Goal: Task Accomplishment & Management: Complete application form

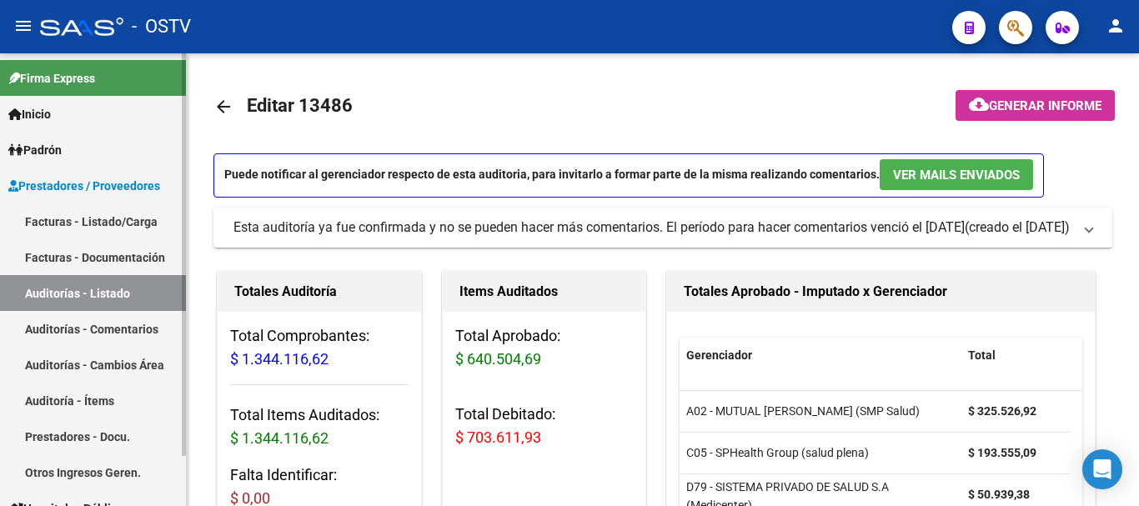
click at [58, 289] on link "Auditorías - Listado" at bounding box center [93, 293] width 186 height 36
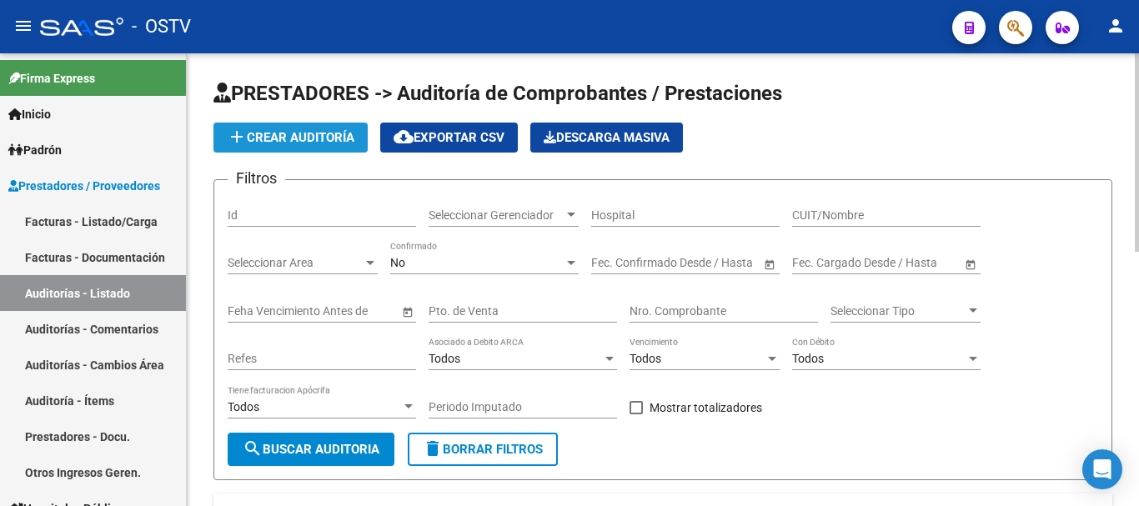
click at [282, 141] on span "add Crear Auditoría" at bounding box center [291, 137] width 128 height 15
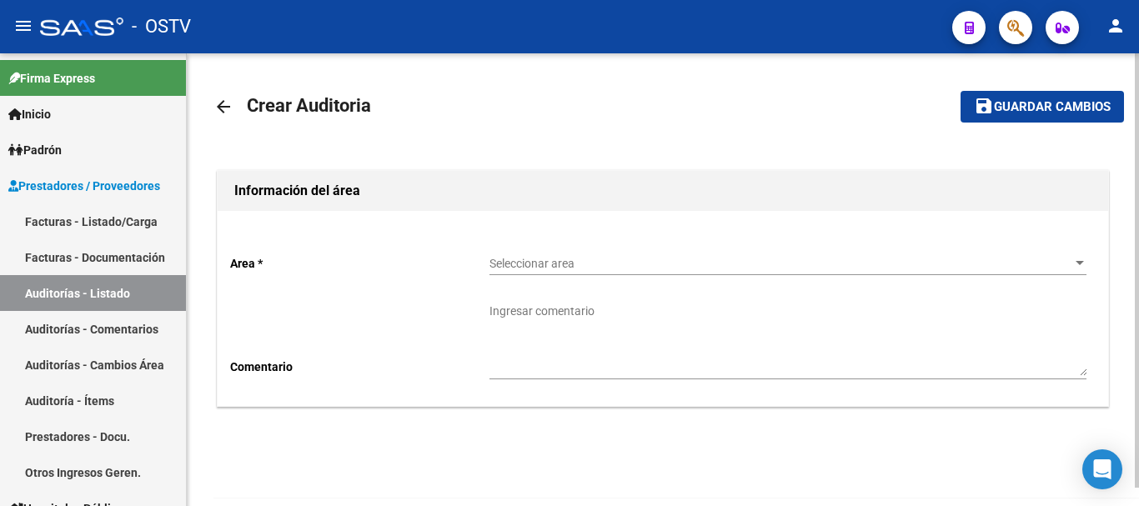
click at [589, 272] on div "Seleccionar area Seleccionar area" at bounding box center [787, 258] width 597 height 33
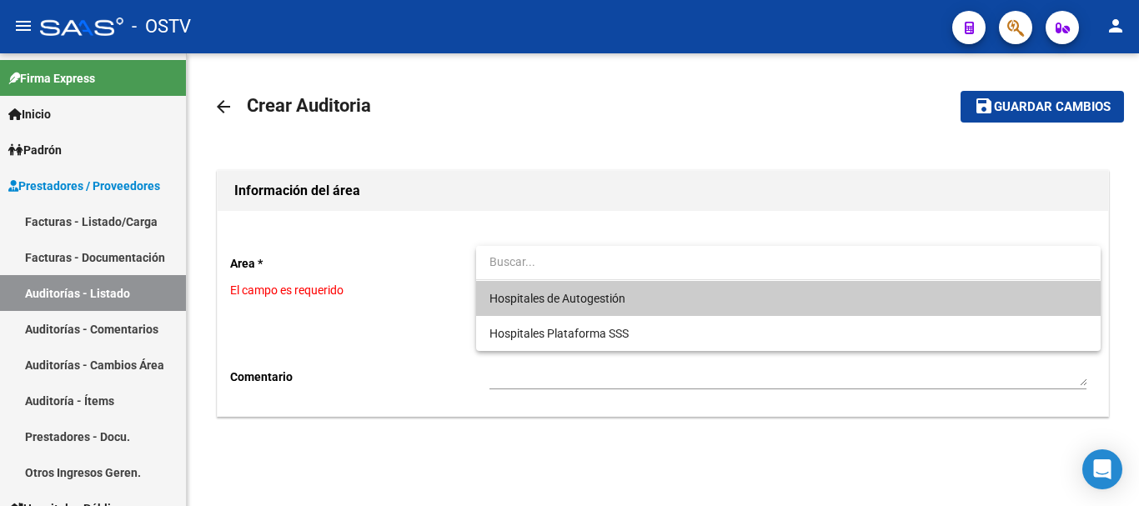
click at [607, 289] on span "Hospitales de Autogestión" at bounding box center [787, 298] width 597 height 35
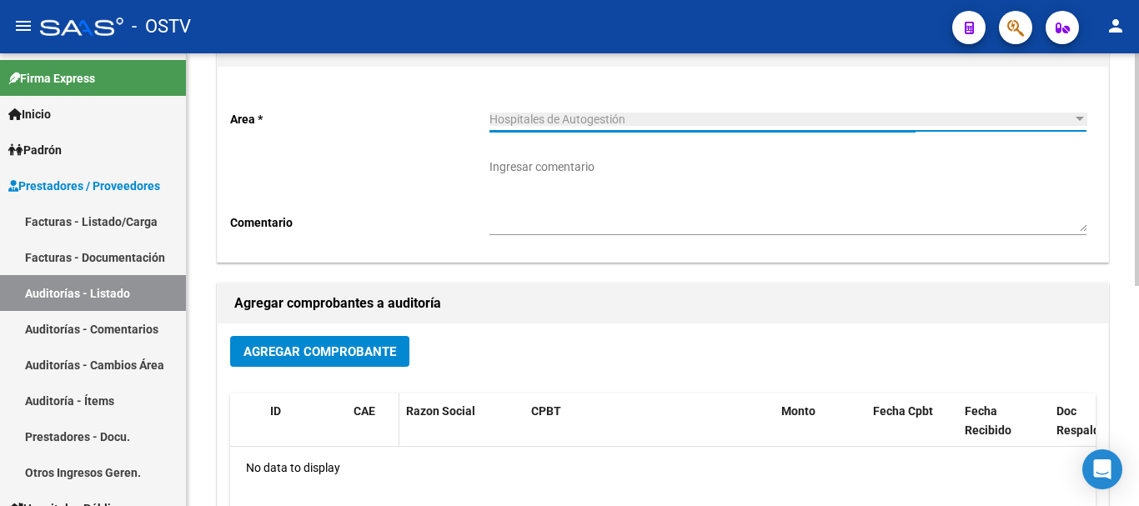
scroll to position [167, 0]
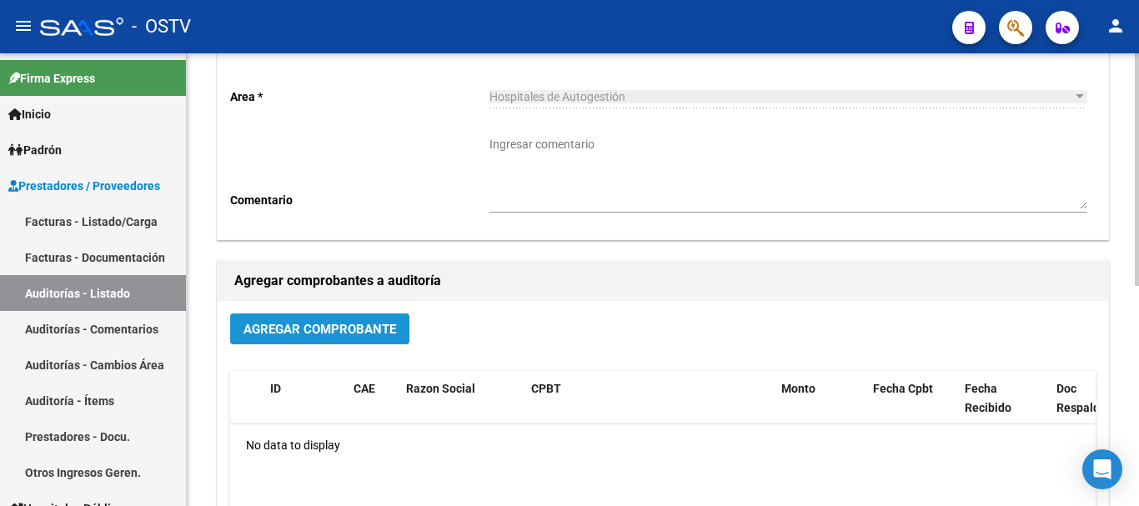
click at [346, 336] on span "Agregar Comprobante" at bounding box center [319, 329] width 153 height 15
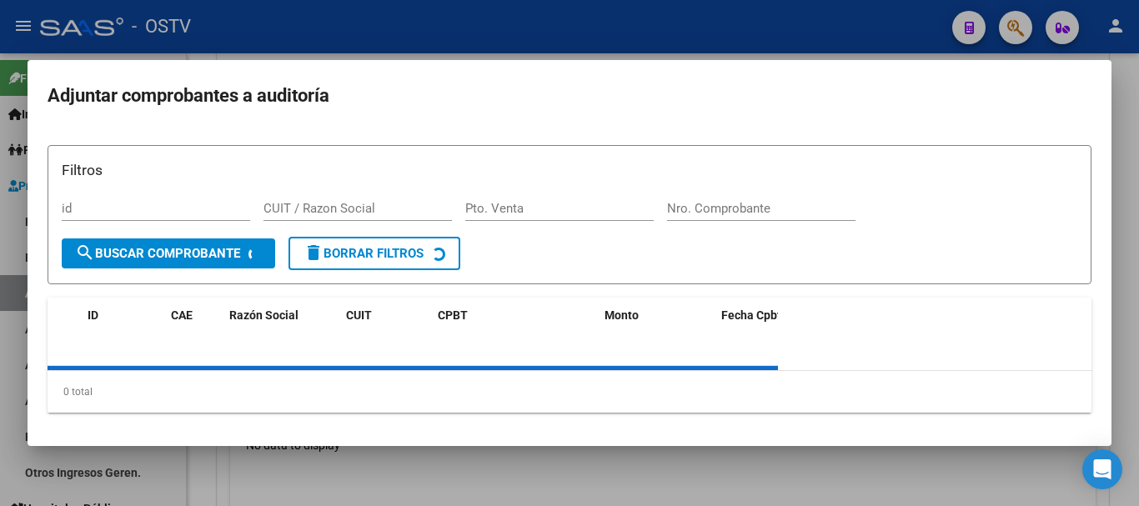
click at [767, 199] on div "Nro. Comprobante" at bounding box center [761, 208] width 188 height 25
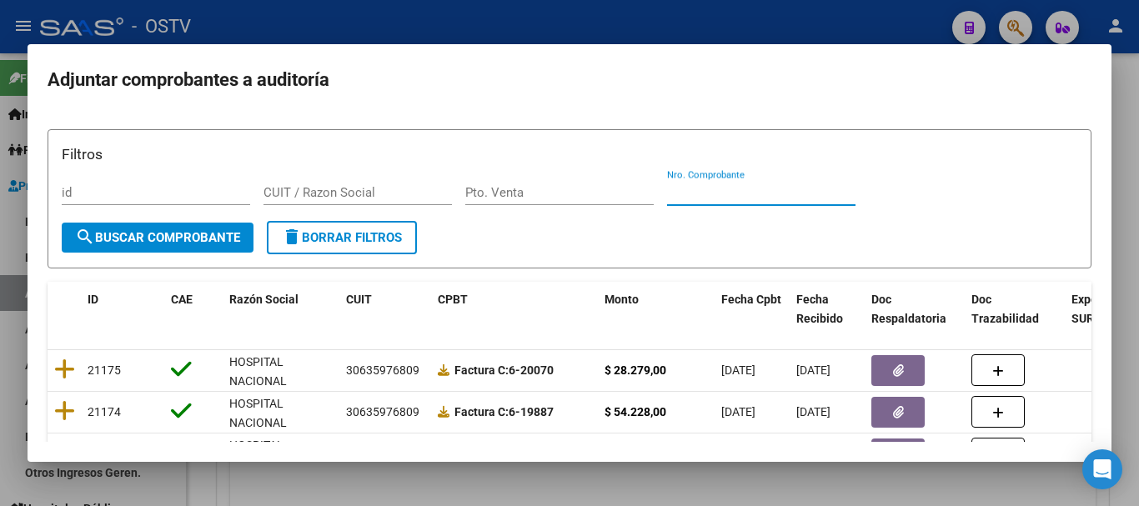
paste input "7548"
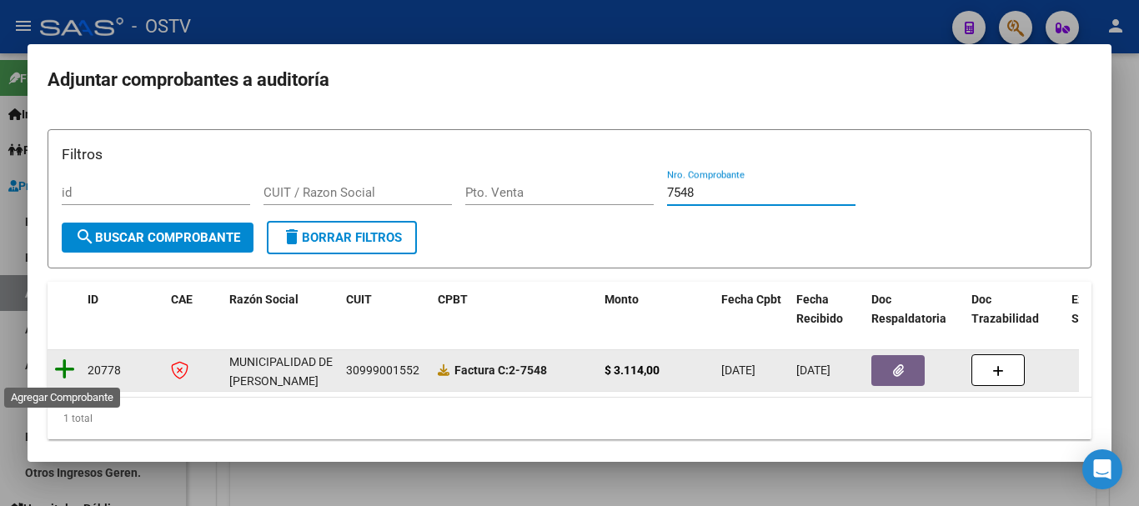
type input "7548"
click at [56, 368] on icon at bounding box center [64, 369] width 21 height 23
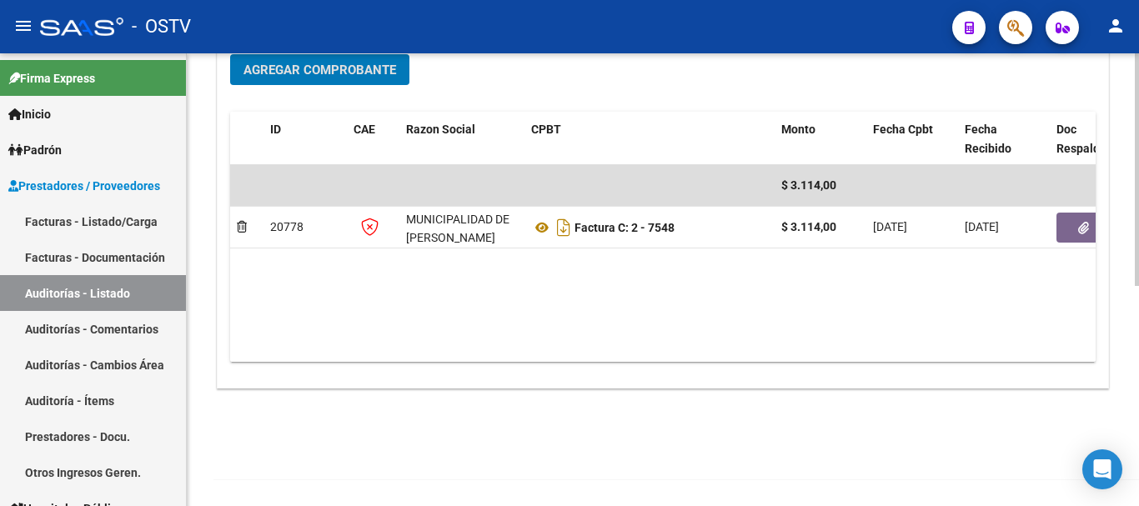
scroll to position [427, 0]
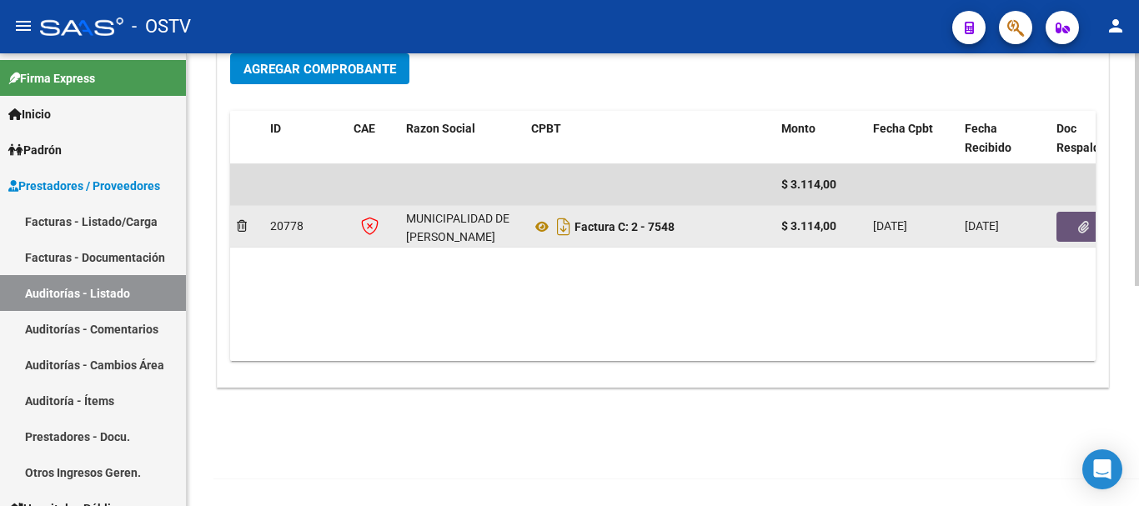
click at [1065, 221] on button "button" at bounding box center [1082, 227] width 53 height 30
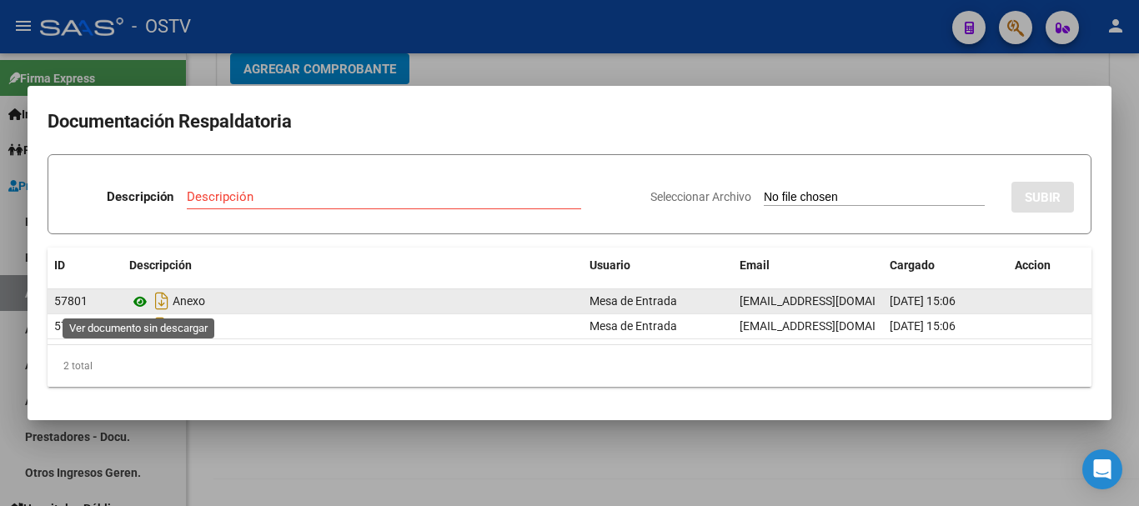
click at [136, 298] on icon at bounding box center [140, 302] width 22 height 20
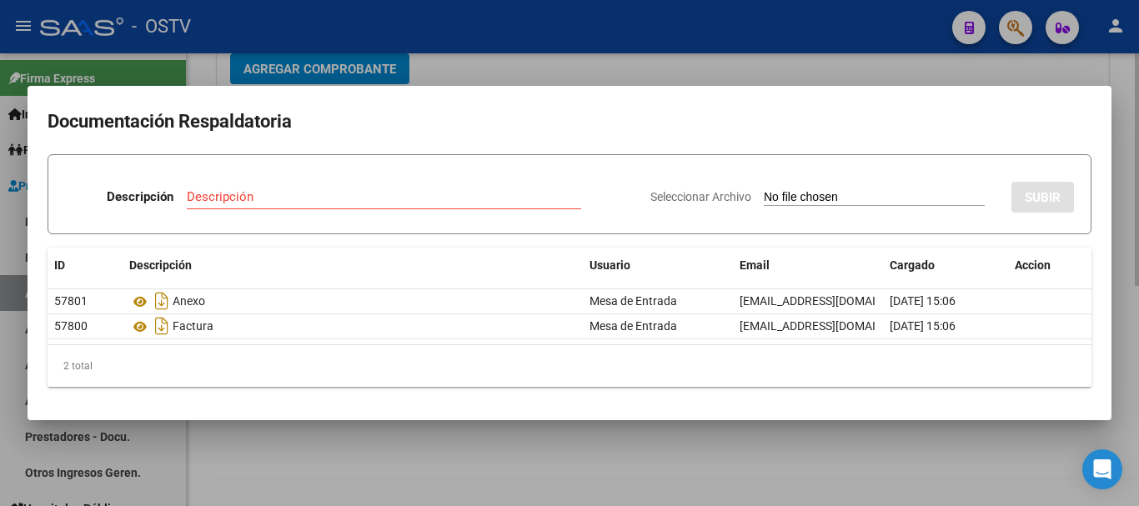
drag, startPoint x: 884, startPoint y: 70, endPoint x: 920, endPoint y: 64, distance: 36.3
click at [883, 69] on div at bounding box center [569, 253] width 1139 height 506
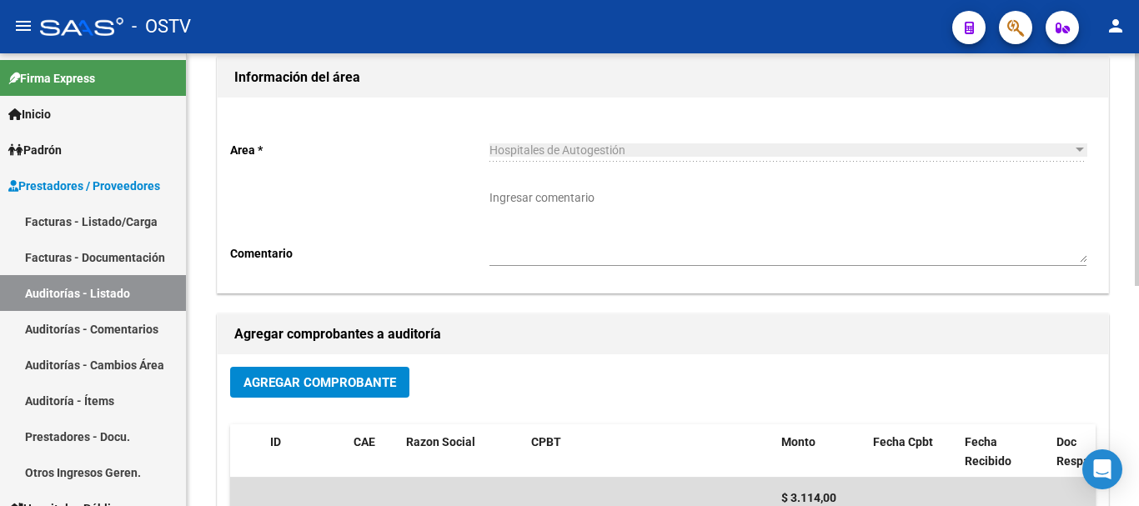
scroll to position [10, 0]
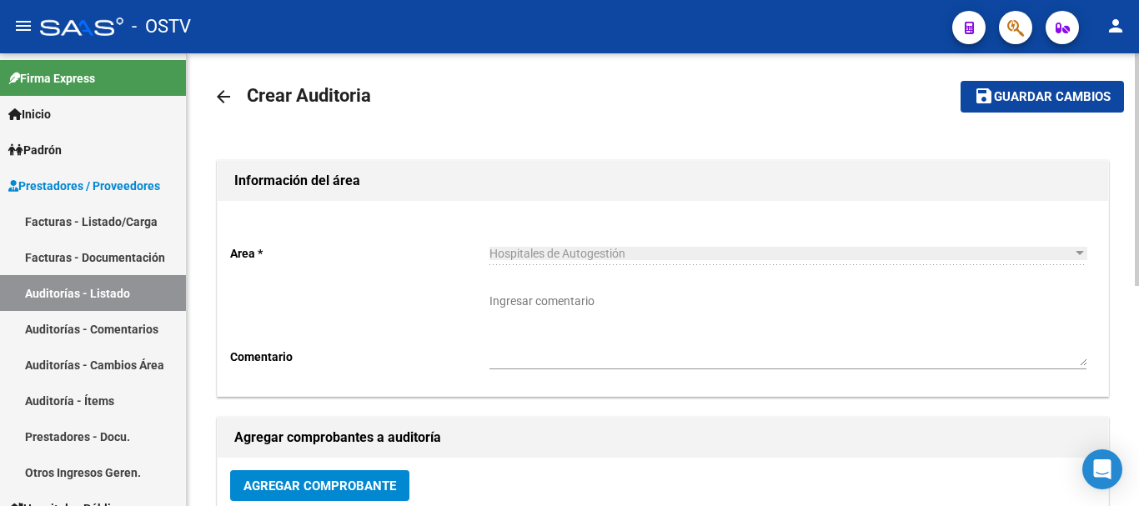
click at [989, 105] on mat-icon "save" at bounding box center [984, 96] width 20 height 20
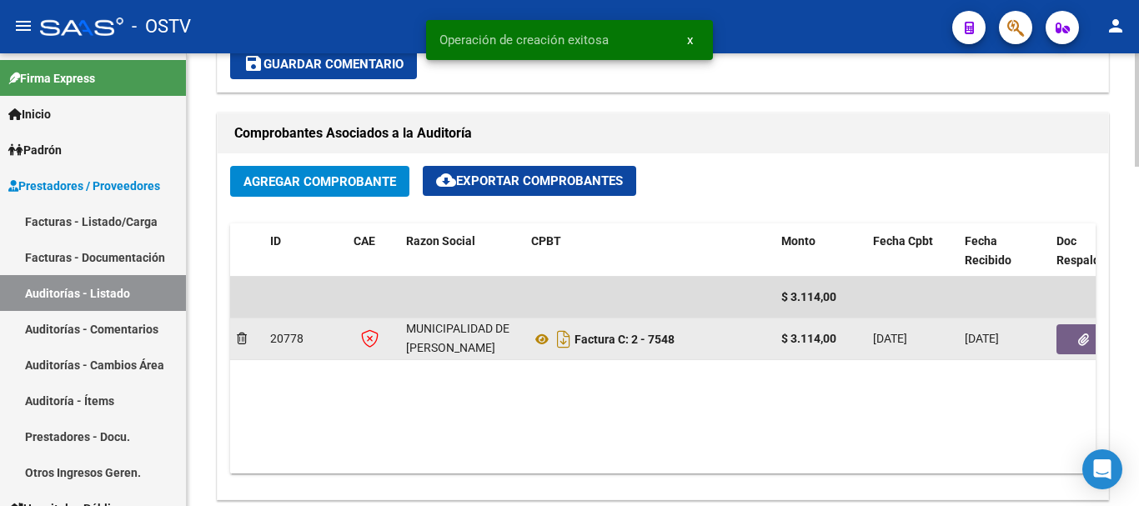
scroll to position [834, 0]
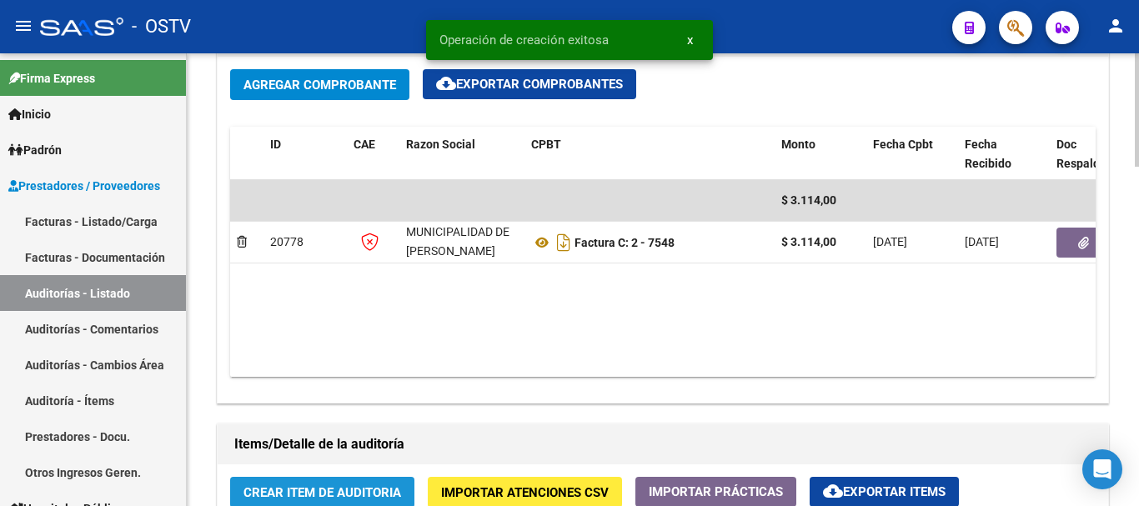
click at [331, 488] on span "Crear Item de Auditoria" at bounding box center [322, 492] width 158 height 15
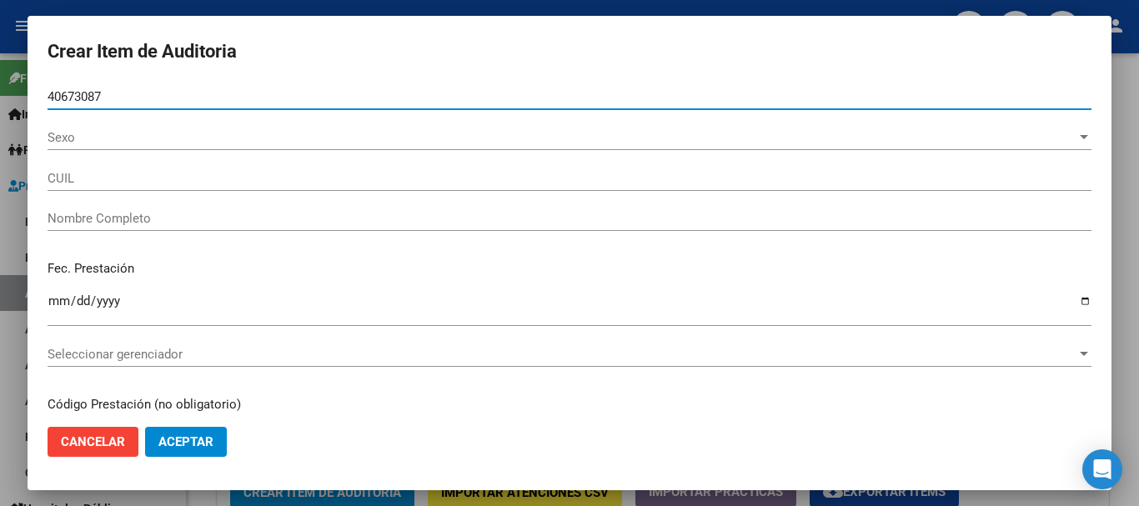
type input "40673087"
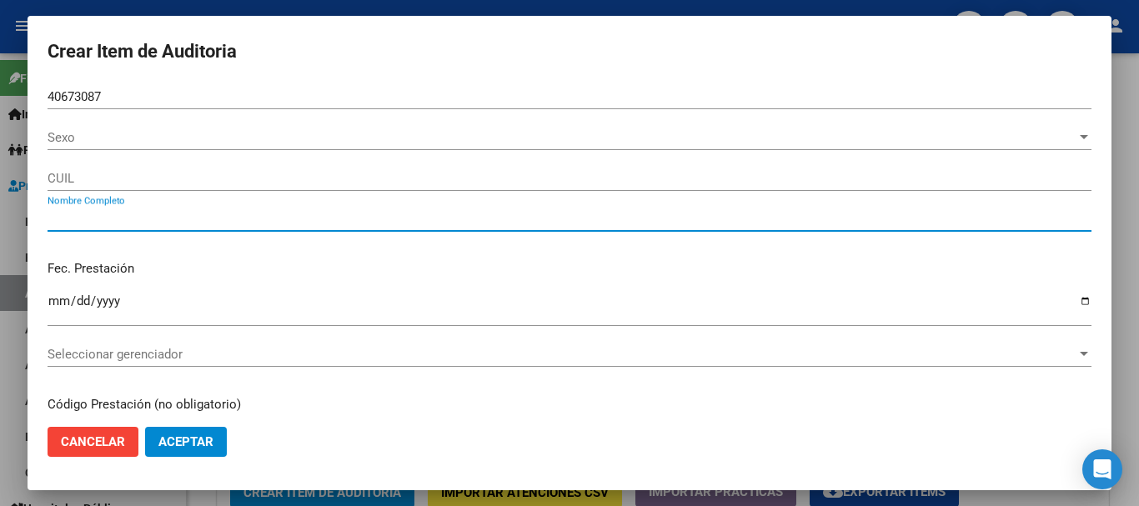
type input "27406730870"
type input "[PERSON_NAME] [PERSON_NAME][DATE]"
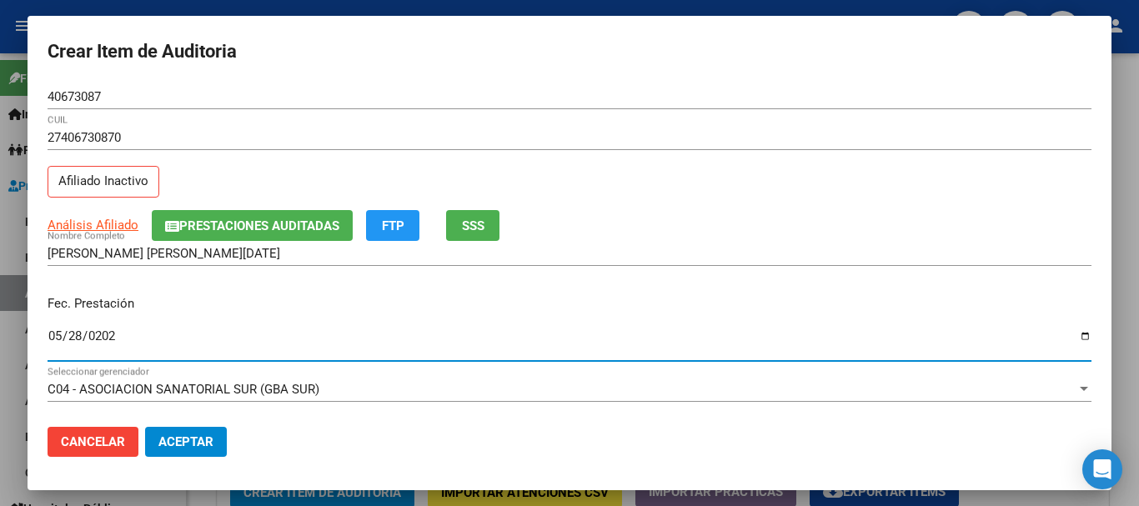
type input "[DATE]"
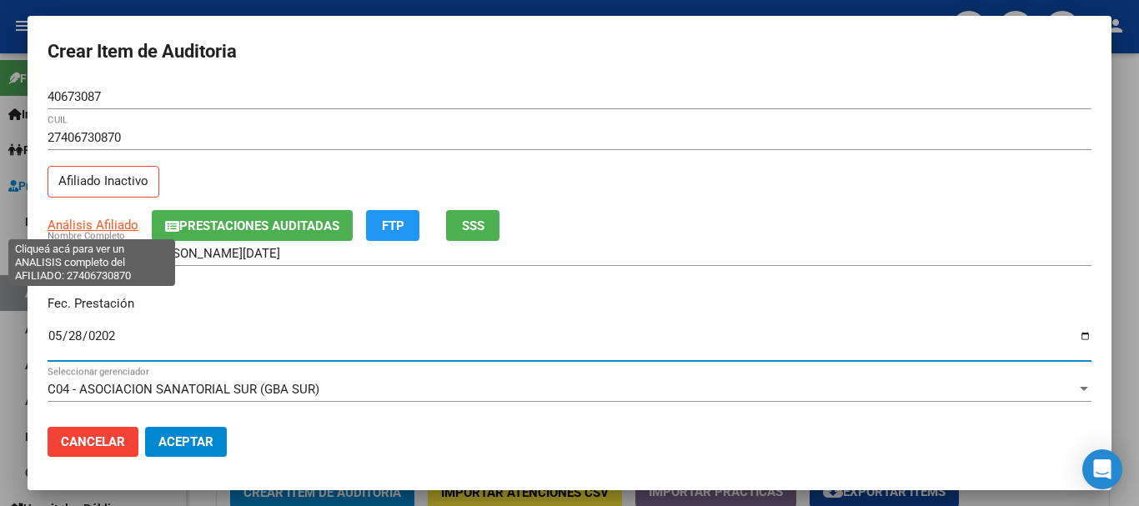
click at [121, 219] on span "Análisis Afiliado" at bounding box center [93, 225] width 91 height 15
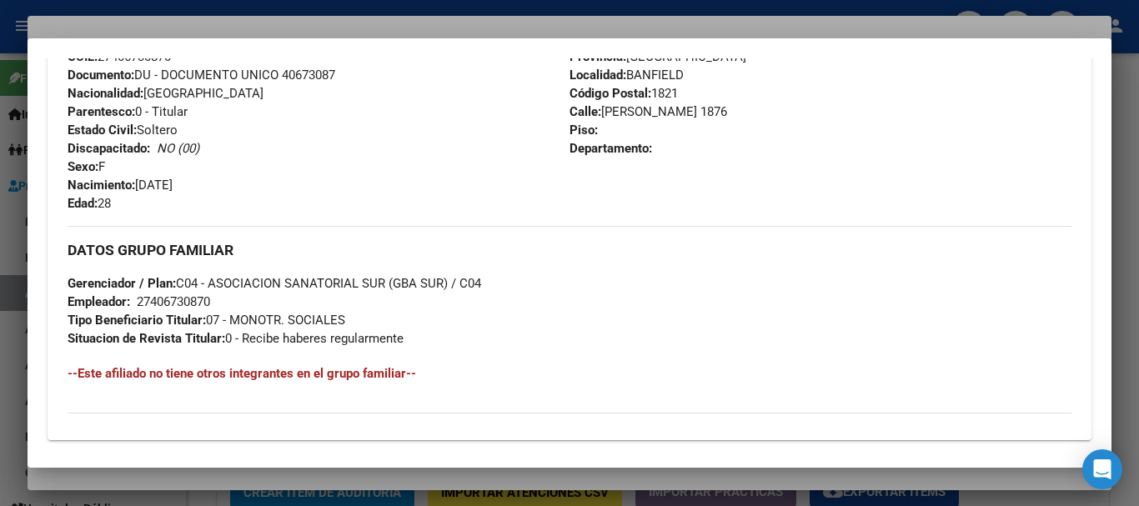
scroll to position [878, 0]
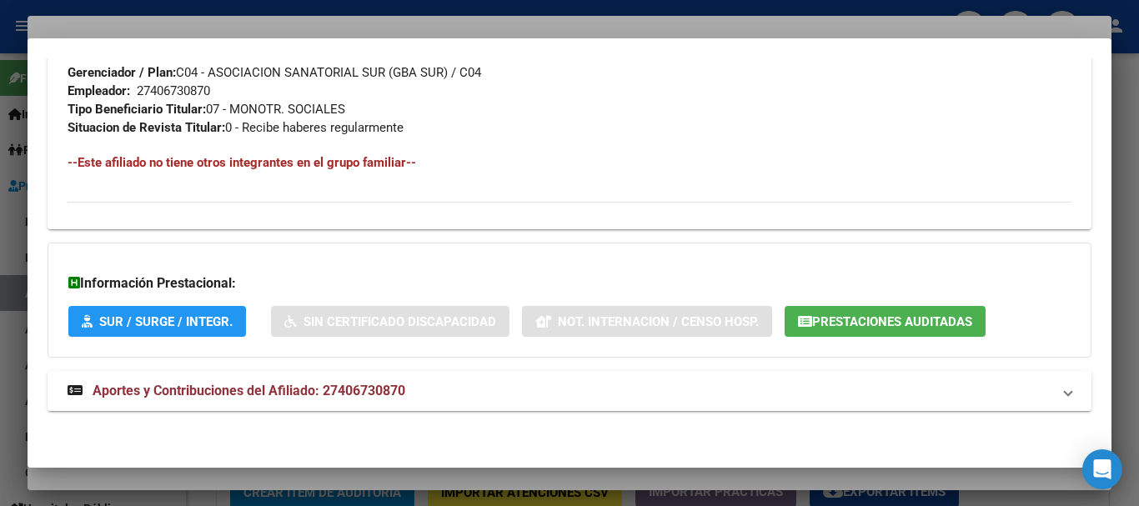
click at [430, 375] on mat-expansion-panel-header "Aportes y Contribuciones del Afiliado: 27406730870" at bounding box center [570, 391] width 1044 height 40
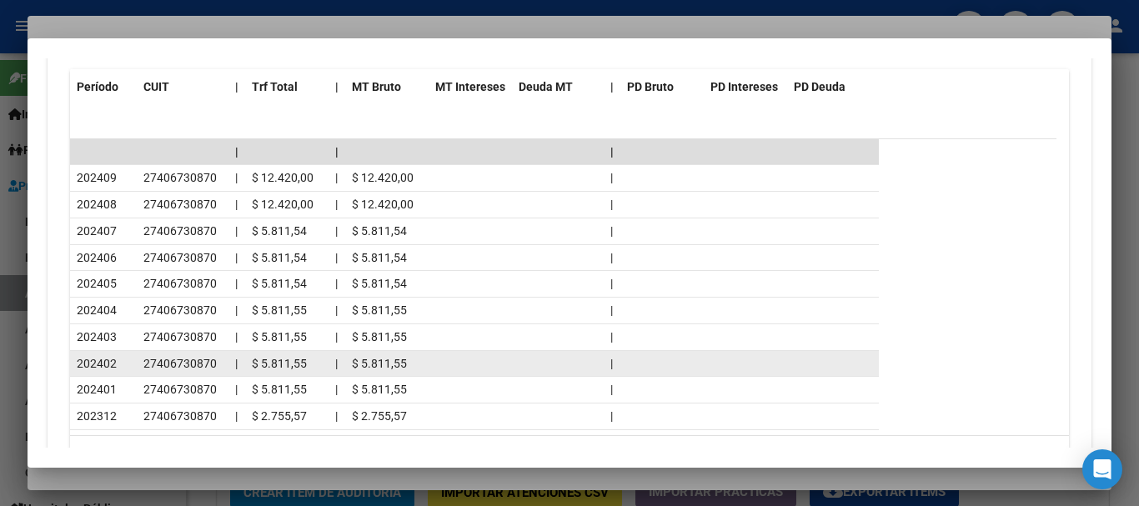
scroll to position [1585, 0]
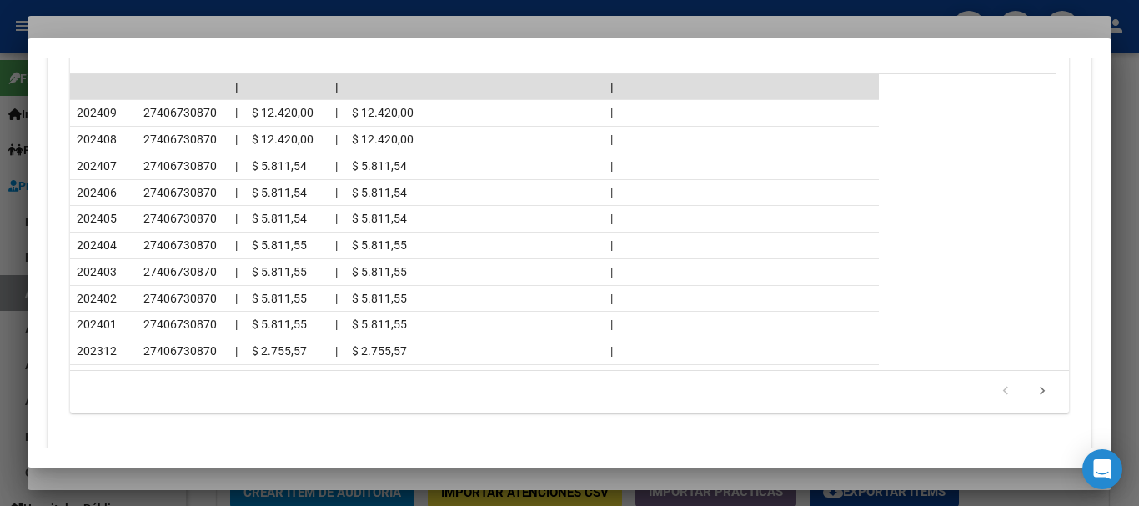
click at [247, 32] on div at bounding box center [569, 253] width 1139 height 506
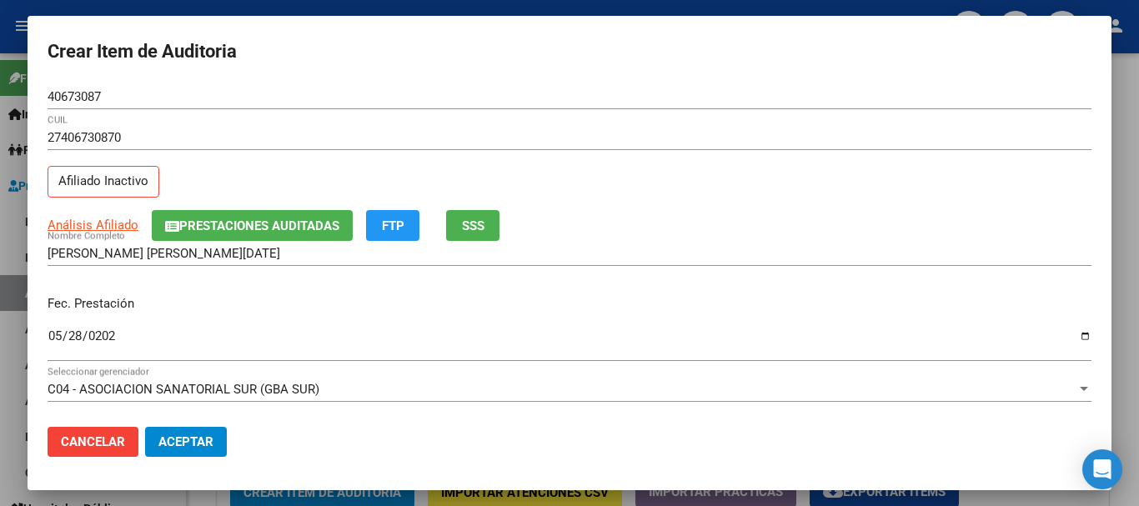
click at [788, 284] on div "Fec. Prestación [DATE] Ingresar la fecha" at bounding box center [570, 329] width 1044 height 95
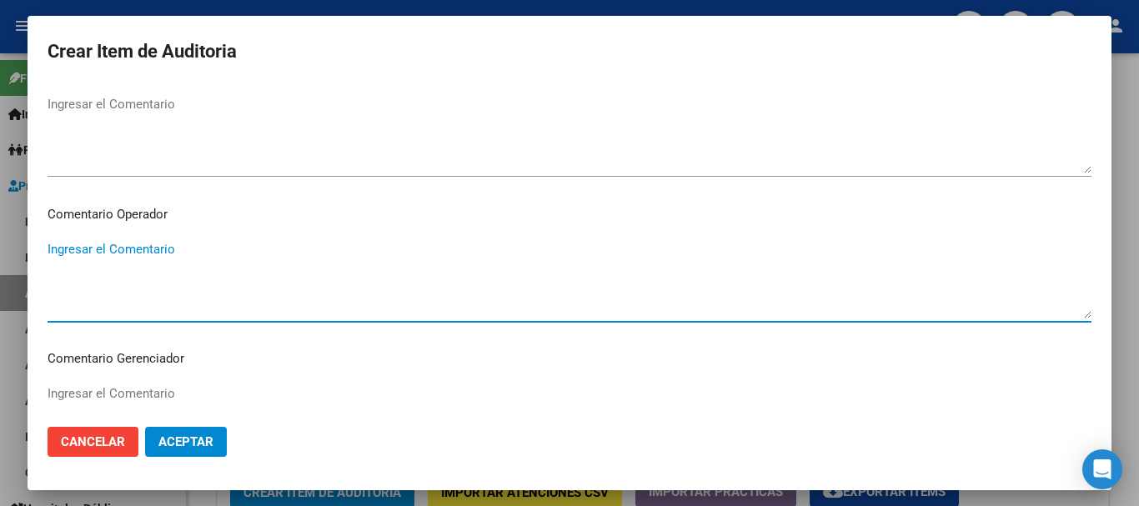
scroll to position [1080, 0]
type textarea "a"
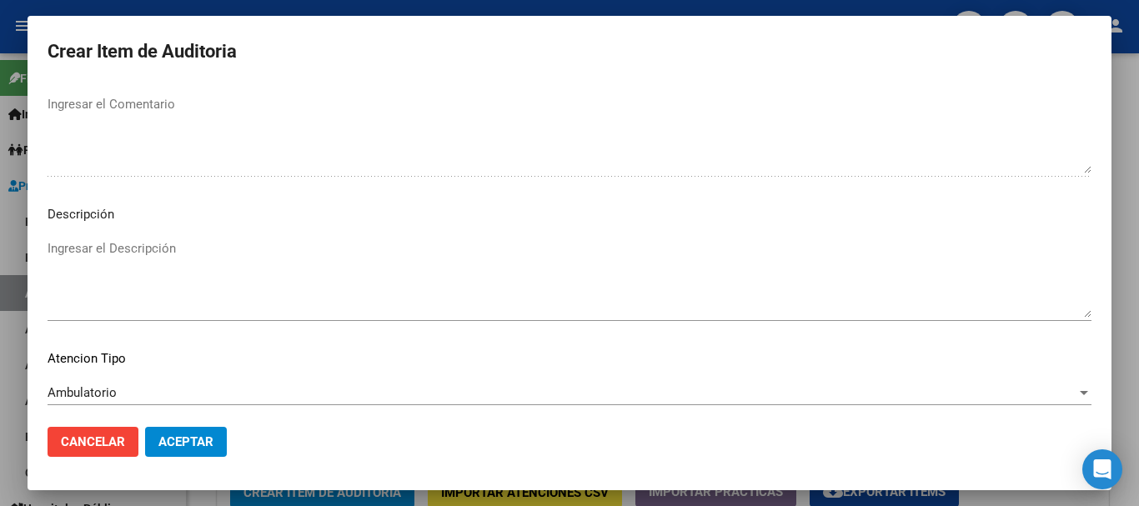
scroll to position [1172, 0]
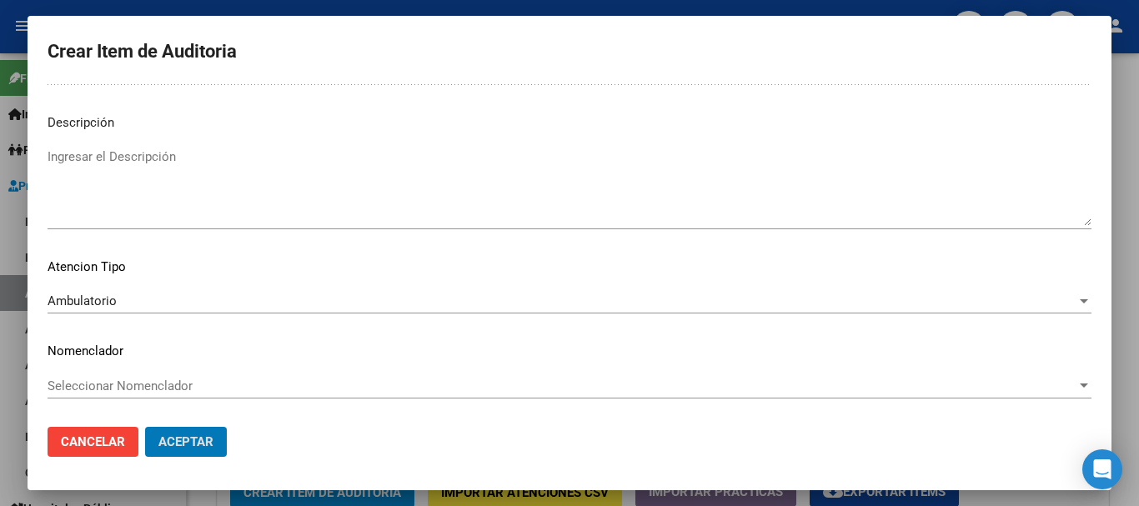
click at [145, 427] on button "Aceptar" at bounding box center [186, 442] width 82 height 30
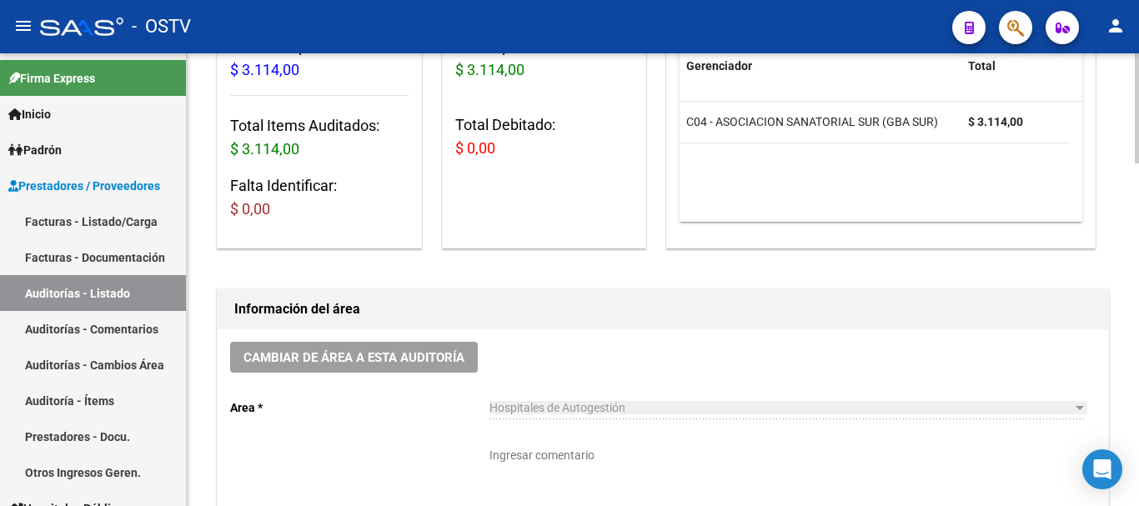
scroll to position [584, 0]
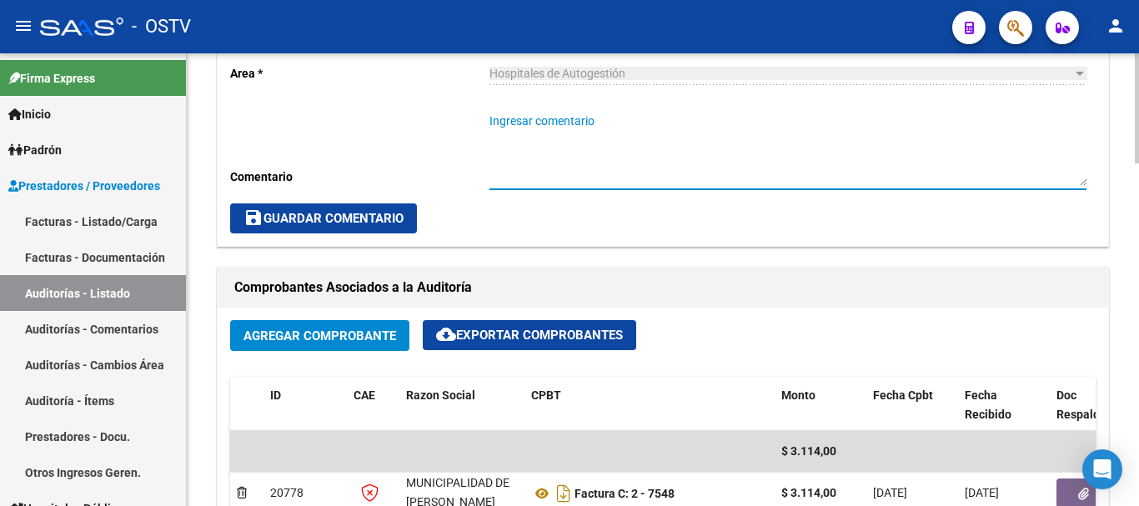
click at [602, 145] on textarea "Ingresar comentario" at bounding box center [787, 149] width 597 height 73
type textarea "c"
type textarea "CERRADA"
click at [372, 225] on span "save Guardar Comentario" at bounding box center [323, 218] width 160 height 15
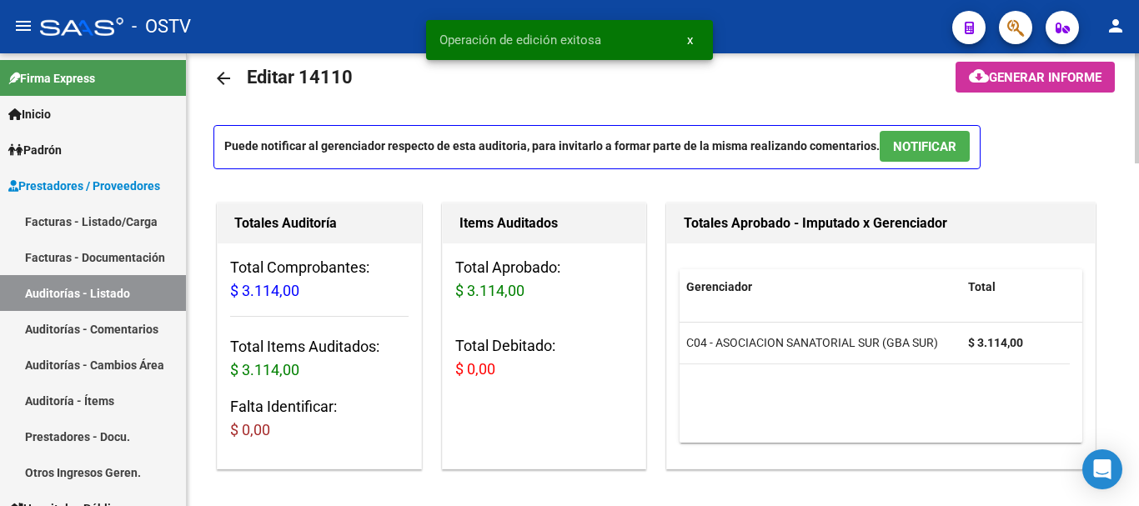
scroll to position [0, 0]
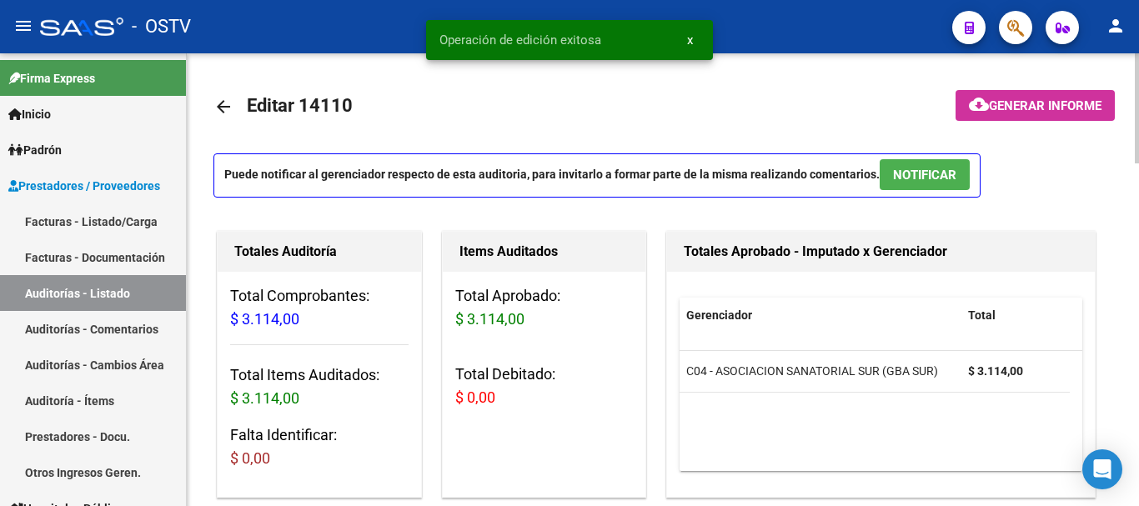
click at [231, 108] on mat-icon "arrow_back" at bounding box center [223, 107] width 20 height 20
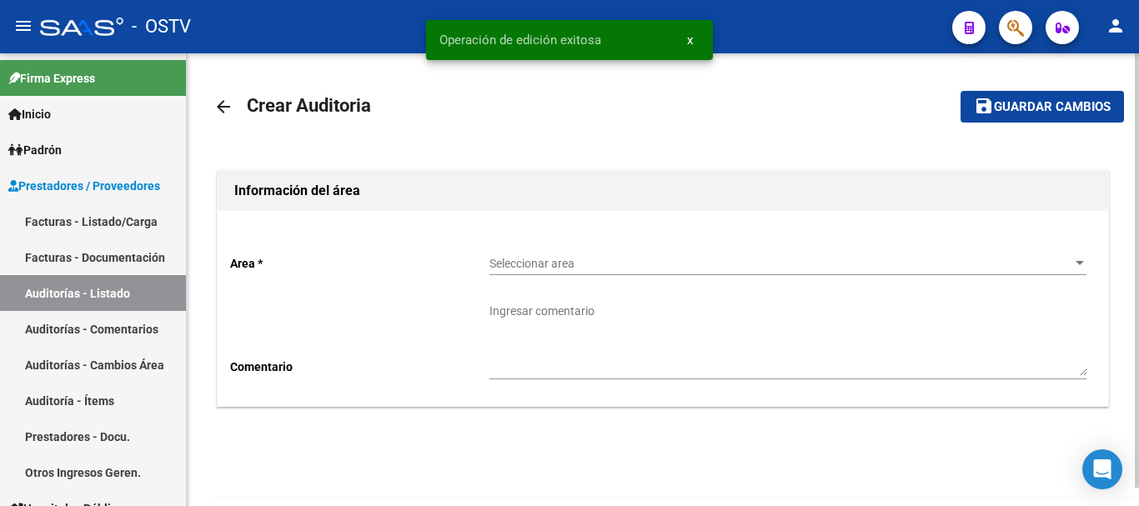
click at [634, 253] on div "Seleccionar area Seleccionar area" at bounding box center [787, 258] width 597 height 33
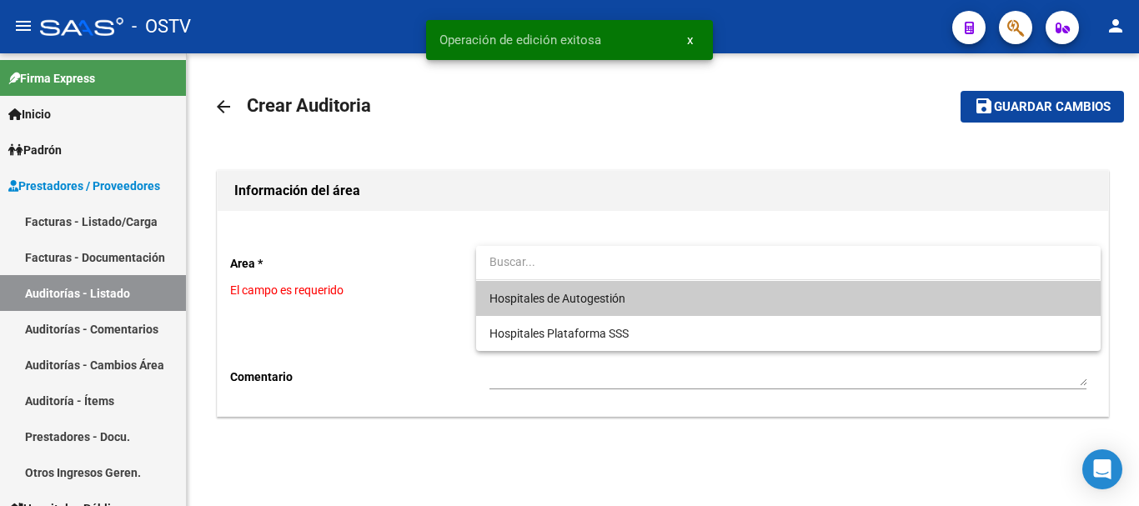
click at [594, 300] on span "Hospitales de Autogestión" at bounding box center [557, 298] width 136 height 13
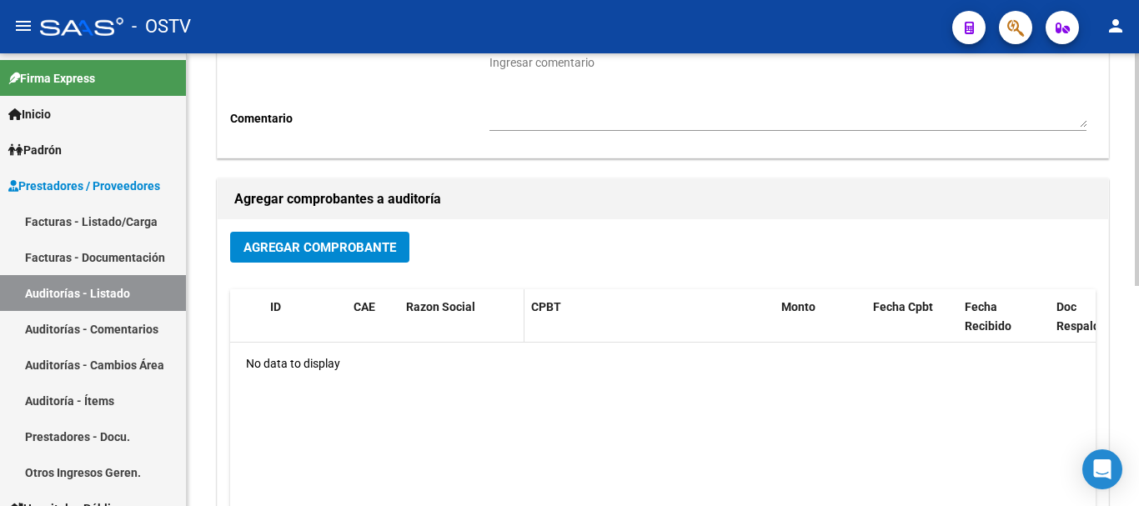
scroll to position [250, 0]
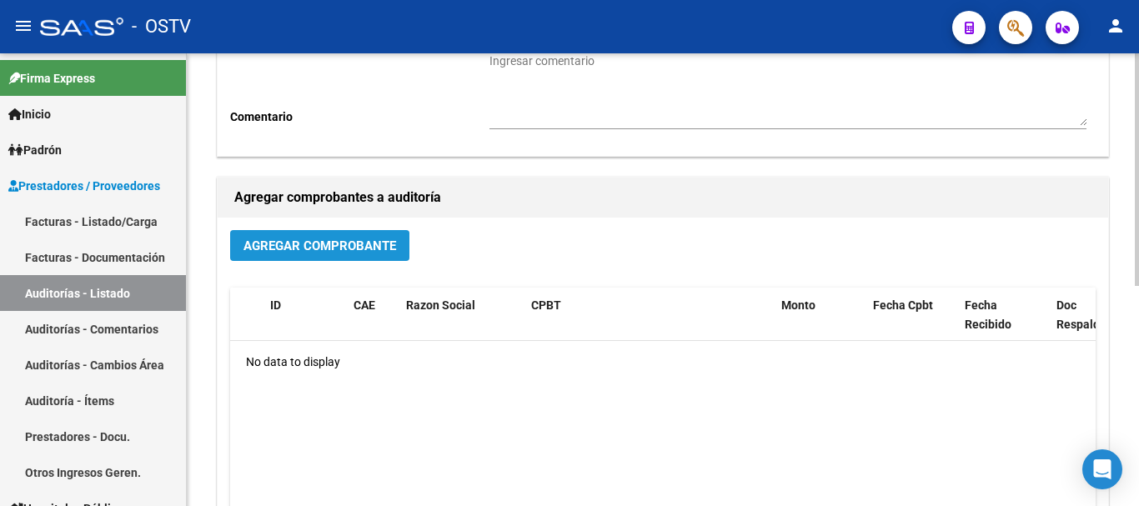
click at [319, 246] on span "Agregar Comprobante" at bounding box center [319, 245] width 153 height 15
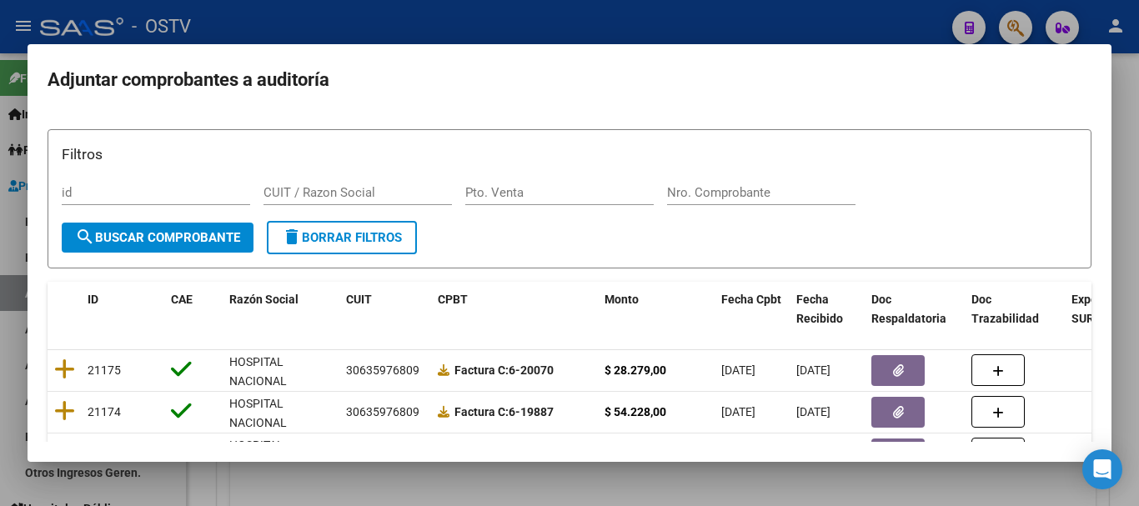
click at [736, 182] on div "Nro. Comprobante" at bounding box center [761, 192] width 188 height 25
paste input "8275"
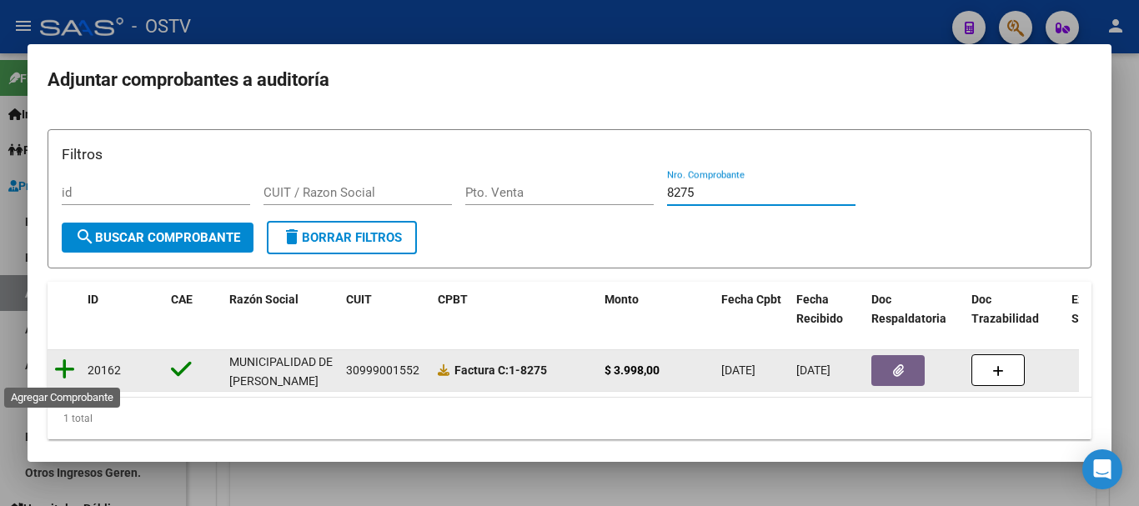
type input "8275"
click at [69, 365] on icon at bounding box center [64, 369] width 21 height 23
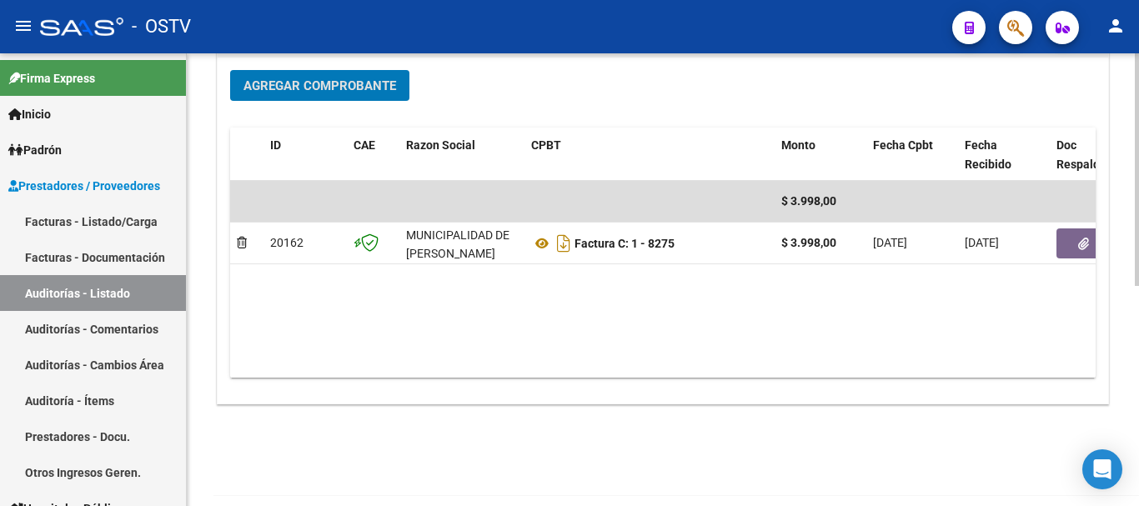
scroll to position [427, 0]
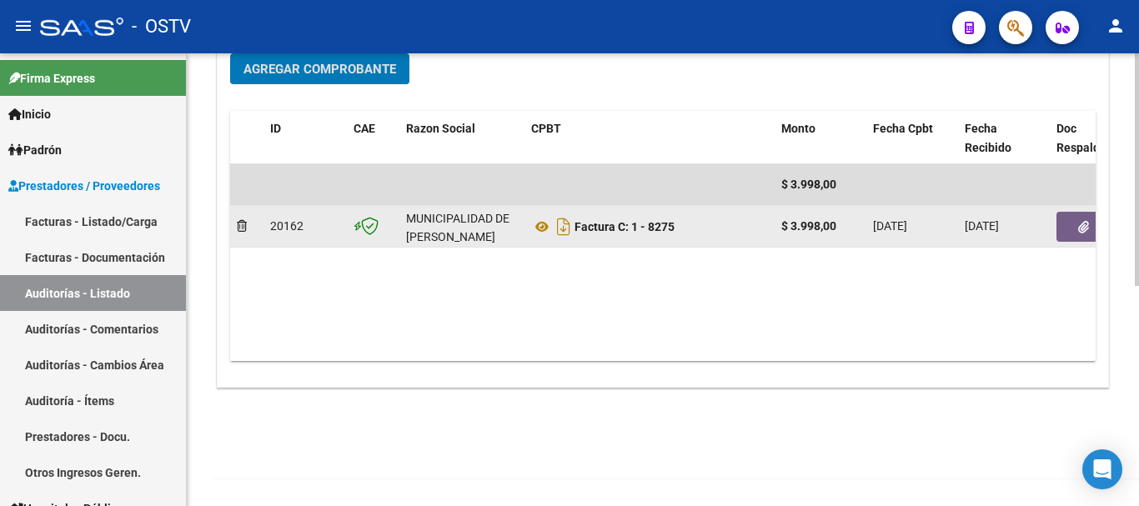
click at [1080, 220] on span "button" at bounding box center [1083, 226] width 11 height 15
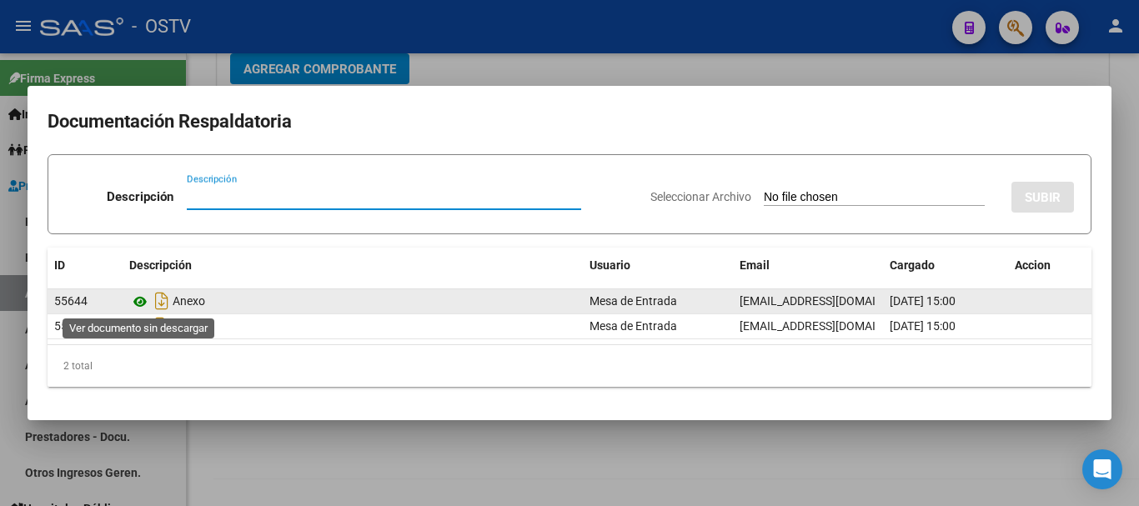
click at [139, 302] on icon at bounding box center [140, 302] width 22 height 20
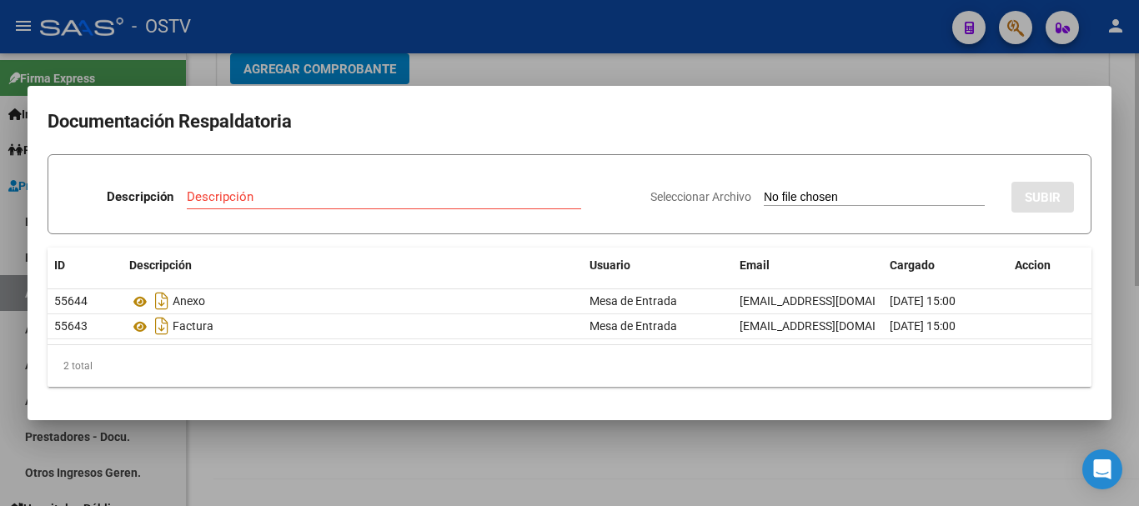
click at [619, 78] on div at bounding box center [569, 253] width 1139 height 506
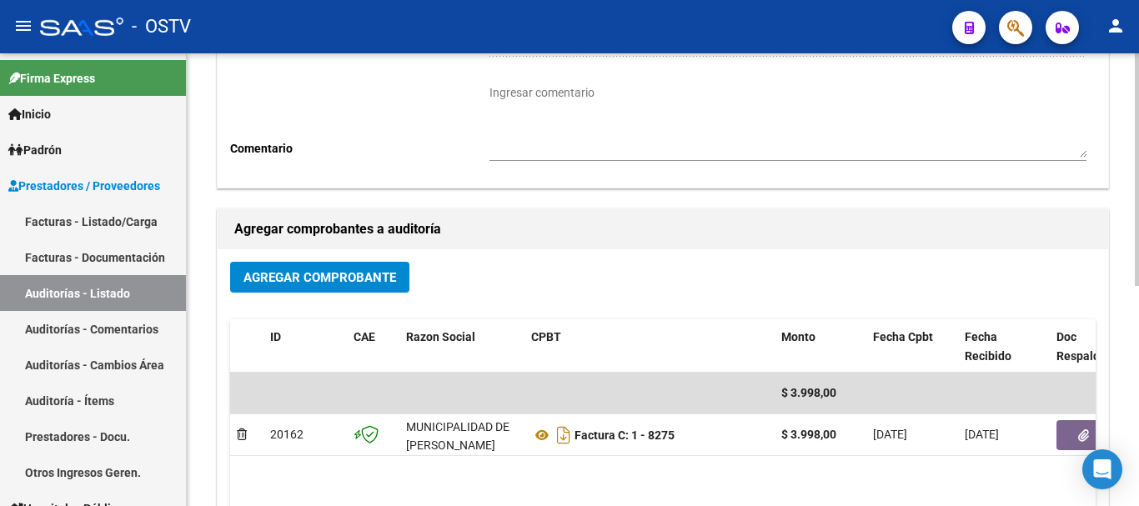
scroll to position [0, 0]
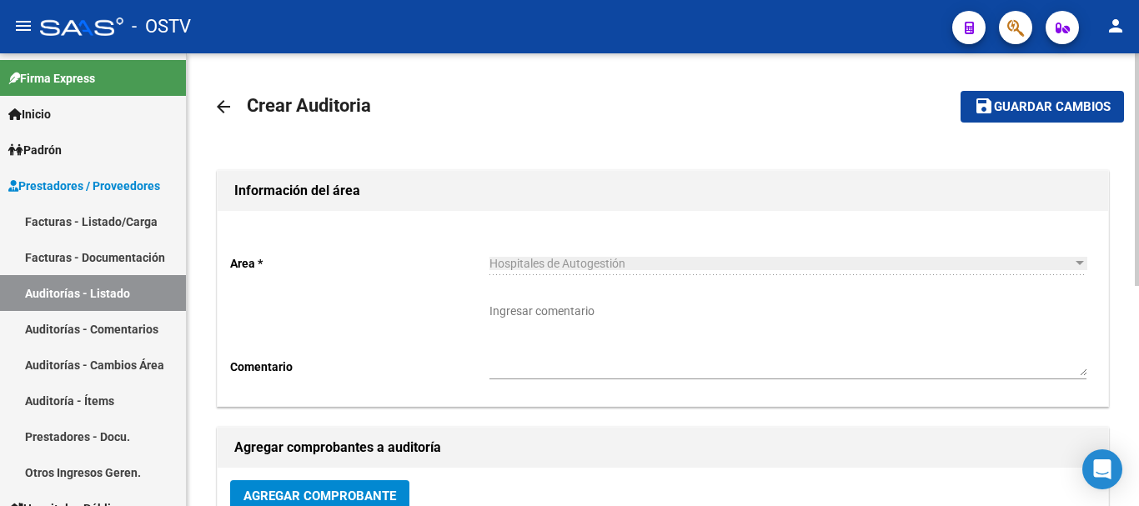
click at [1010, 100] on span "Guardar cambios" at bounding box center [1052, 107] width 117 height 15
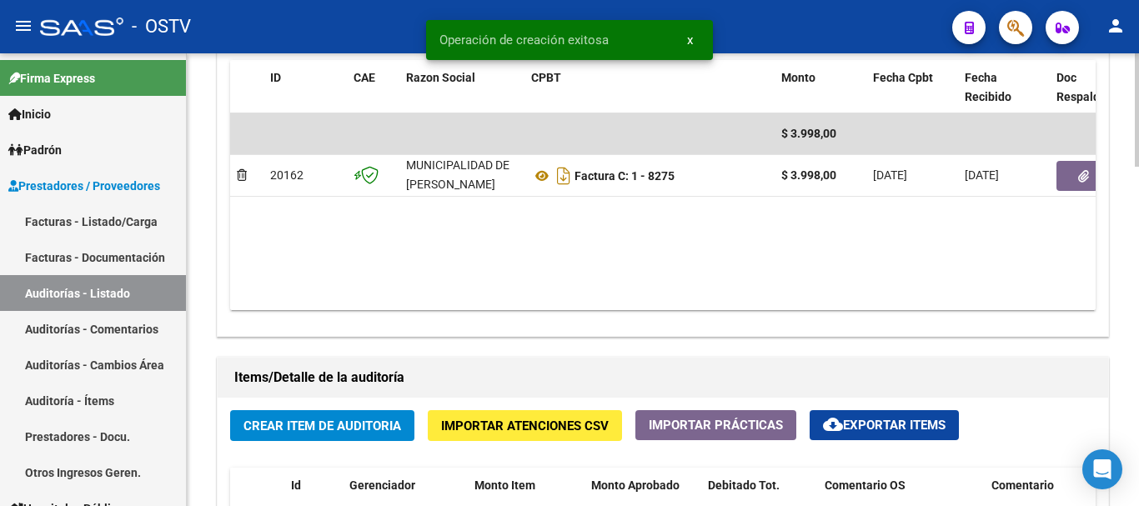
scroll to position [1000, 0]
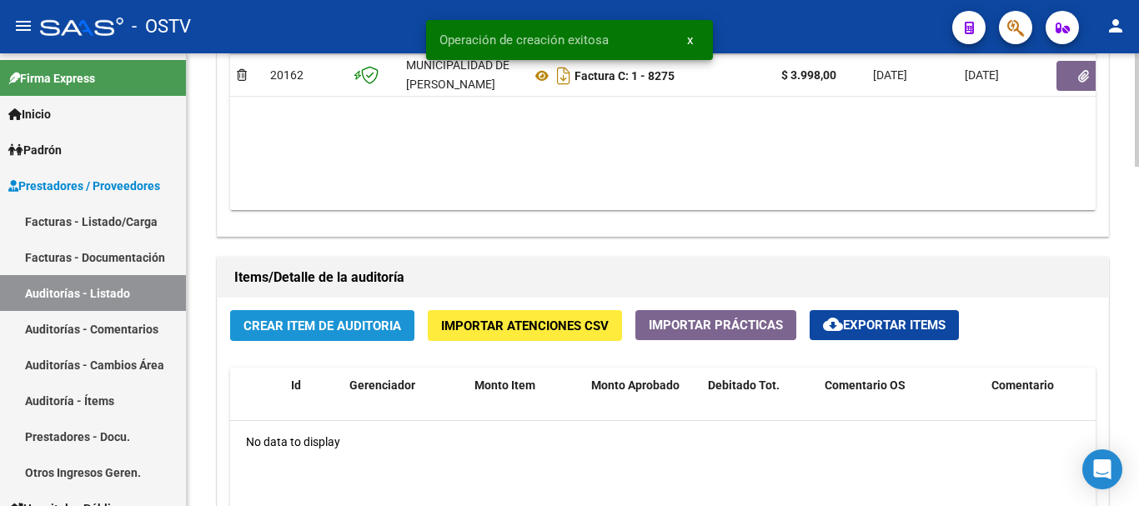
click at [364, 318] on span "Crear Item de Auditoria" at bounding box center [322, 325] width 158 height 15
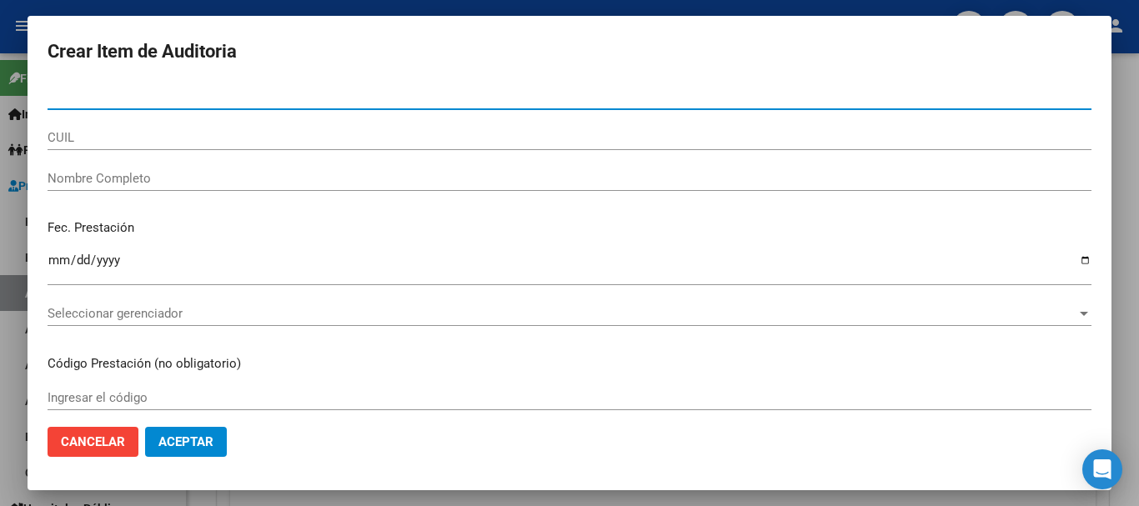
paste input "21467898"
type input "21467898"
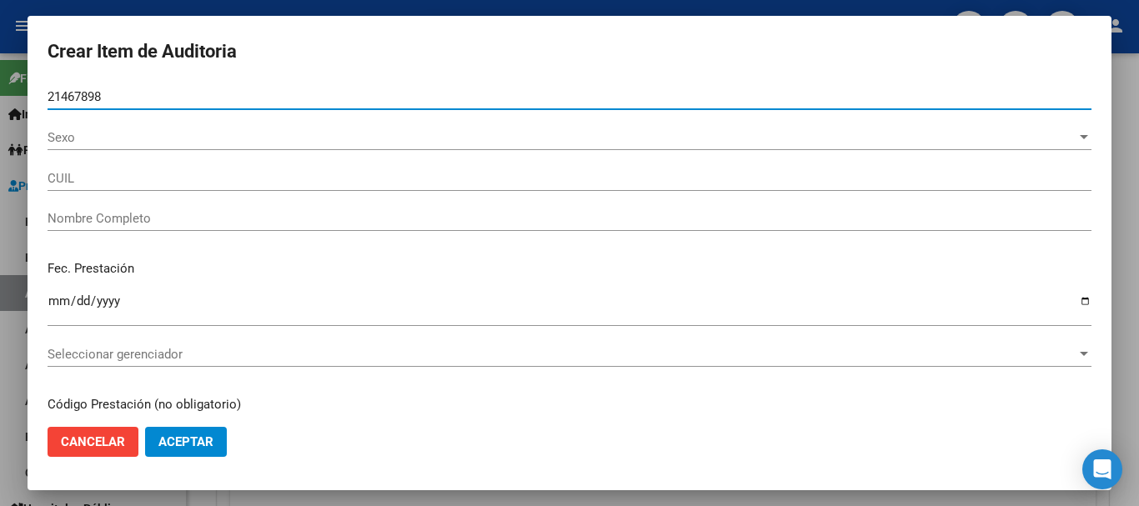
type input "27214678980"
type input "[PERSON_NAME]"
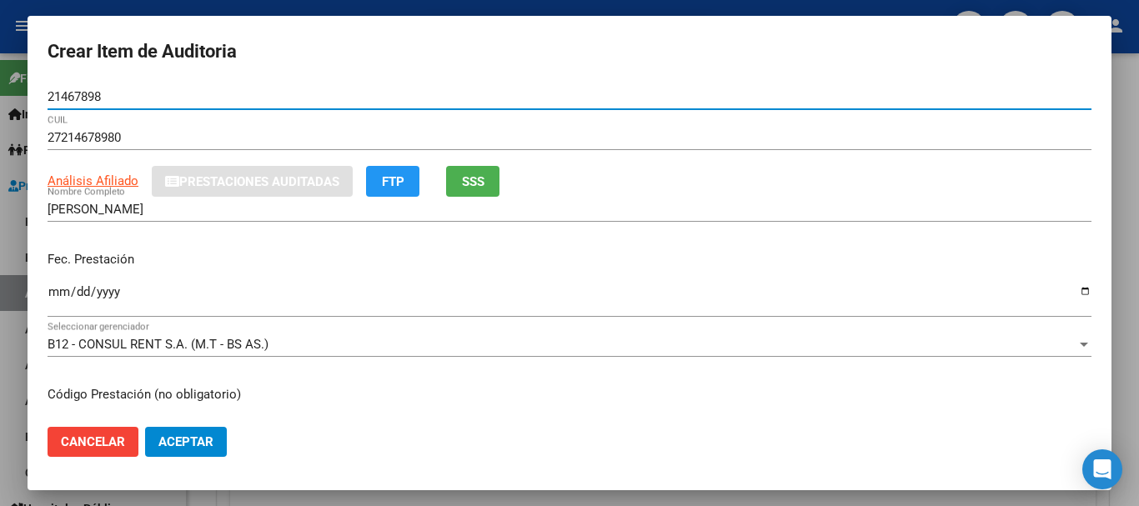
type input "21467898"
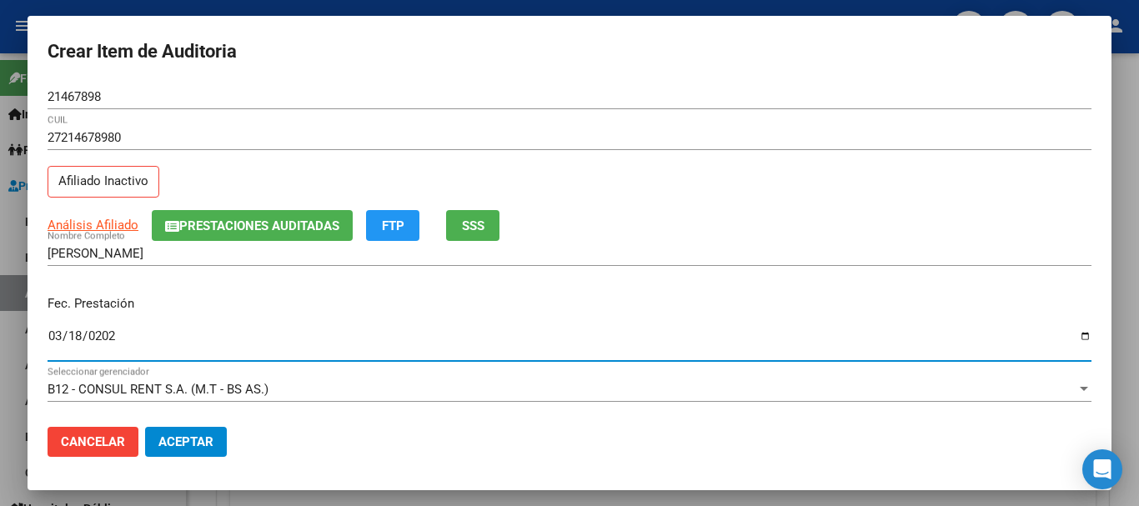
type input "[DATE]"
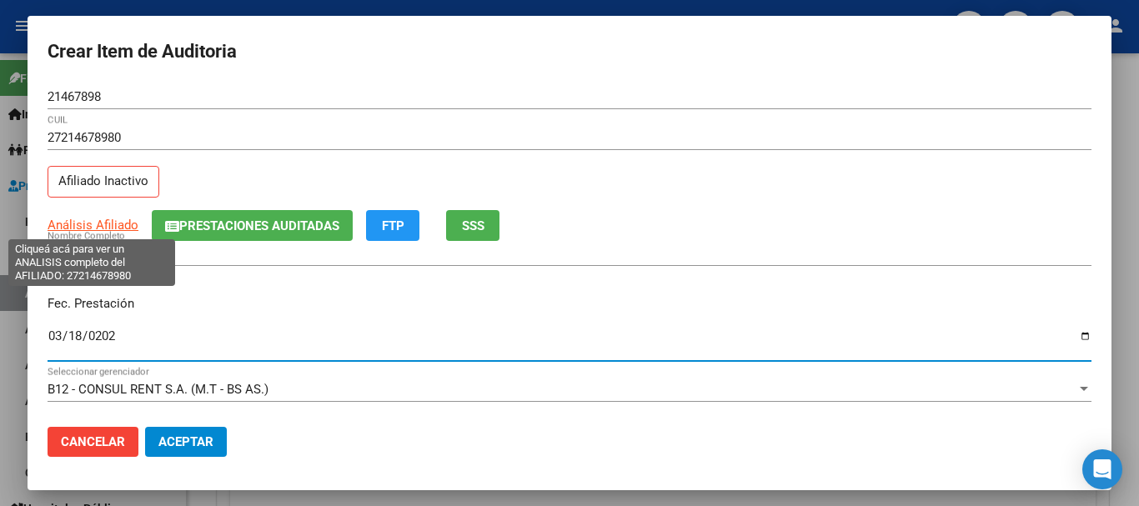
click at [100, 228] on span "Análisis Afiliado" at bounding box center [93, 225] width 91 height 15
type textarea "27214678980"
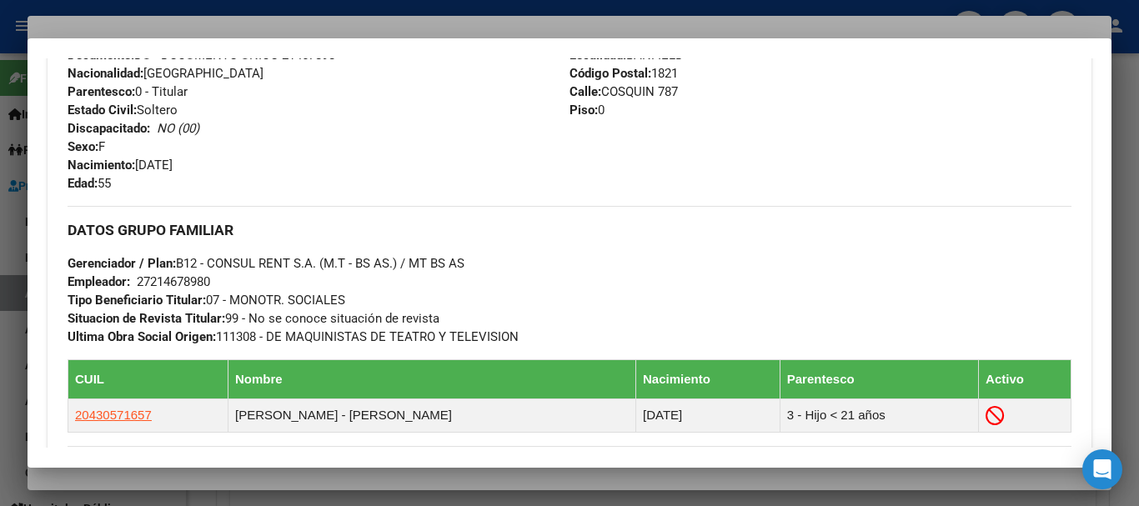
scroll to position [932, 0]
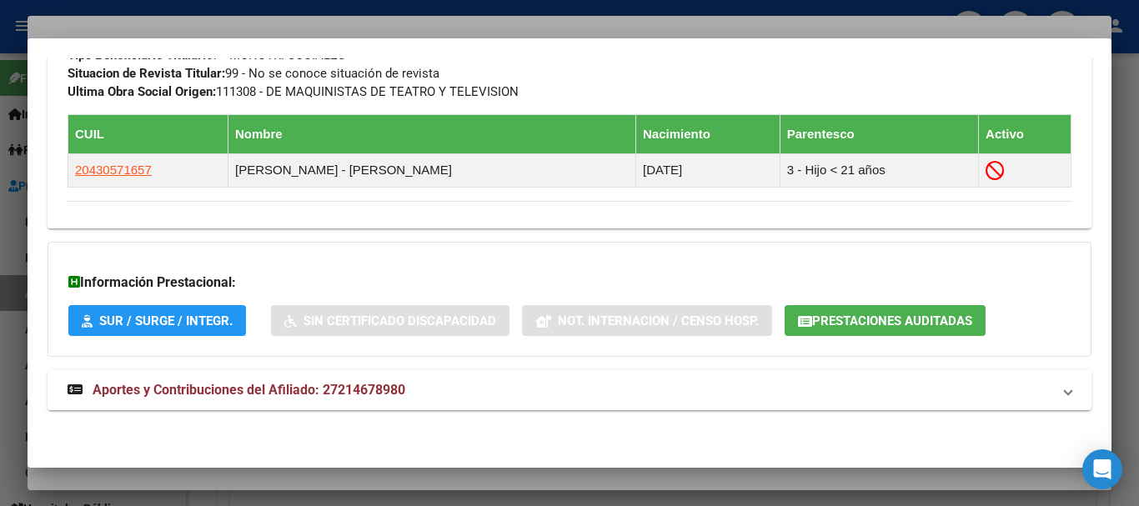
click at [291, 397] on span "Aportes y Contribuciones del Afiliado: 27214678980" at bounding box center [249, 390] width 313 height 16
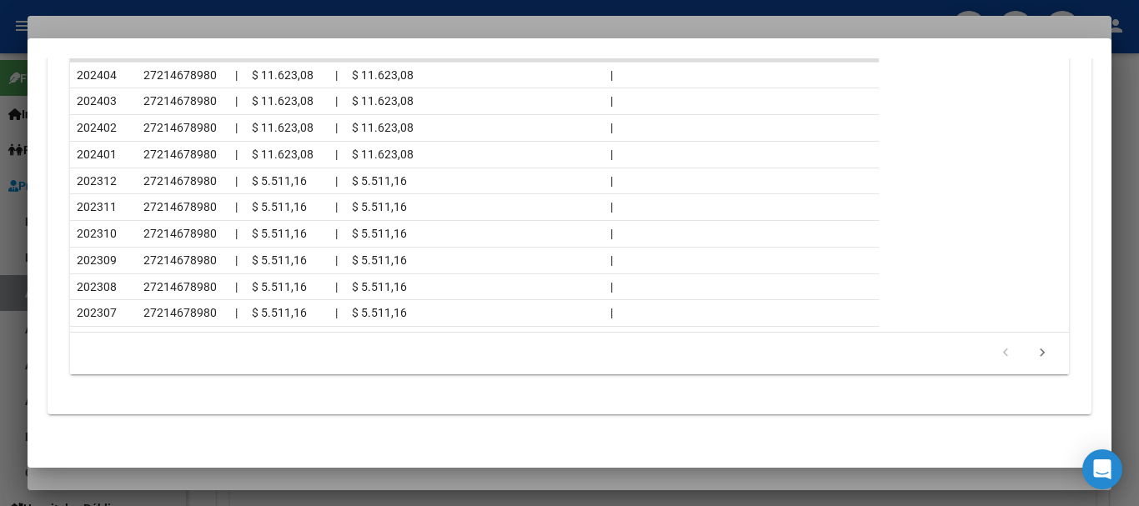
scroll to position [1681, 0]
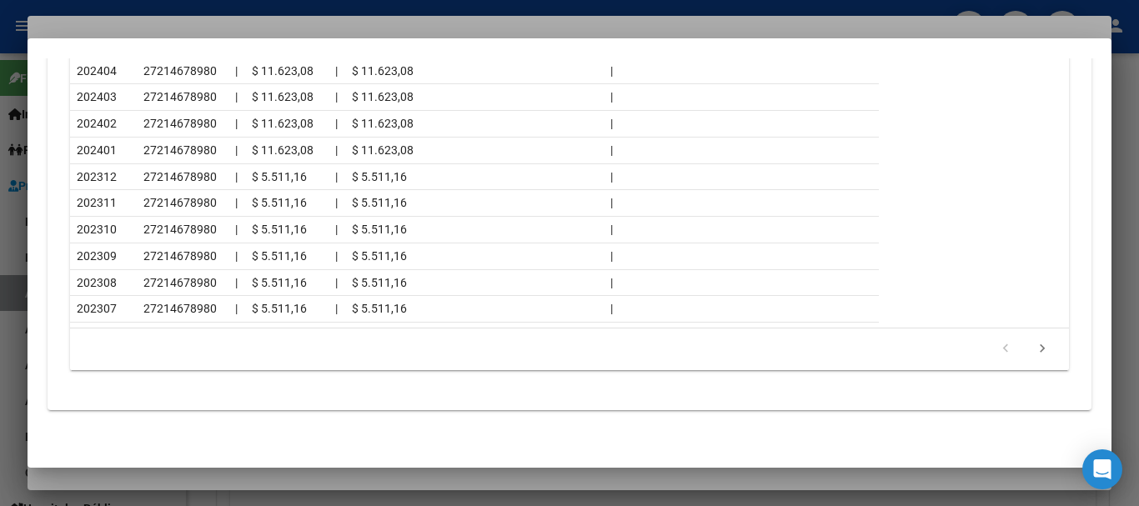
click at [186, 31] on div at bounding box center [569, 253] width 1139 height 506
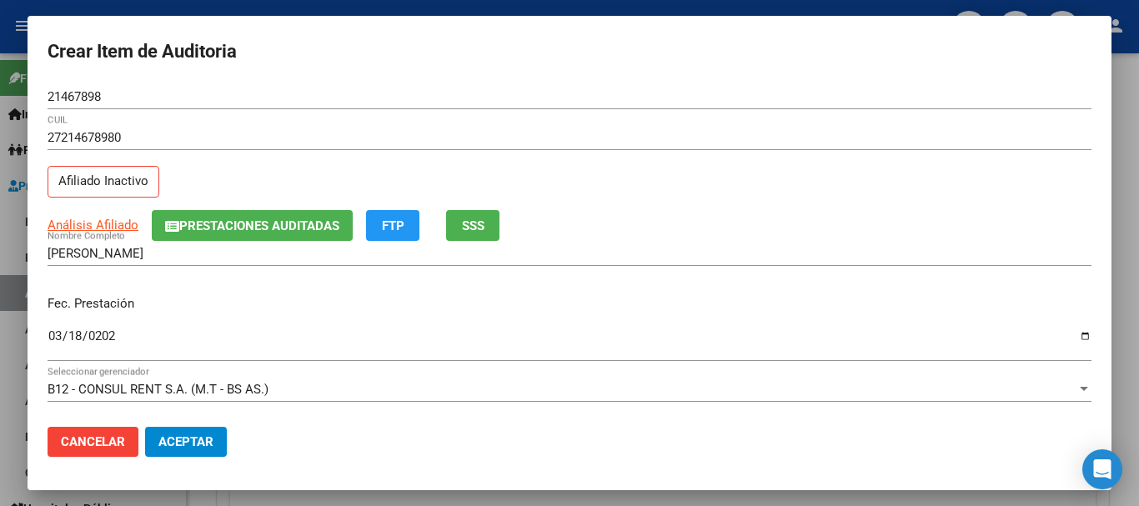
drag, startPoint x: 482, startPoint y: 133, endPoint x: 581, endPoint y: 201, distance: 120.5
click at [484, 134] on input "27214678980" at bounding box center [570, 137] width 1044 height 15
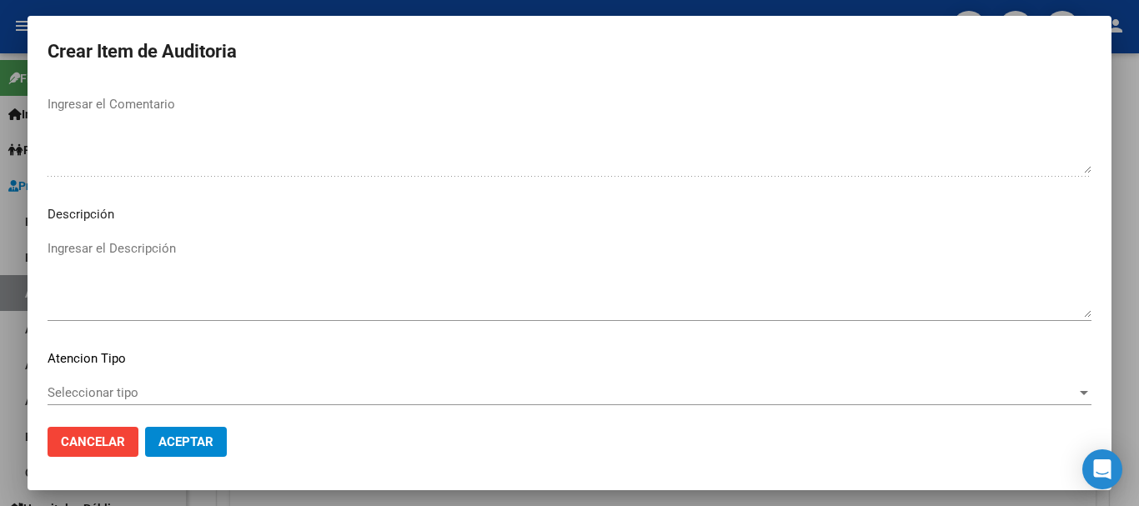
scroll to position [1172, 0]
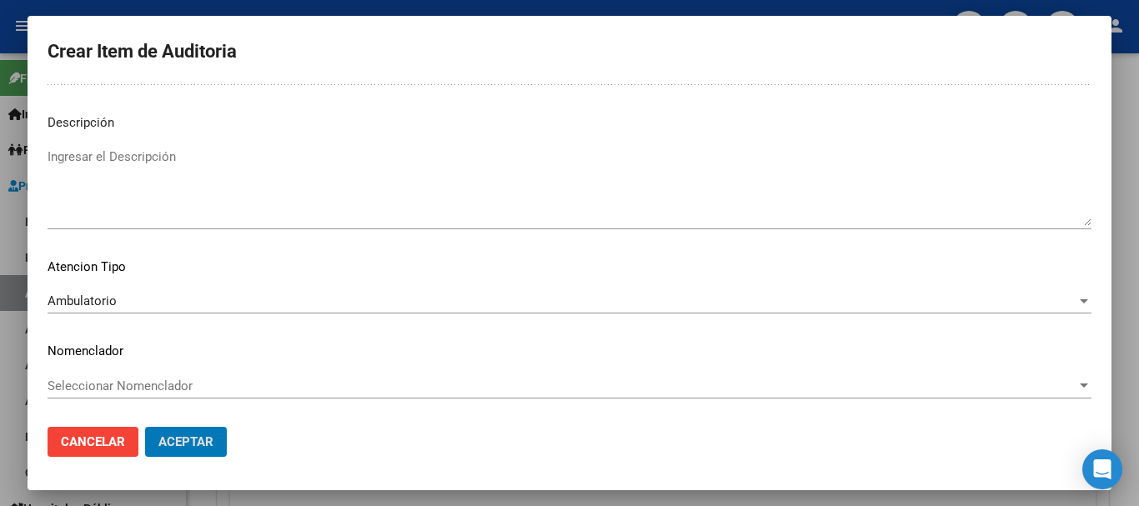
click at [145, 427] on button "Aceptar" at bounding box center [186, 442] width 82 height 30
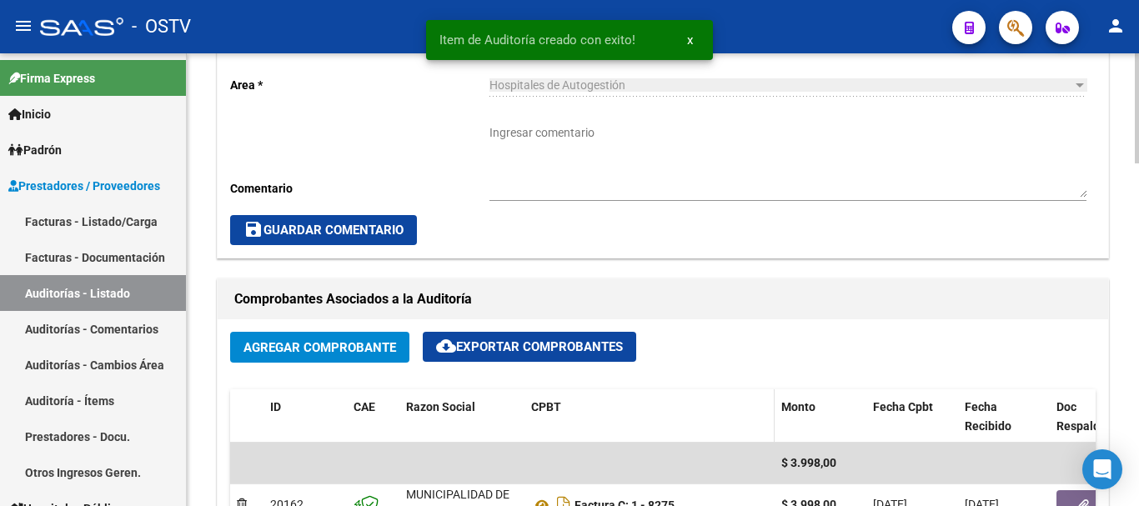
scroll to position [501, 0]
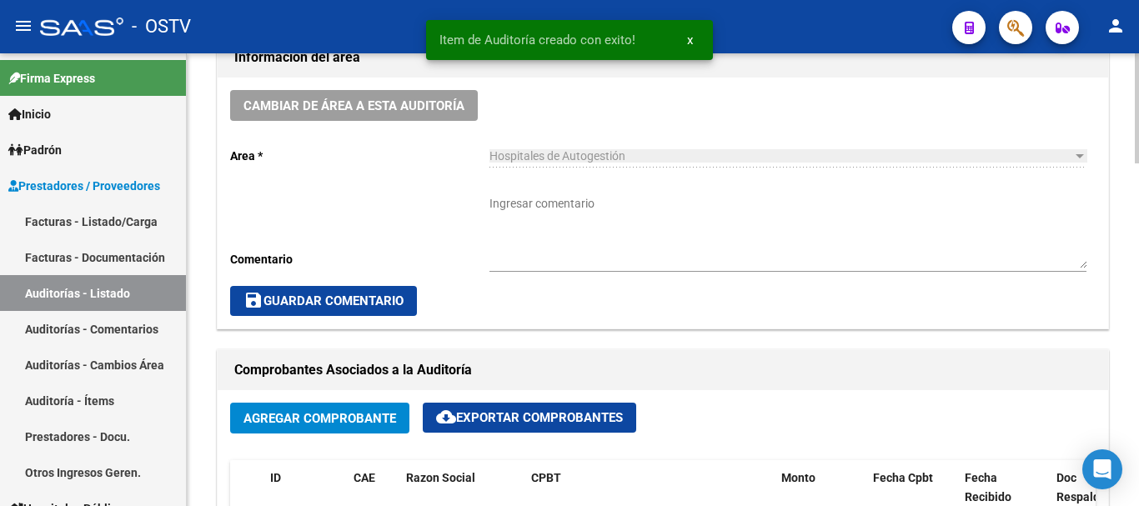
click at [563, 247] on textarea "Ingresar comentario" at bounding box center [787, 231] width 597 height 73
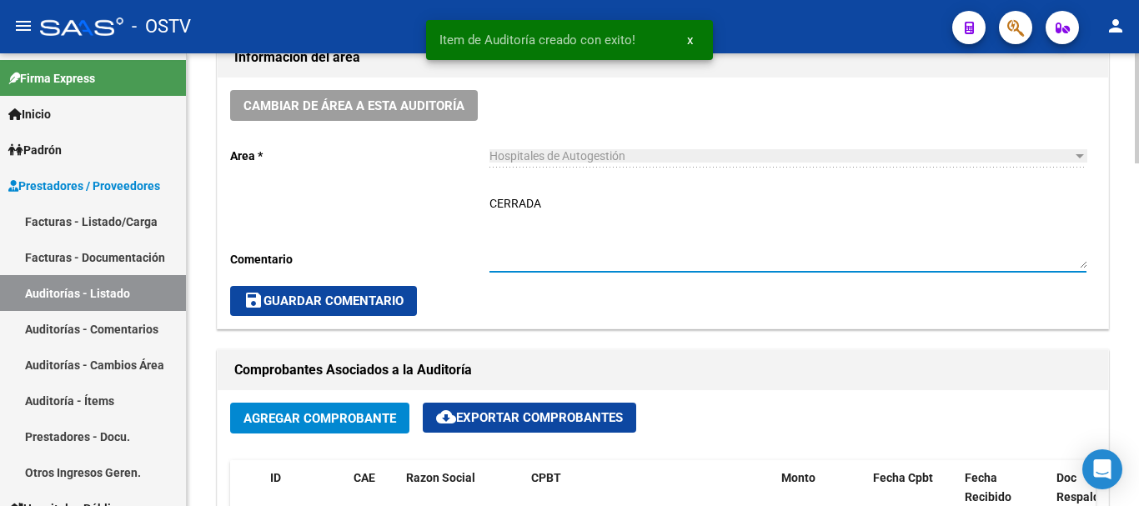
type textarea "CERRADA"
click at [368, 300] on span "save Guardar Comentario" at bounding box center [323, 300] width 160 height 15
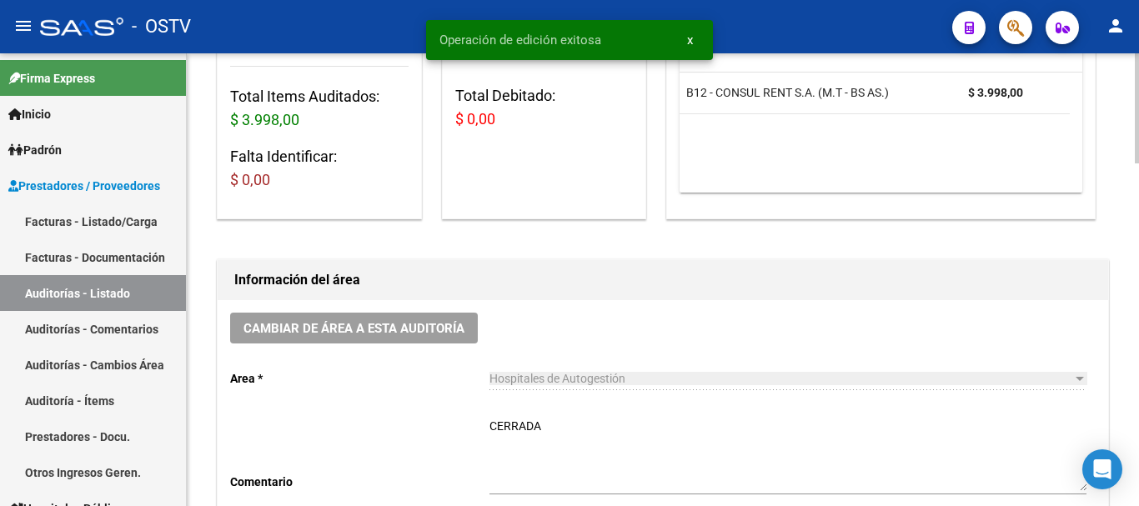
scroll to position [0, 0]
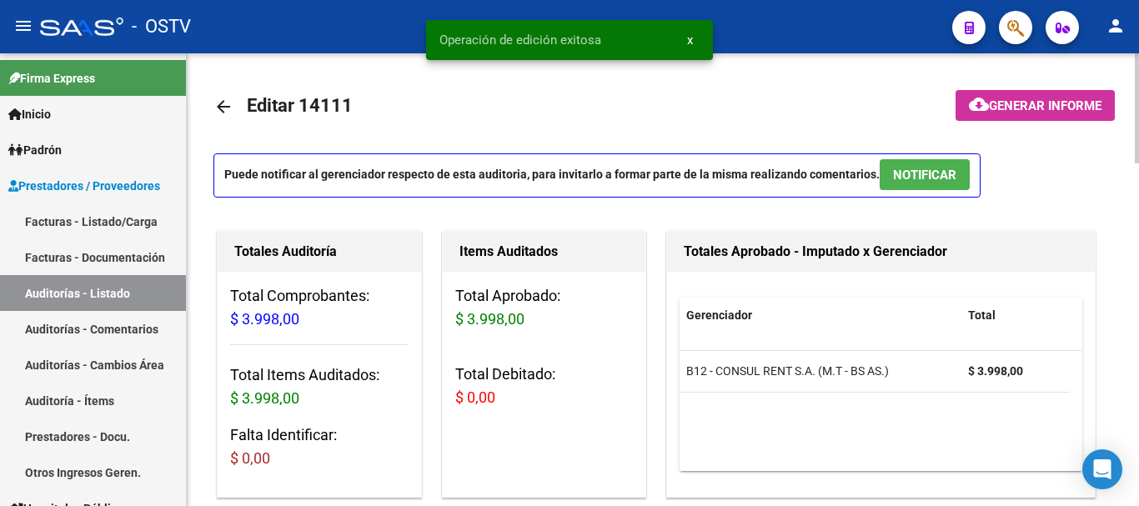
click at [218, 108] on mat-icon "arrow_back" at bounding box center [223, 107] width 20 height 20
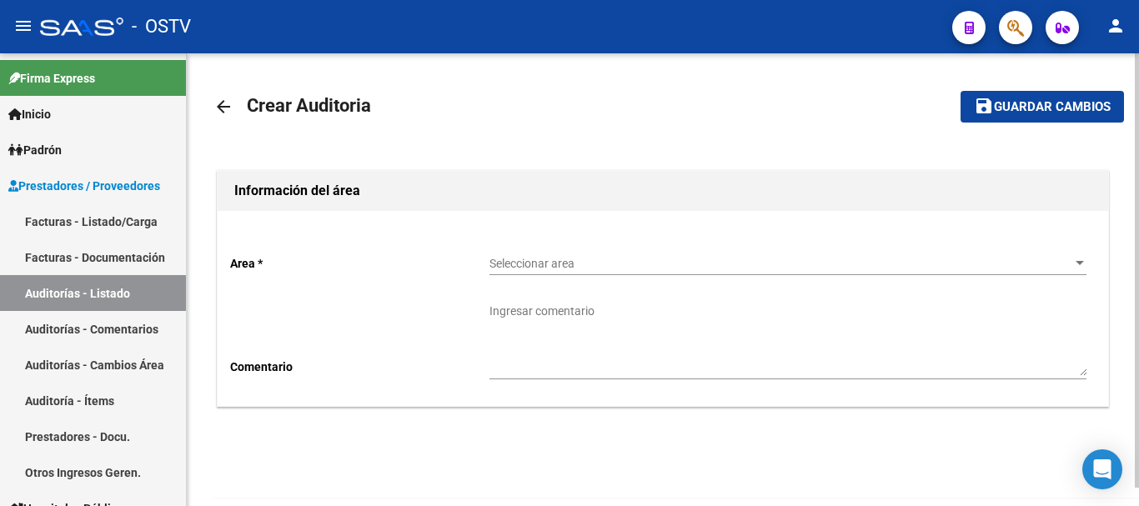
click at [629, 257] on span "Seleccionar area" at bounding box center [780, 264] width 582 height 14
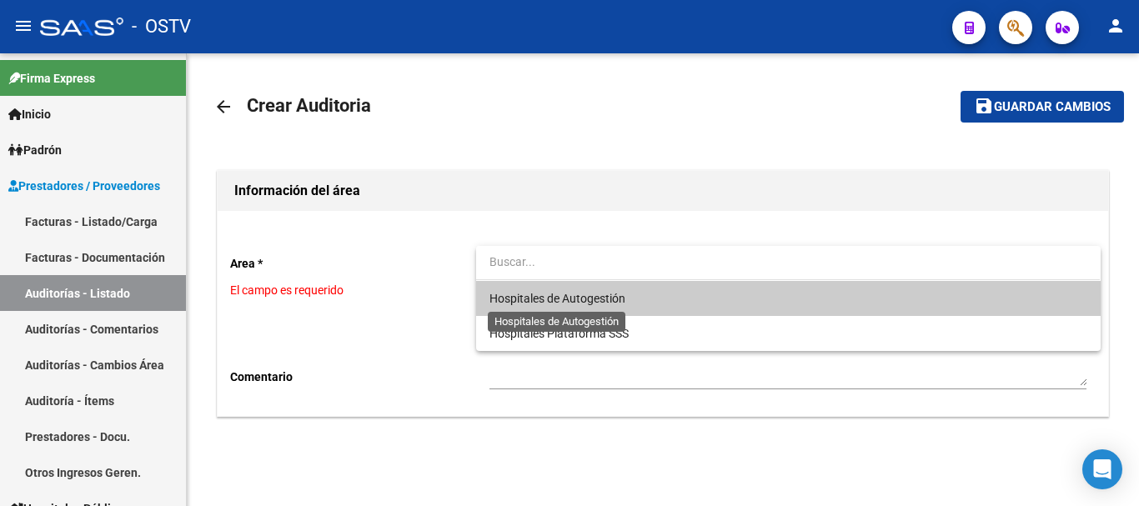
click at [553, 296] on span "Hospitales de Autogestión" at bounding box center [557, 298] width 136 height 13
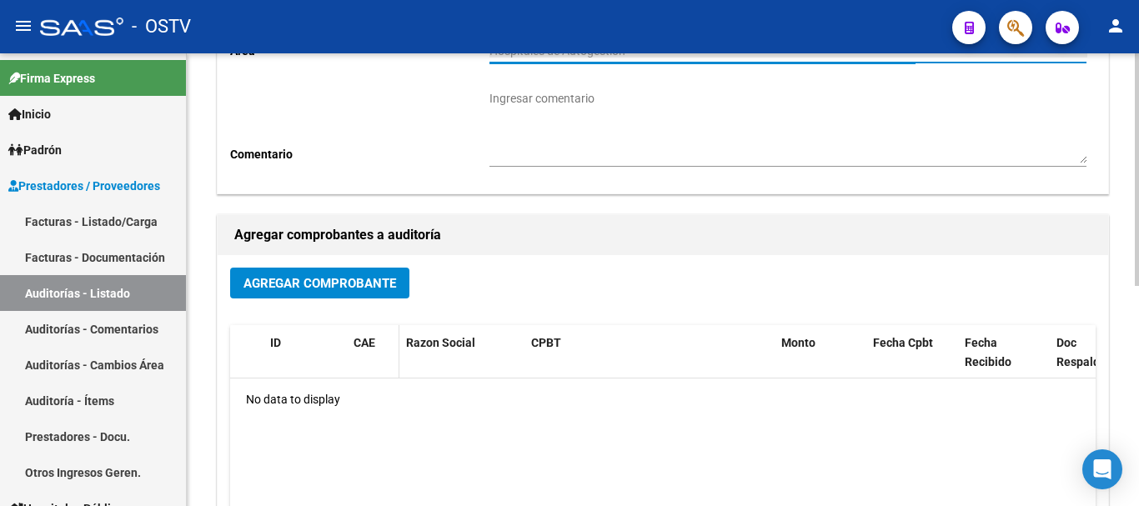
scroll to position [250, 0]
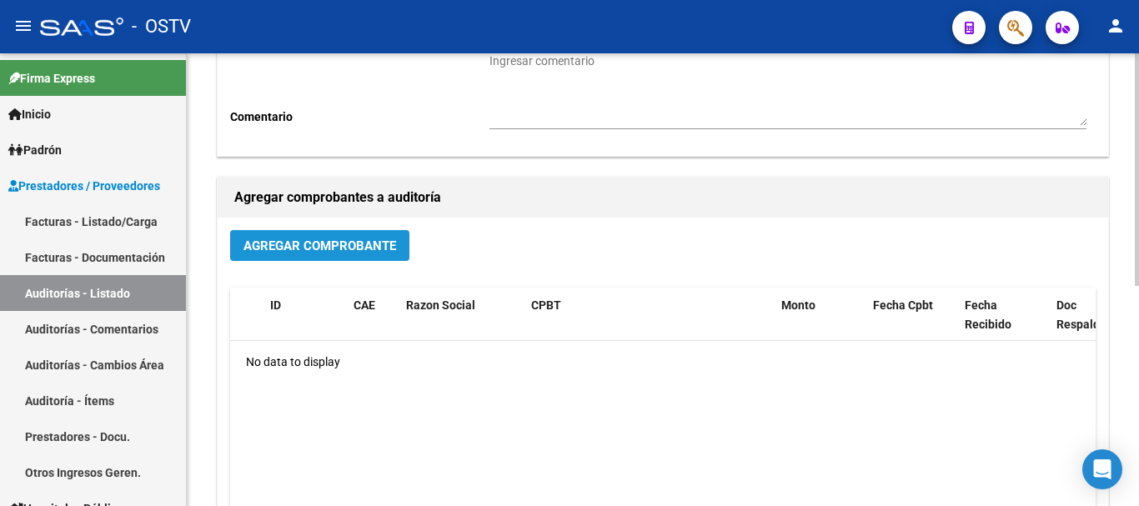
click at [359, 258] on button "Agregar Comprobante" at bounding box center [319, 245] width 179 height 31
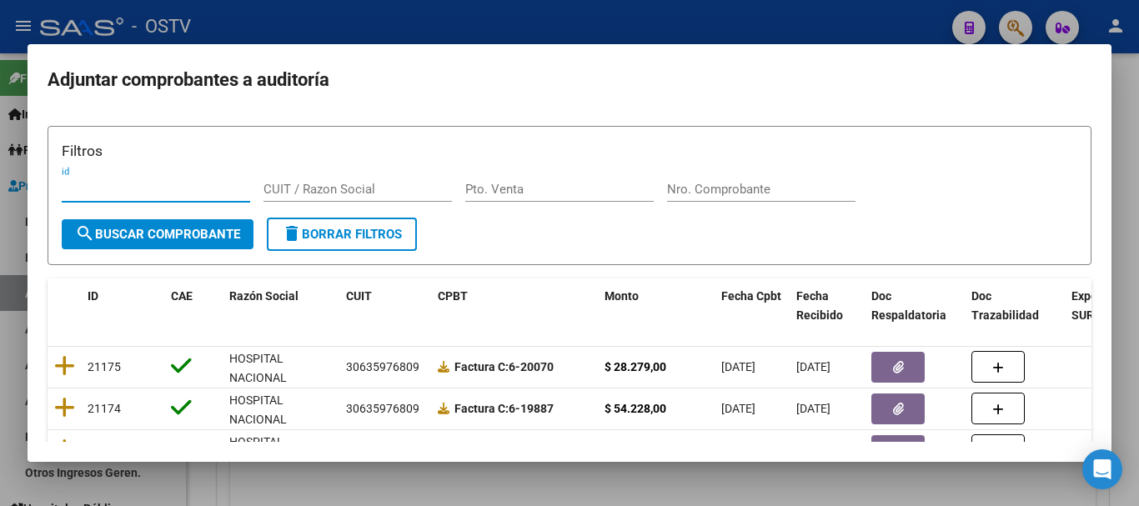
scroll to position [0, 0]
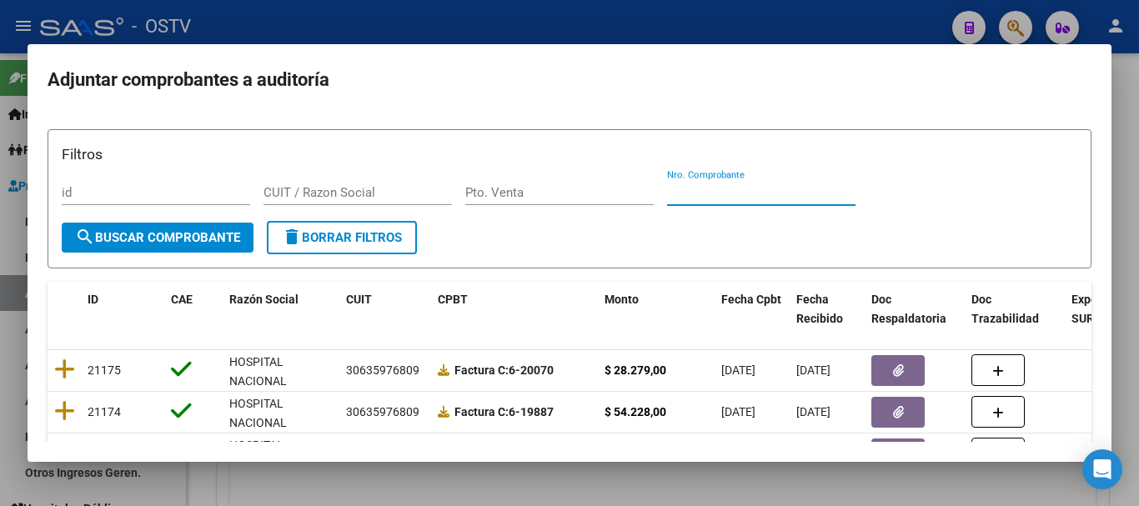
click at [809, 188] on input "Nro. Comprobante" at bounding box center [761, 192] width 188 height 15
paste input "8741"
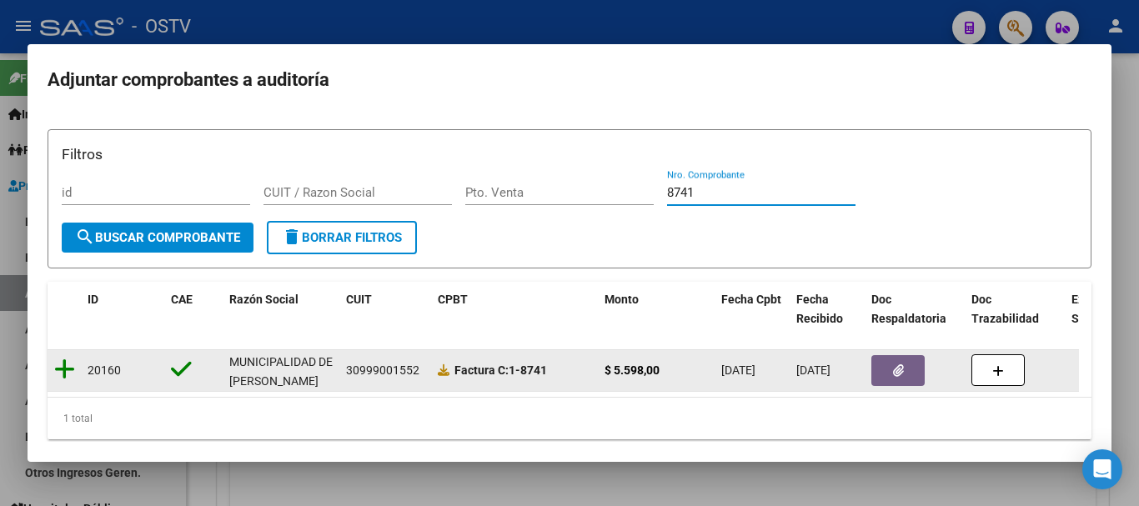
type input "8741"
click at [67, 362] on icon at bounding box center [64, 369] width 21 height 23
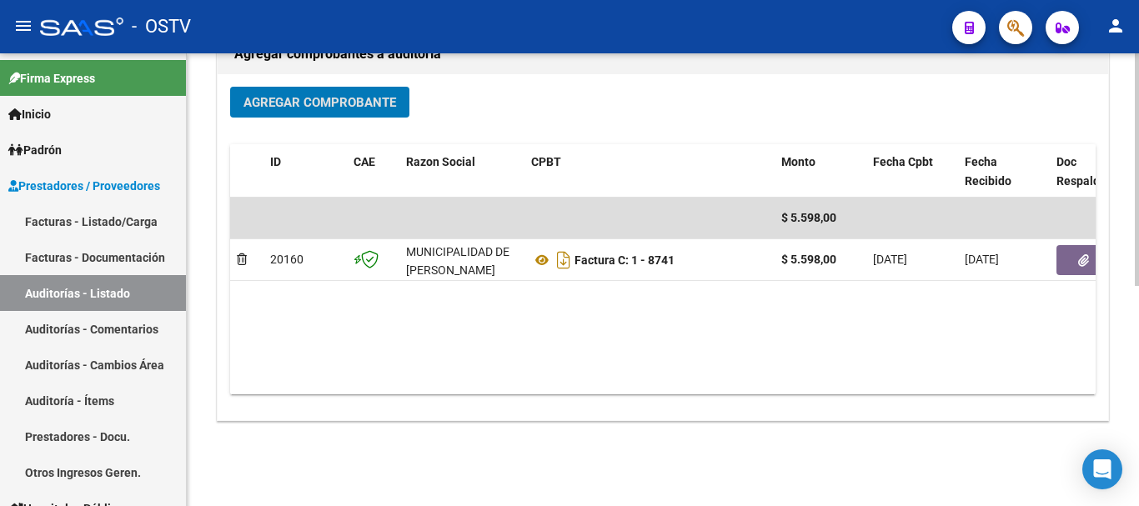
scroll to position [427, 0]
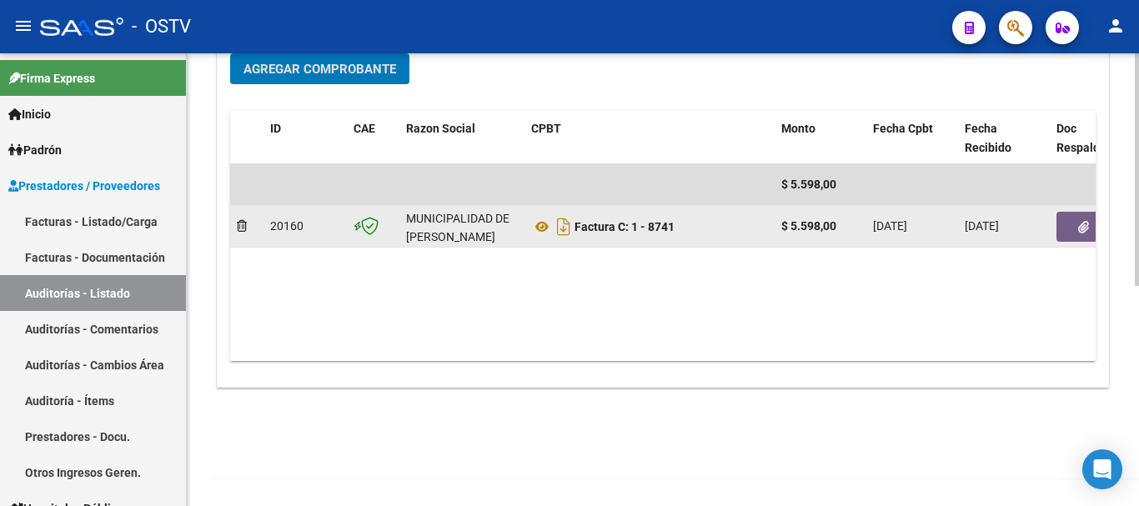
click at [1081, 236] on button "button" at bounding box center [1082, 227] width 53 height 30
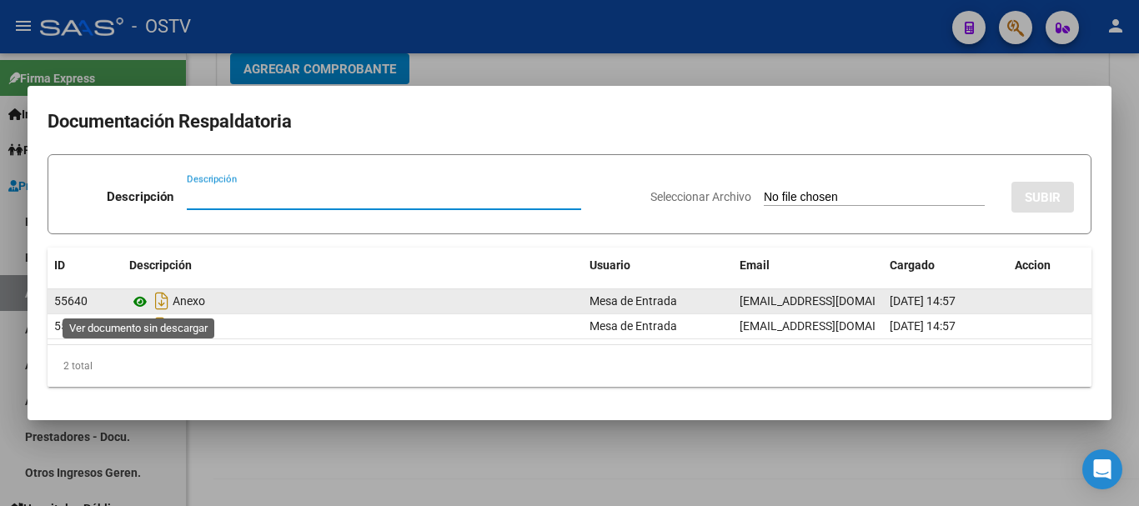
click at [138, 303] on icon at bounding box center [140, 302] width 22 height 20
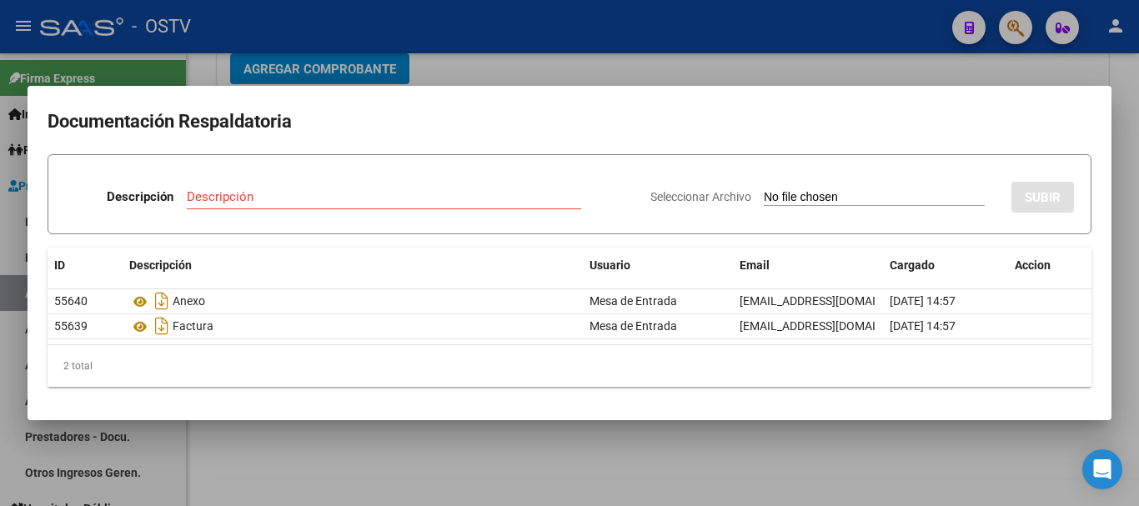
click at [467, 68] on div at bounding box center [569, 253] width 1139 height 506
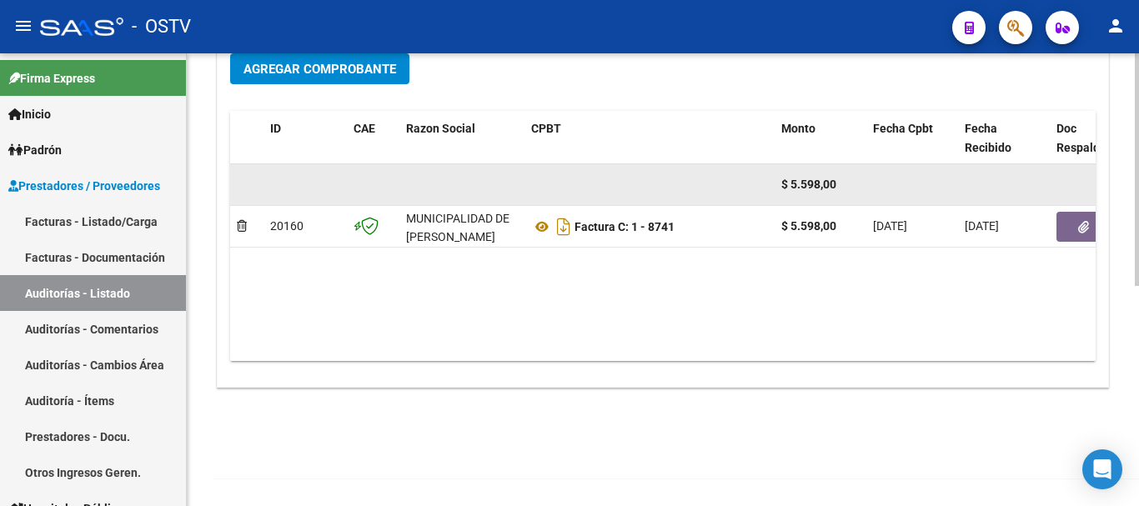
scroll to position [0, 0]
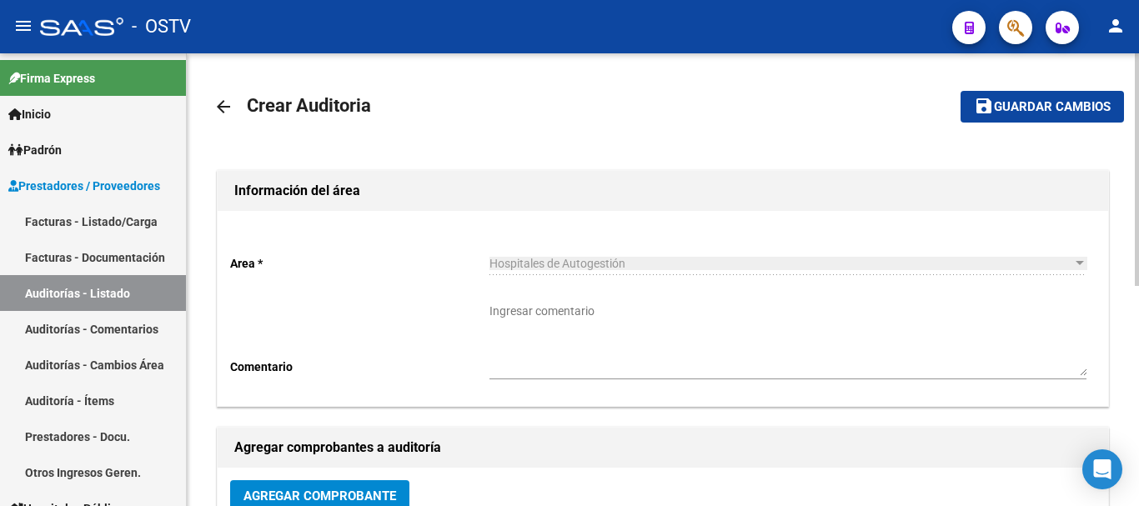
click at [1049, 119] on button "save Guardar cambios" at bounding box center [1041, 106] width 163 height 31
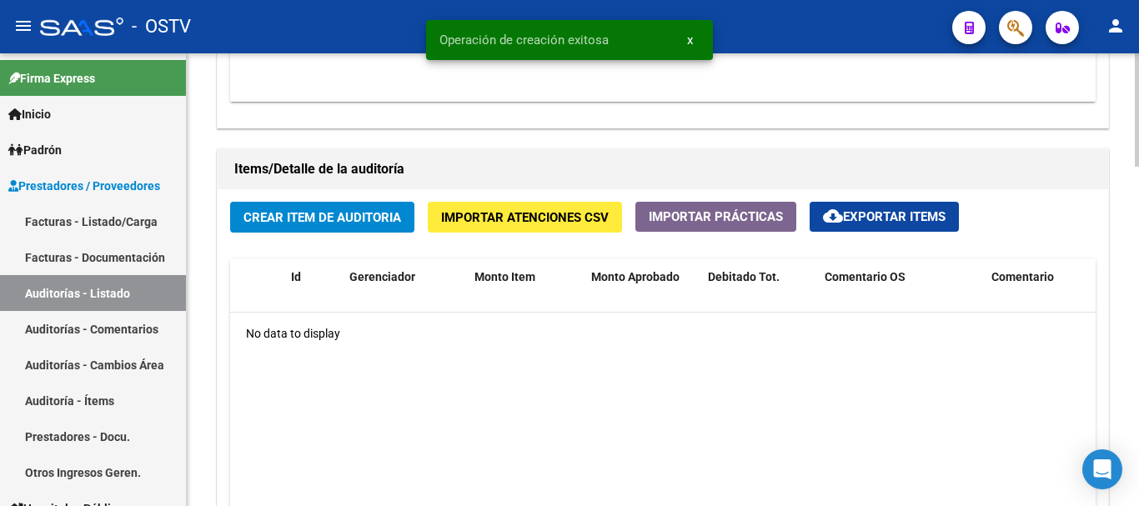
scroll to position [1167, 0]
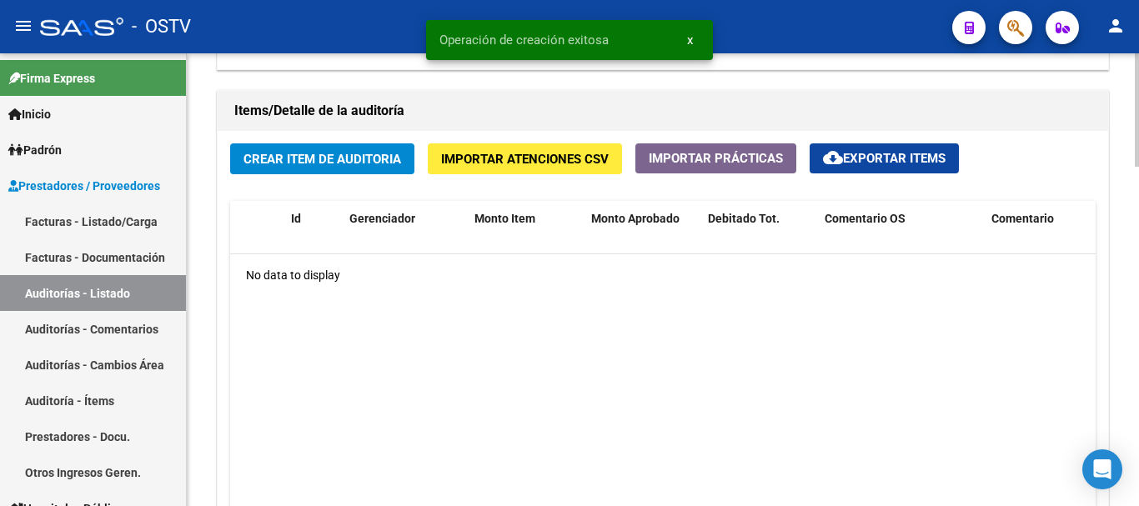
click at [330, 176] on div "Crear Item de Auditoria Importar Atenciones CSV Importar Prácticas cloud_downlo…" at bounding box center [663, 356] width 890 height 450
click at [333, 163] on span "Crear Item de Auditoria" at bounding box center [322, 159] width 158 height 15
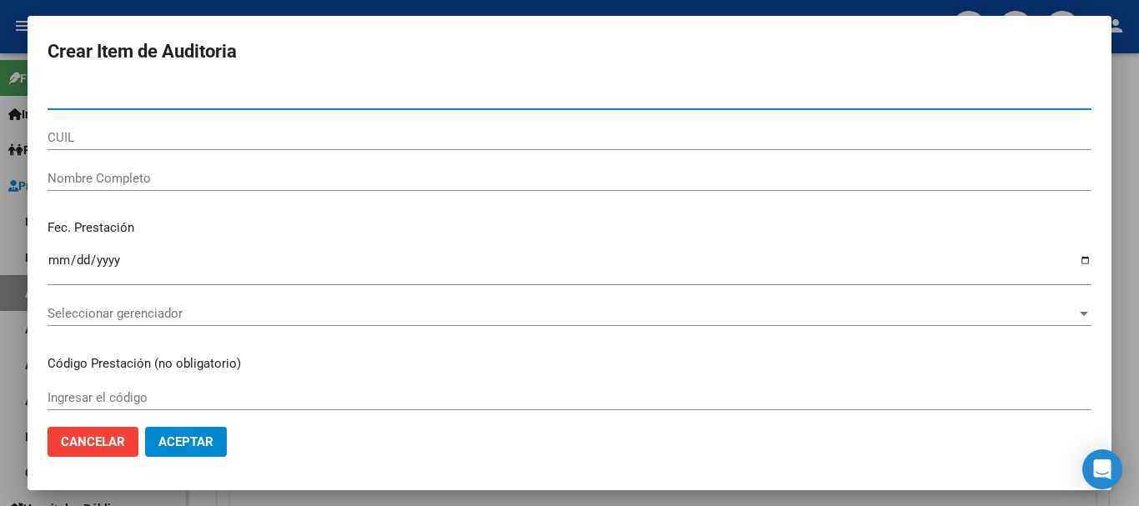
paste input "56632679"
type input "56632679"
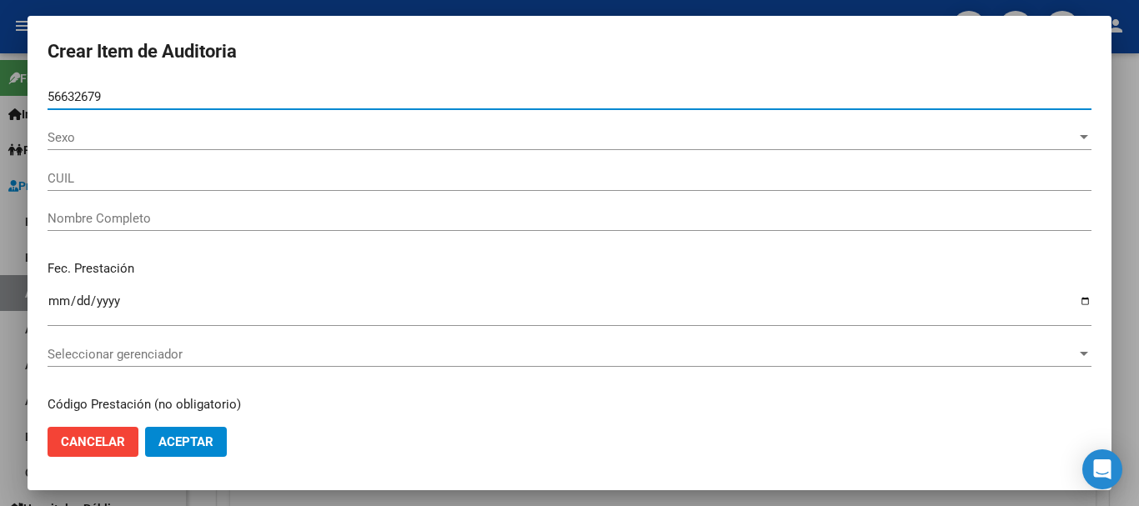
type input "20566326796"
type input "[PERSON_NAME] BenitezLeonel [PERSON_NAME]"
type input "56632679"
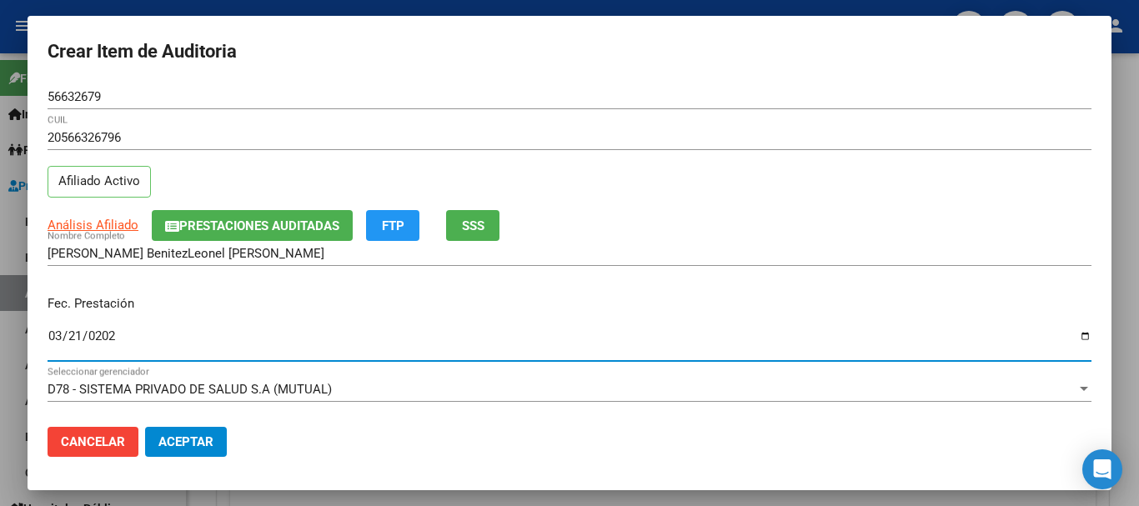
type input "[DATE]"
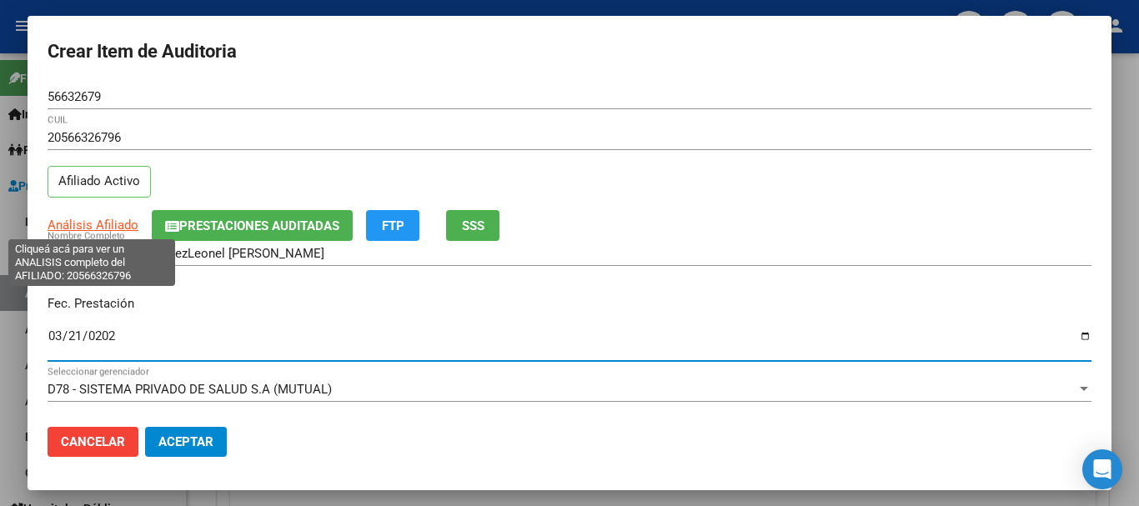
click at [113, 222] on span "Análisis Afiliado" at bounding box center [93, 225] width 91 height 15
type textarea "20566326796"
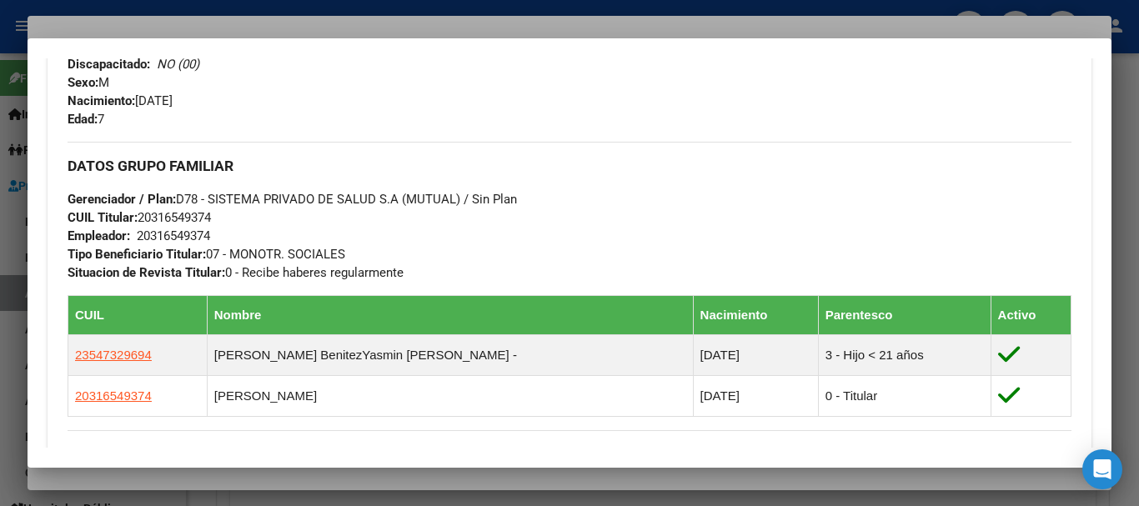
scroll to position [1001, 0]
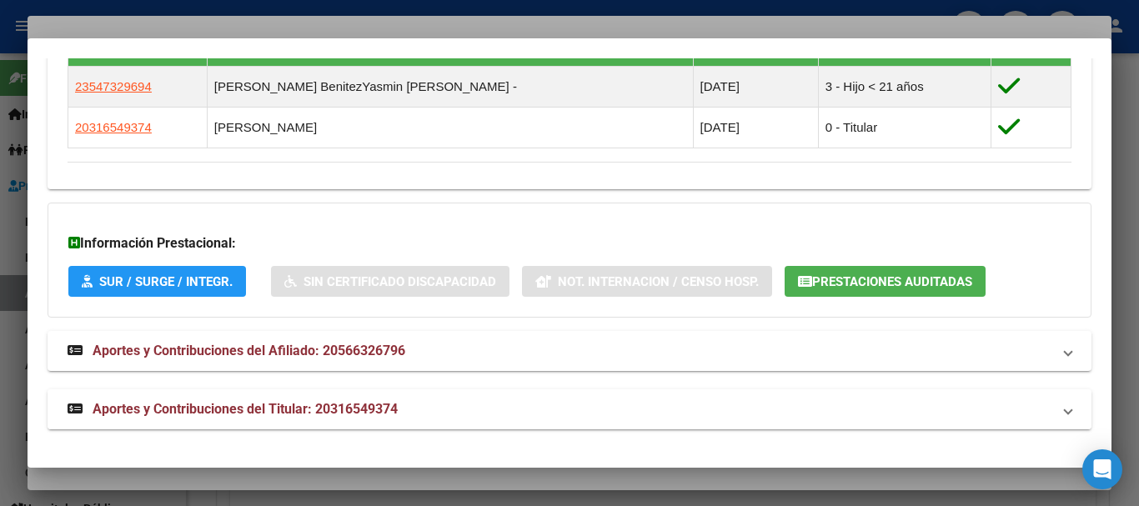
click at [391, 408] on span "Aportes y Contribuciones del Titular: 20316549374" at bounding box center [245, 409] width 305 height 16
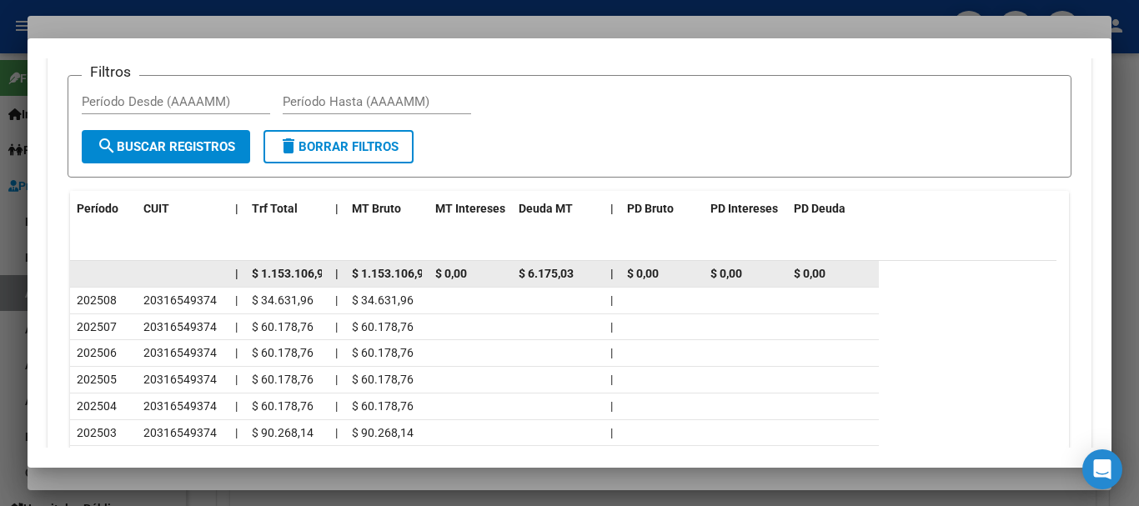
scroll to position [1625, 0]
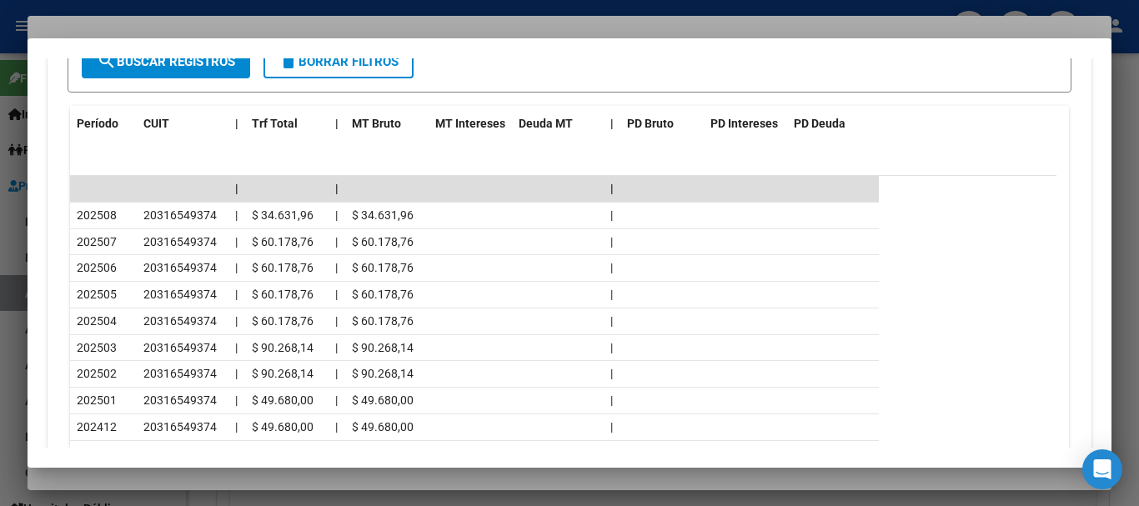
click at [324, 27] on div at bounding box center [569, 253] width 1139 height 506
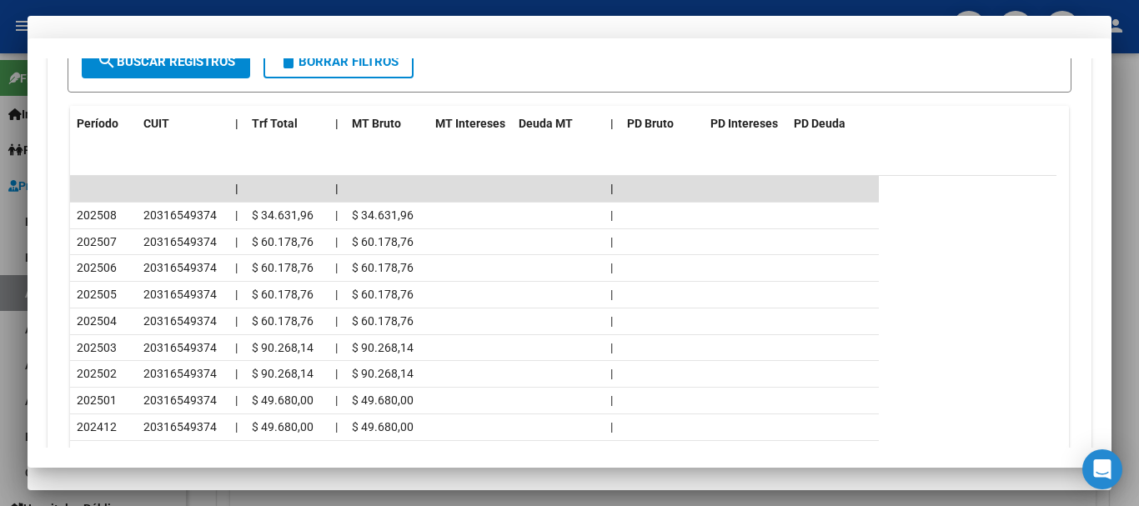
click at [699, 188] on div "20566326796 CUIL Afiliado Activo" at bounding box center [570, 167] width 1044 height 85
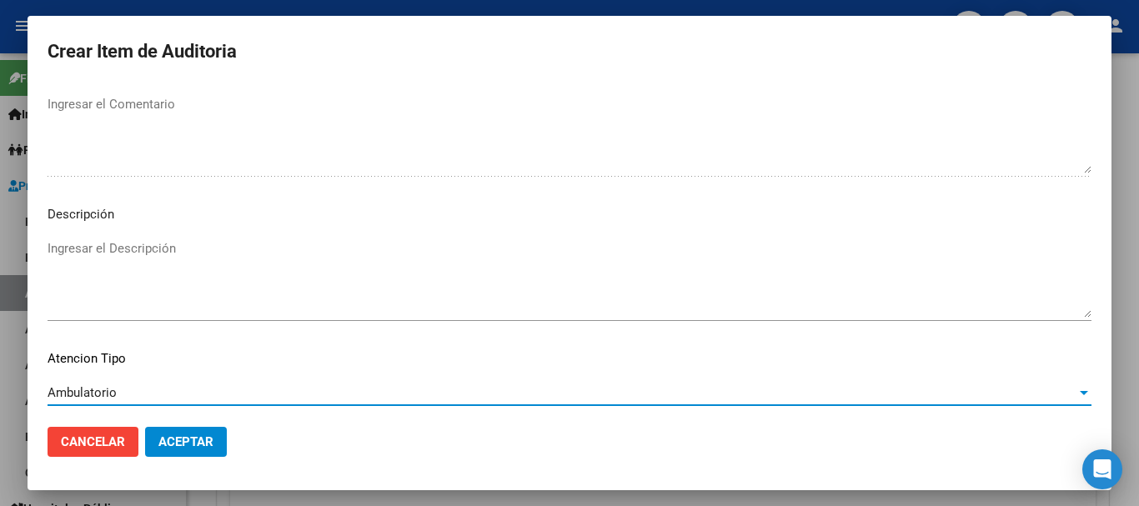
scroll to position [1172, 0]
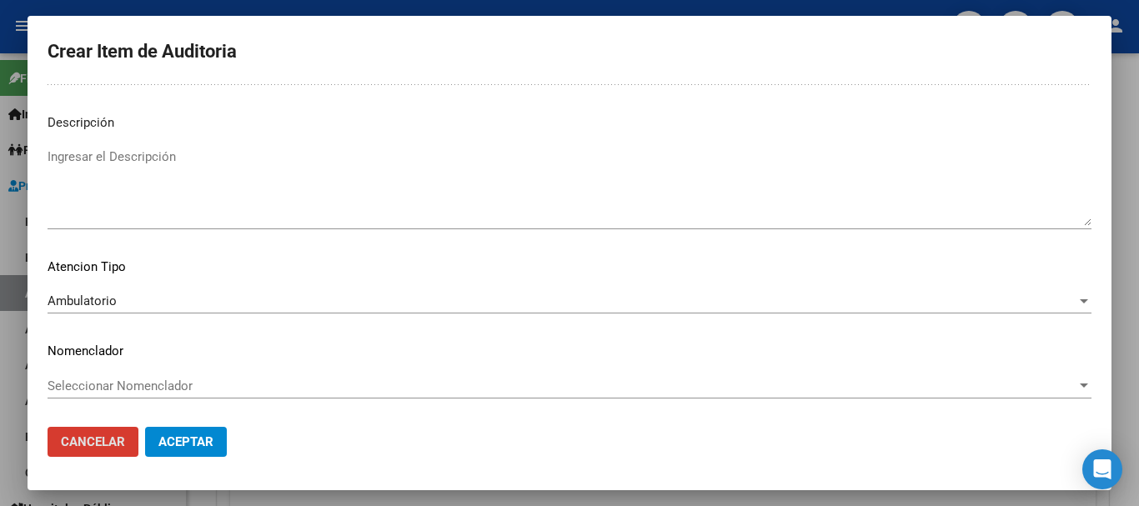
click at [145, 427] on button "Aceptar" at bounding box center [186, 442] width 82 height 30
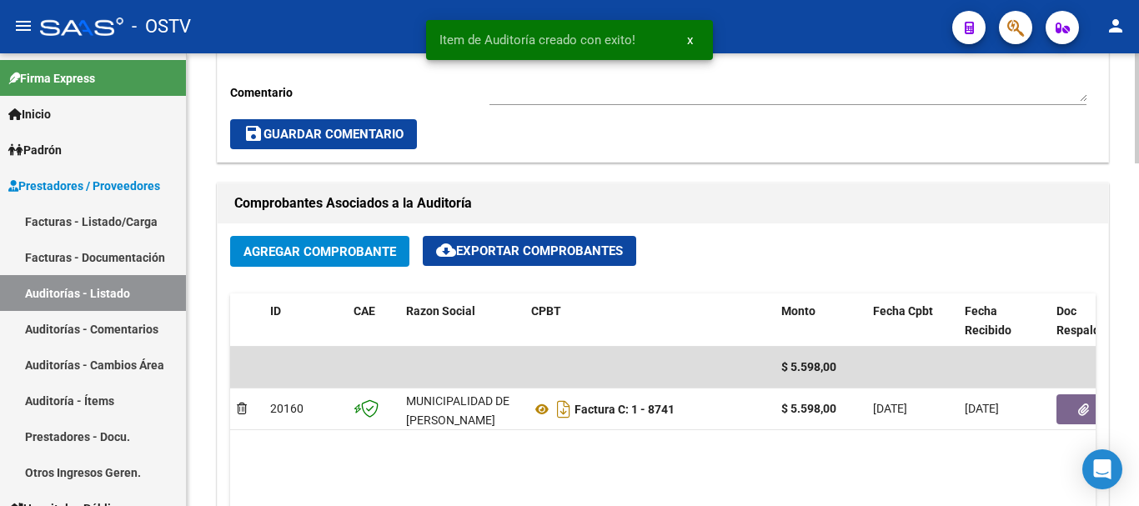
scroll to position [418, 0]
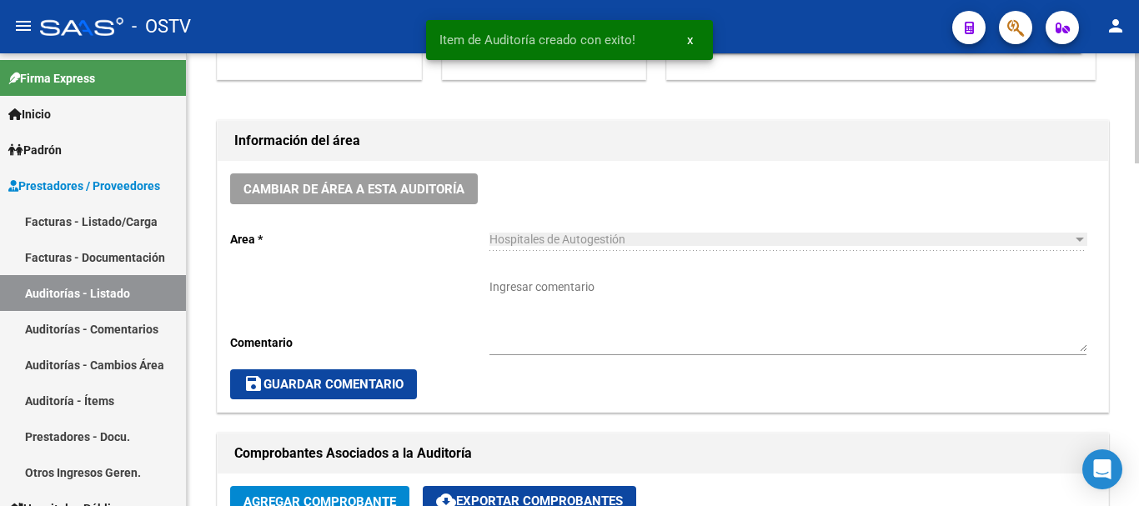
drag, startPoint x: 632, startPoint y: 303, endPoint x: 660, endPoint y: 257, distance: 53.9
click at [626, 306] on textarea "Ingresar comentario" at bounding box center [787, 314] width 597 height 73
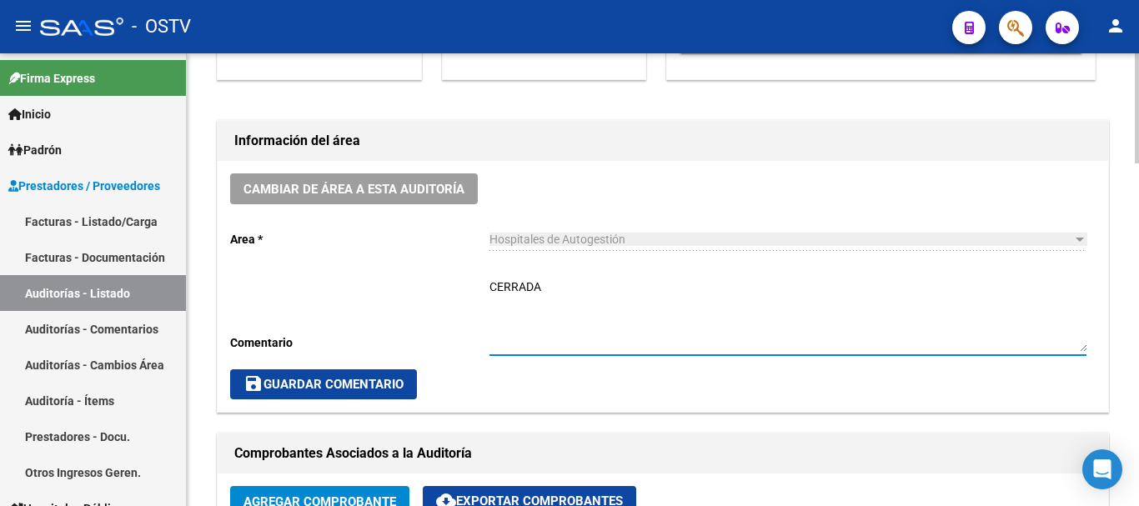
type textarea "CERRADA"
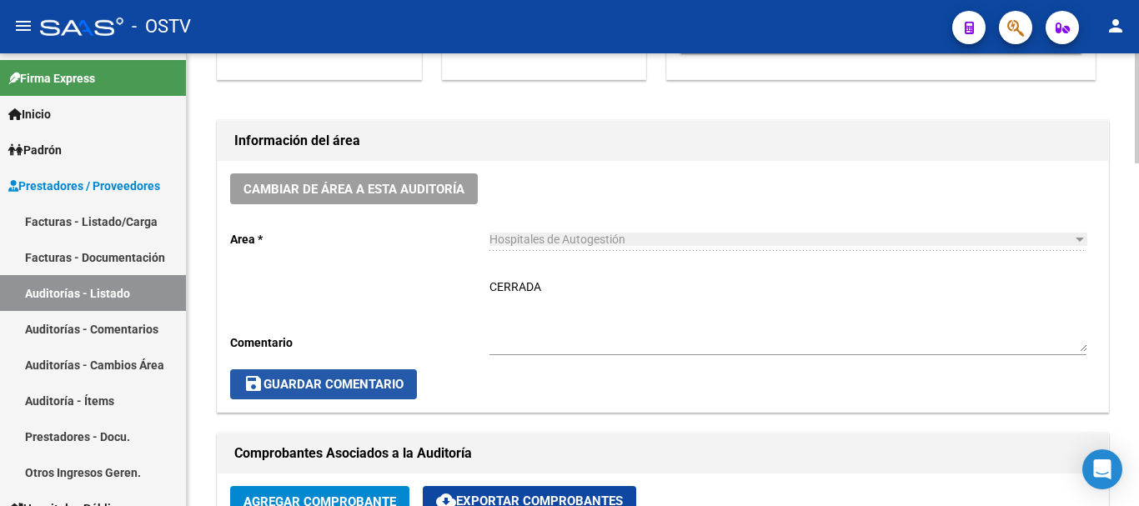
click at [299, 379] on span "save Guardar Comentario" at bounding box center [323, 384] width 160 height 15
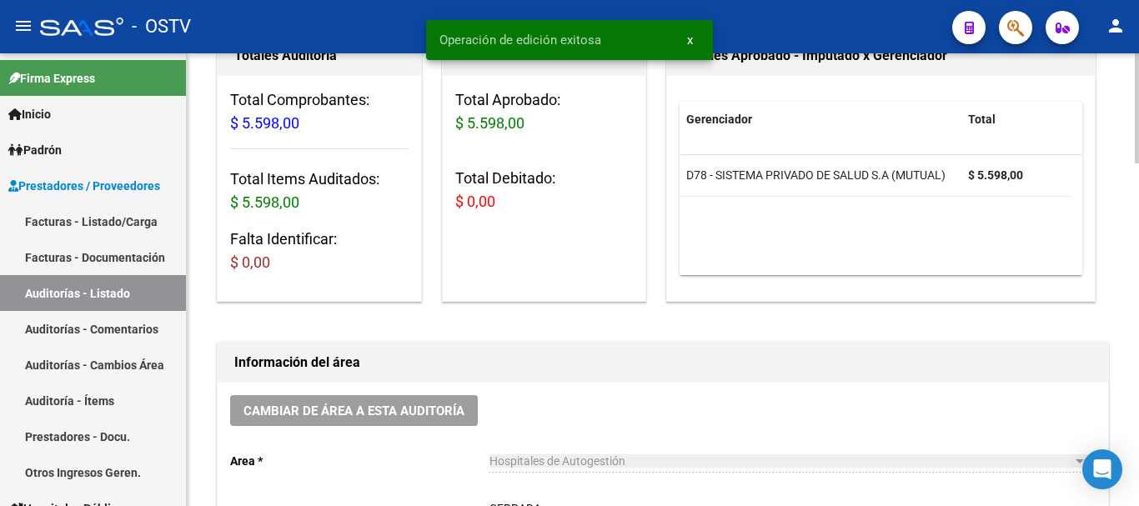
scroll to position [0, 0]
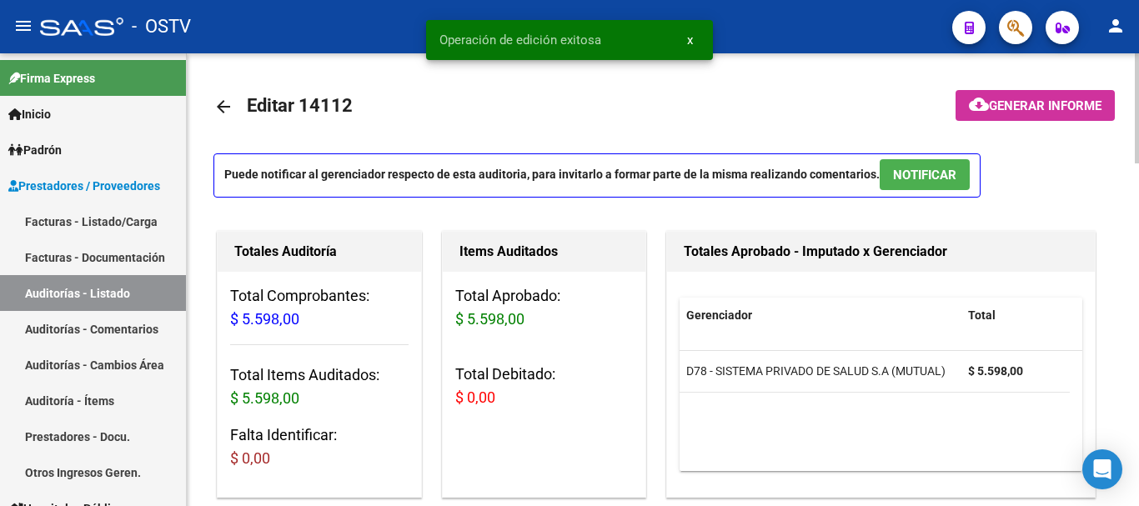
click at [226, 104] on mat-icon "arrow_back" at bounding box center [223, 107] width 20 height 20
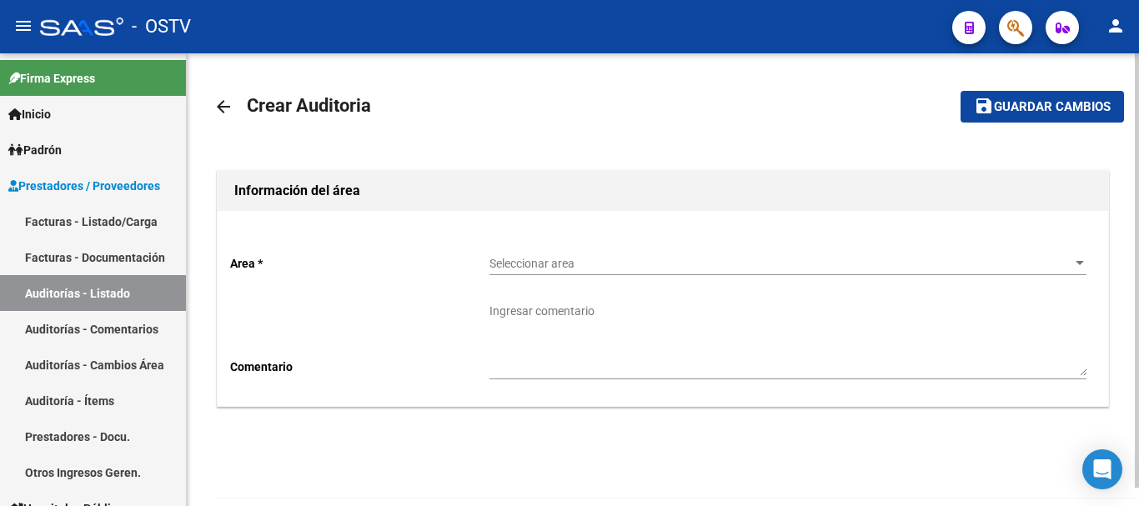
click at [545, 268] on span "Seleccionar area" at bounding box center [780, 264] width 582 height 14
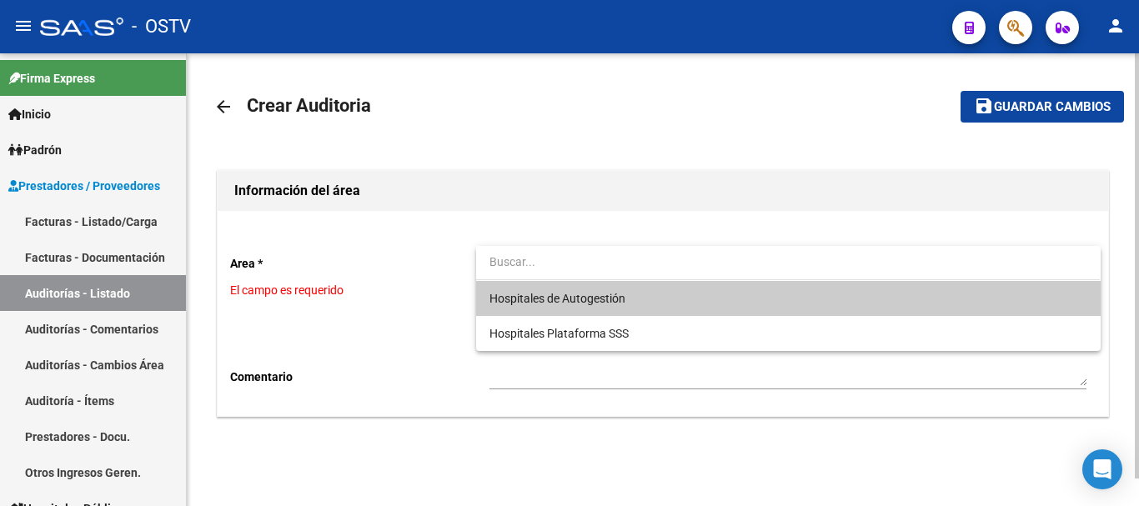
click at [526, 292] on span "Hospitales de Autogestión" at bounding box center [557, 298] width 136 height 13
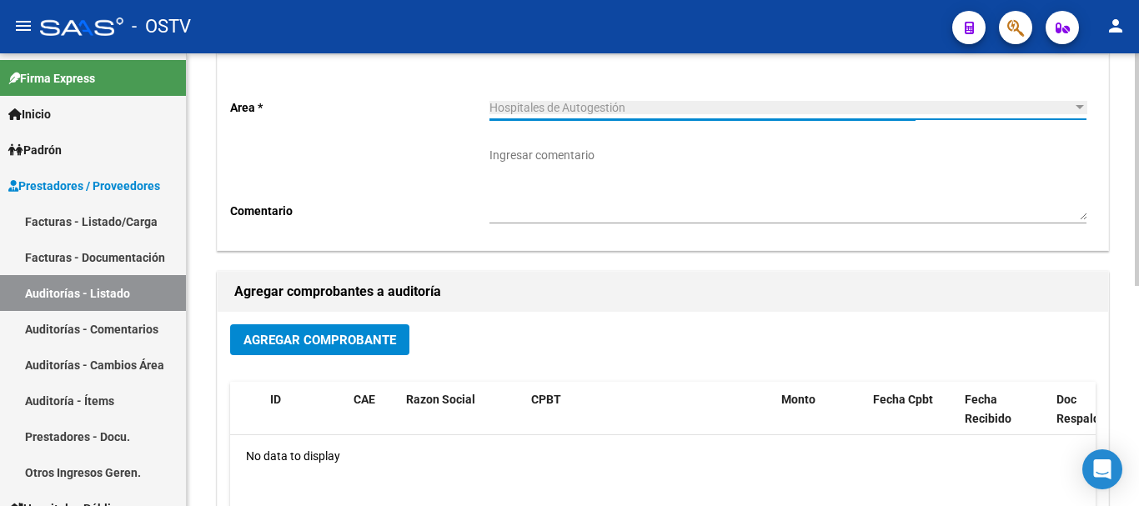
scroll to position [167, 0]
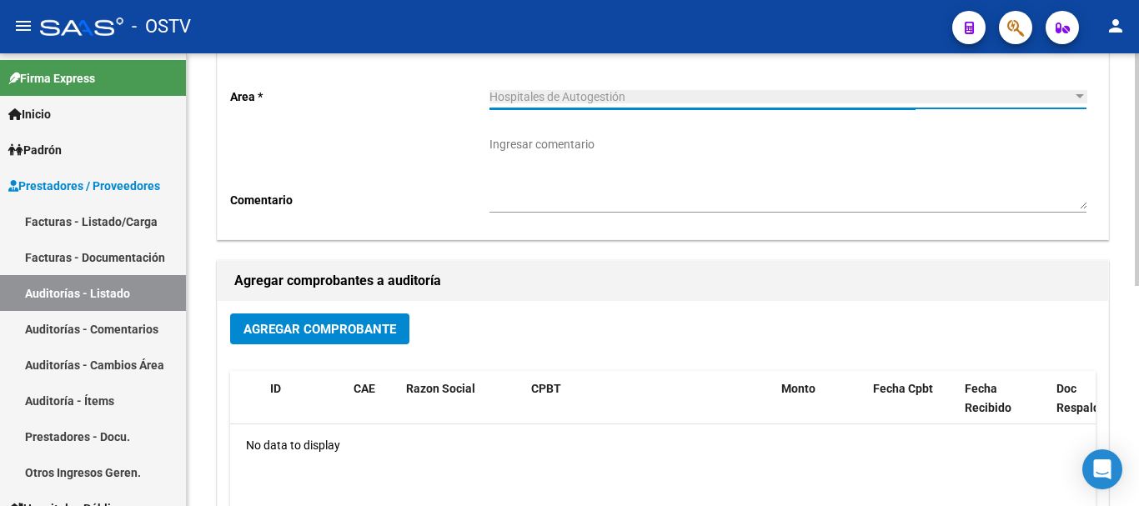
click at [327, 322] on span "Agregar Comprobante" at bounding box center [319, 329] width 153 height 15
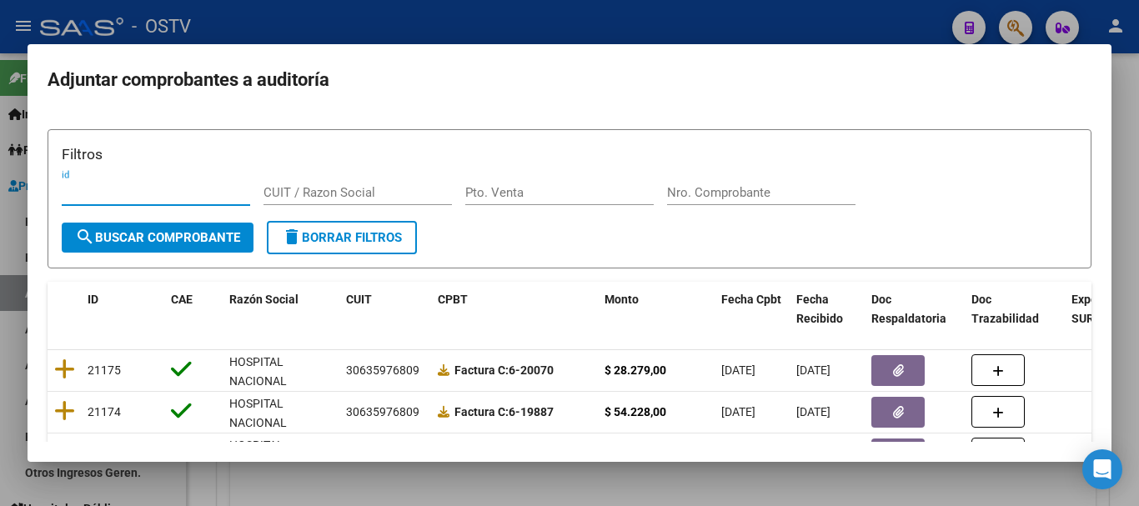
click at [749, 196] on input "Nro. Comprobante" at bounding box center [761, 192] width 188 height 15
paste input "5768"
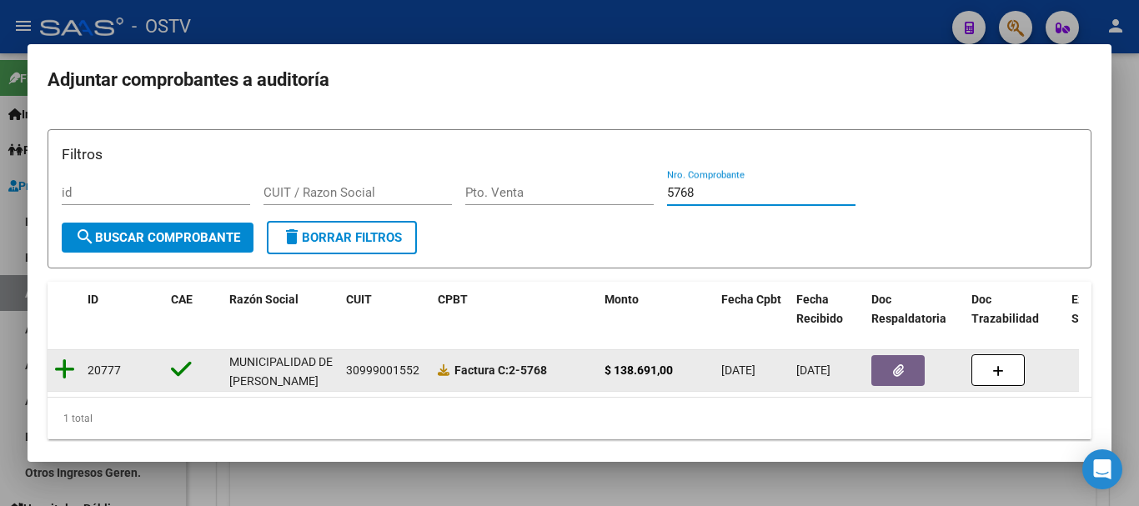
type input "5768"
click at [56, 371] on icon at bounding box center [64, 369] width 21 height 23
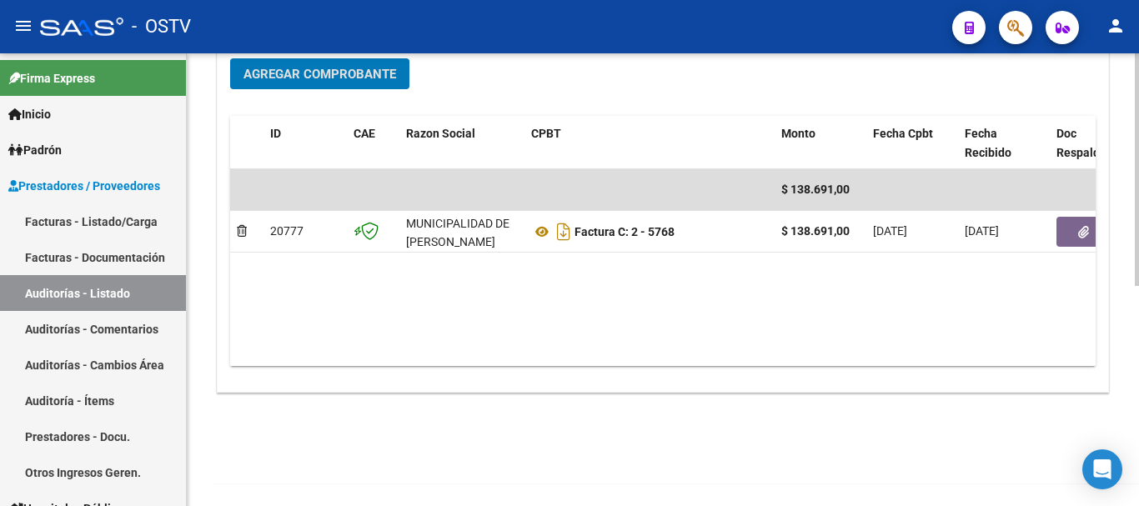
scroll to position [427, 0]
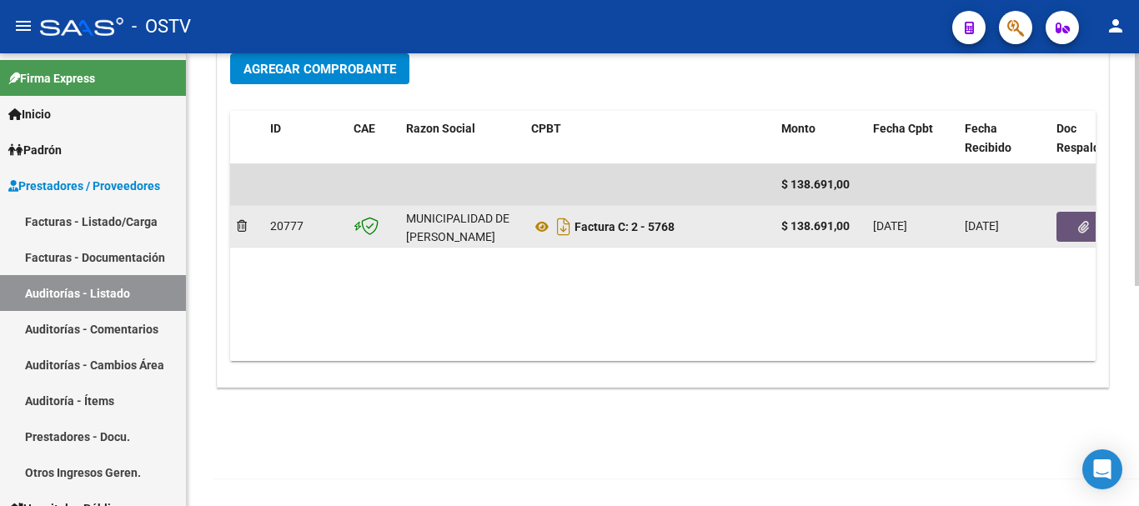
click at [1084, 225] on icon "button" at bounding box center [1083, 227] width 11 height 13
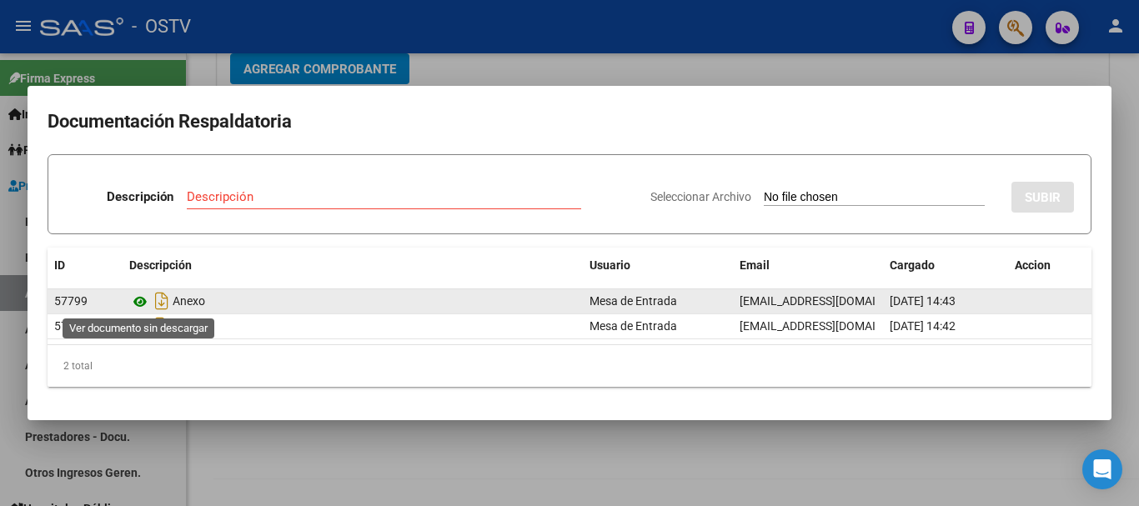
click at [139, 300] on icon at bounding box center [140, 302] width 22 height 20
click at [143, 294] on icon at bounding box center [140, 302] width 22 height 20
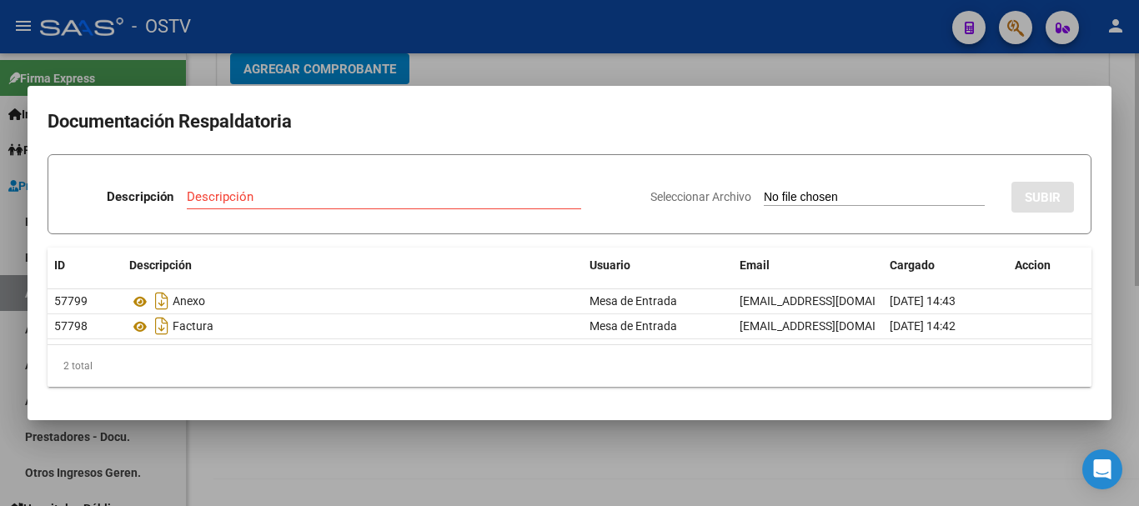
click at [480, 66] on div at bounding box center [569, 253] width 1139 height 506
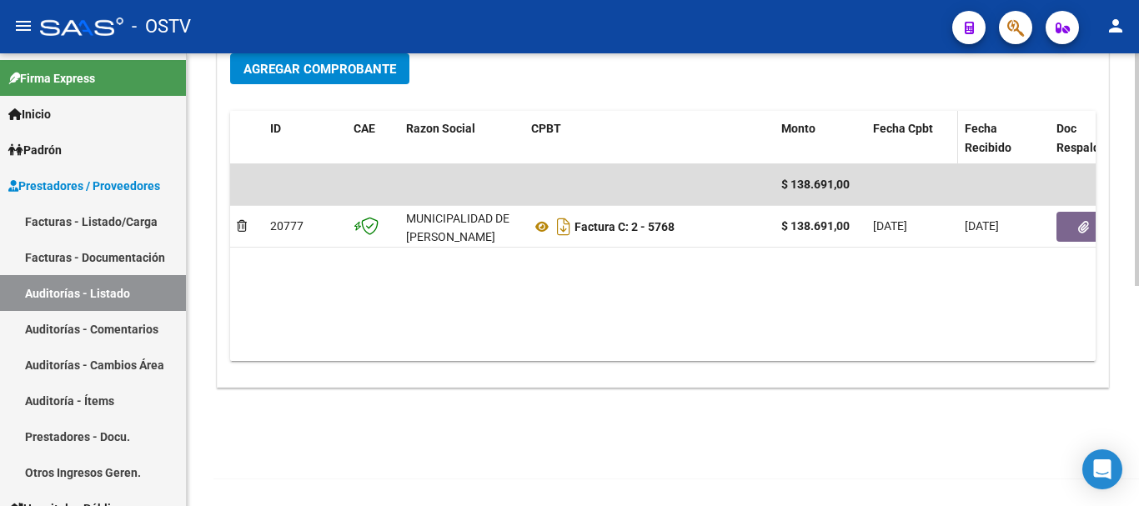
scroll to position [0, 0]
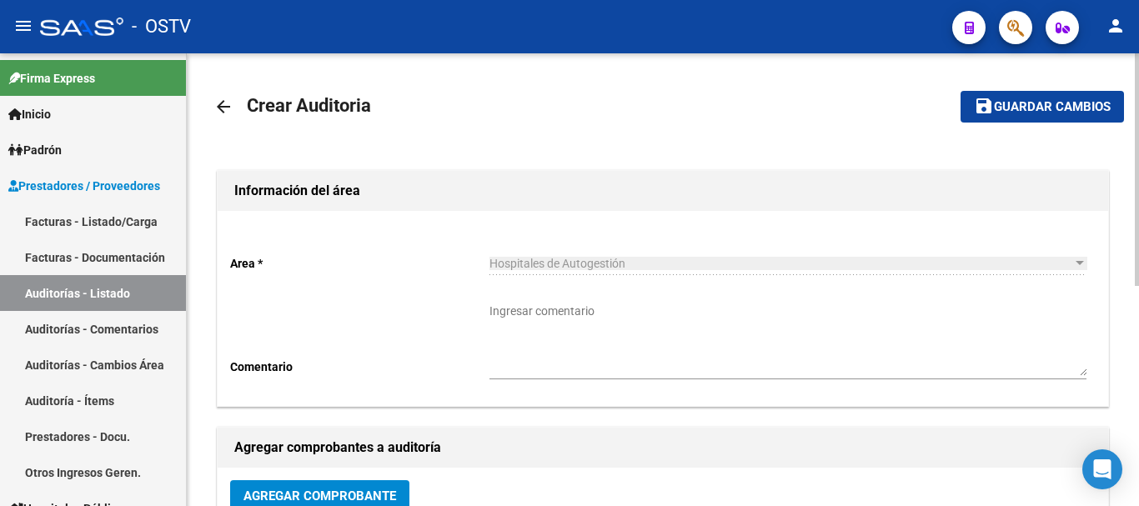
click at [1017, 108] on span "Guardar cambios" at bounding box center [1052, 107] width 117 height 15
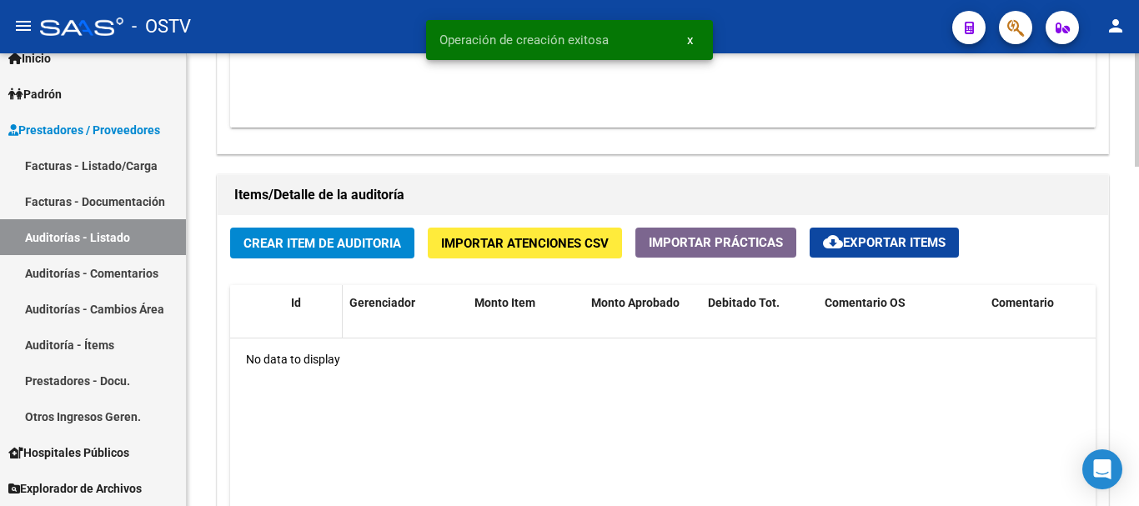
scroll to position [1084, 0]
click at [345, 240] on span "Crear Item de Auditoria" at bounding box center [322, 242] width 158 height 15
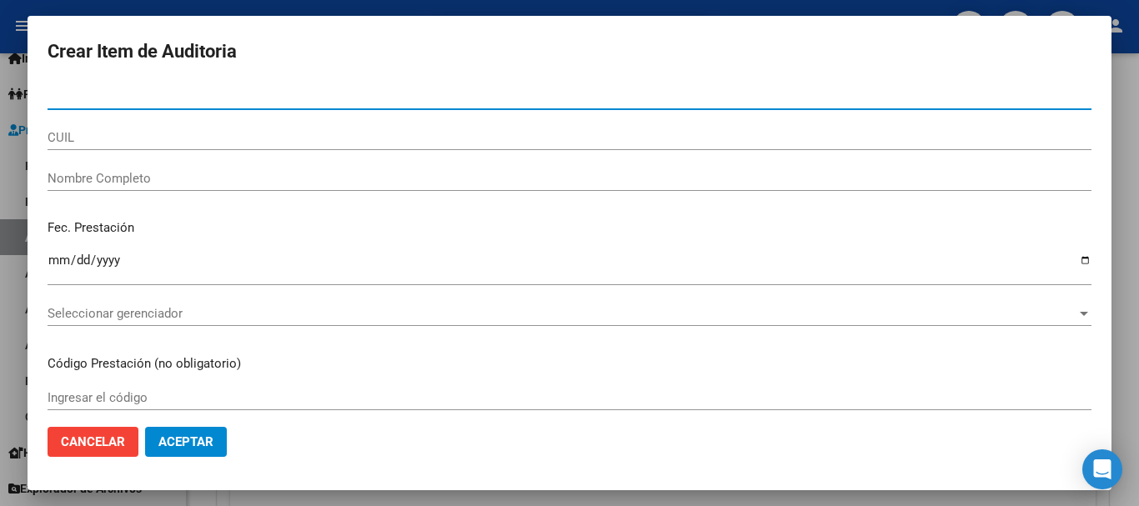
paste input "51131296"
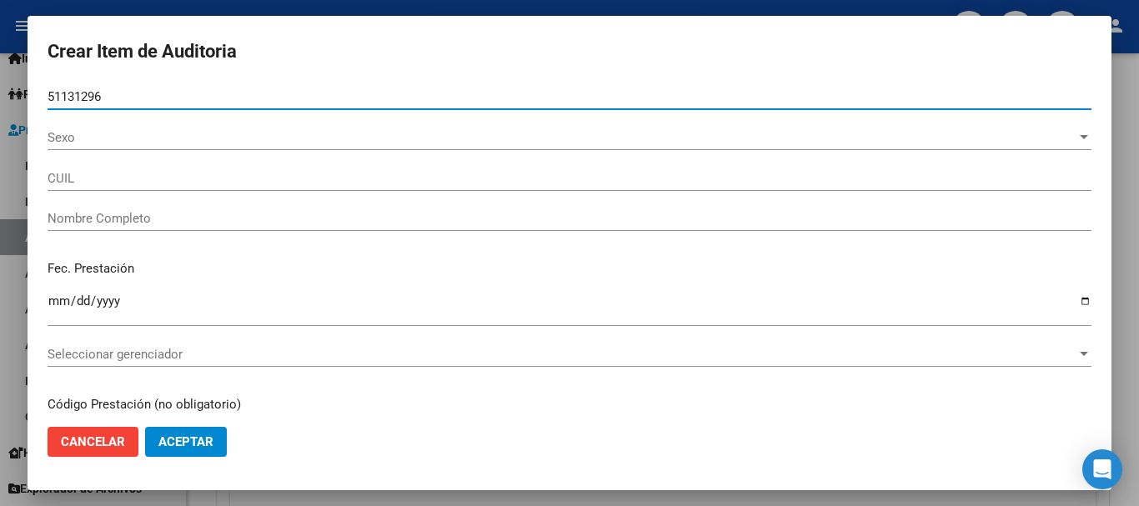
type input "51131296"
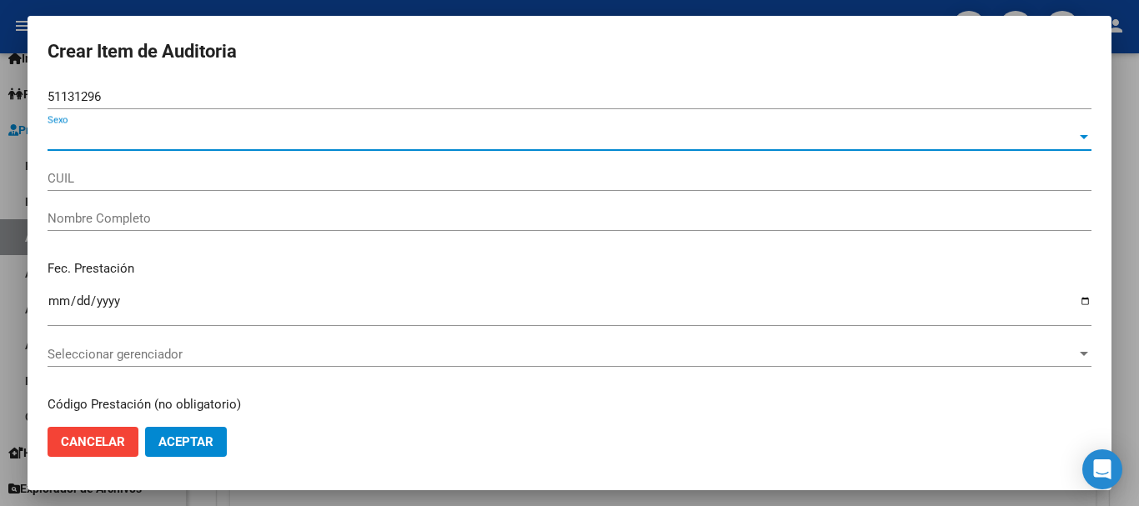
type input "20511312966"
type input "ALLEVATO [PERSON_NAME]"
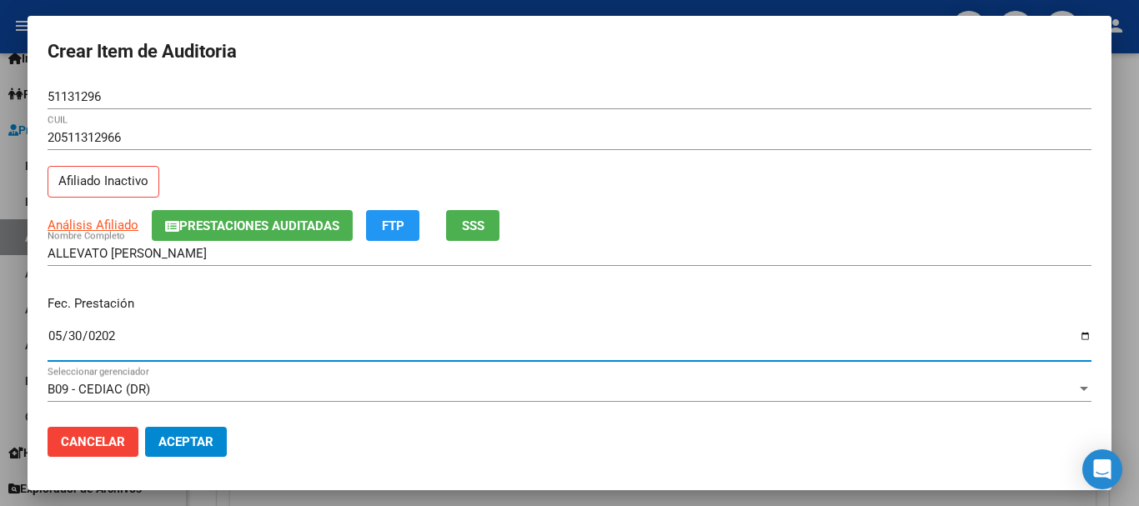
type input "[DATE]"
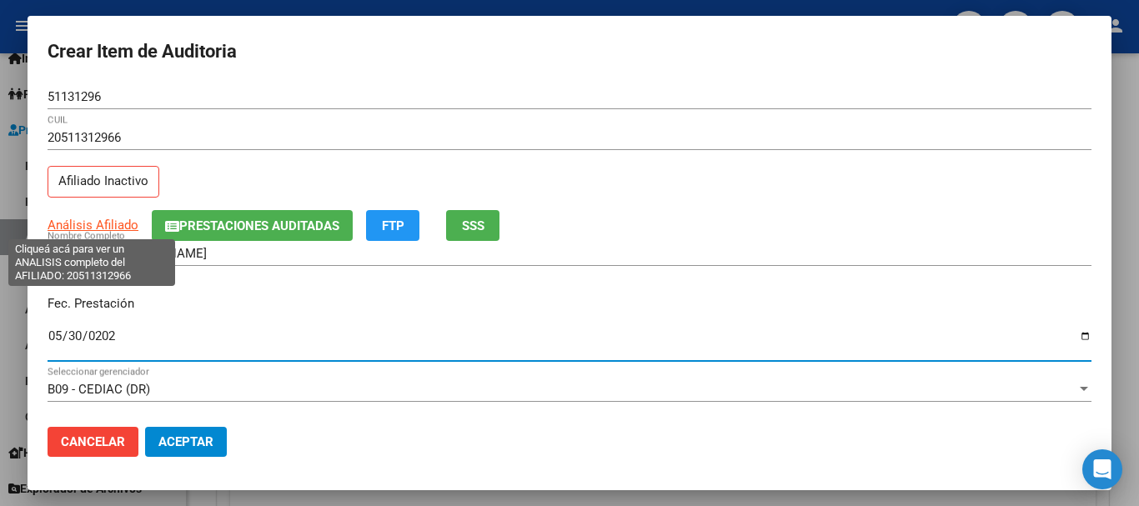
click at [100, 227] on span "Análisis Afiliado" at bounding box center [93, 225] width 91 height 15
type textarea "20511312966"
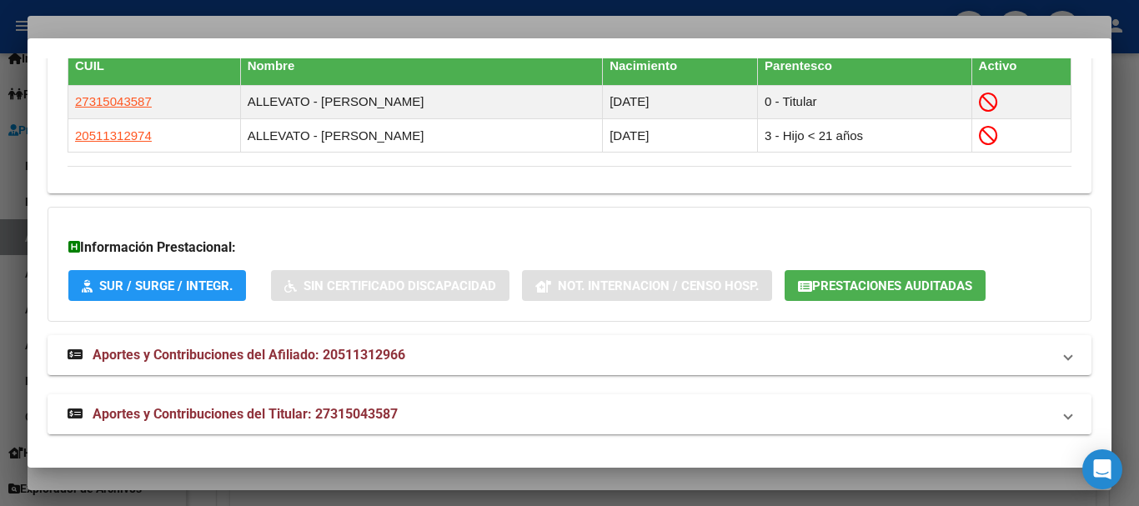
scroll to position [1024, 0]
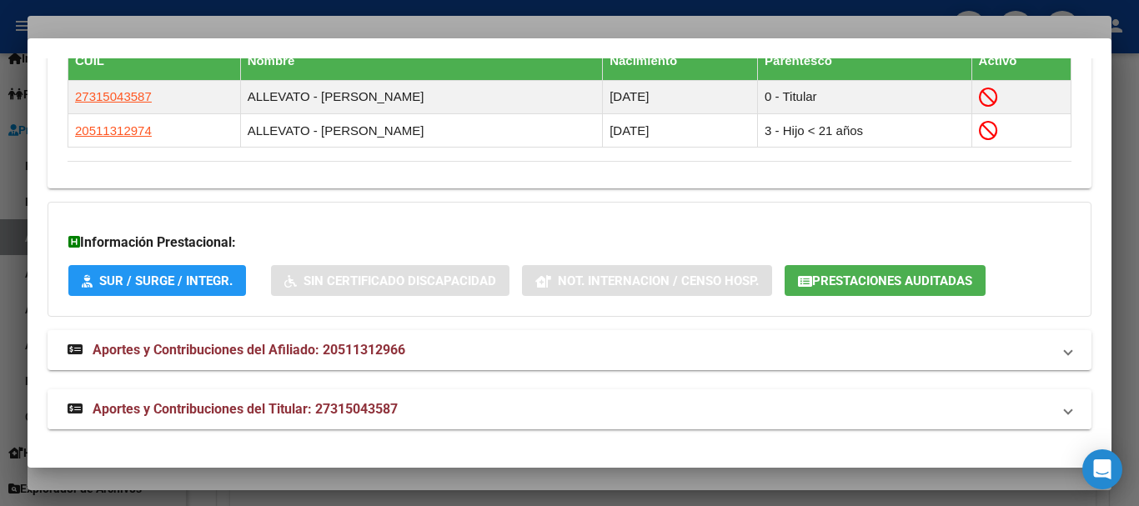
click at [360, 404] on span "Aportes y Contribuciones del Titular: 27315043587" at bounding box center [245, 409] width 305 height 16
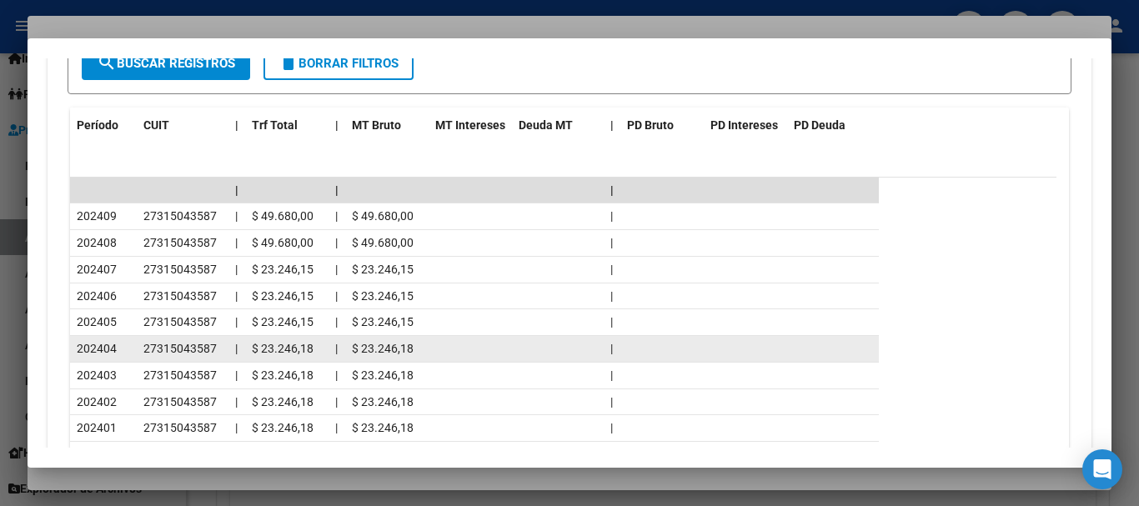
scroll to position [1647, 0]
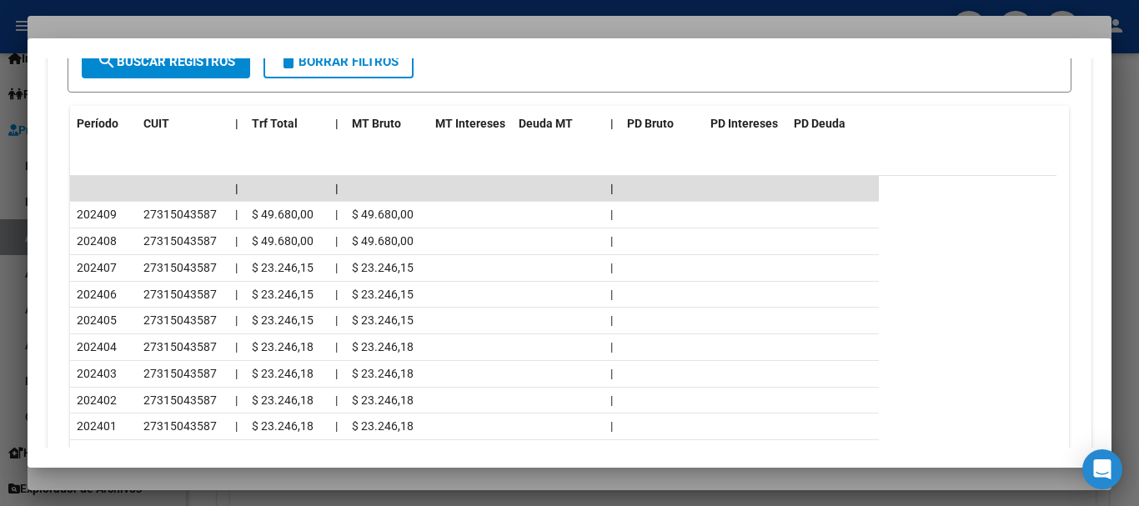
click at [213, 20] on div at bounding box center [569, 253] width 1139 height 506
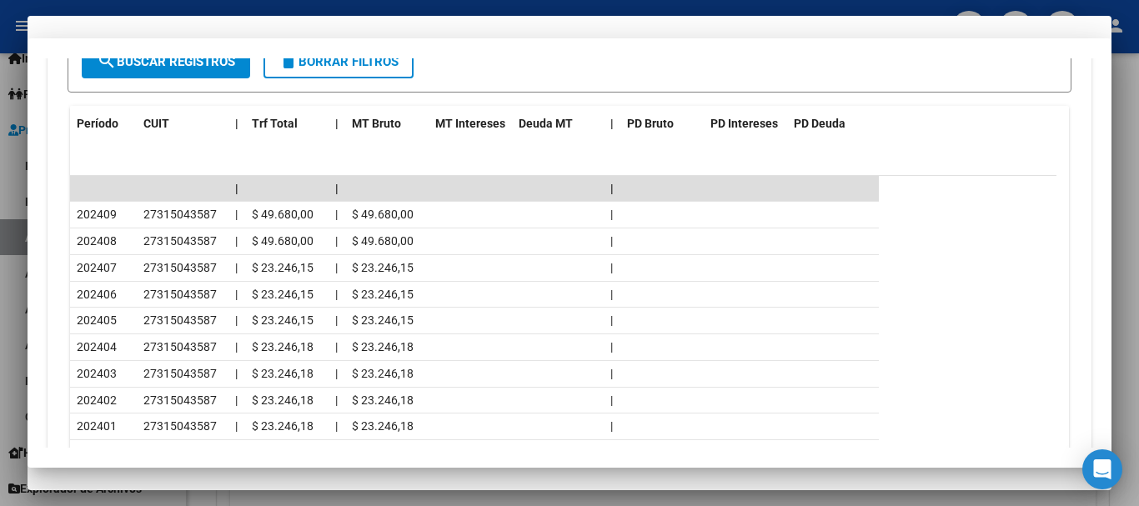
click at [671, 165] on div "20511312966 CUIL" at bounding box center [570, 145] width 1044 height 41
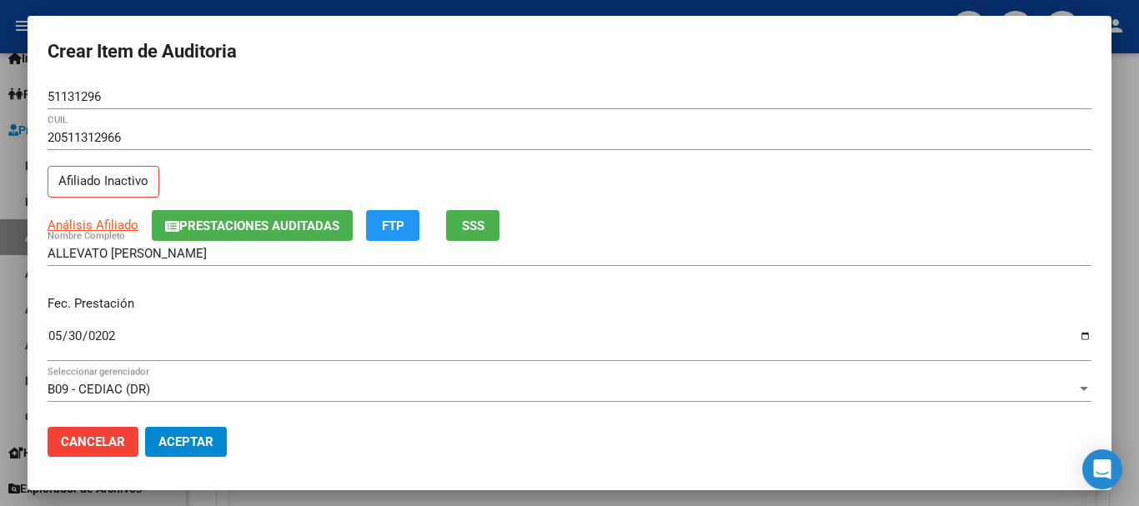
scroll to position [225, 0]
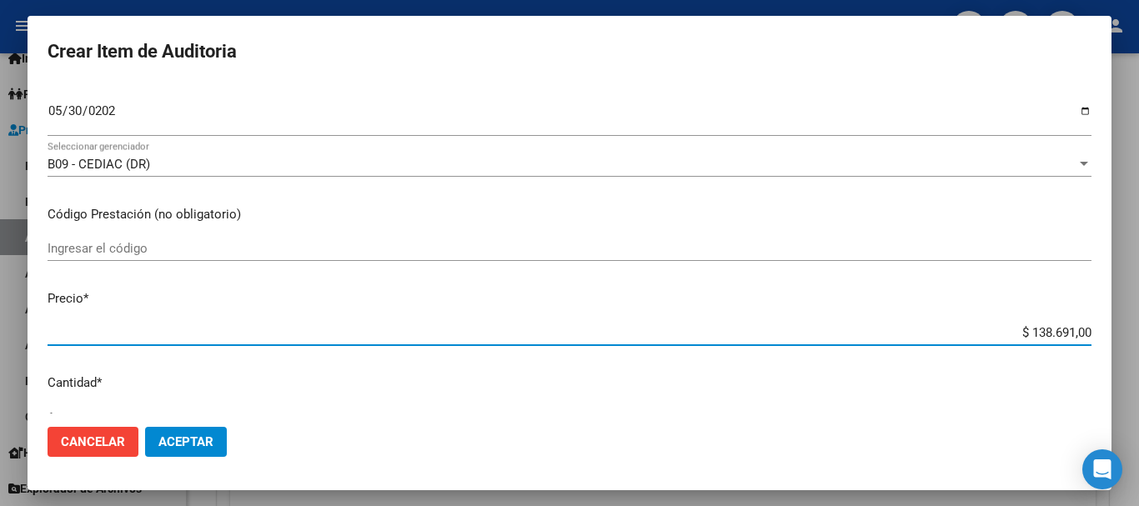
type input "$ 0,01"
type input "$ 0,10"
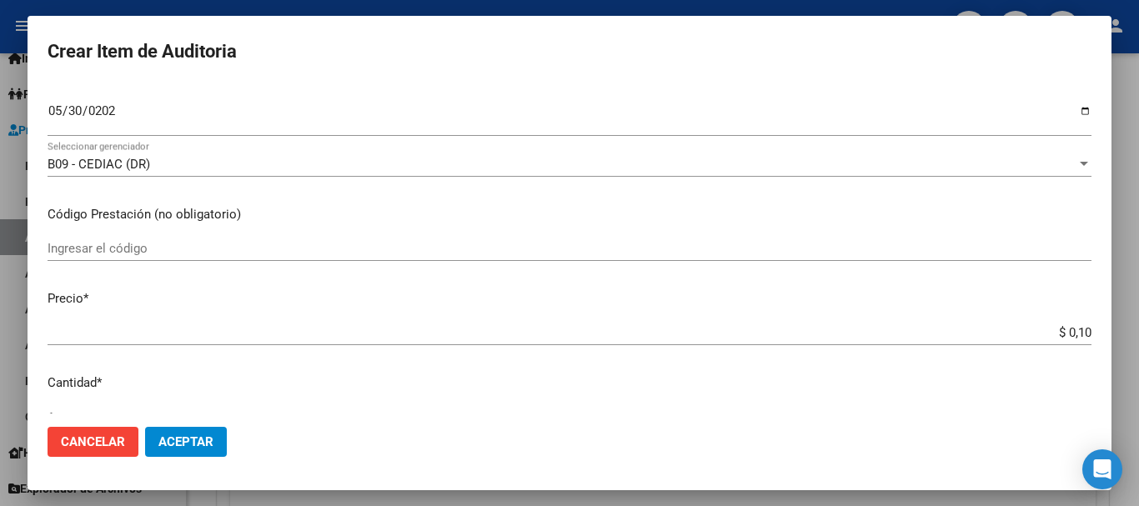
type input "$ 1,05"
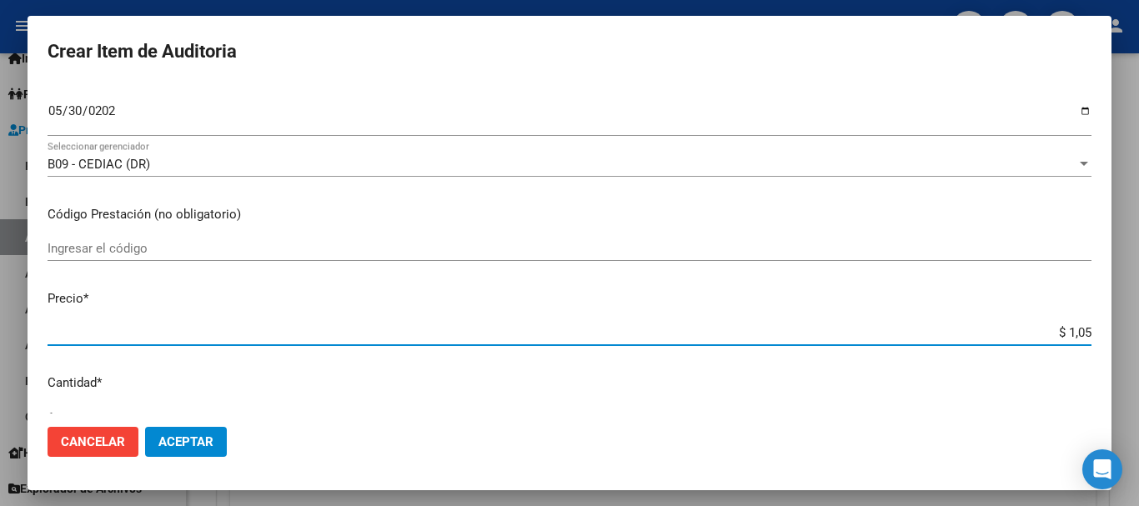
type input "$ 10,56"
type input "$ 105,66"
type input "$ 1.056,60"
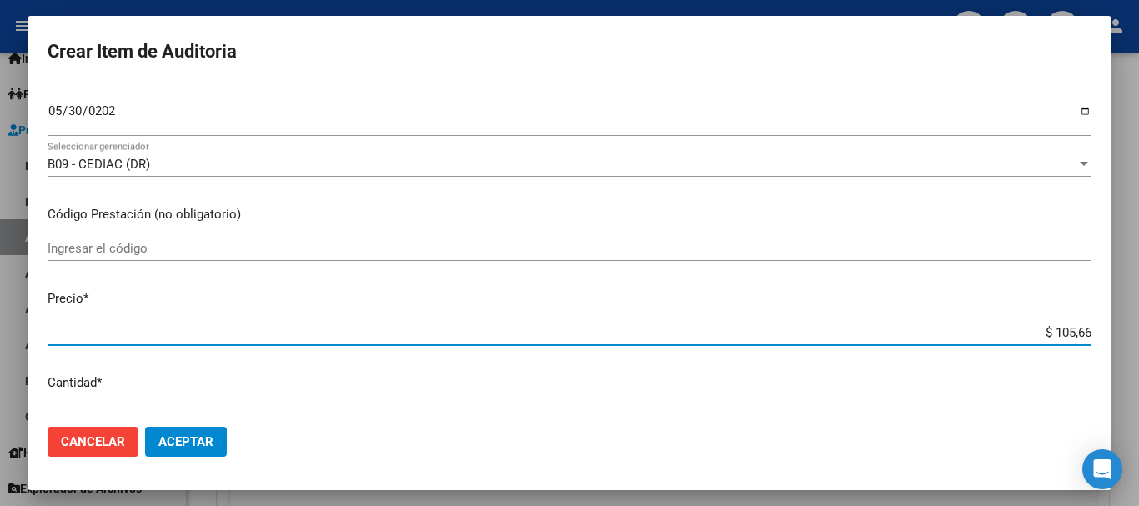
type input "$ 1.056,60"
type input "$ 10.566,00"
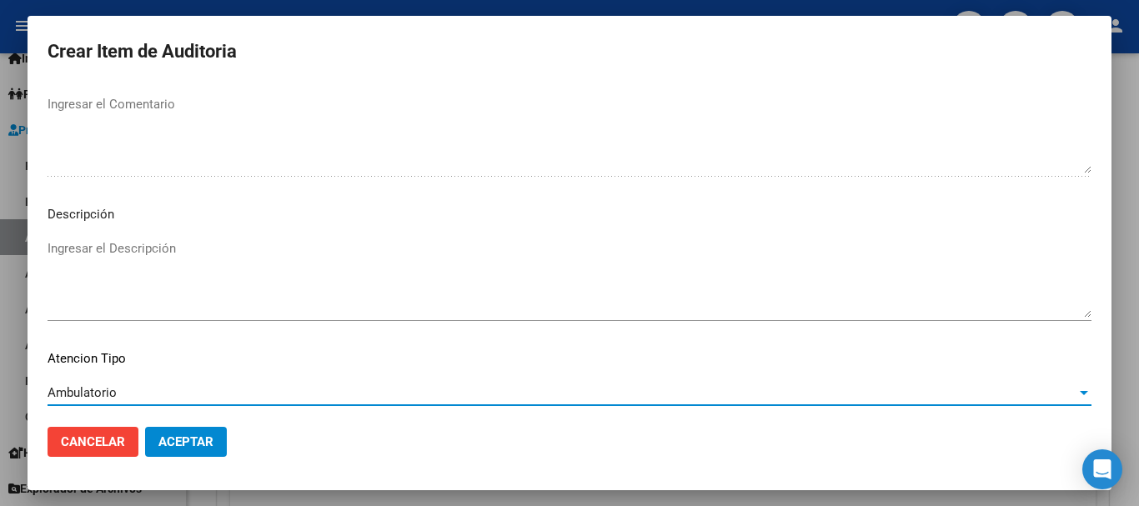
scroll to position [1172, 0]
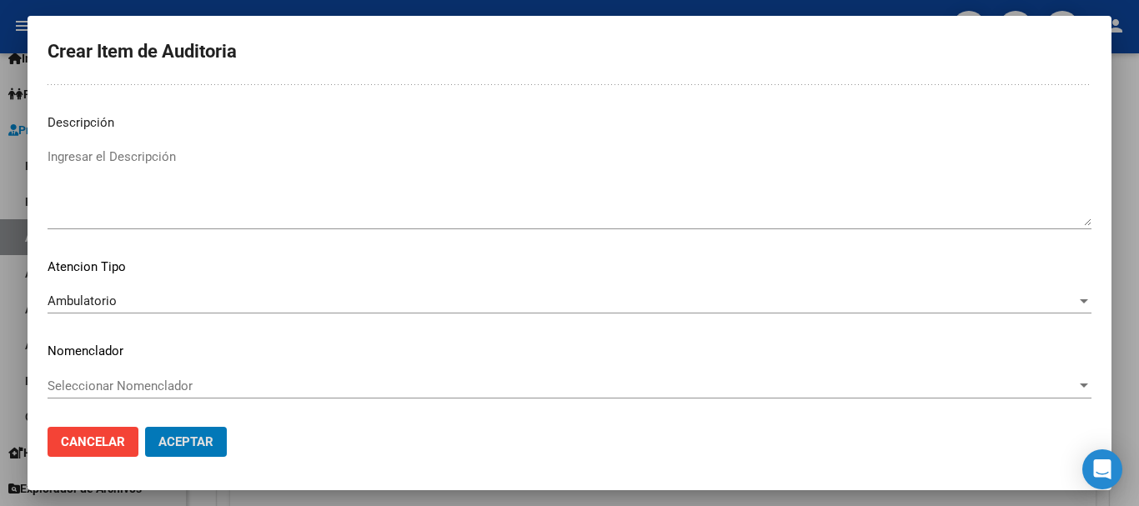
click at [145, 427] on button "Aceptar" at bounding box center [186, 442] width 82 height 30
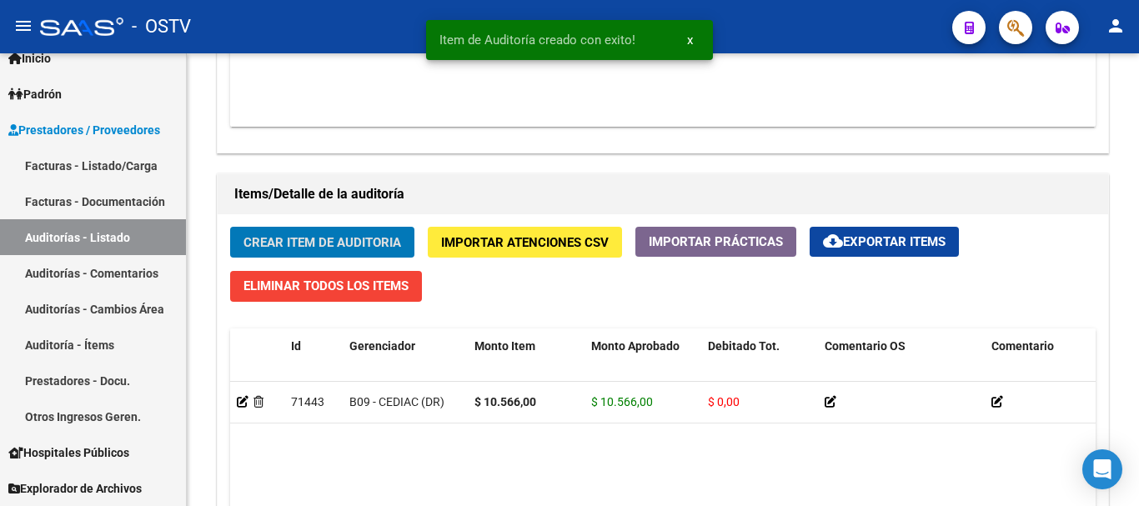
scroll to position [1085, 0]
click at [230, 227] on button "Crear Item de Auditoria" at bounding box center [322, 242] width 184 height 31
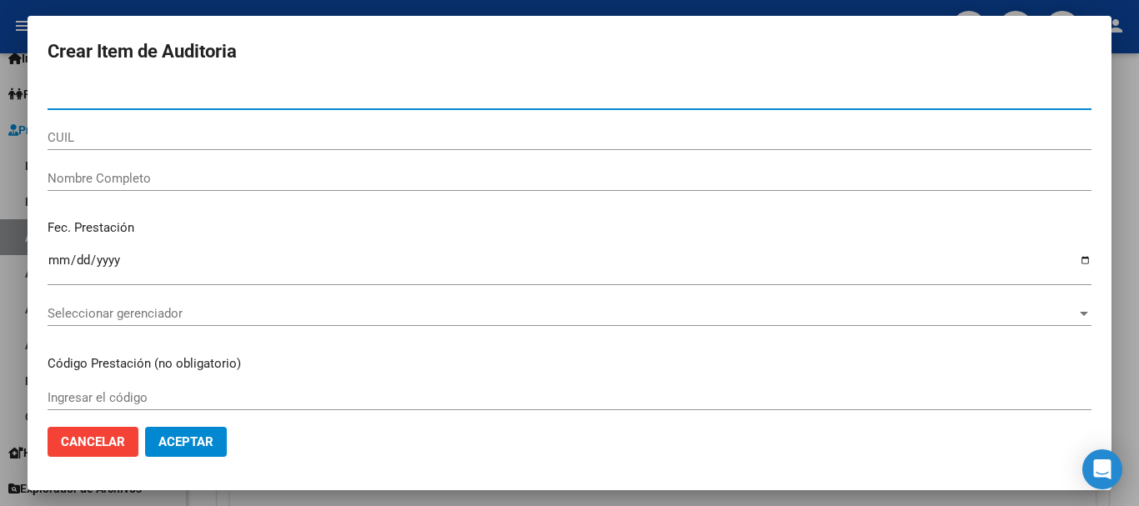
paste input "94219142"
type input "94219142"
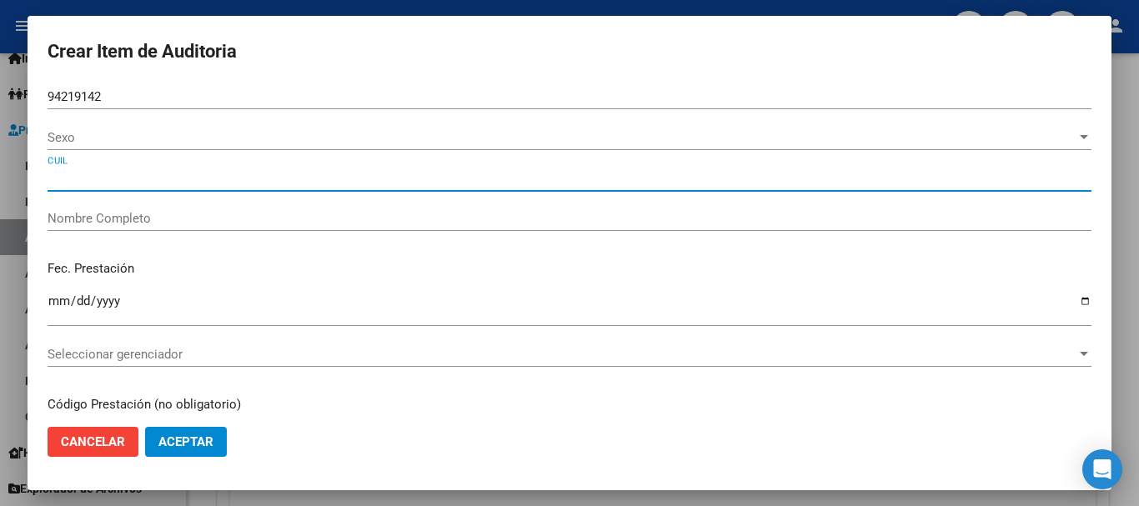
type input "27942191427"
type input "[PERSON_NAME]"
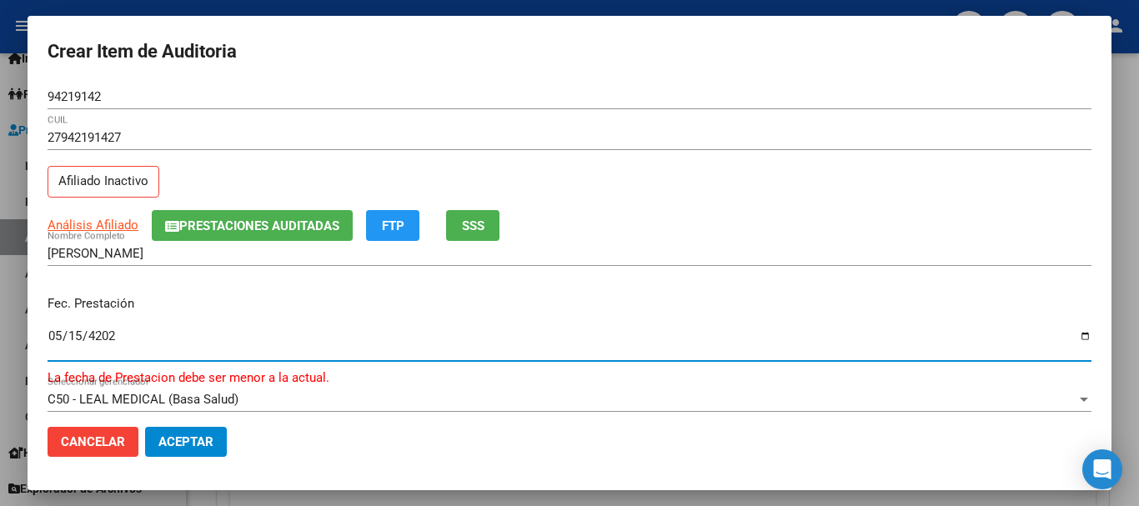
type input "[DATE]"
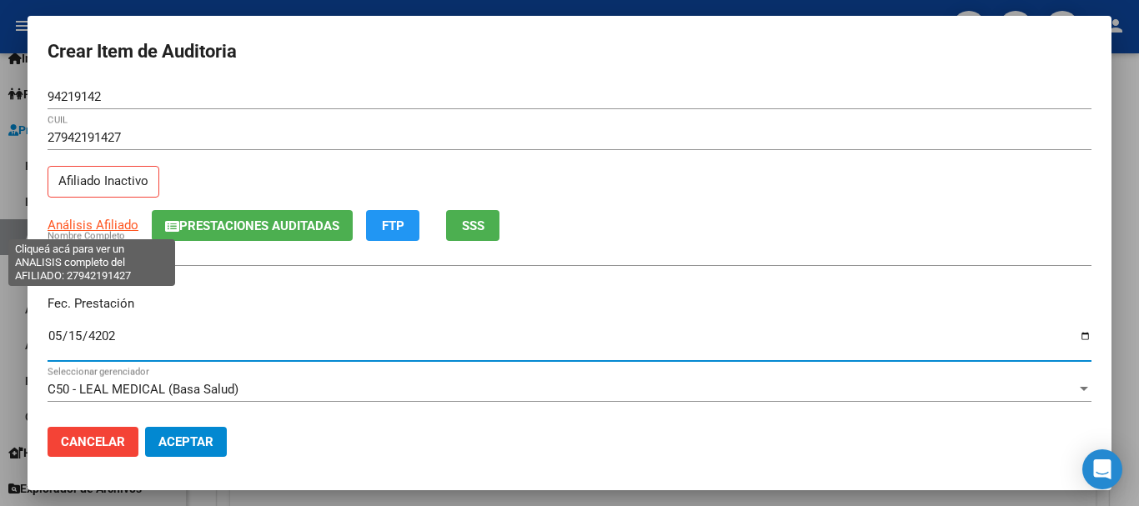
click at [58, 221] on span "Análisis Afiliado" at bounding box center [93, 225] width 91 height 15
type textarea "27942191427"
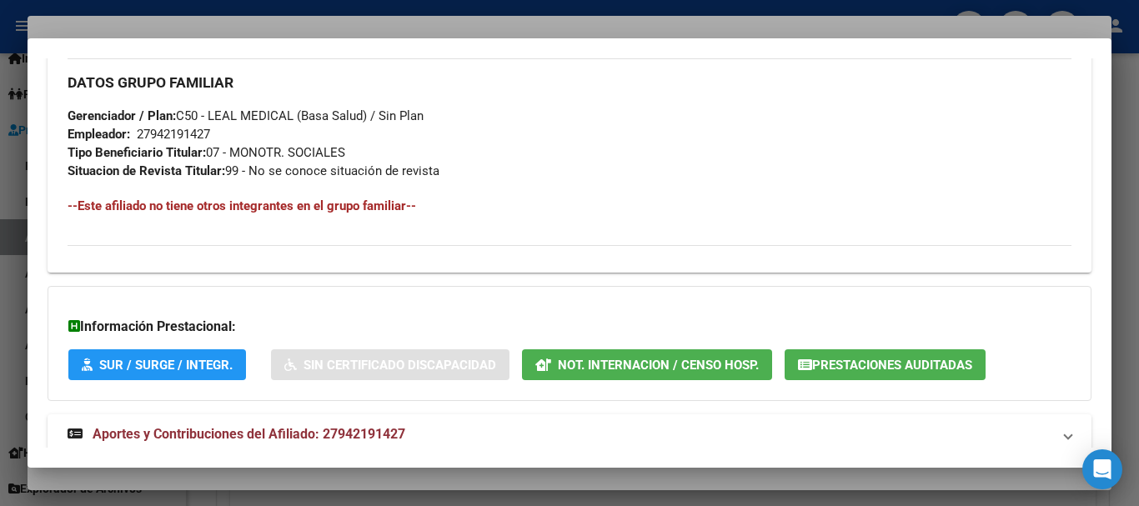
scroll to position [878, 0]
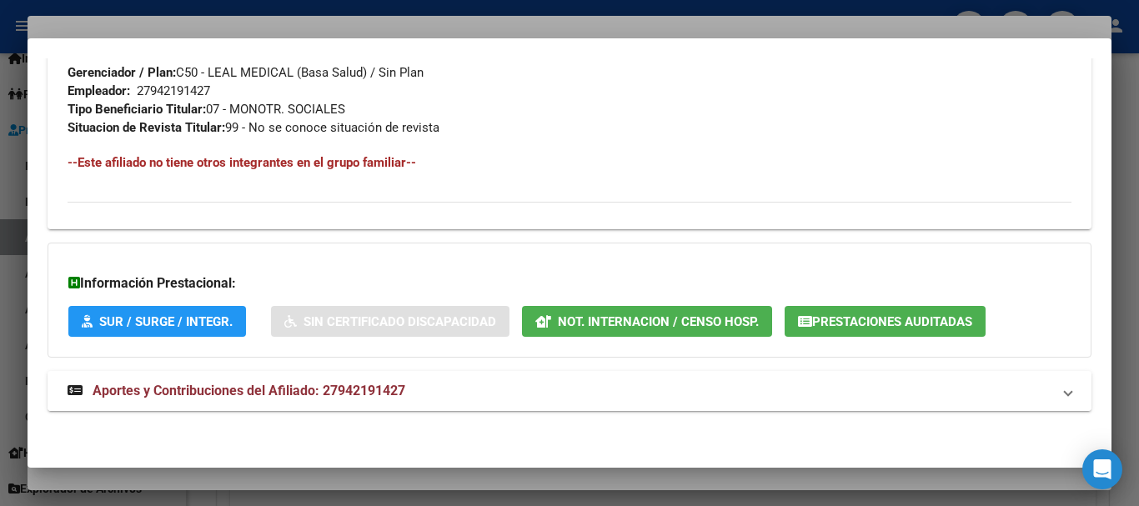
click at [358, 375] on mat-expansion-panel-header "Aportes y Contribuciones del Afiliado: 27942191427" at bounding box center [570, 391] width 1044 height 40
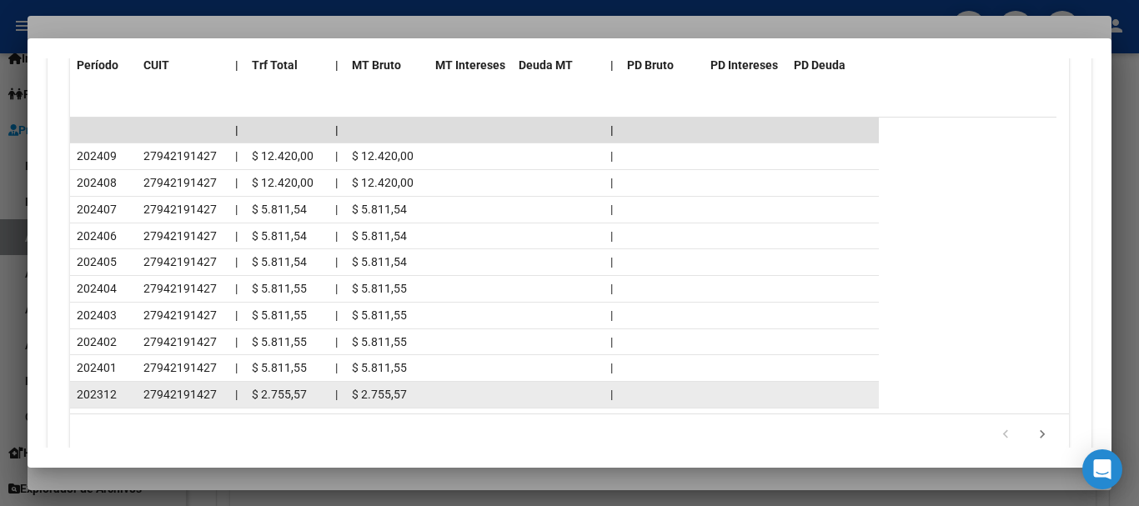
scroll to position [1586, 0]
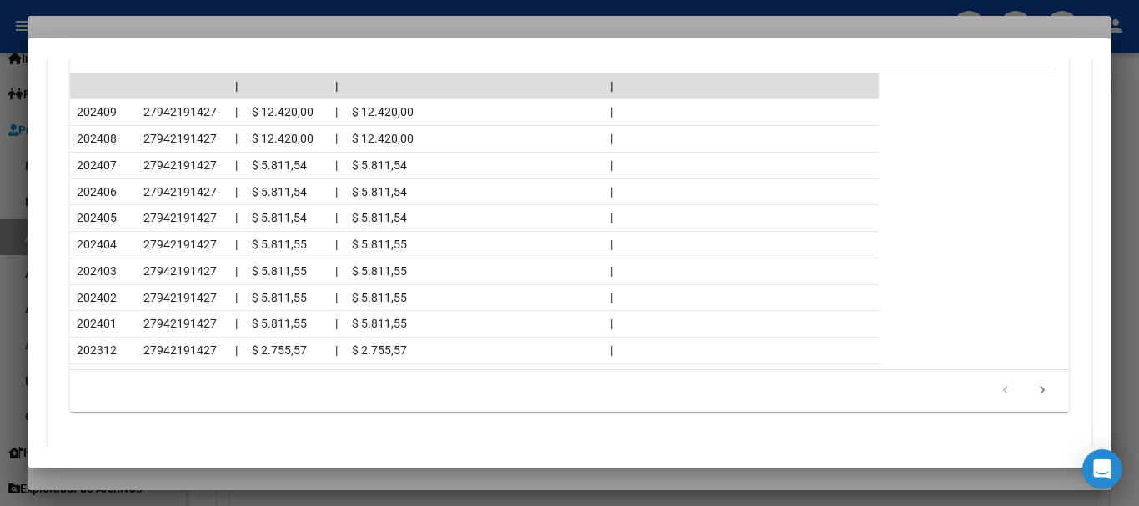
click at [216, 23] on div at bounding box center [569, 253] width 1139 height 506
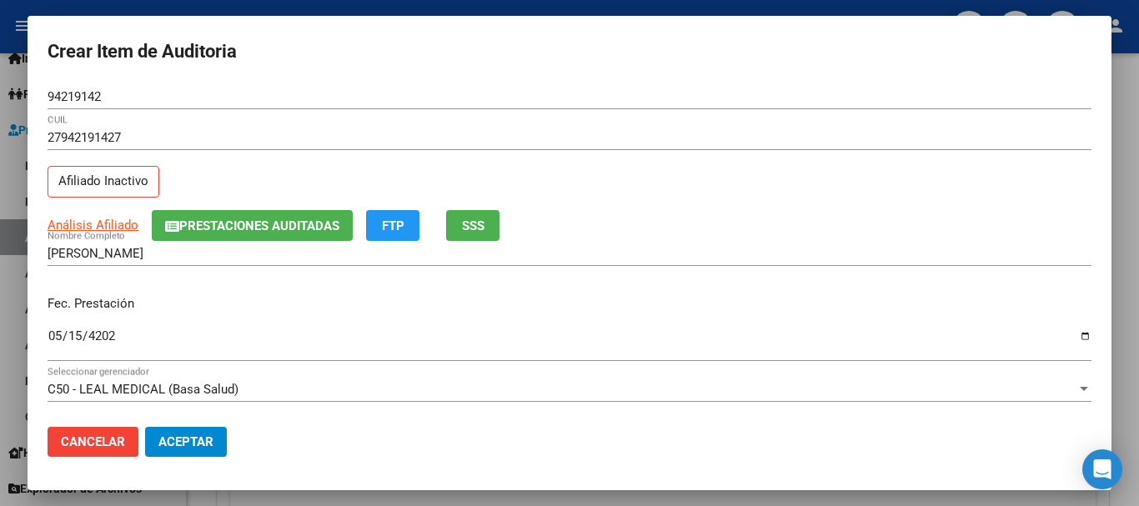
click at [880, 243] on div "[PERSON_NAME] Nombre Completo" at bounding box center [570, 253] width 1044 height 25
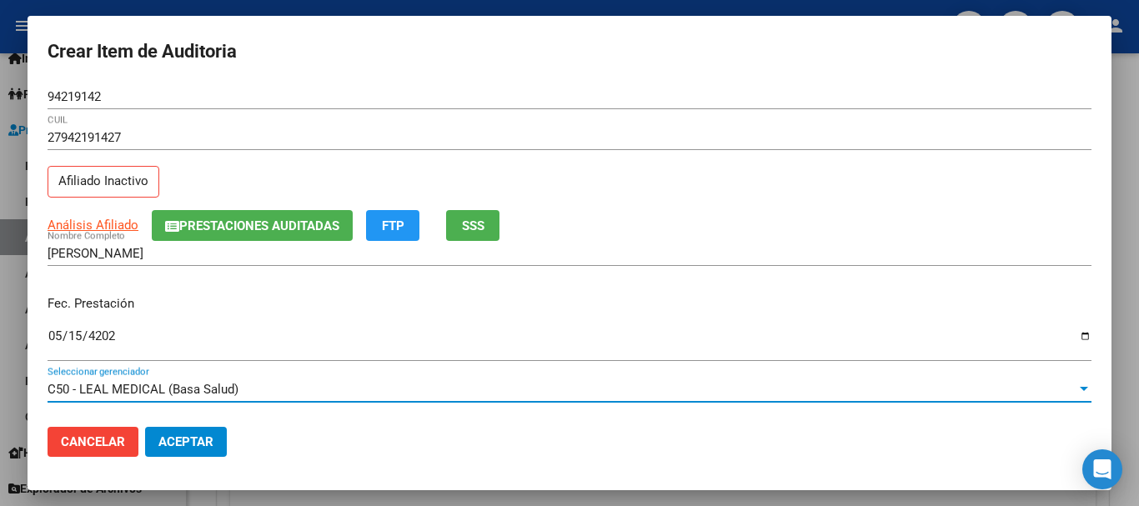
scroll to position [225, 0]
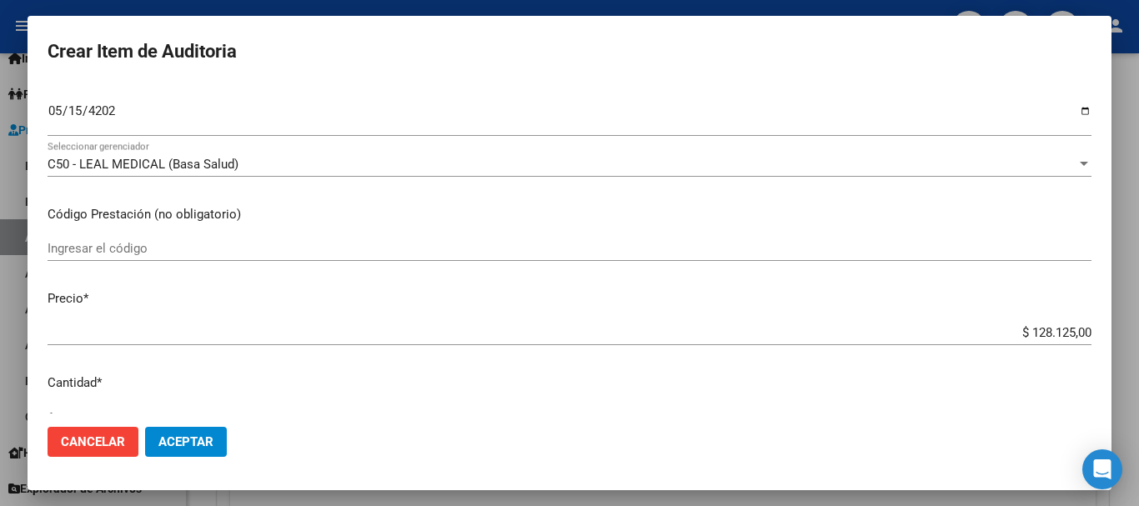
type input "$ 0,04"
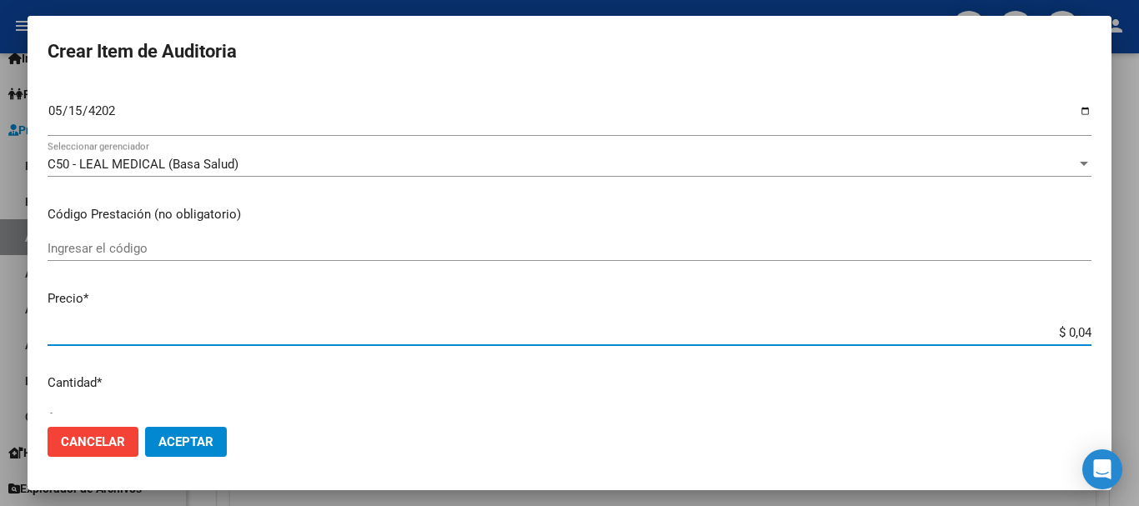
type input "$ 0,42"
type input "$ 4,23"
type input "$ 42,38"
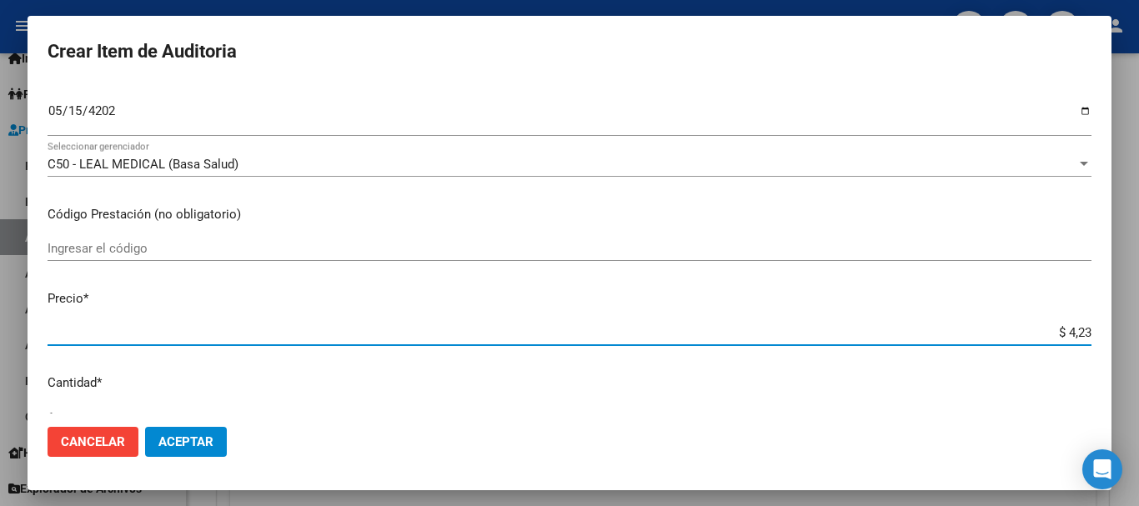
type input "$ 42,38"
type input "$ 423,81"
type input "$ 4.238,10"
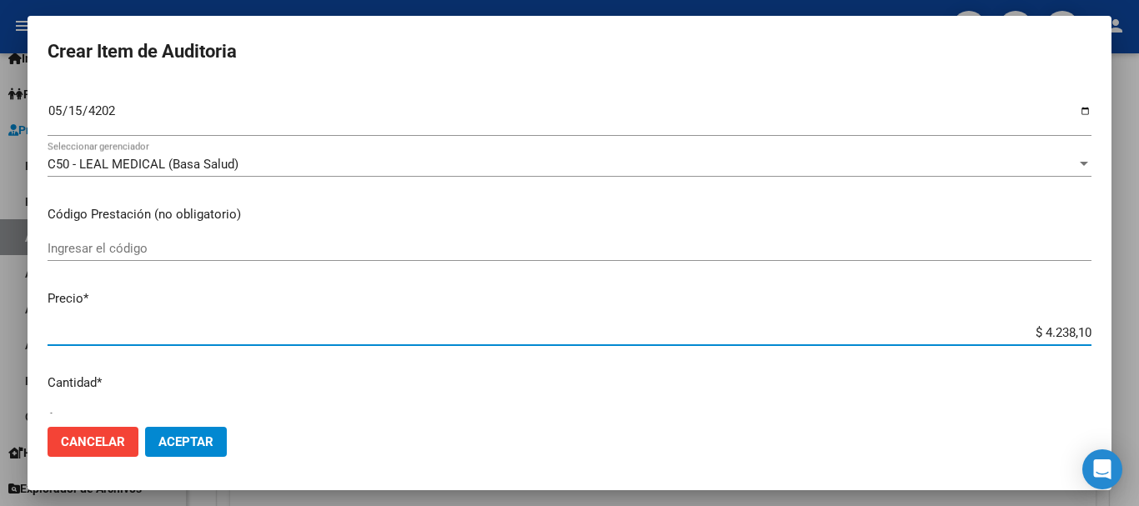
type input "$ 42.381,00"
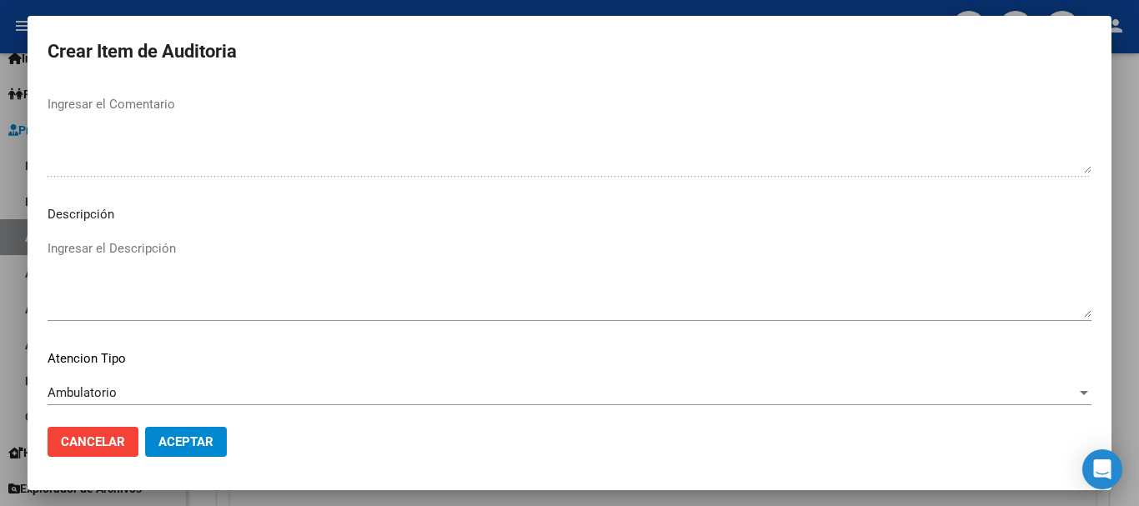
scroll to position [1172, 0]
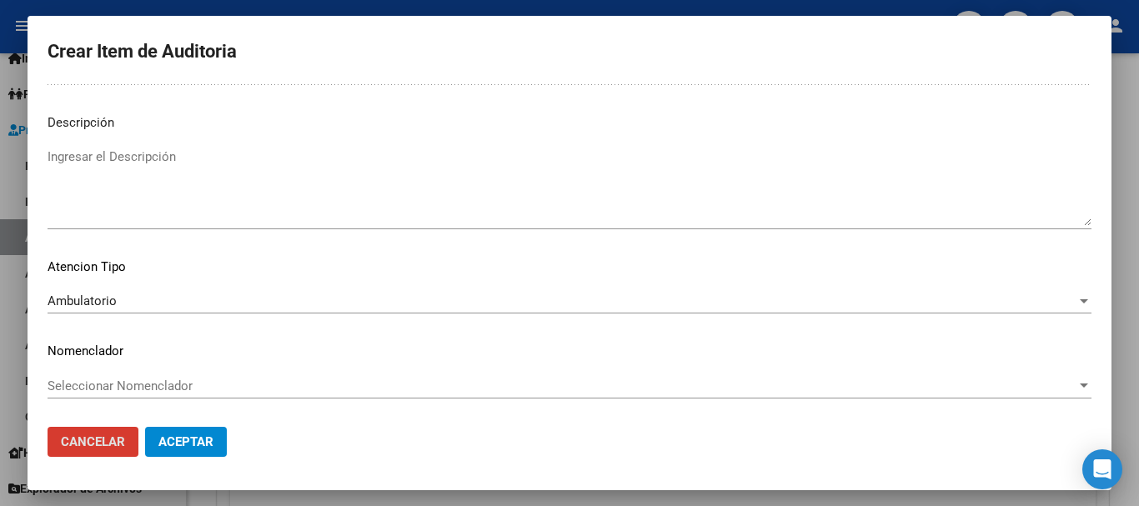
click at [145, 427] on button "Aceptar" at bounding box center [186, 442] width 82 height 30
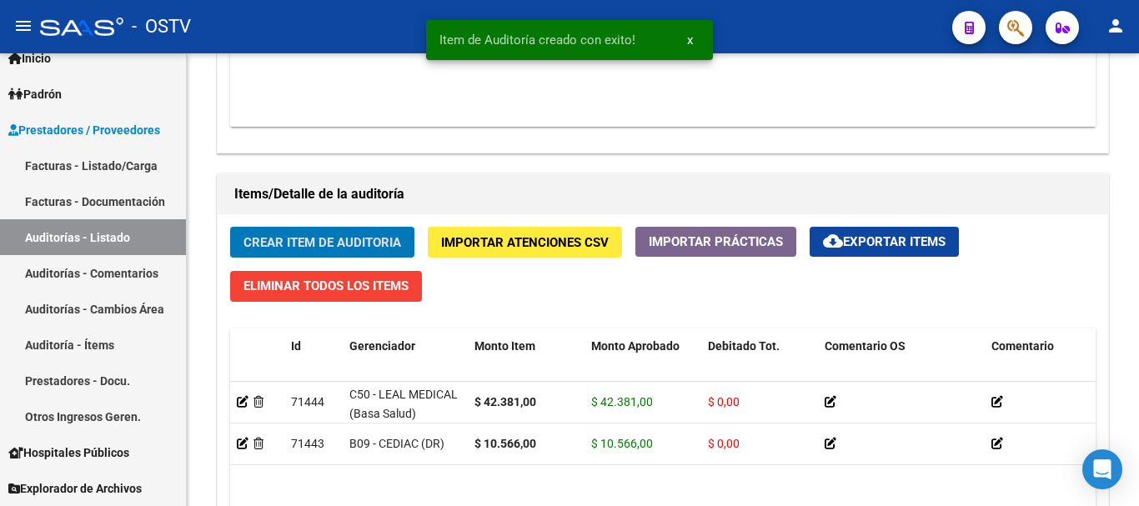
click at [230, 227] on button "Crear Item de Auditoria" at bounding box center [322, 242] width 184 height 31
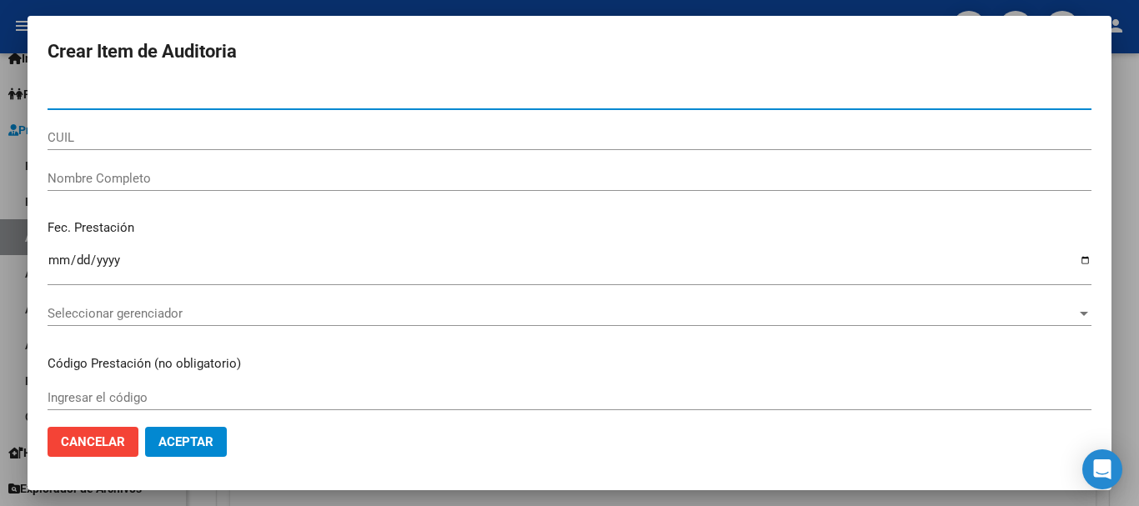
paste input "27709383"
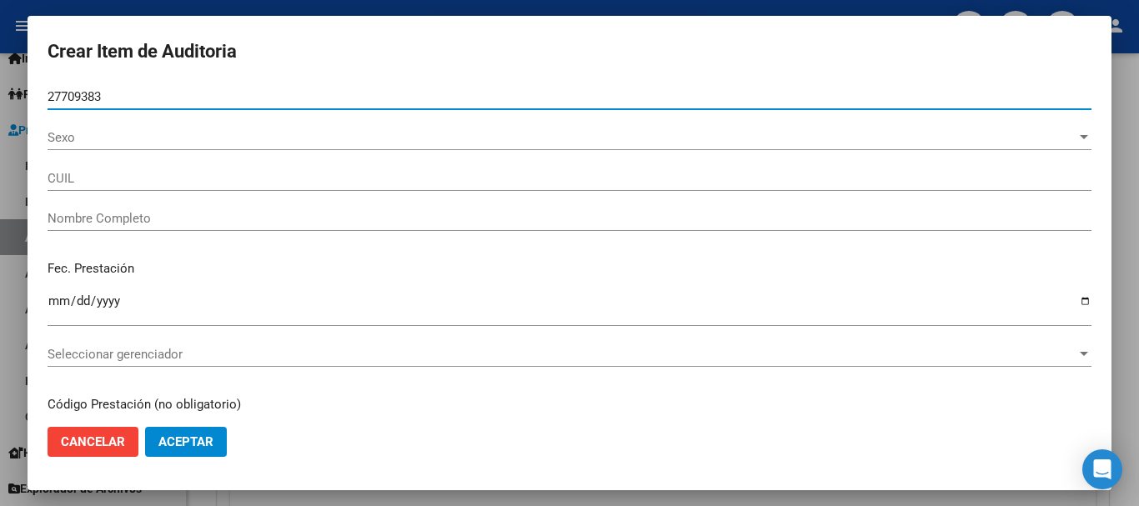
type input "27709383"
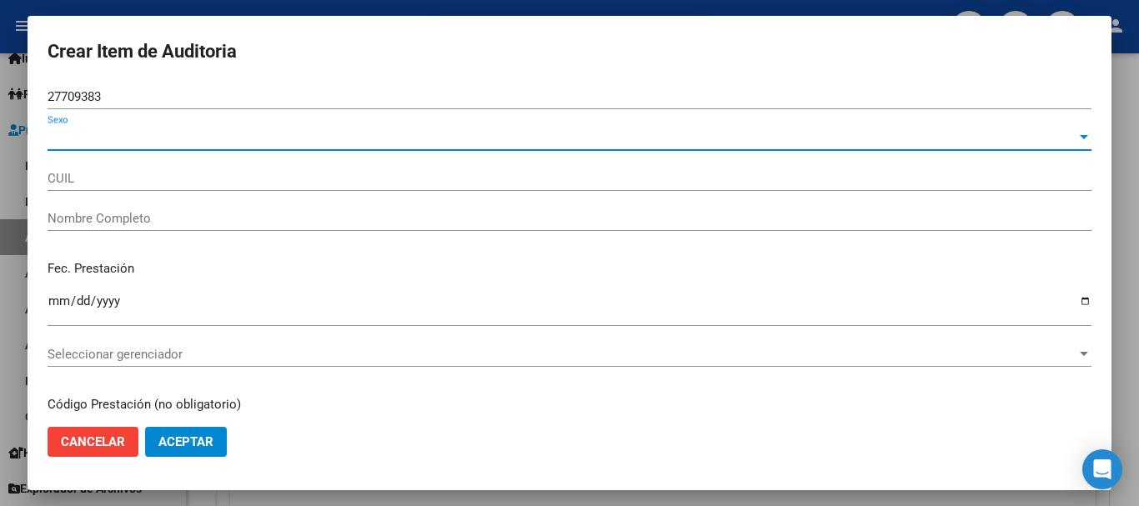
type input "27277093834"
type input "[PERSON_NAME] [PERSON_NAME]"
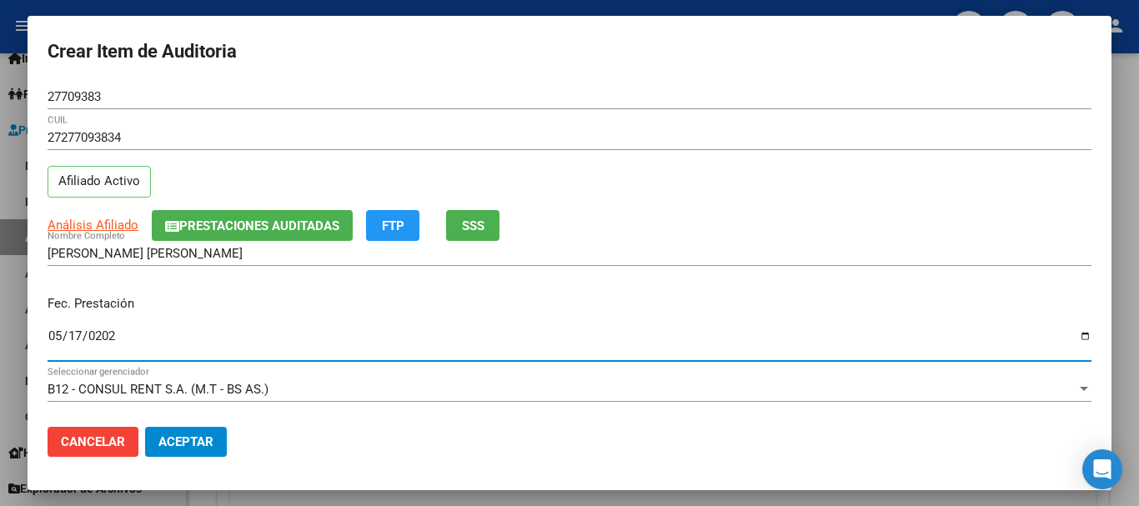
type input "[DATE]"
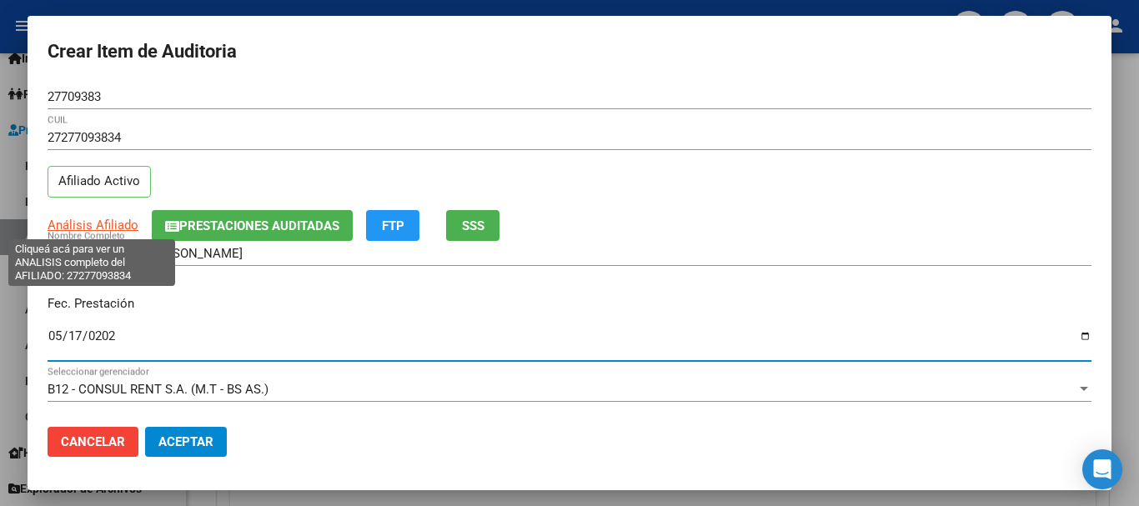
click at [113, 223] on span "Análisis Afiliado" at bounding box center [93, 225] width 91 height 15
type textarea "27277093834"
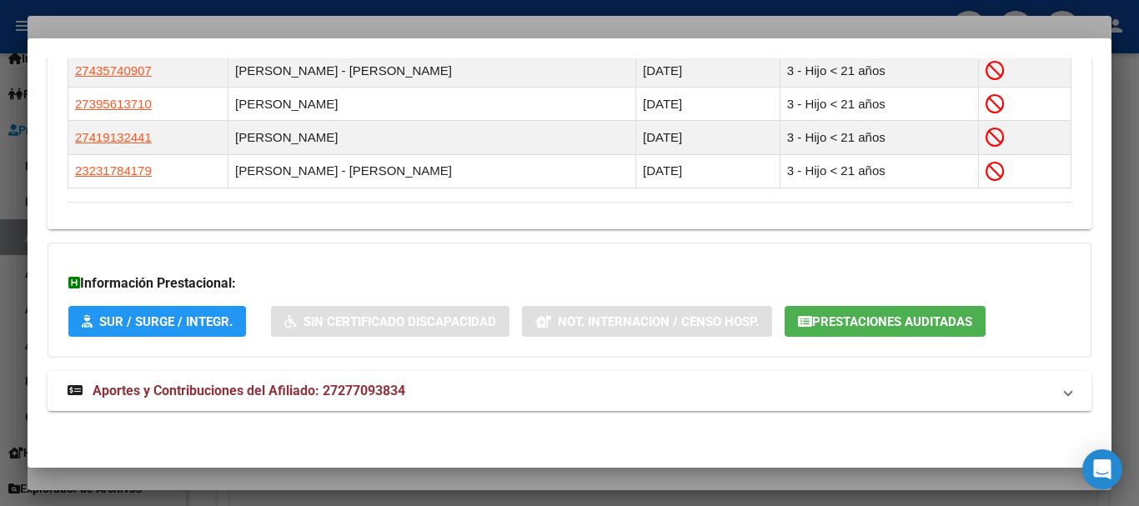
drag, startPoint x: 236, startPoint y: 389, endPoint x: 259, endPoint y: 375, distance: 27.3
click at [237, 389] on span "Aportes y Contribuciones del Afiliado: 27277093834" at bounding box center [249, 391] width 313 height 16
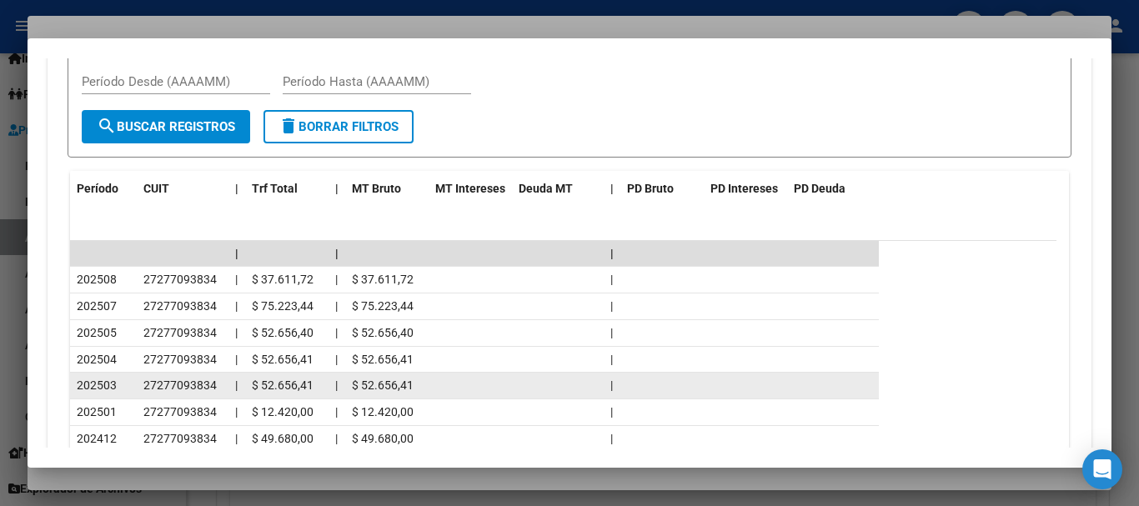
scroll to position [1837, 0]
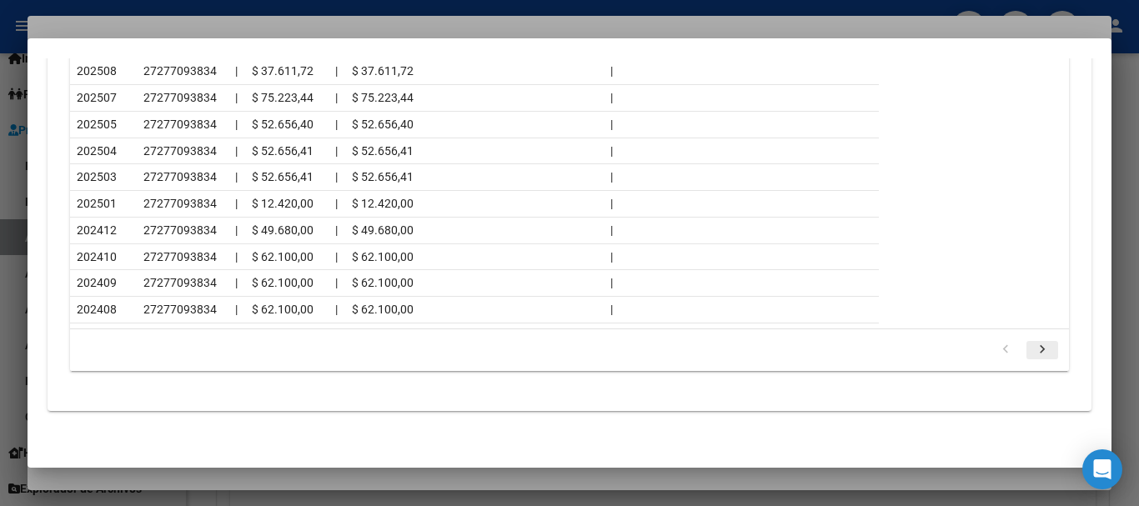
click at [1035, 348] on icon "go to next page" at bounding box center [1042, 352] width 22 height 20
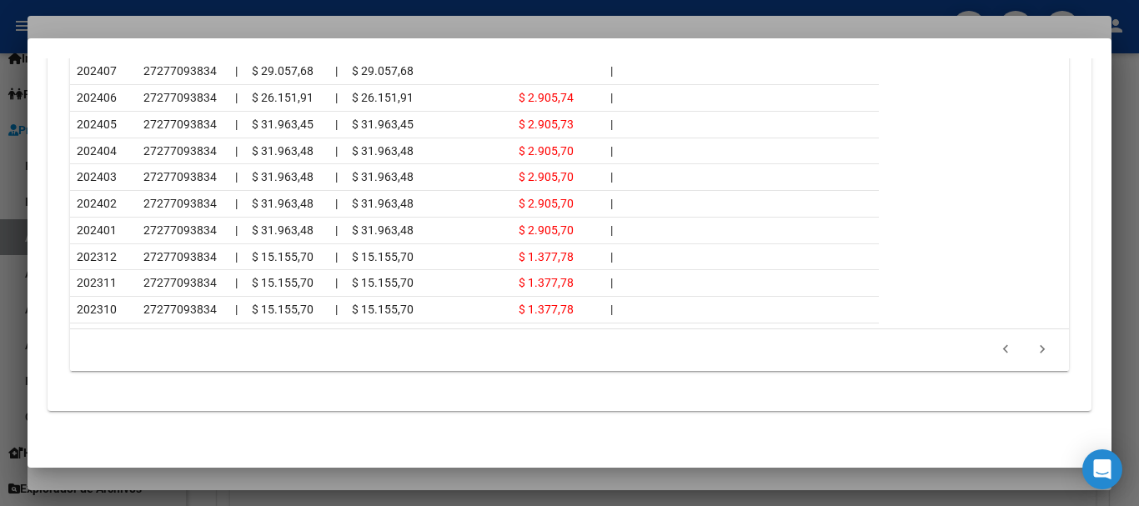
click at [251, 23] on div at bounding box center [569, 253] width 1139 height 506
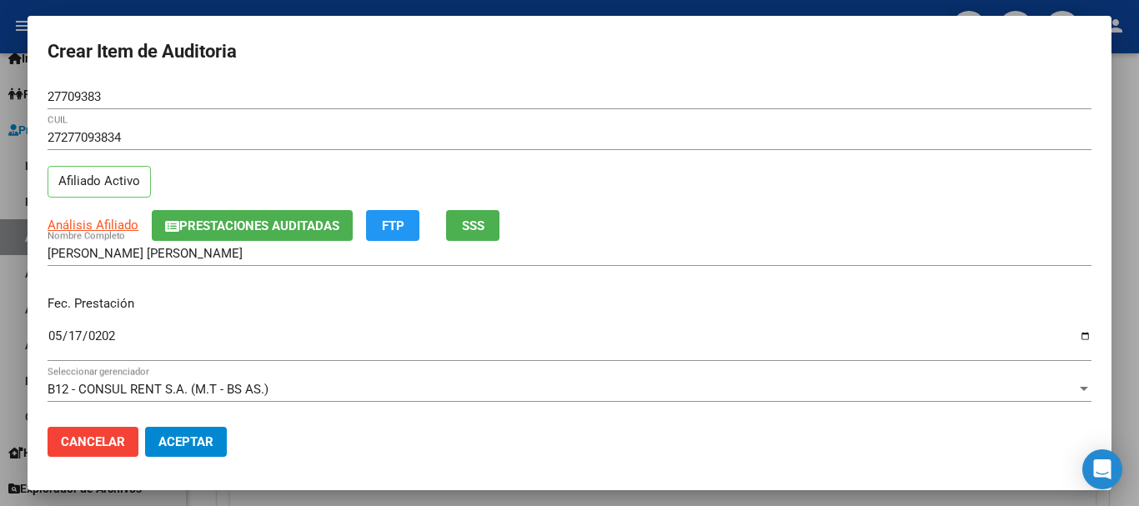
click at [573, 123] on div "27709383 Nro Documento" at bounding box center [570, 104] width 1044 height 41
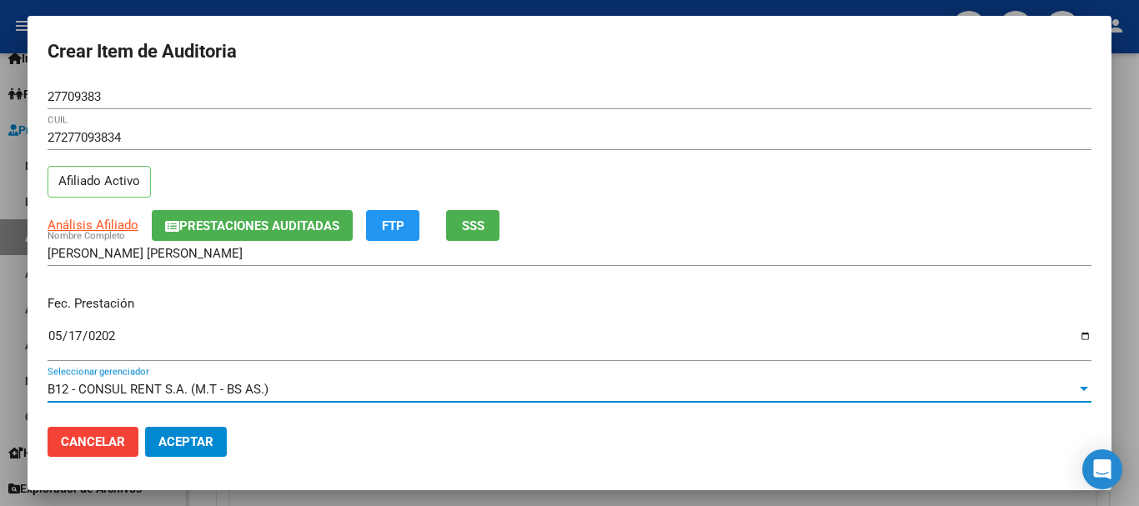
scroll to position [225, 0]
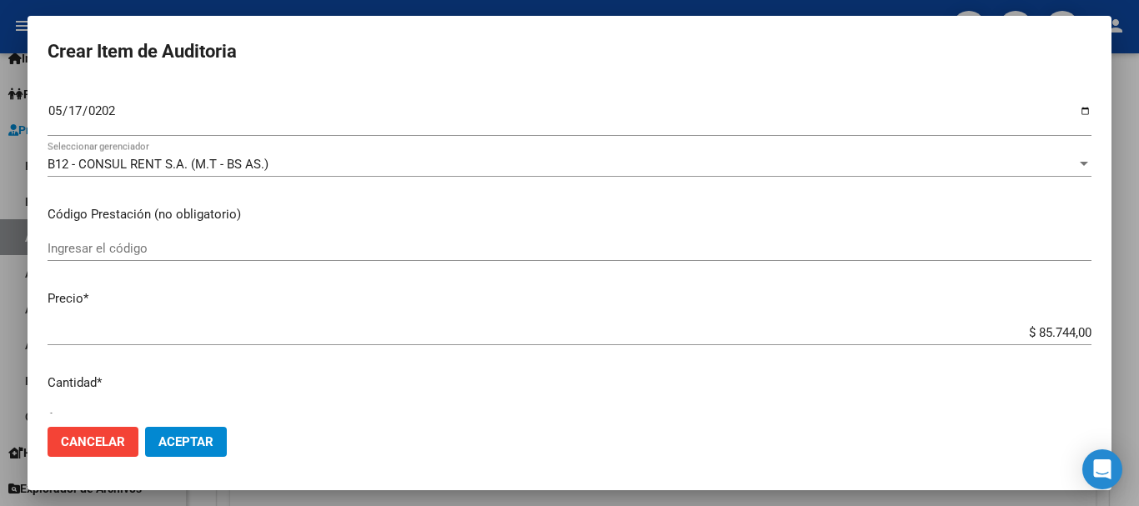
type input "$ 0,07"
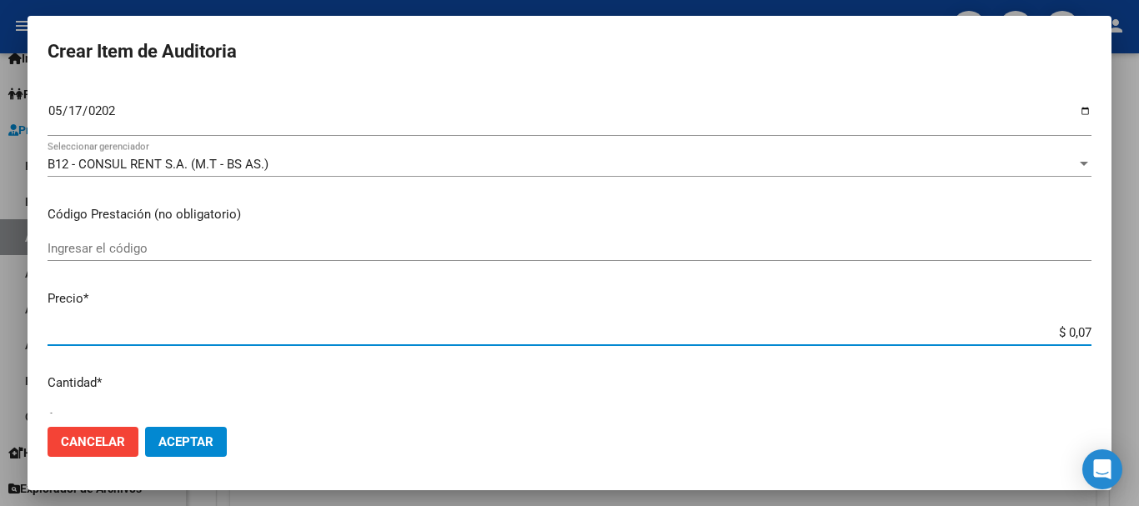
type input "$ 0,78"
type input "$ 7,80"
type input "$ 78,00"
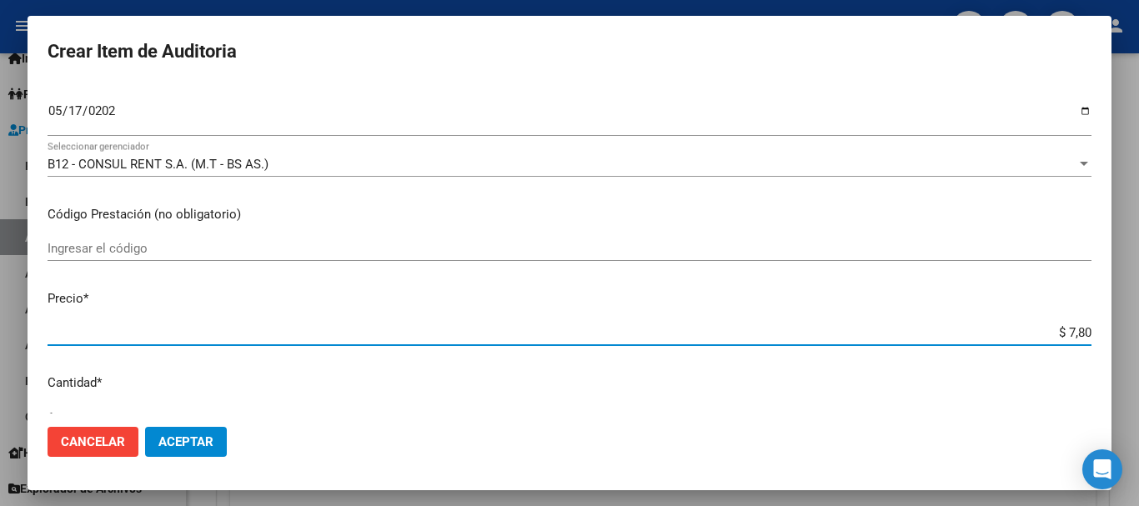
type input "$ 78,00"
type input "$ 780,00"
type input "$ 7.800,00"
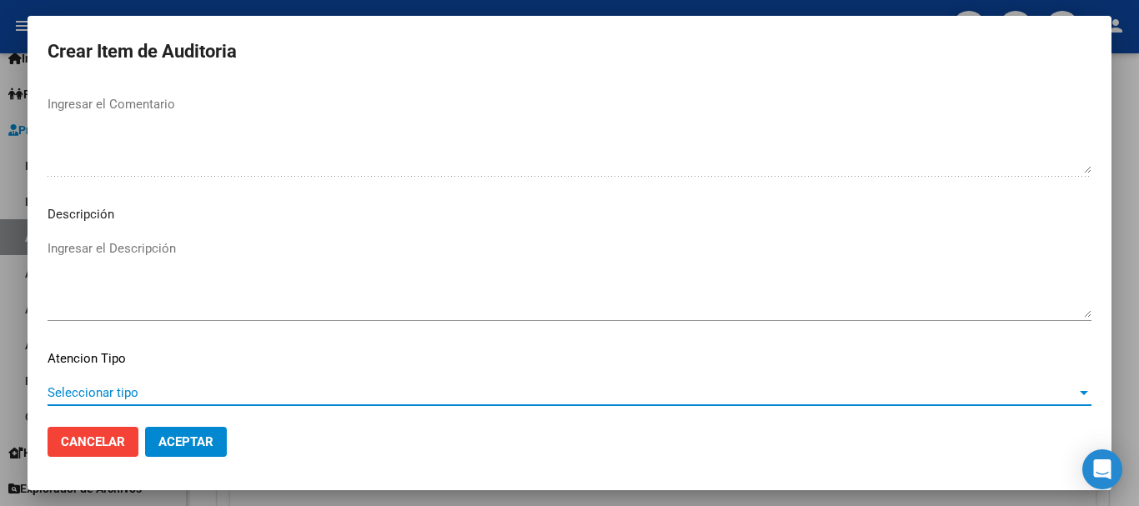
scroll to position [1172, 0]
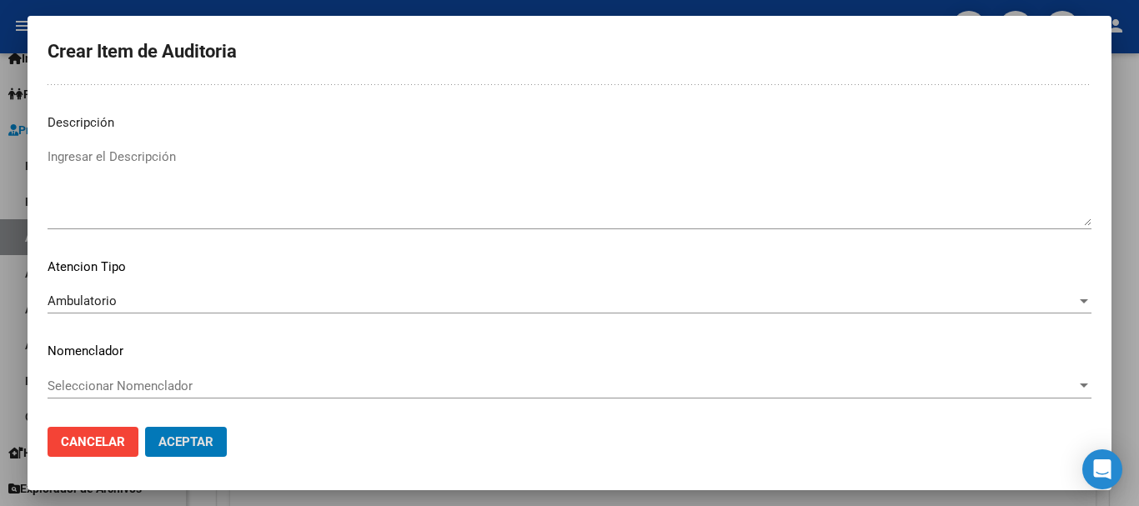
click at [145, 427] on button "Aceptar" at bounding box center [186, 442] width 82 height 30
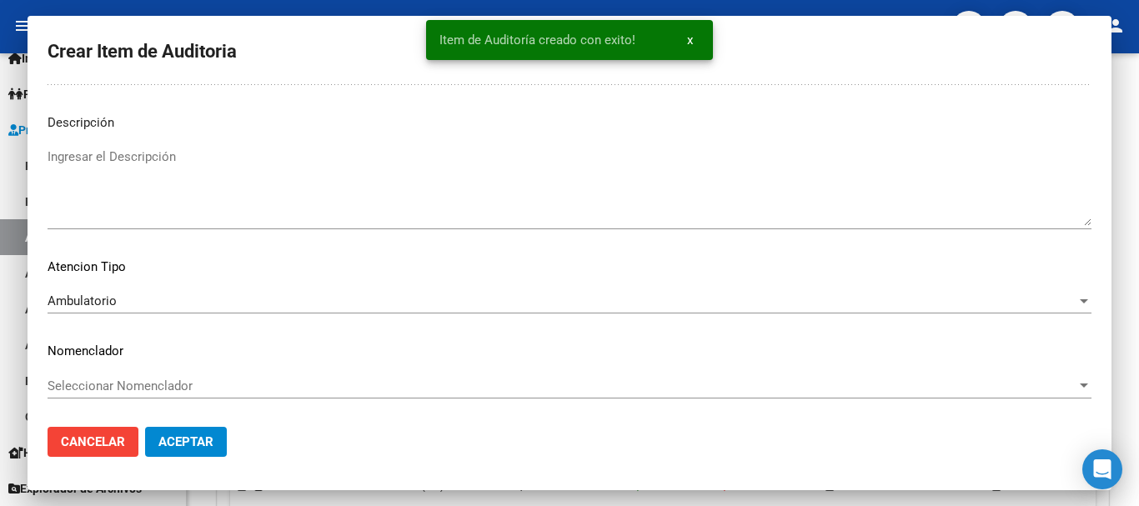
click at [230, 227] on button "Crear Item de Auditoria" at bounding box center [322, 242] width 184 height 31
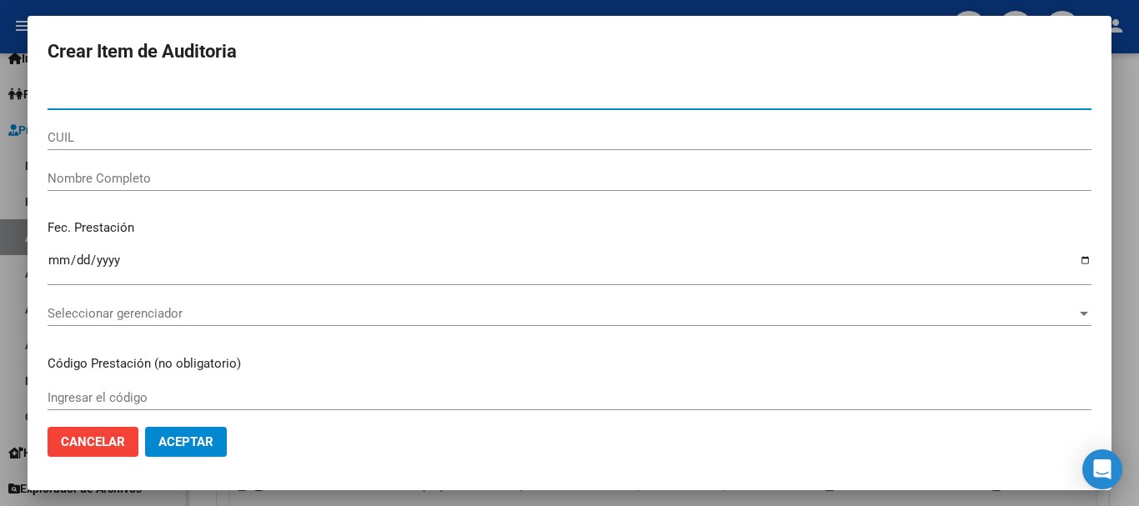
paste input "26007134"
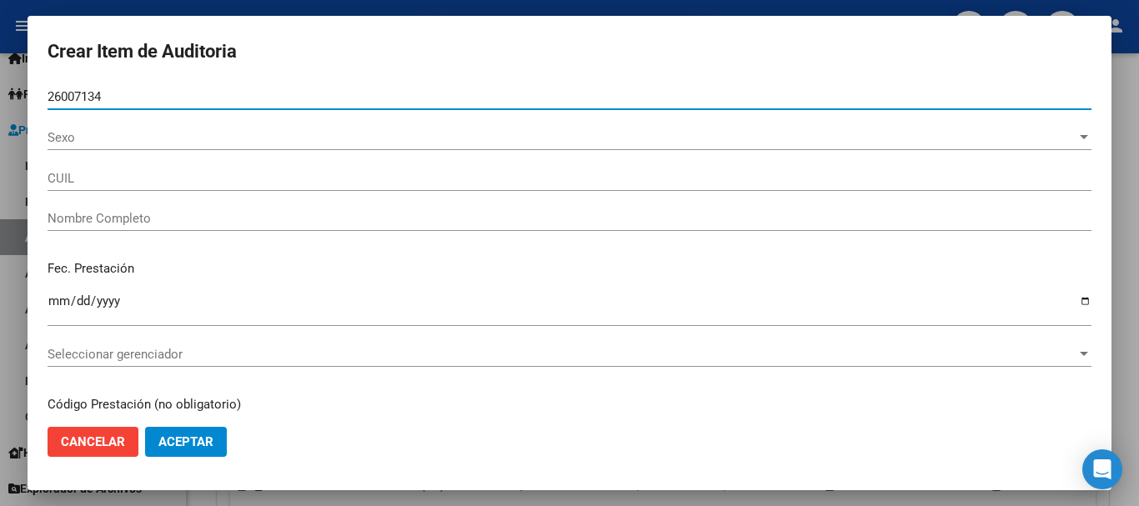
type input "26007134"
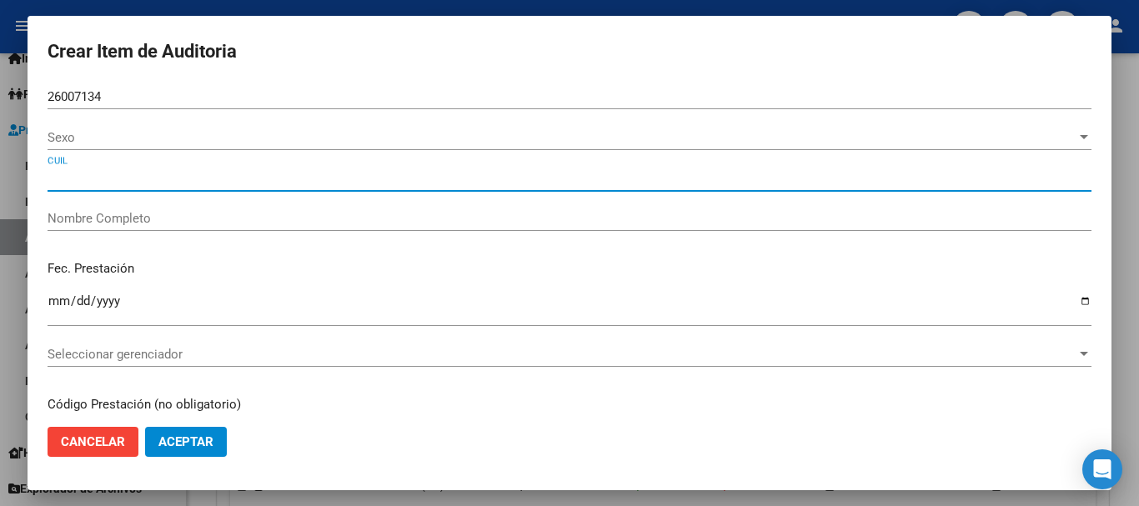
type input "27260071349"
type input "[PERSON_NAME]"
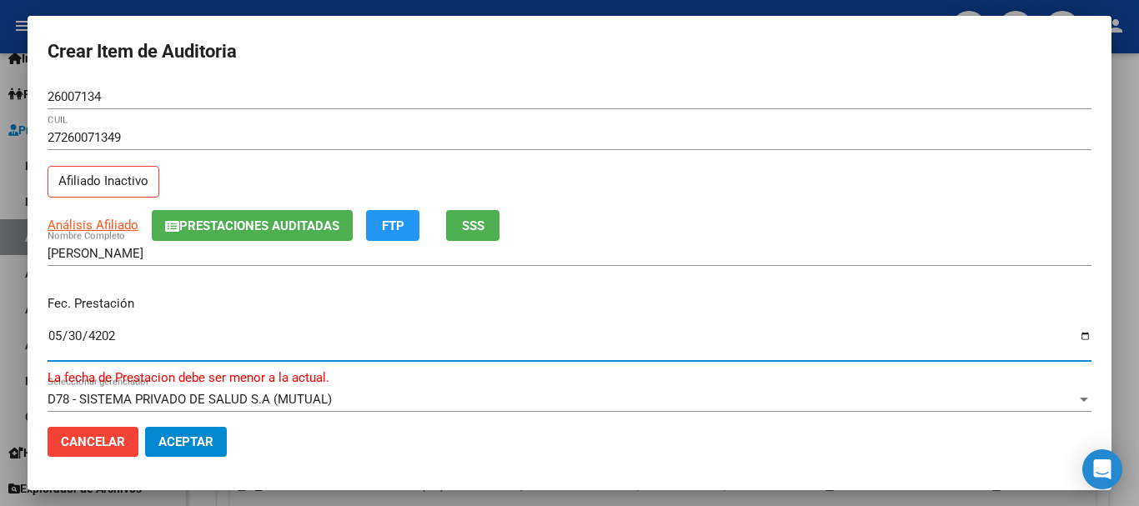
type input "[DATE]"
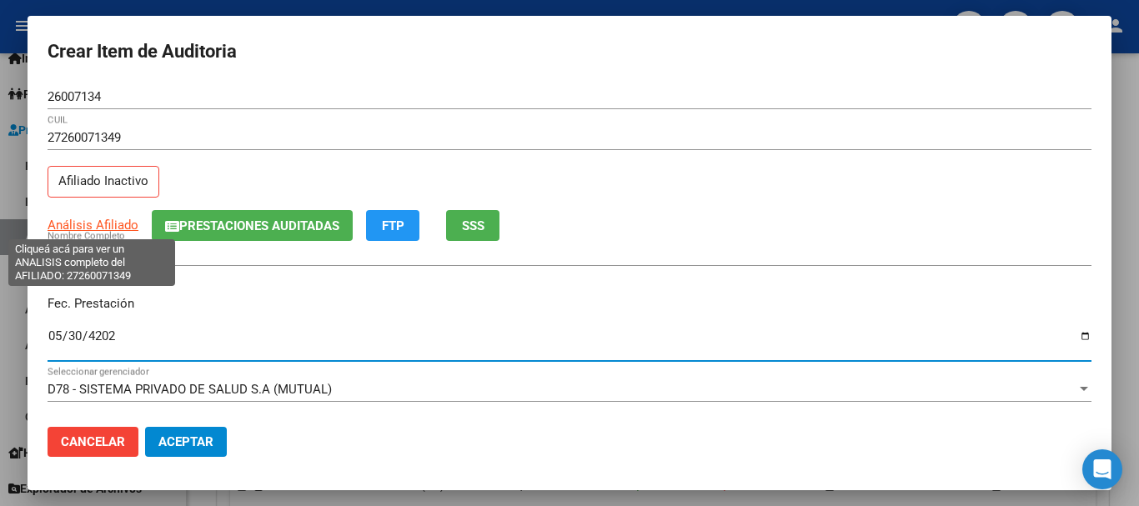
click at [94, 226] on span "Análisis Afiliado" at bounding box center [93, 225] width 91 height 15
type textarea "27260071349"
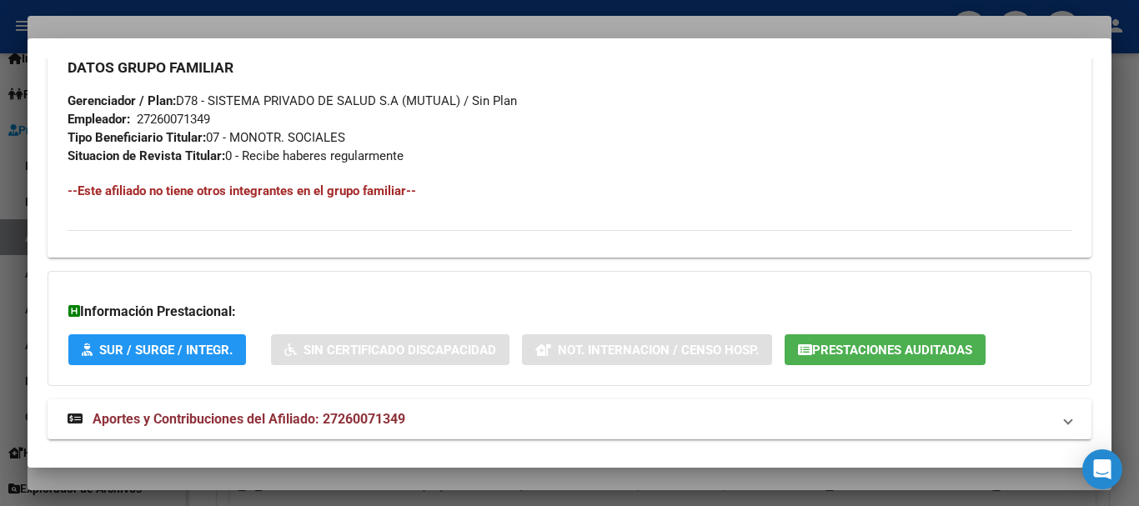
scroll to position [878, 0]
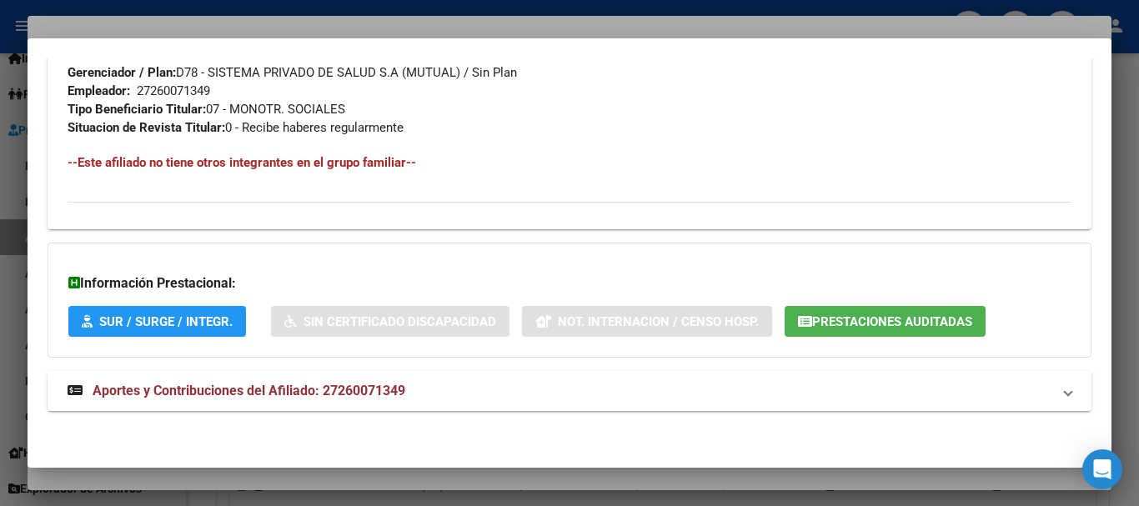
click at [434, 387] on mat-panel-title "Aportes y Contribuciones del Afiliado: 27260071349" at bounding box center [560, 391] width 984 height 20
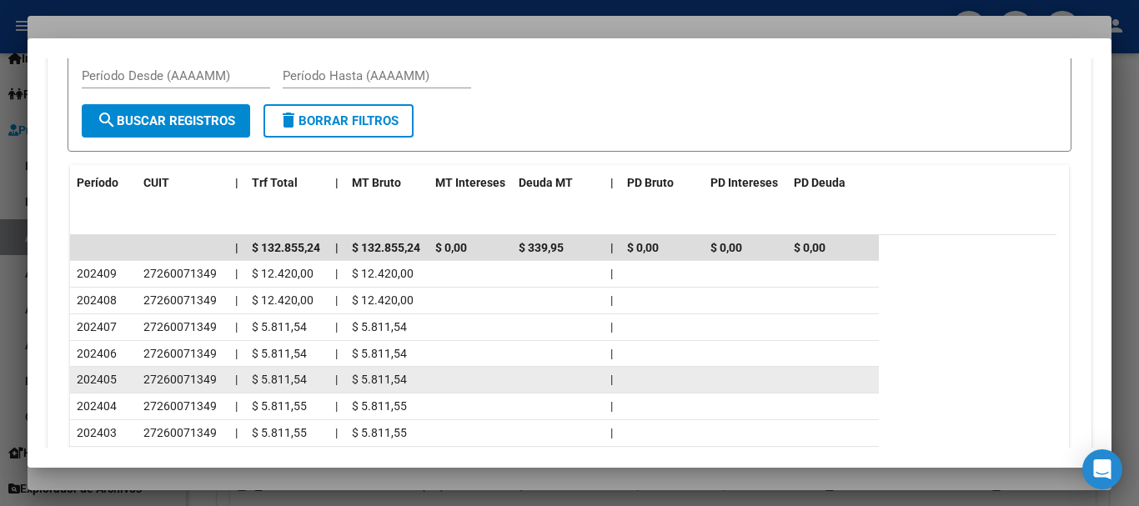
scroll to position [1627, 0]
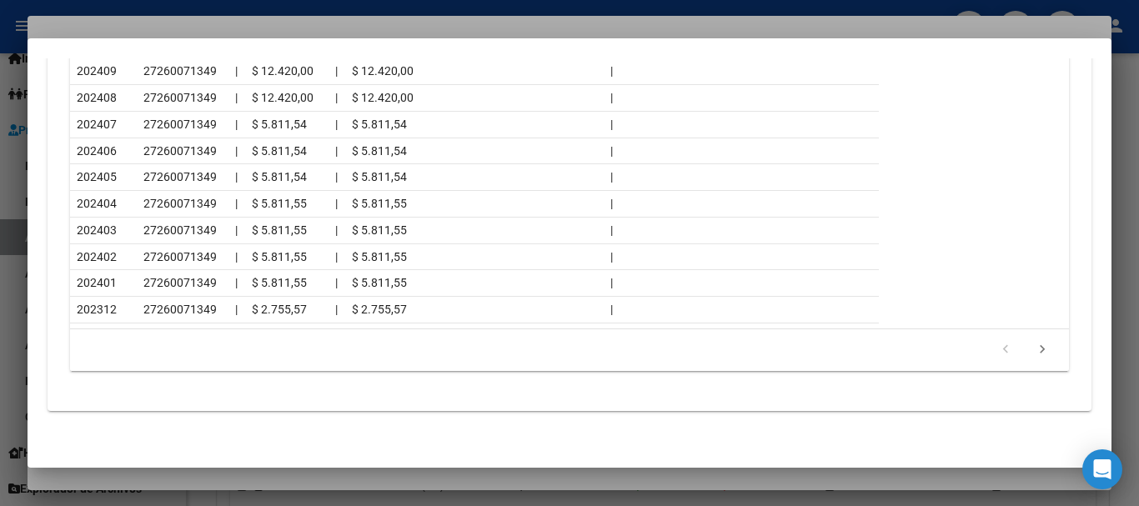
click at [190, 28] on div at bounding box center [569, 253] width 1139 height 506
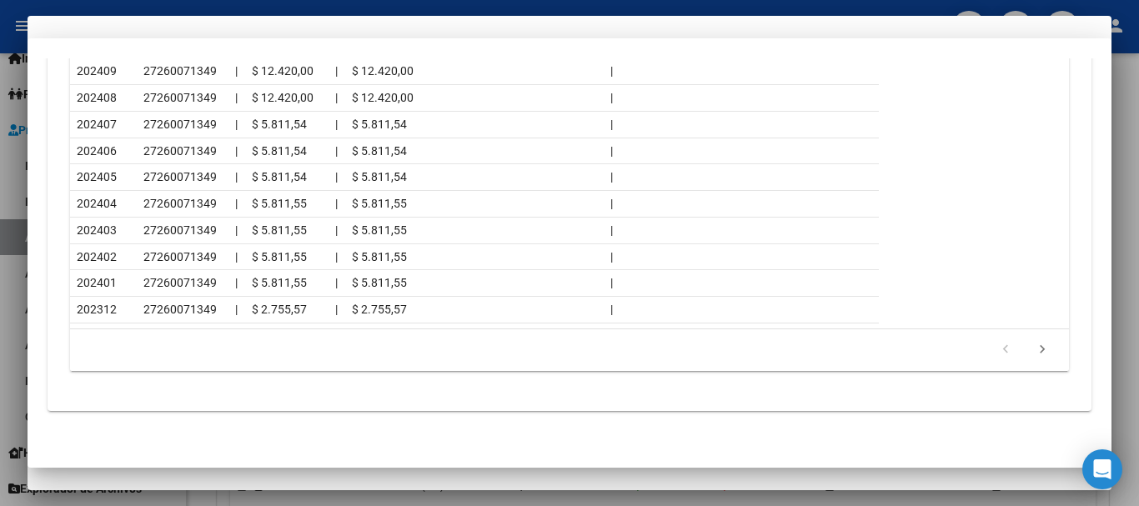
click at [653, 156] on div "27260071349 CUIL" at bounding box center [570, 145] width 1044 height 41
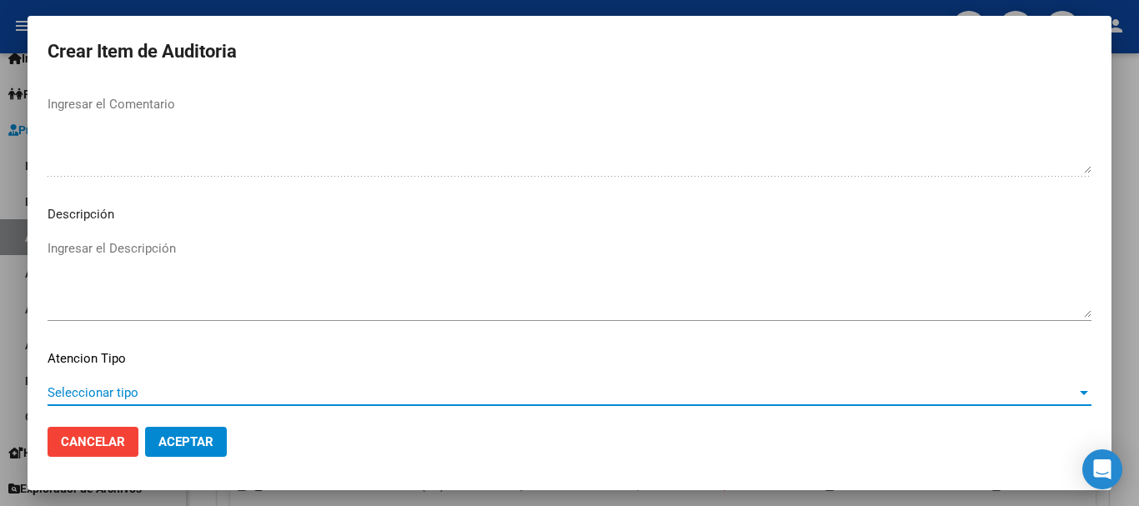
scroll to position [1172, 0]
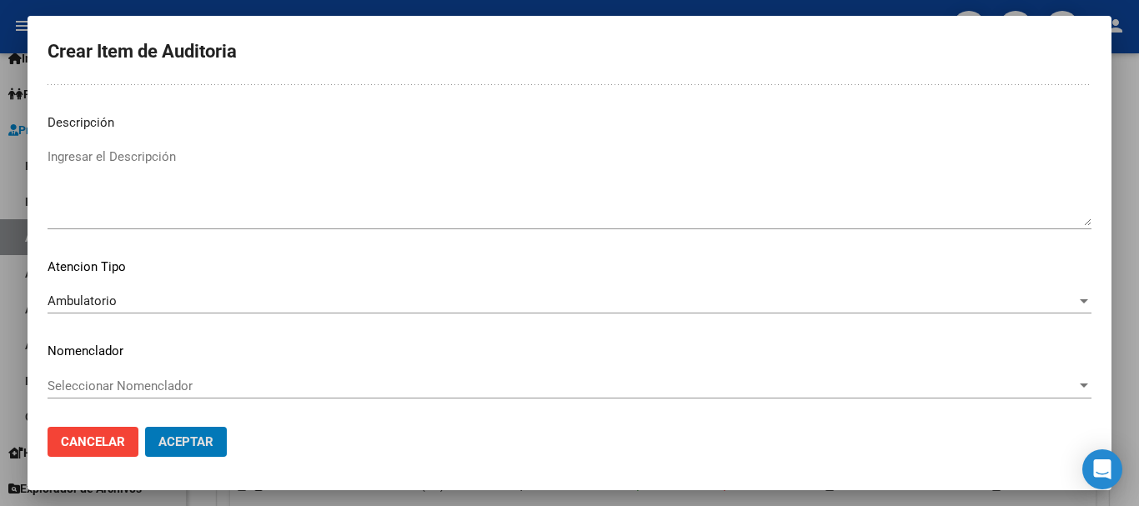
click at [145, 427] on button "Aceptar" at bounding box center [186, 442] width 82 height 30
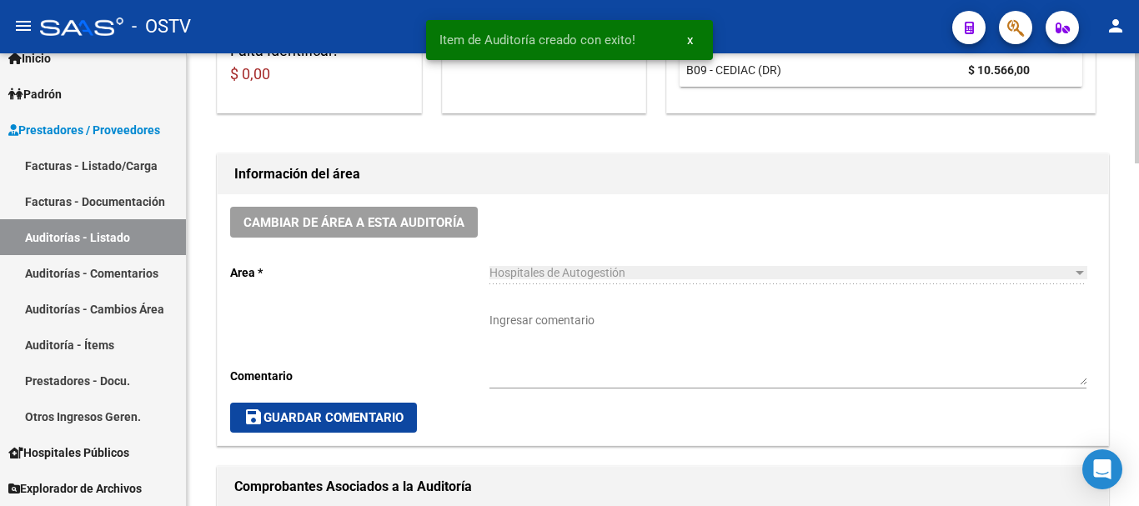
scroll to position [418, 0]
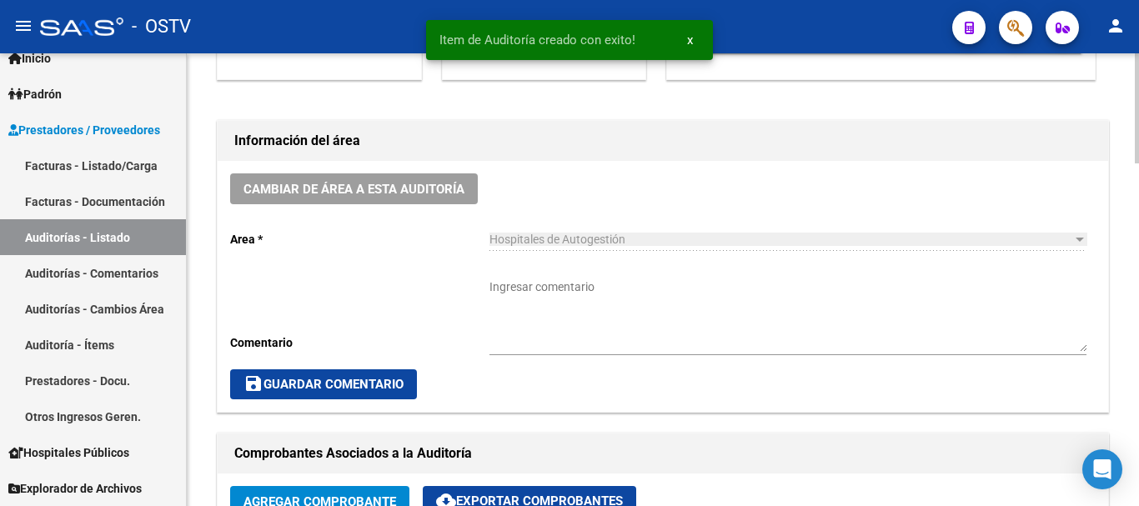
click at [619, 270] on div "Ingresar comentario" at bounding box center [787, 310] width 597 height 89
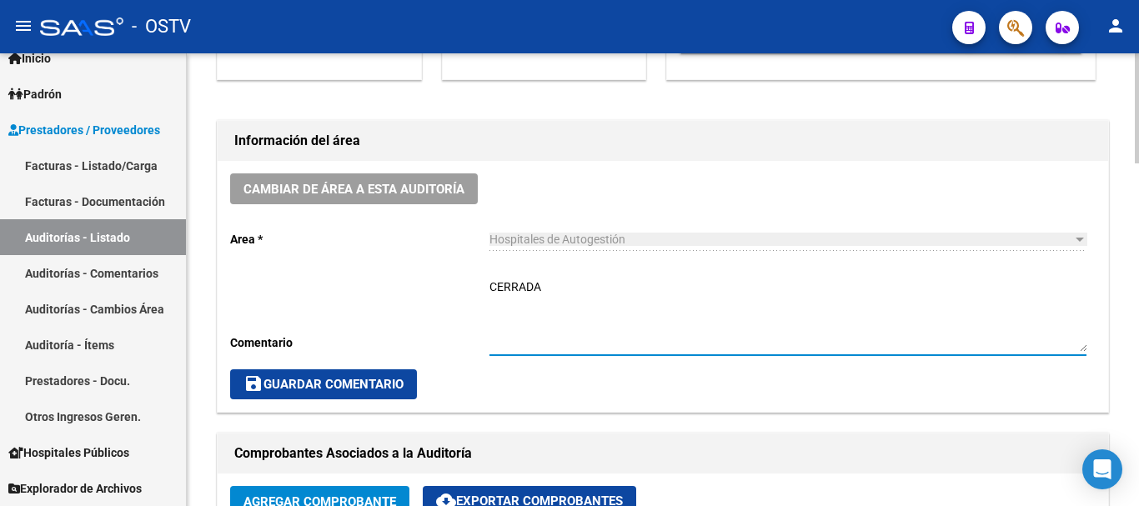
type textarea "CERRADA"
click at [373, 384] on span "save Guardar Comentario" at bounding box center [323, 384] width 160 height 15
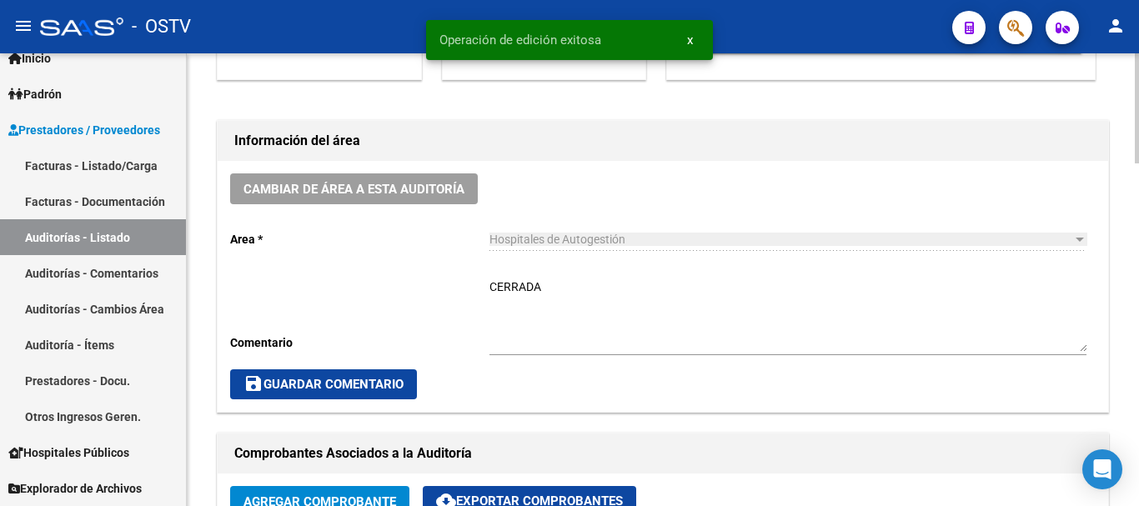
scroll to position [0, 0]
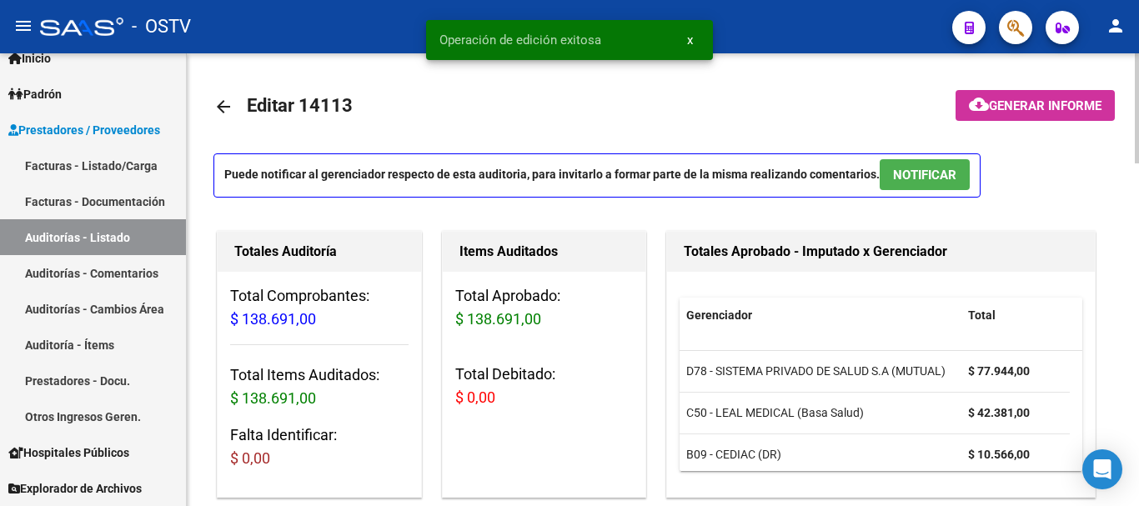
click at [228, 105] on mat-icon "arrow_back" at bounding box center [223, 107] width 20 height 20
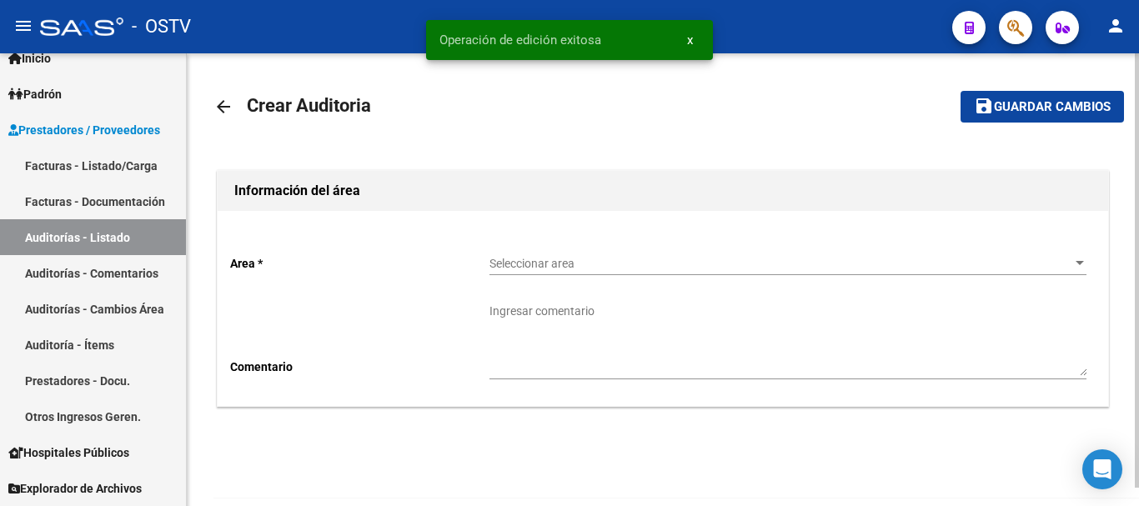
click at [557, 260] on span "Seleccionar area" at bounding box center [780, 264] width 582 height 14
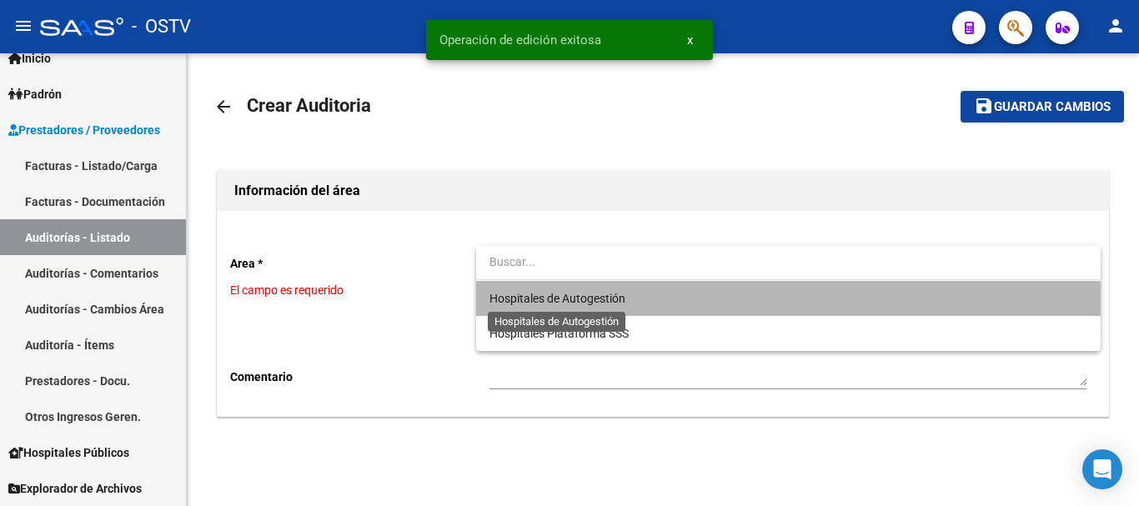
click at [560, 297] on span "Hospitales de Autogestión" at bounding box center [557, 298] width 136 height 13
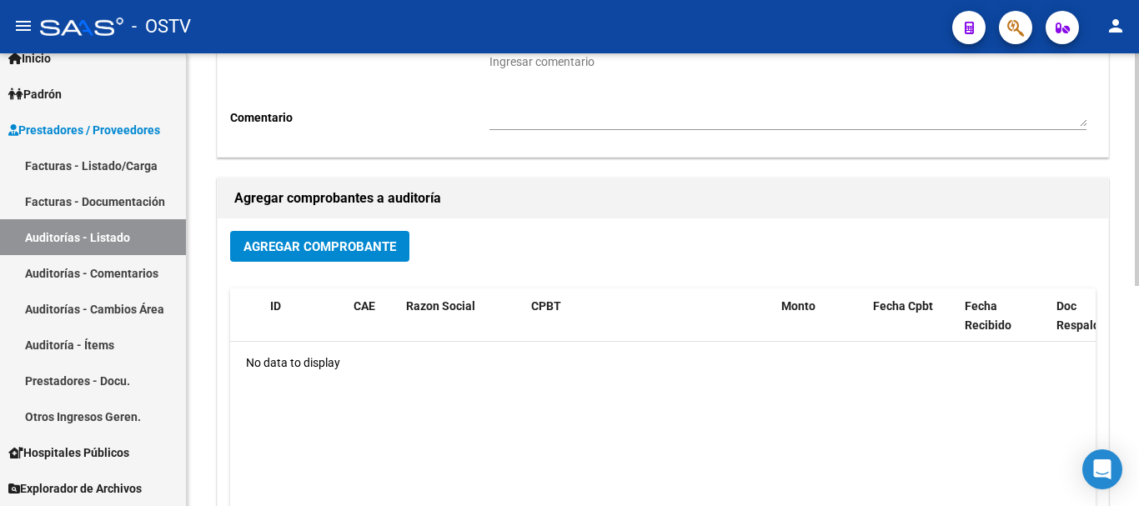
scroll to position [250, 0]
click at [361, 244] on span "Agregar Comprobante" at bounding box center [319, 245] width 153 height 15
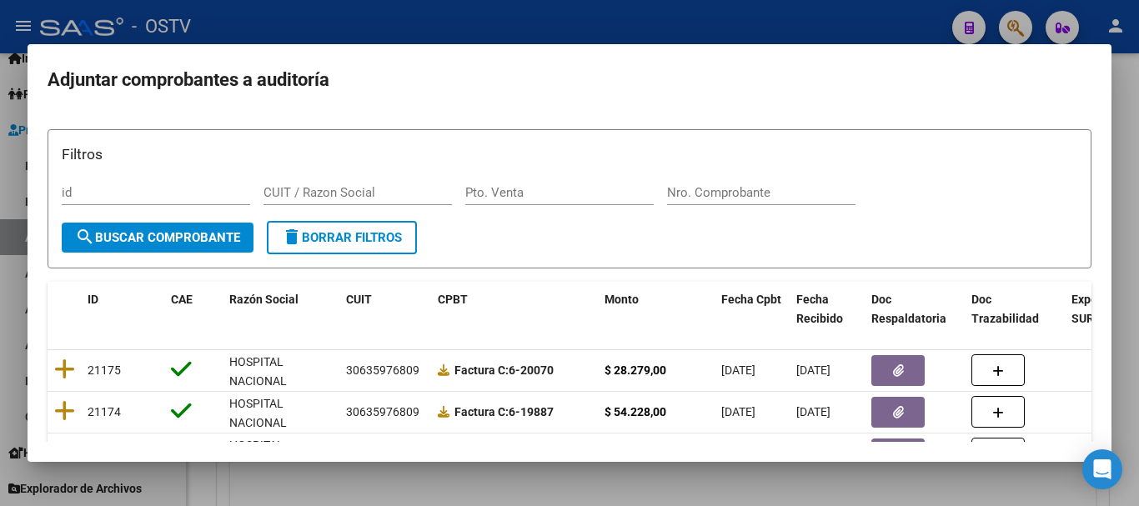
click at [727, 182] on div "Nro. Comprobante" at bounding box center [761, 192] width 188 height 25
paste input "6163"
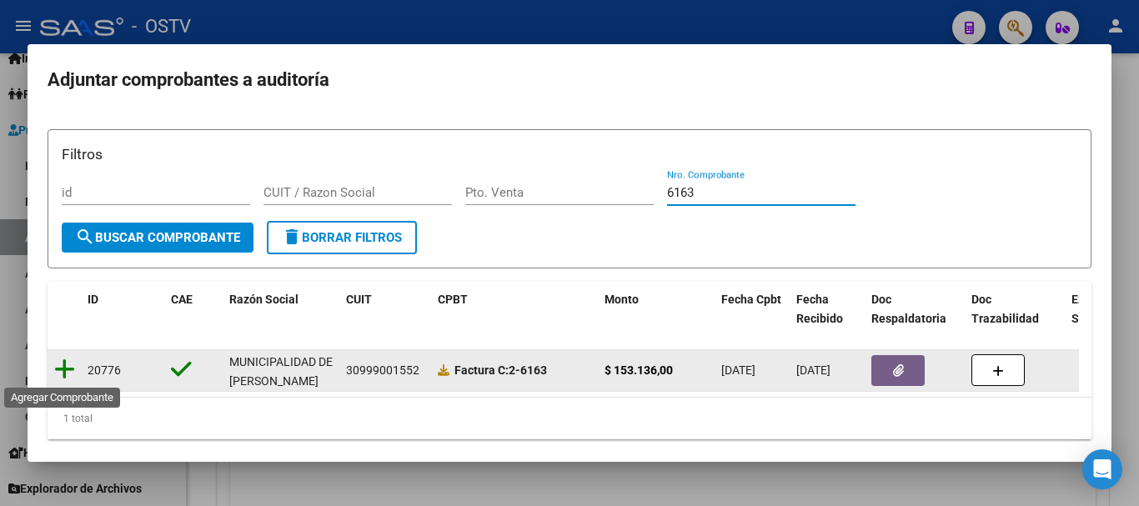
type input "6163"
click at [63, 373] on icon at bounding box center [64, 369] width 21 height 23
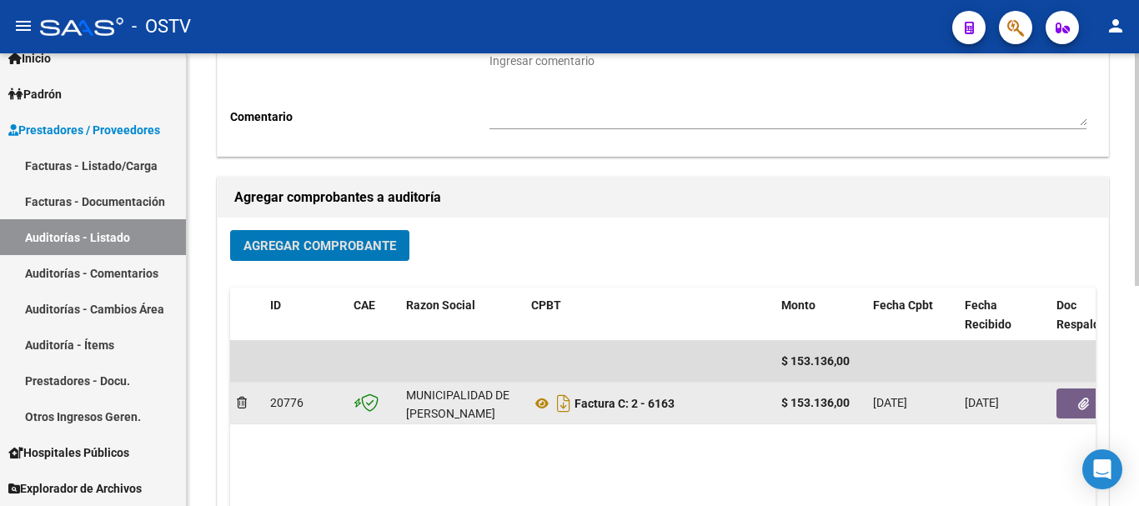
click at [1072, 406] on button "button" at bounding box center [1082, 404] width 53 height 30
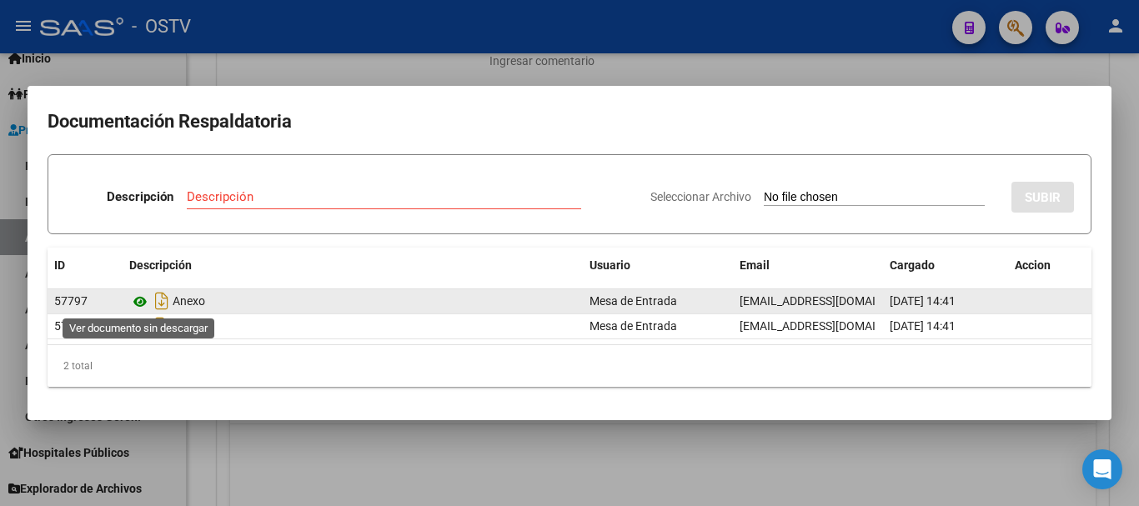
click at [136, 297] on icon at bounding box center [140, 302] width 22 height 20
click at [138, 305] on icon at bounding box center [140, 302] width 22 height 20
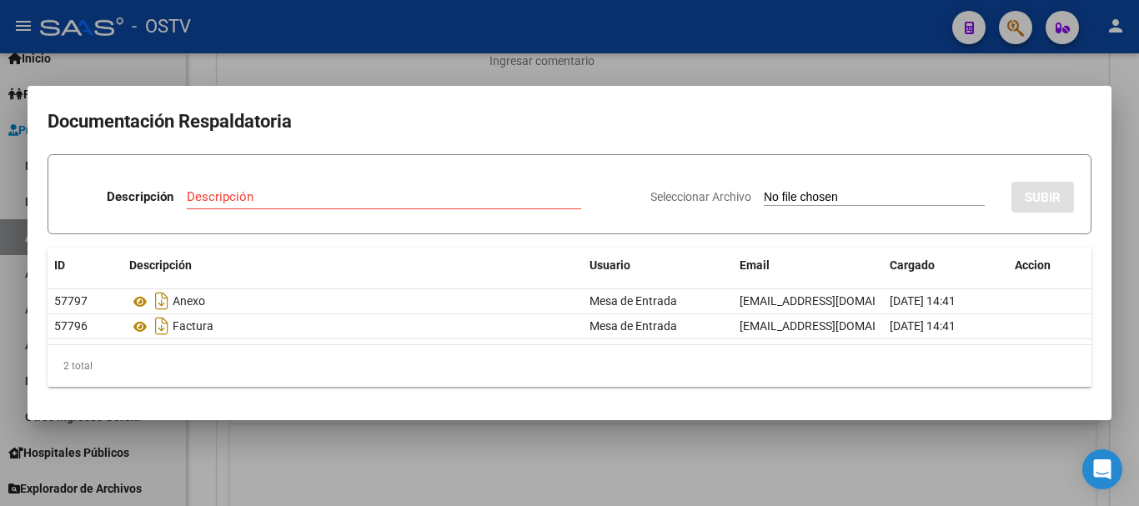
click at [679, 69] on div at bounding box center [569, 253] width 1139 height 506
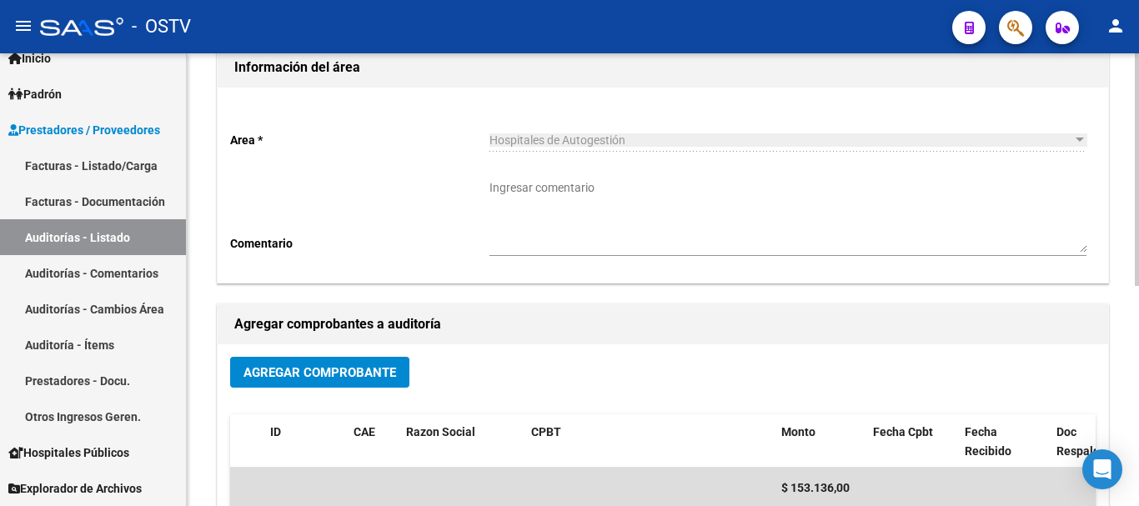
scroll to position [0, 0]
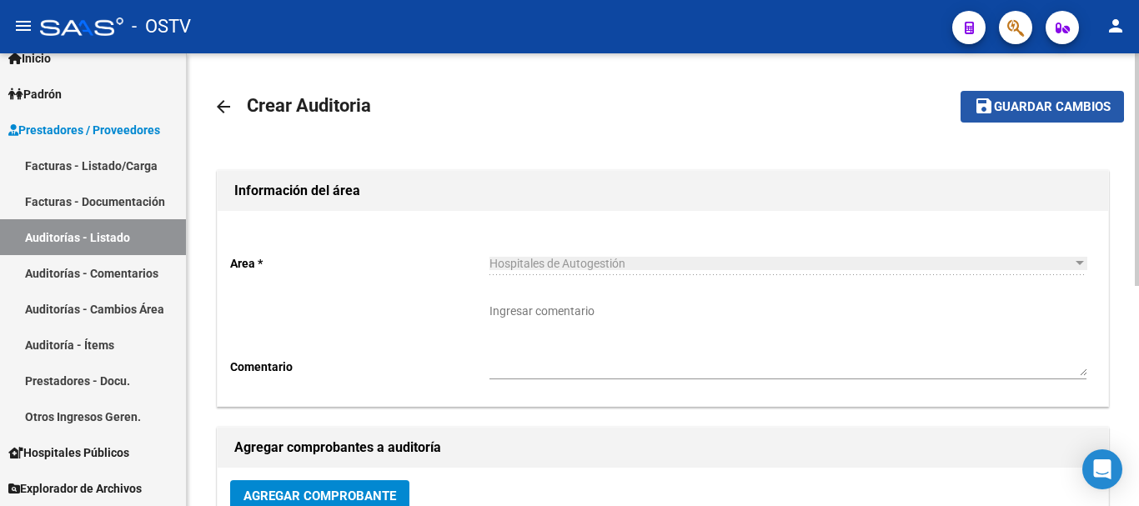
click at [1001, 101] on span "Guardar cambios" at bounding box center [1052, 107] width 117 height 15
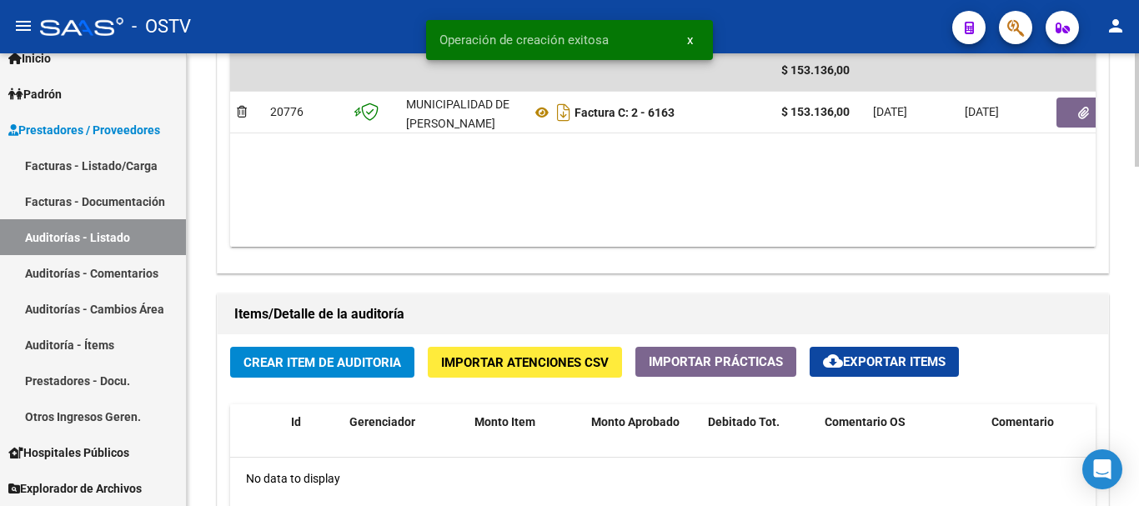
scroll to position [1000, 0]
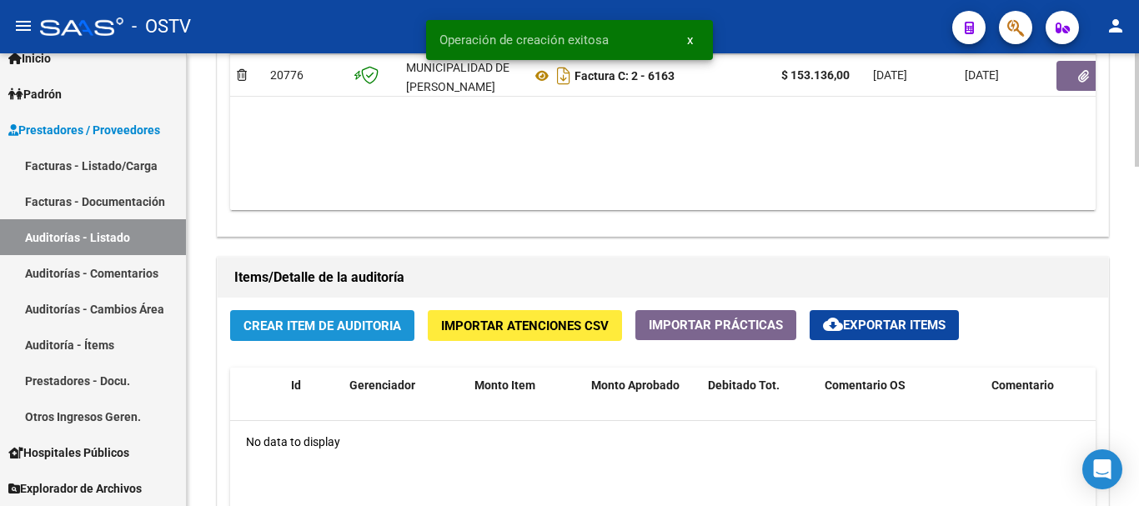
click at [357, 336] on button "Crear Item de Auditoria" at bounding box center [322, 325] width 184 height 31
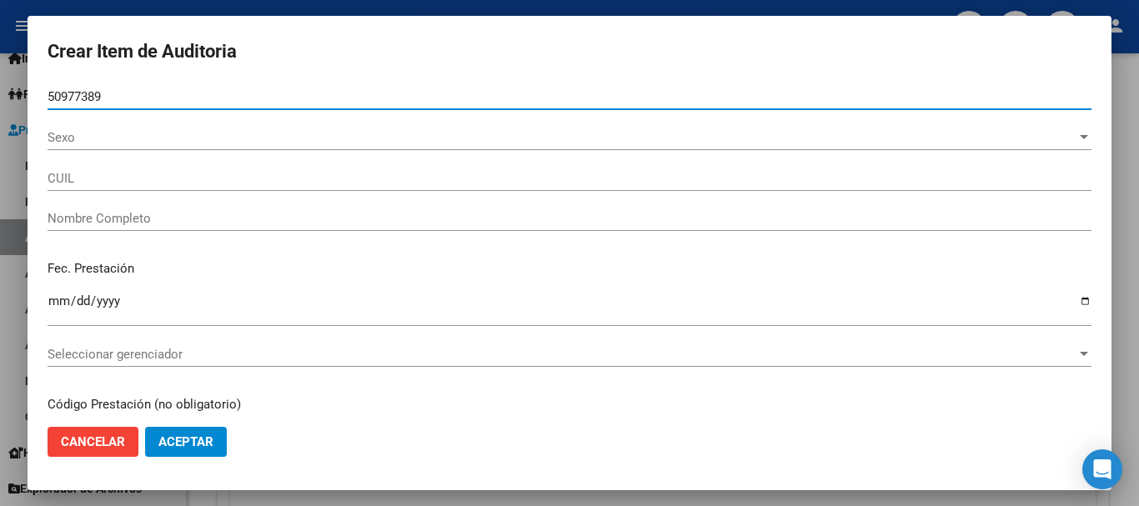
type input "50977389"
type input "27509773896"
type input "[PERSON_NAME]"
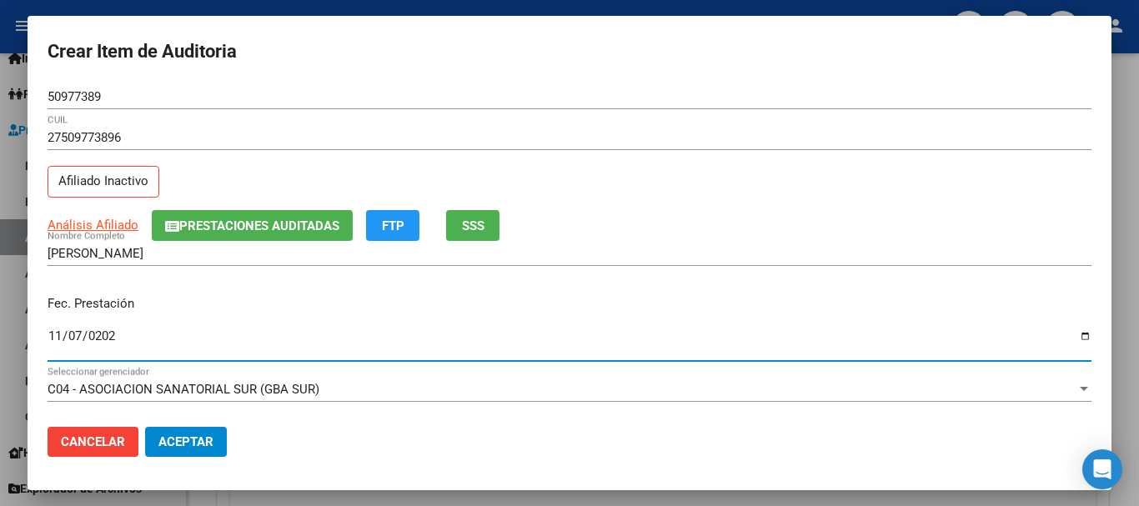
type input "[DATE]"
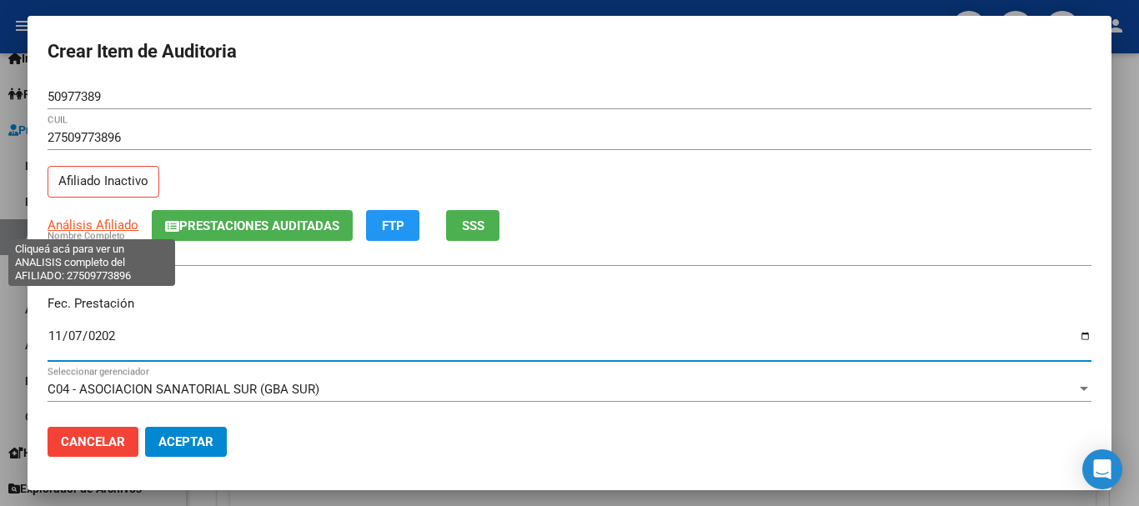
click at [87, 222] on span "Análisis Afiliado" at bounding box center [93, 225] width 91 height 15
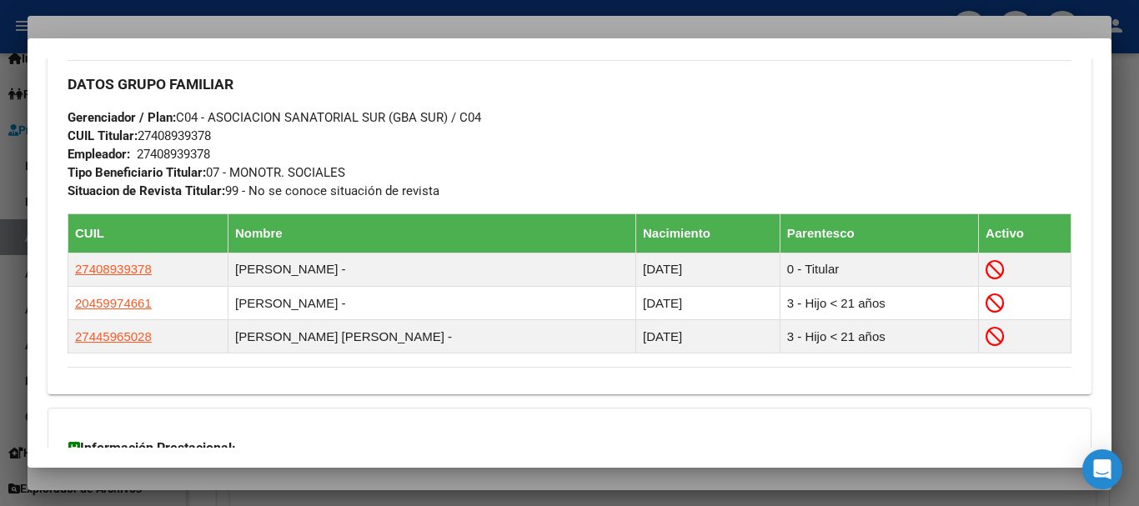
scroll to position [1039, 0]
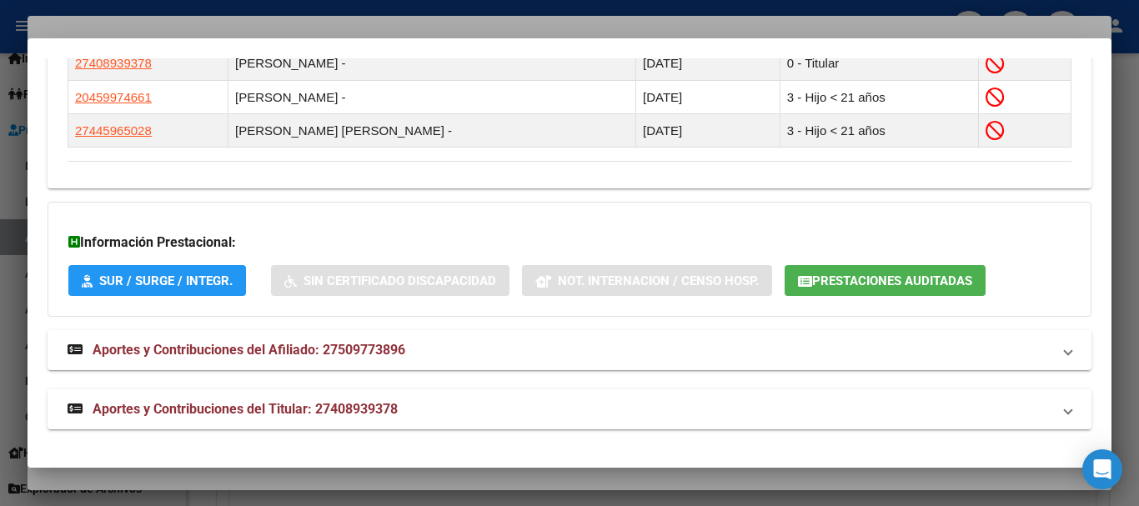
click at [375, 407] on span "Aportes y Contribuciones del Titular: 27408939378" at bounding box center [245, 409] width 305 height 16
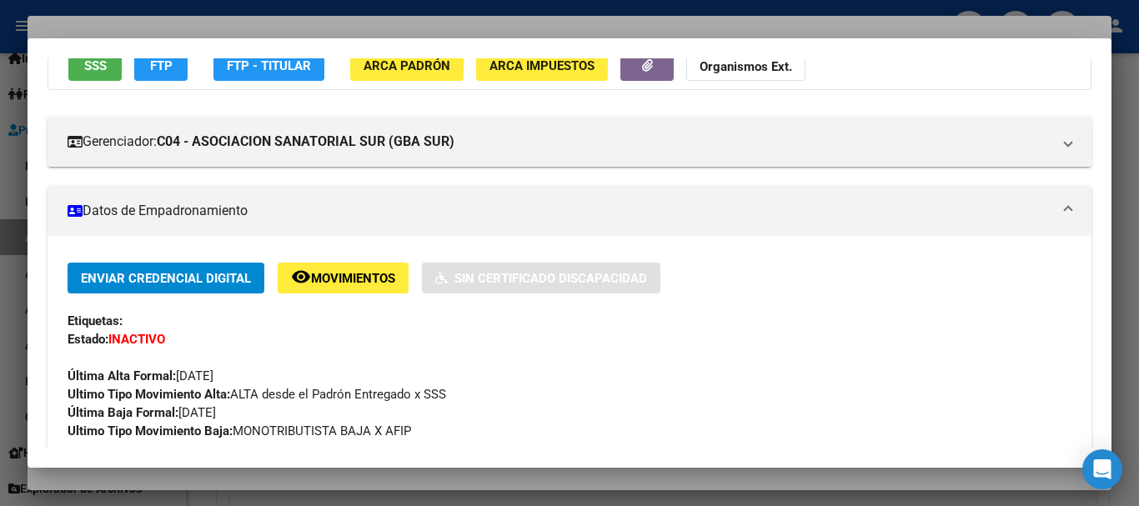
scroll to position [0, 0]
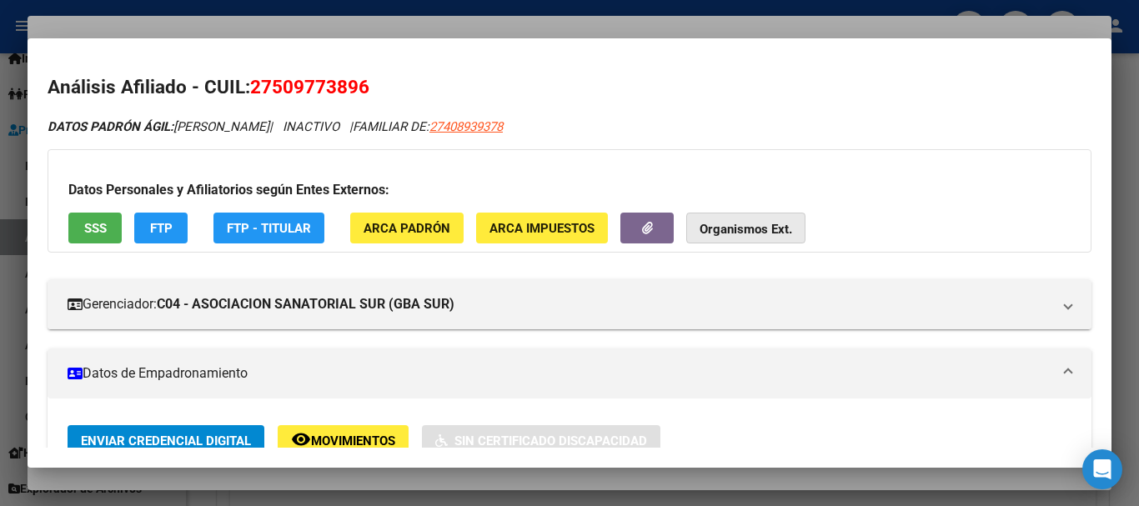
click at [728, 222] on strong "Organismos Ext." at bounding box center [745, 229] width 93 height 15
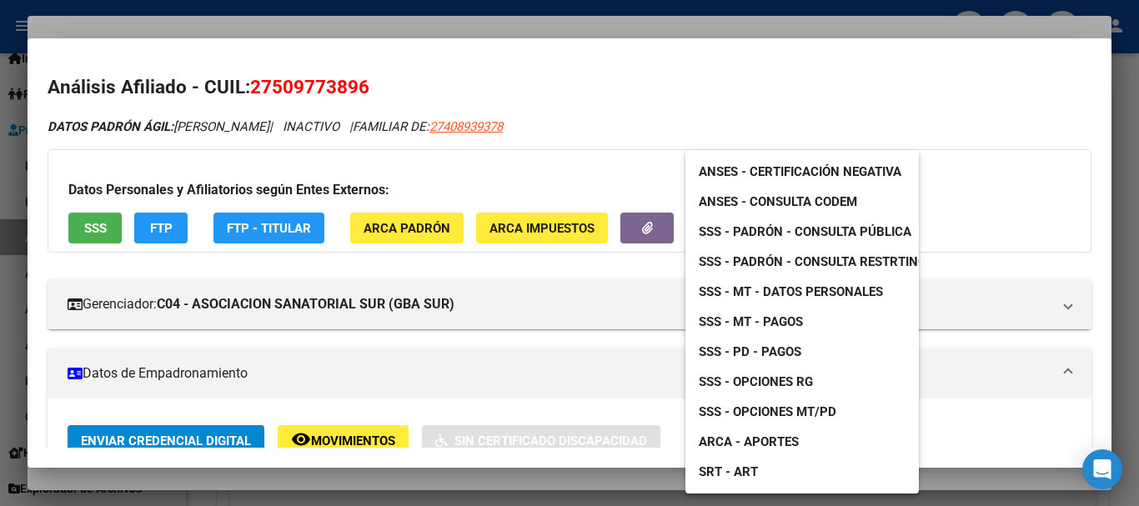
click at [533, 128] on div at bounding box center [569, 253] width 1139 height 506
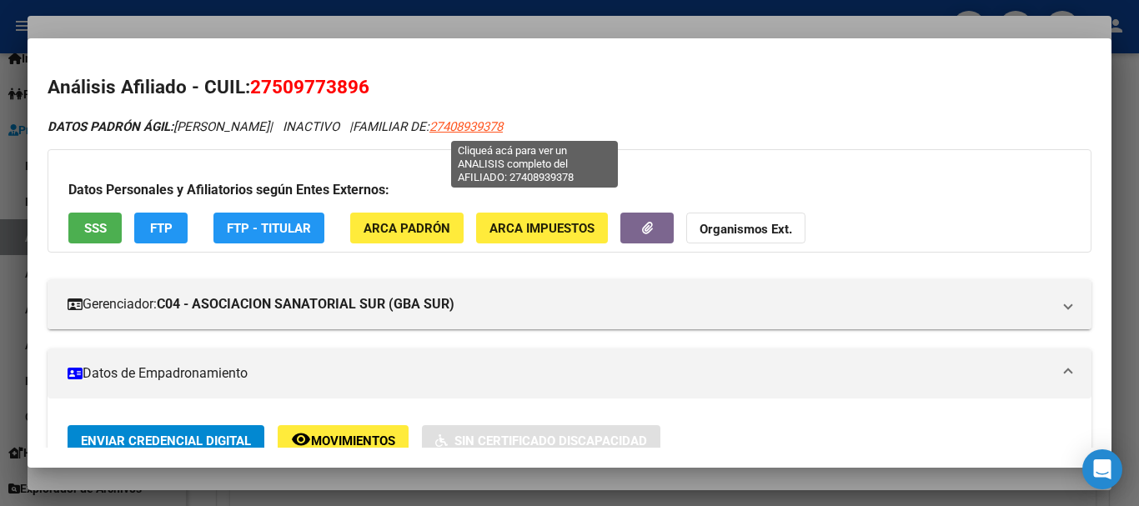
click at [503, 128] on span "27408939378" at bounding box center [465, 126] width 73 height 15
copy span "27408939378"
type textarea "27408939378"
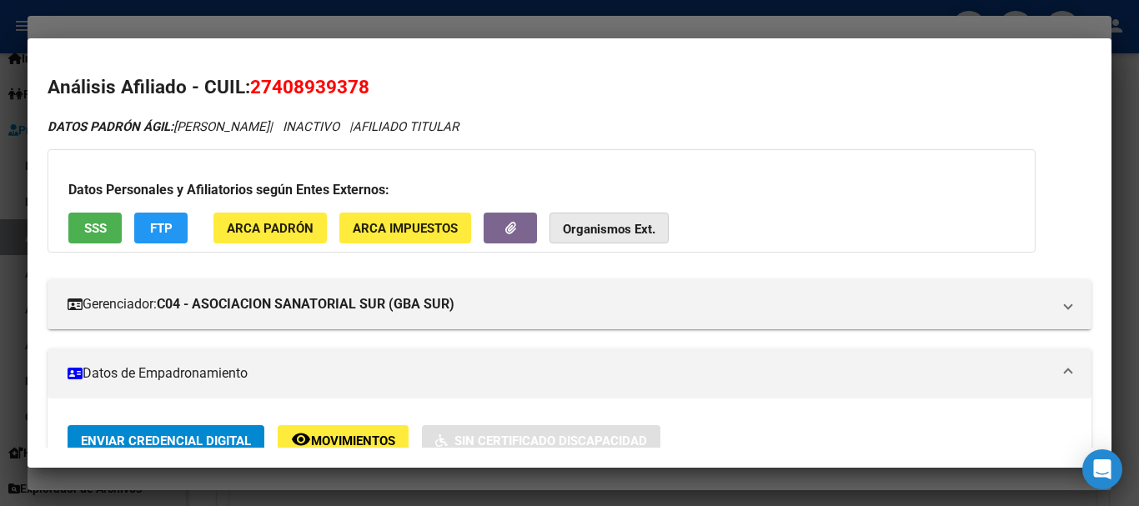
click at [632, 224] on strong "Organismos Ext." at bounding box center [609, 229] width 93 height 15
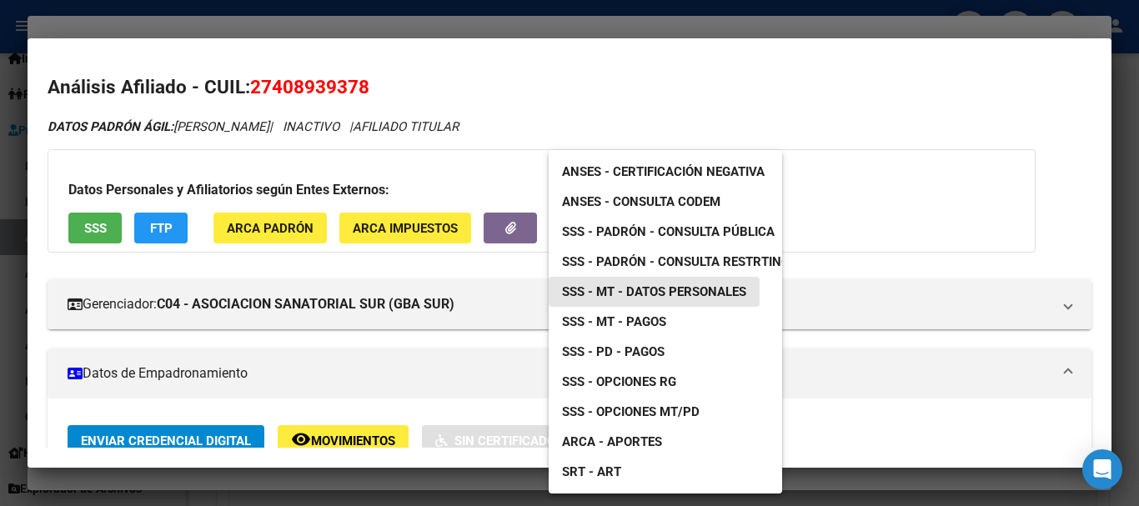
click at [704, 296] on span "SSS - MT - Datos Personales" at bounding box center [654, 291] width 184 height 15
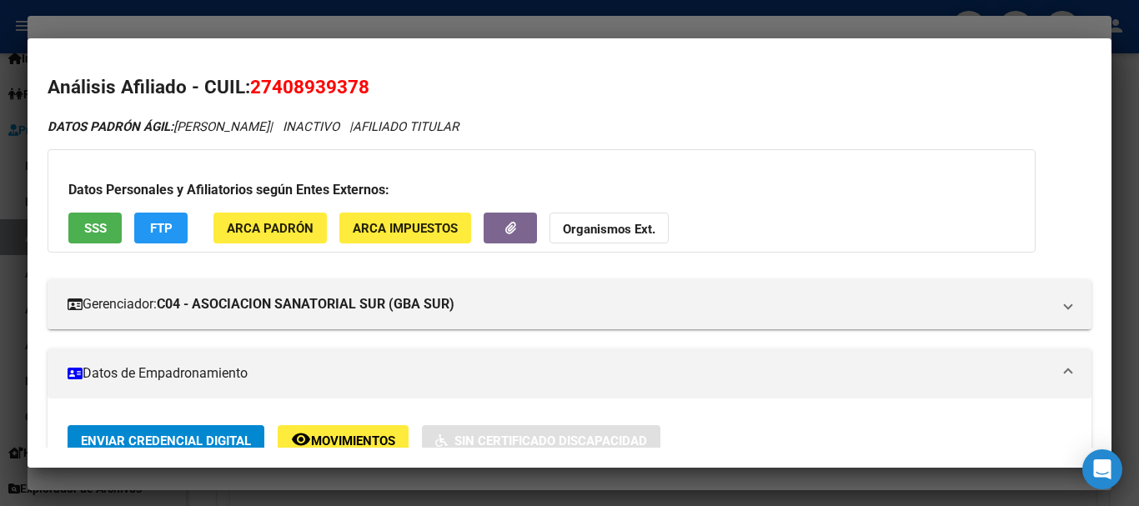
click at [333, 28] on div at bounding box center [569, 253] width 1139 height 506
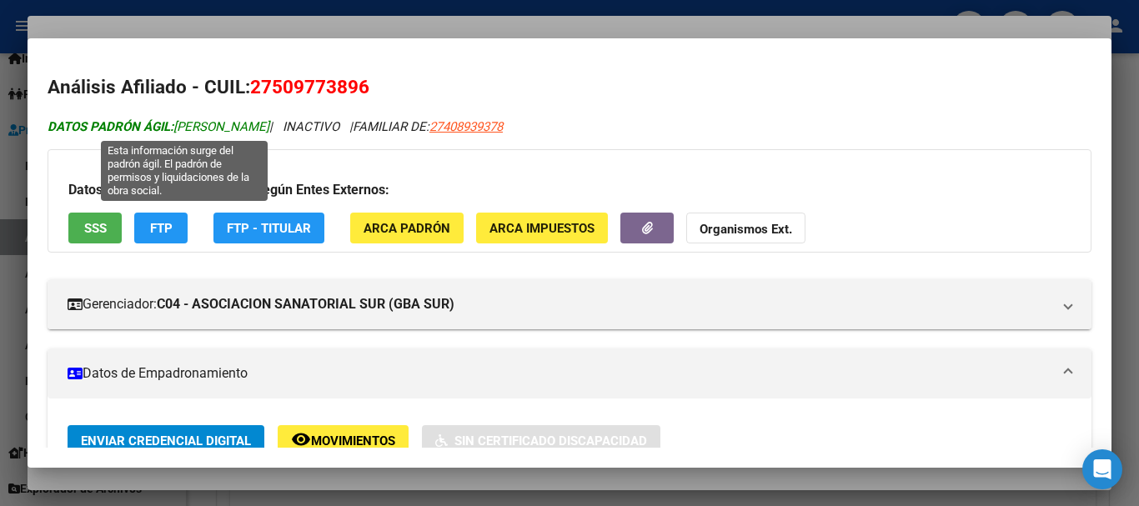
drag, startPoint x: 315, startPoint y: 129, endPoint x: 179, endPoint y: 127, distance: 135.9
click at [179, 127] on span "DATOS [PERSON_NAME]: [PERSON_NAME]" at bounding box center [159, 126] width 222 height 15
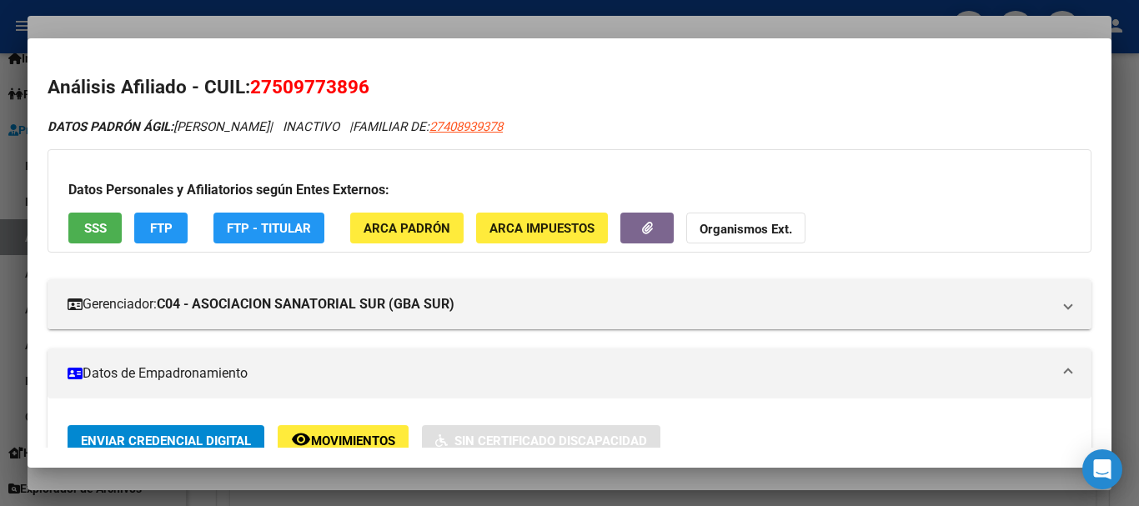
click at [384, 21] on div at bounding box center [569, 253] width 1139 height 506
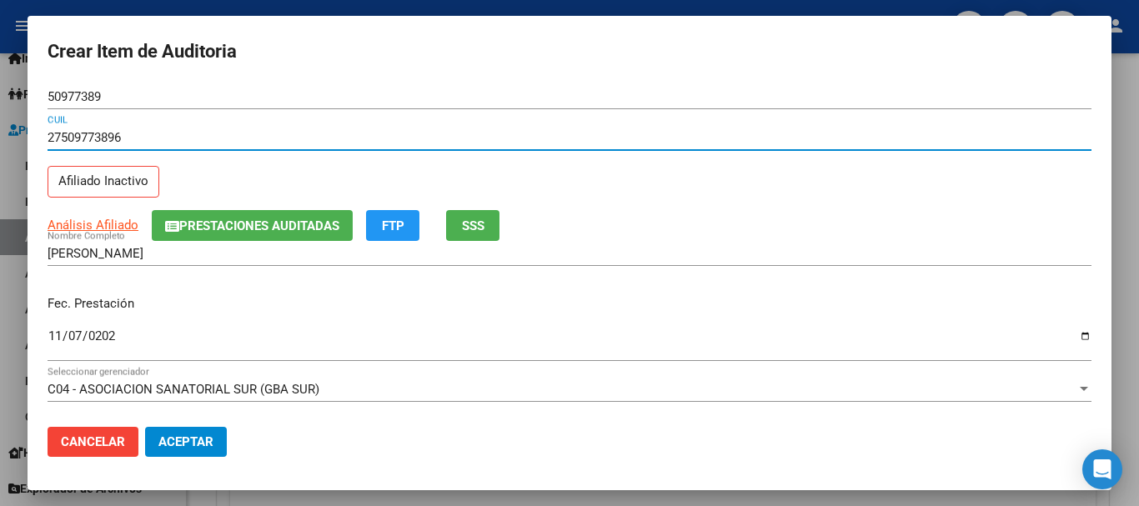
click at [352, 139] on input "27509773896" at bounding box center [570, 137] width 1044 height 15
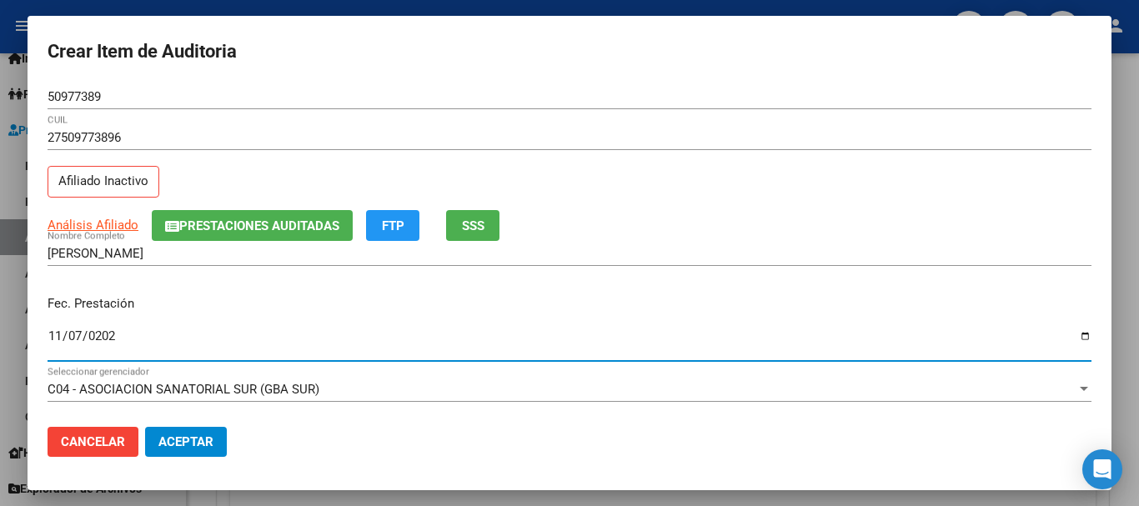
click at [233, 219] on span "Prestaciones Auditadas" at bounding box center [259, 225] width 160 height 15
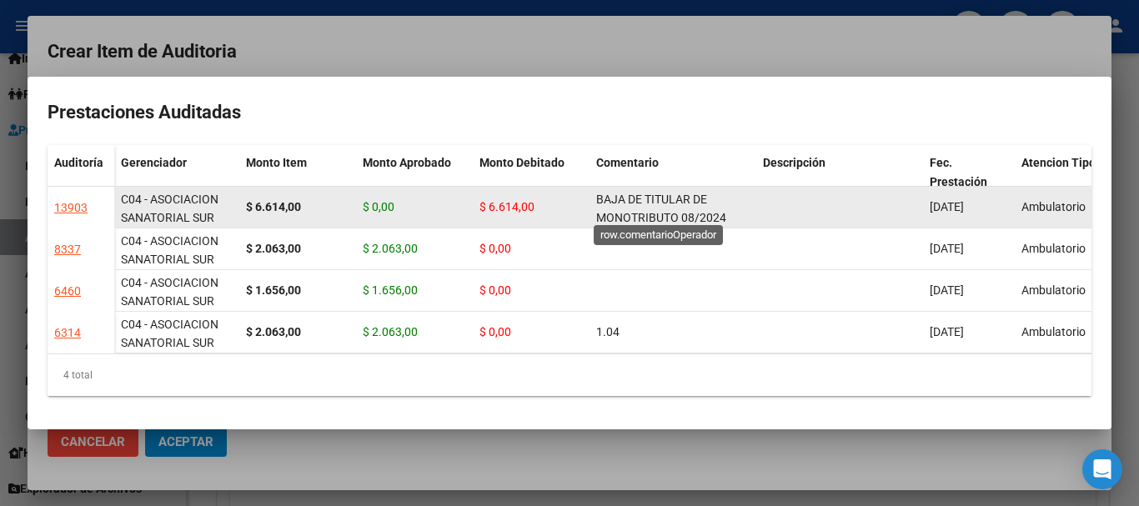
click at [674, 212] on span "BAJA DE TITULAR DE MONOTRIBUTO 08/2024" at bounding box center [661, 209] width 130 height 33
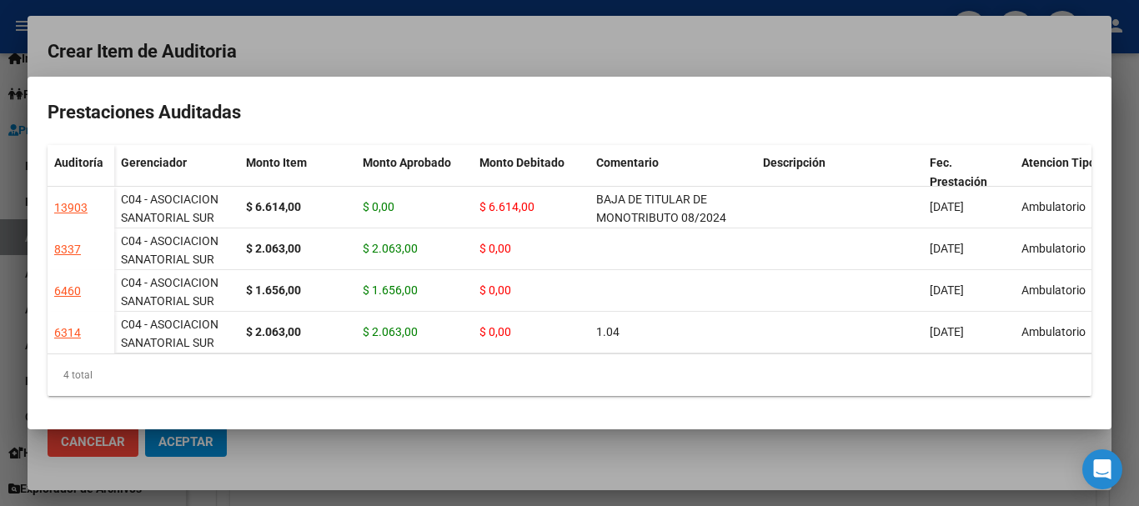
copy span "BAJA DE TITULAR DE MONOTRIBUTO 08/2024"
click at [620, 58] on div at bounding box center [569, 253] width 1139 height 506
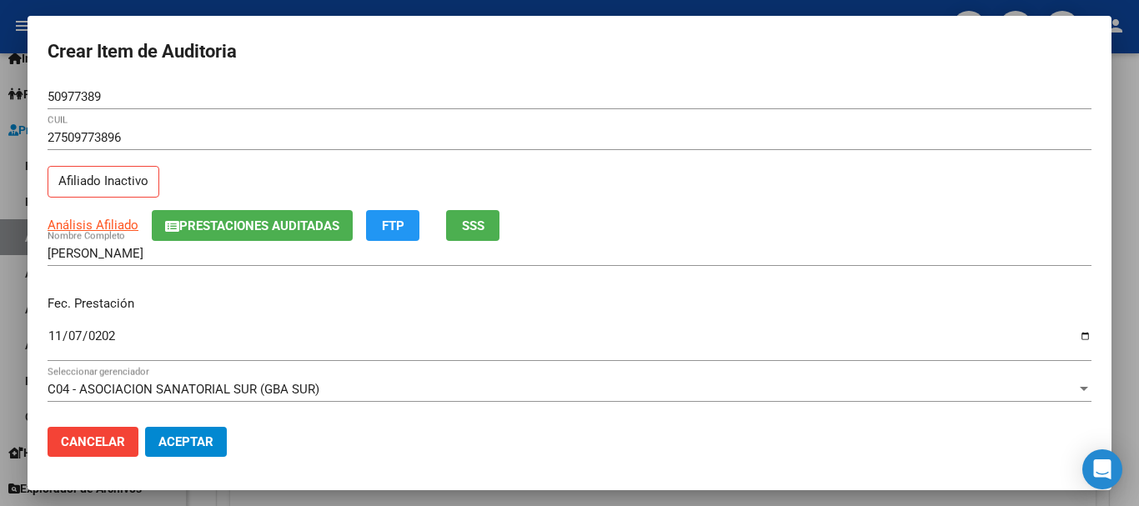
click at [778, 213] on div "Análisis Afiliado Prestaciones Auditadas FTP SSS" at bounding box center [570, 225] width 1044 height 31
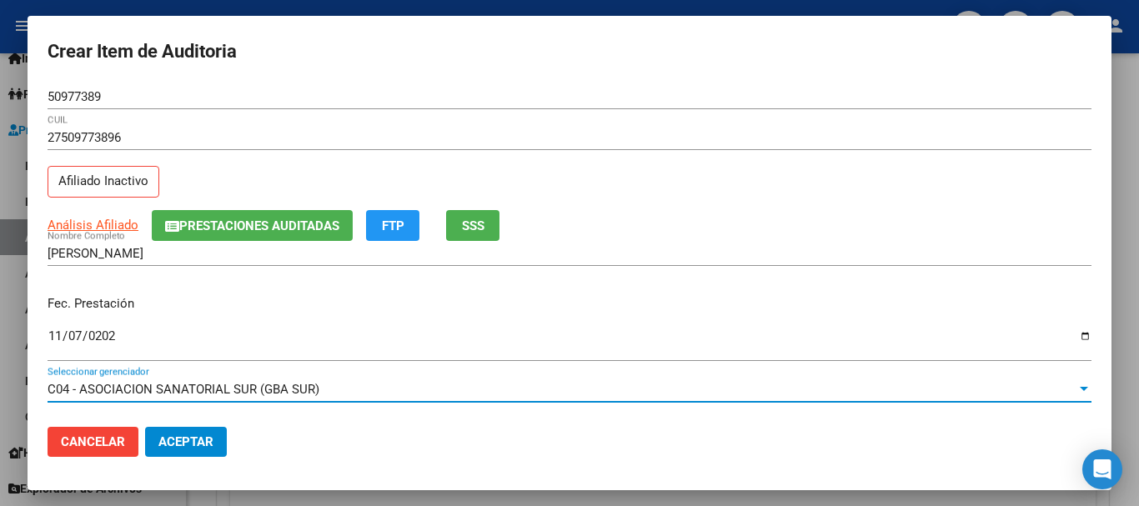
scroll to position [225, 0]
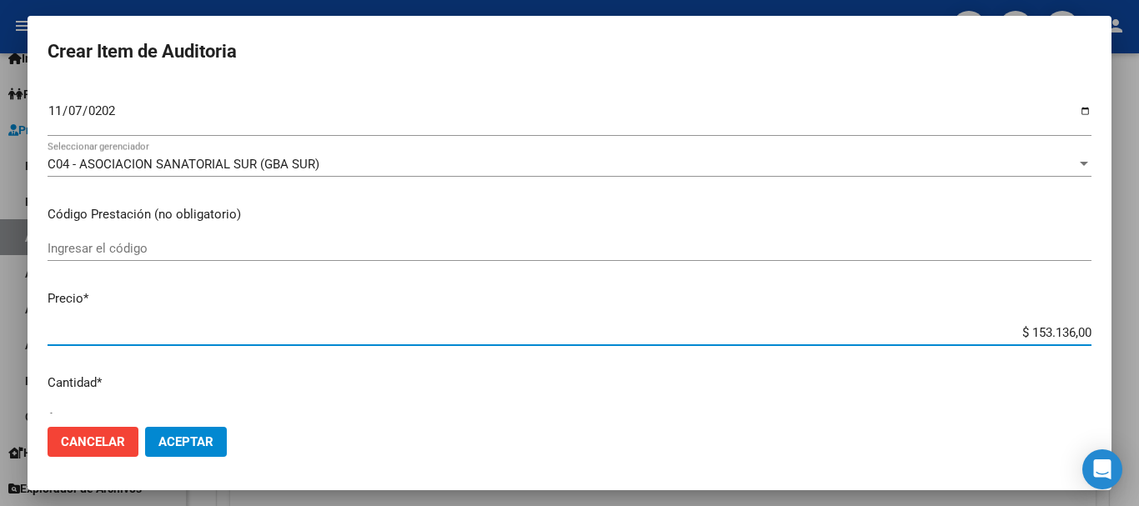
type input "$ 0,03"
type input "$ 0,31"
type input "$ 3,18"
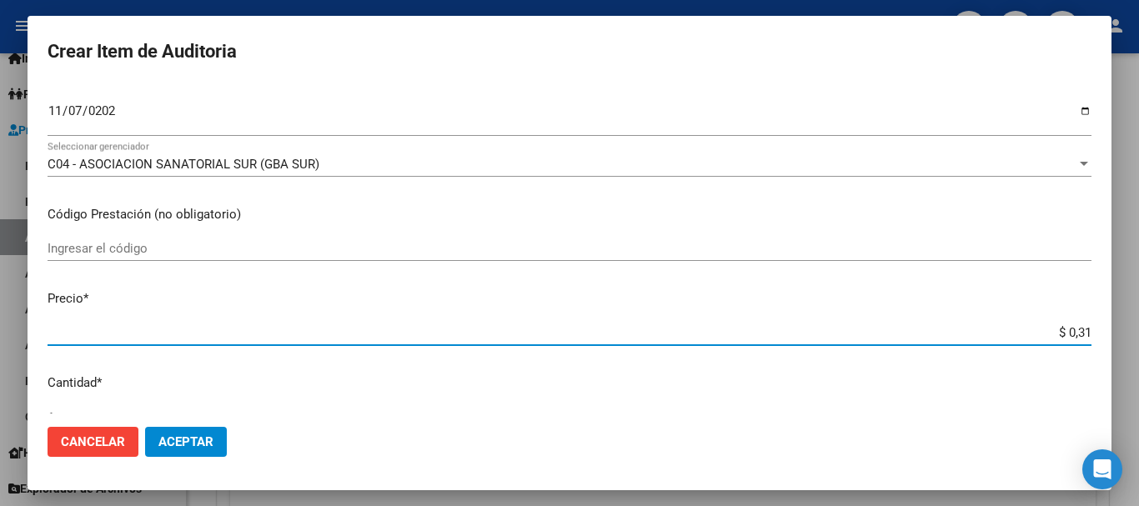
type input "$ 3,18"
type input "$ 31,85"
type input "$ 318,56"
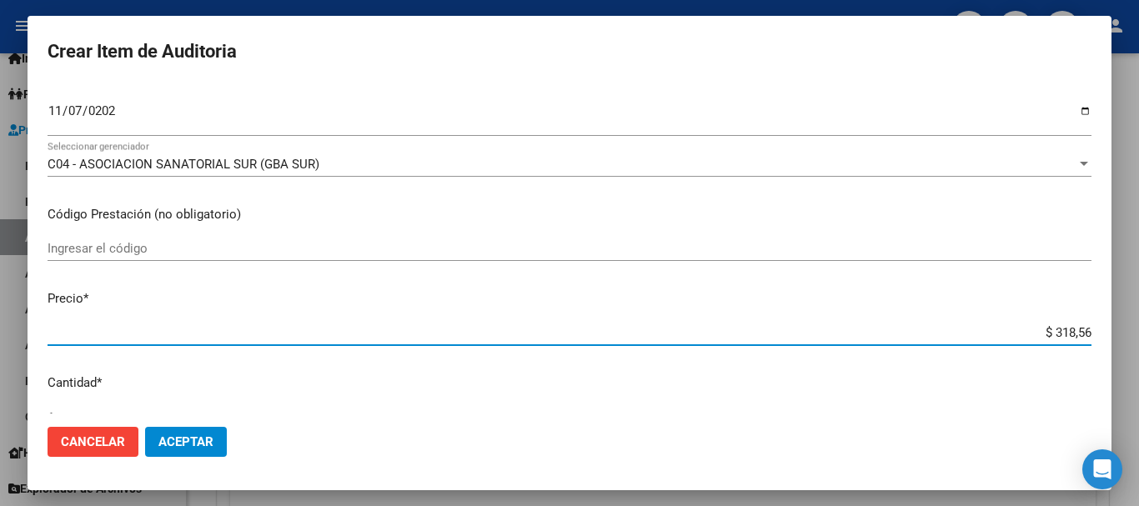
type input "$ 3.185,60"
type input "$ 31.856,00"
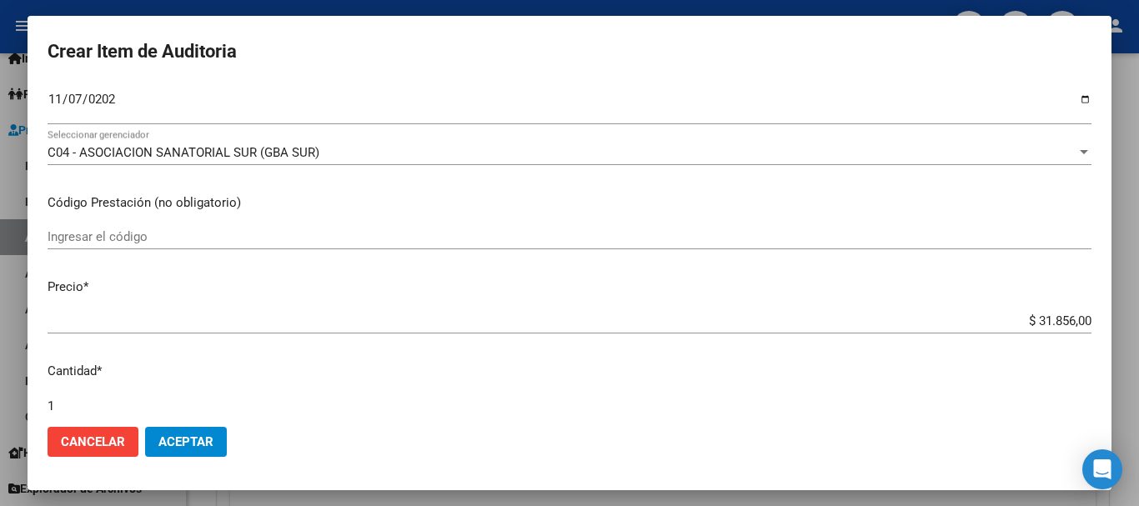
scroll to position [563, 0]
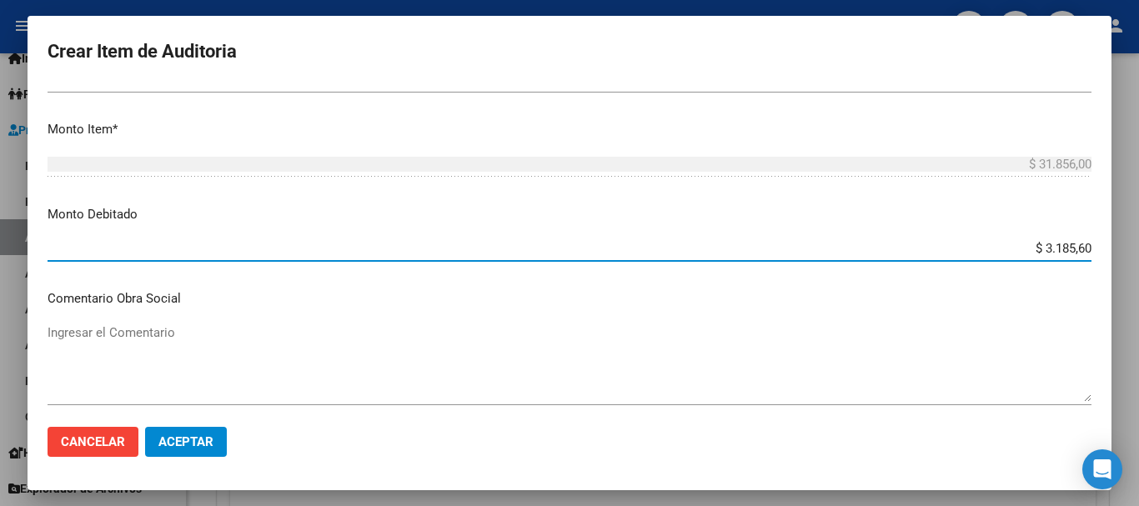
type input "$ 31.856,00"
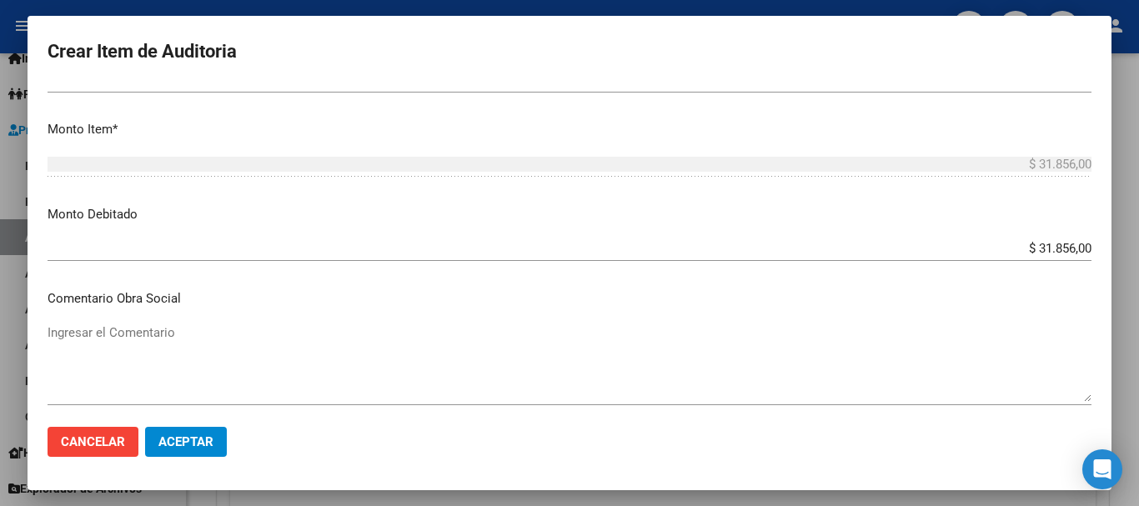
scroll to position [791, 0]
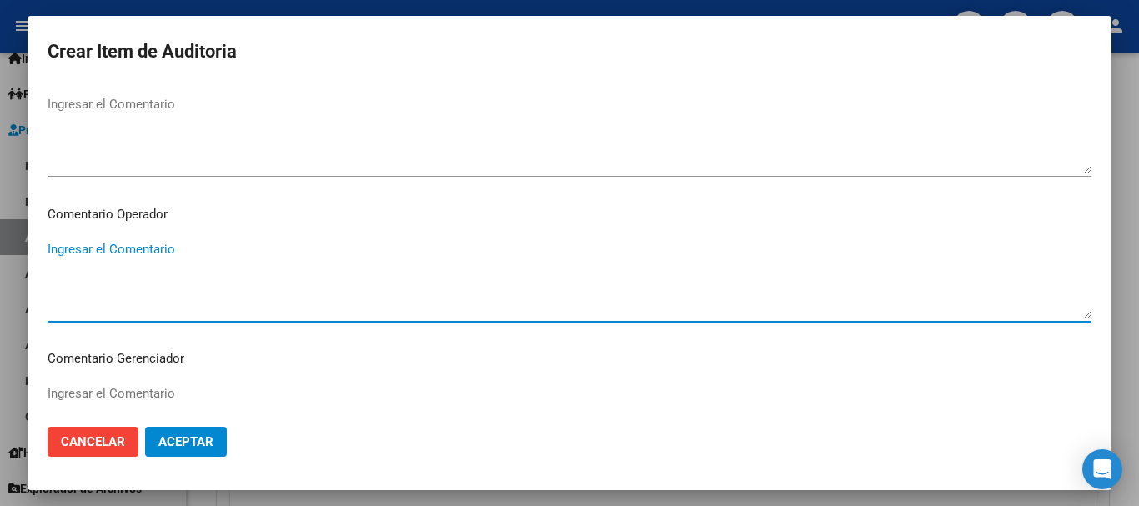
paste textarea "BAJA DE TITULAR DE MONOTRIBUTO 08/2024"
type textarea "BAJA DE TITULAR DE MONOTRIBUTO 08/2024"
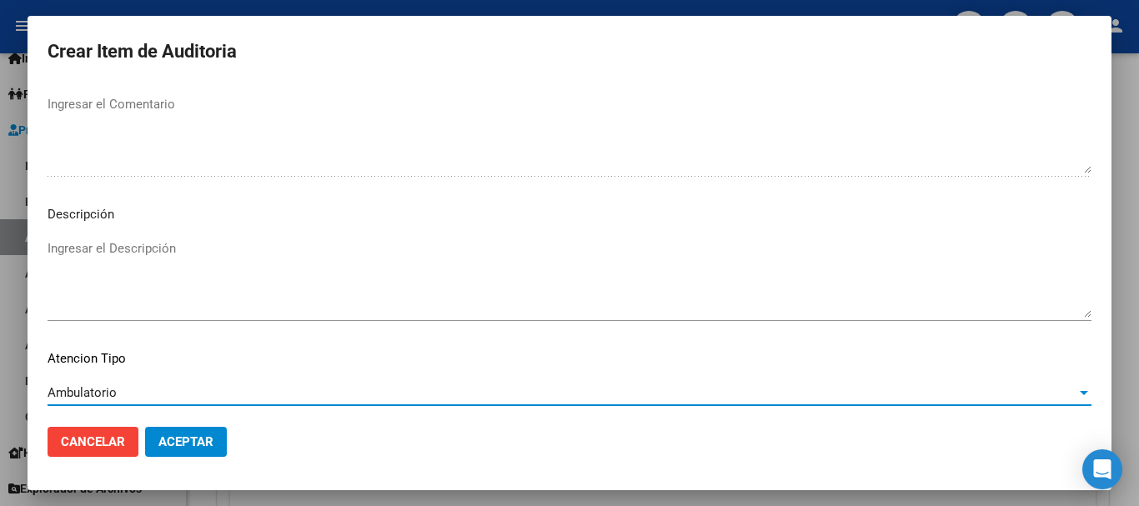
scroll to position [1172, 0]
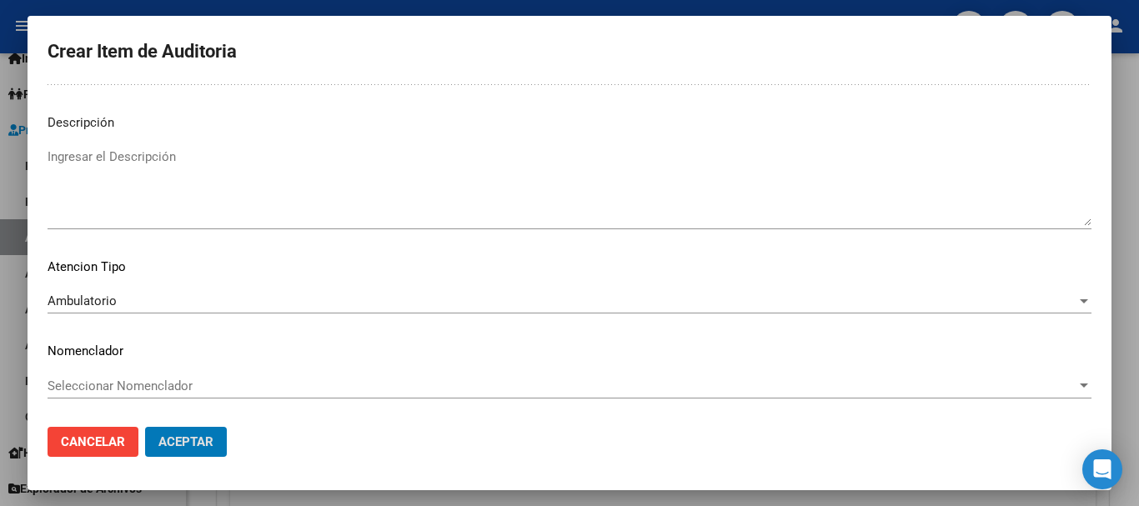
click at [145, 427] on button "Aceptar" at bounding box center [186, 442] width 82 height 30
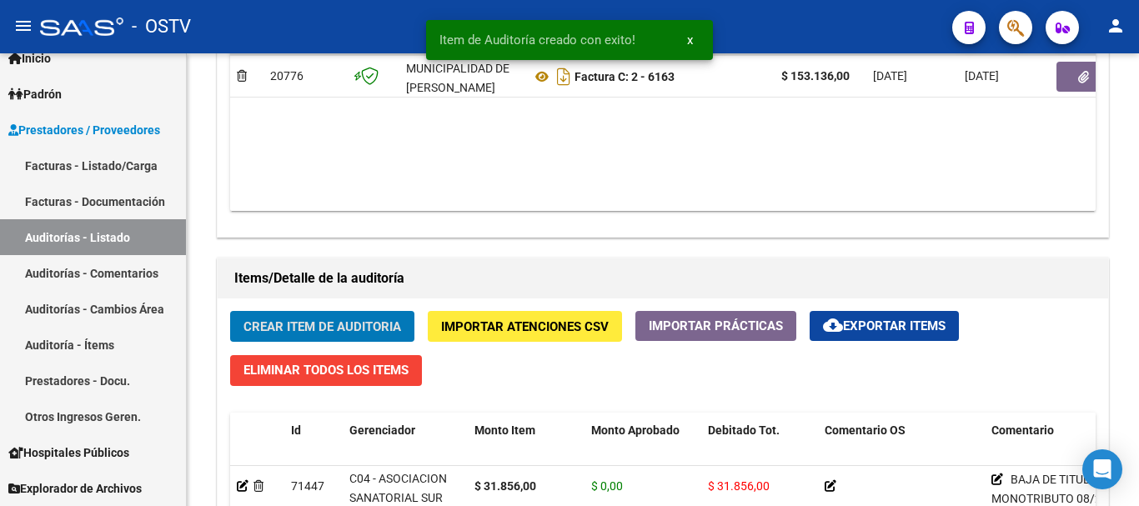
scroll to position [1001, 0]
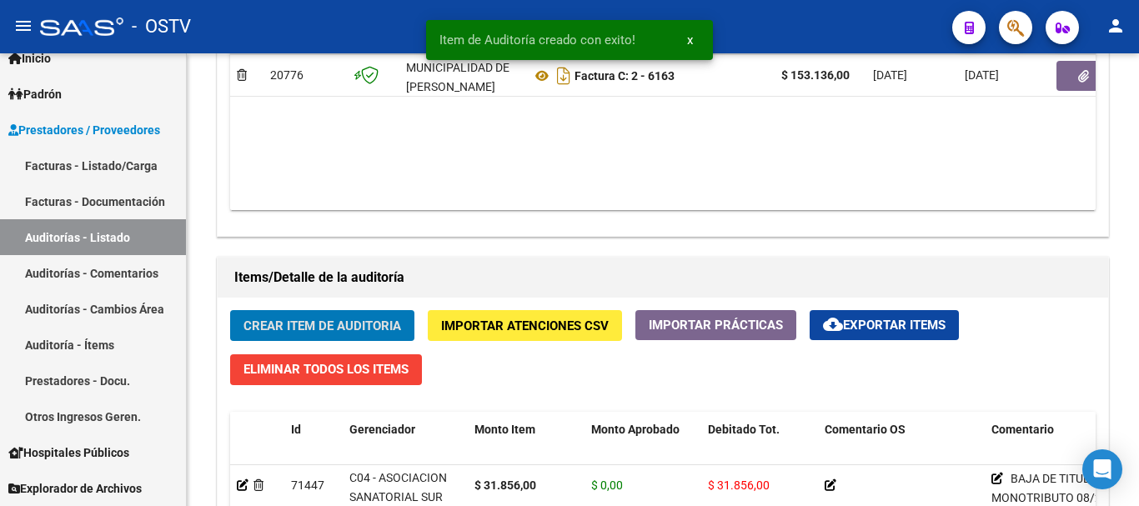
click at [230, 310] on button "Crear Item de Auditoria" at bounding box center [322, 325] width 184 height 31
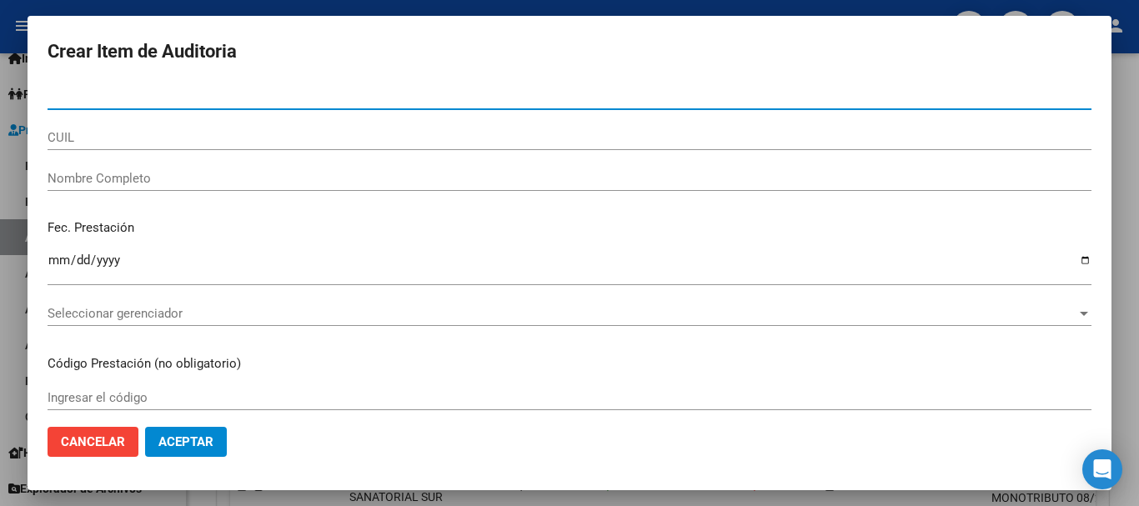
paste input "29628462"
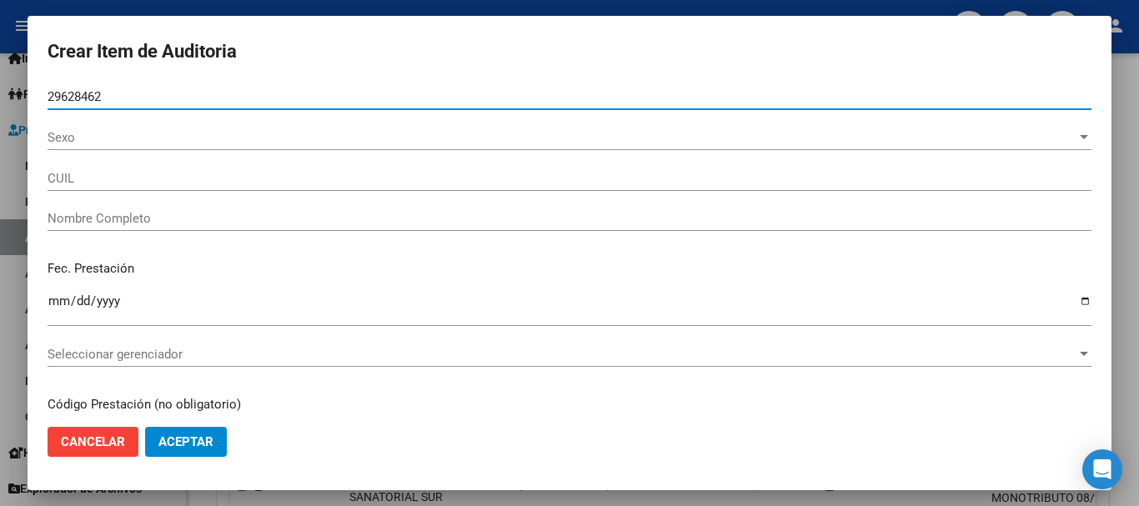
type input "29628462"
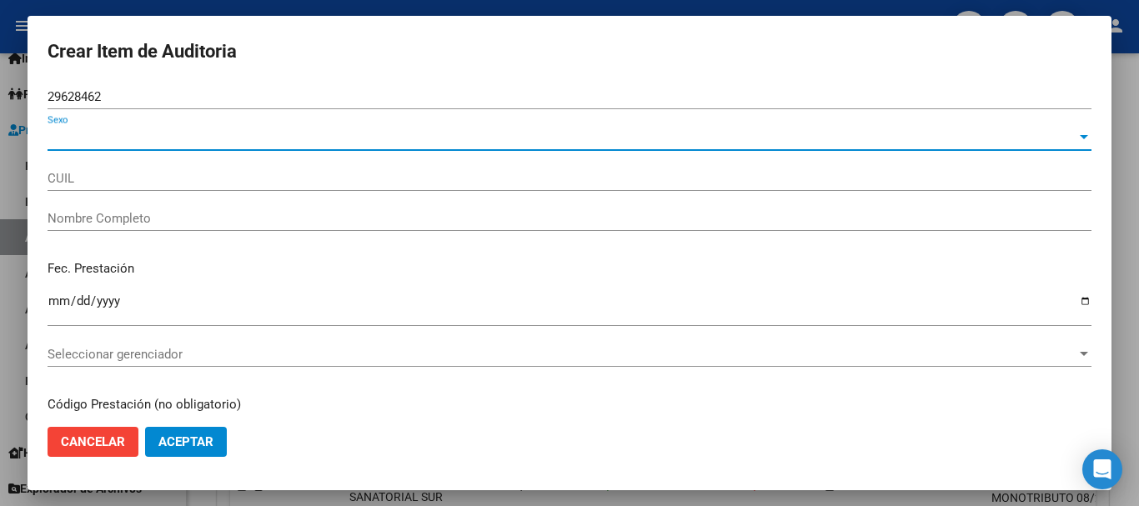
type input "27296284624"
type input "[PERSON_NAME] -"
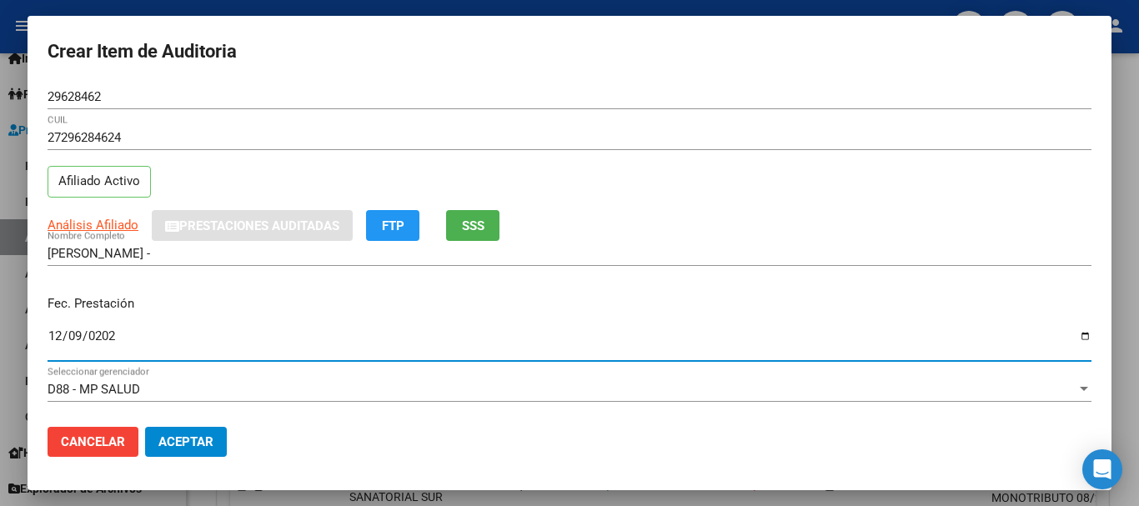
type input "[DATE]"
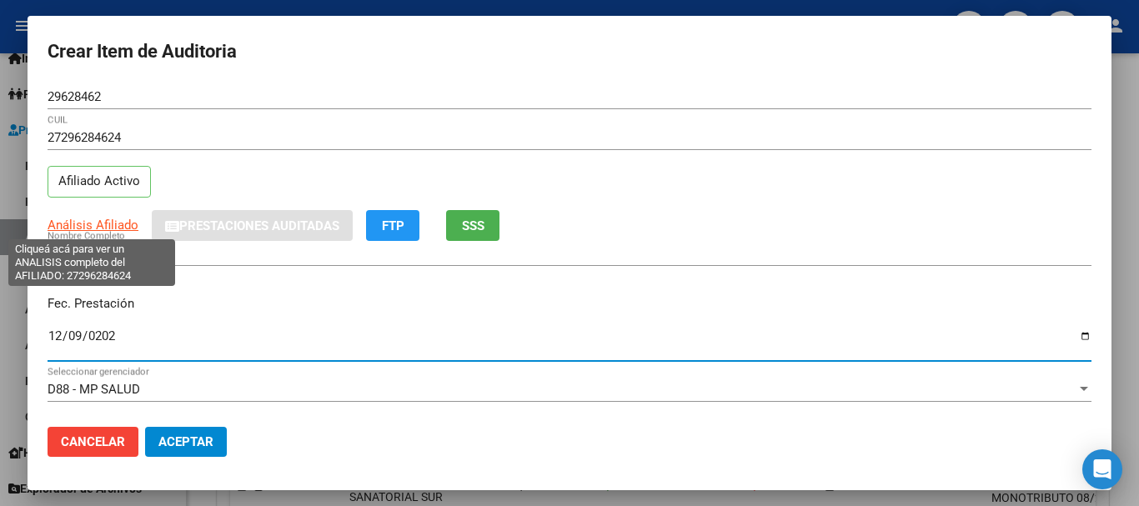
click at [107, 225] on span "Análisis Afiliado" at bounding box center [93, 225] width 91 height 15
type textarea "27296284624"
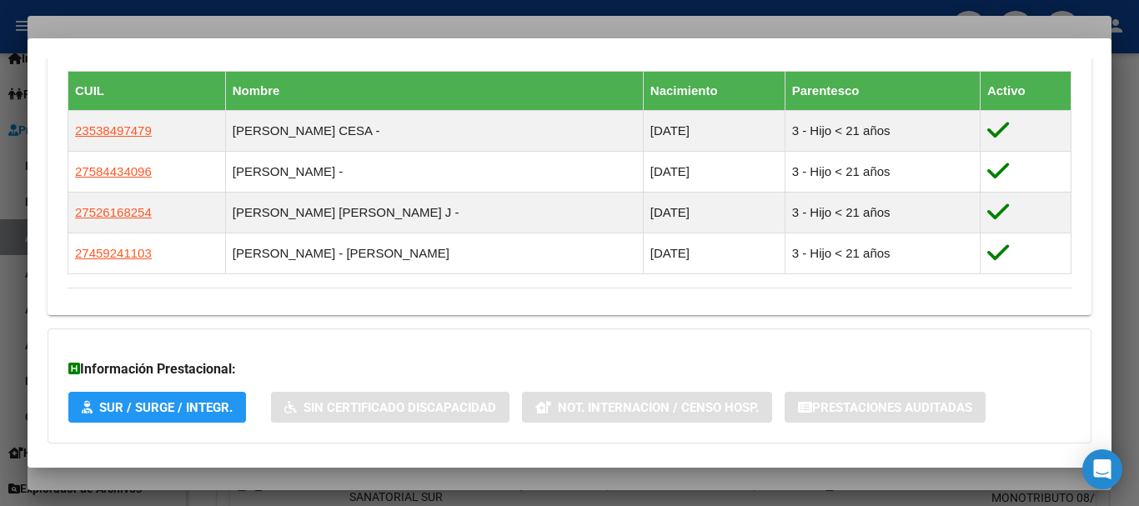
scroll to position [1006, 0]
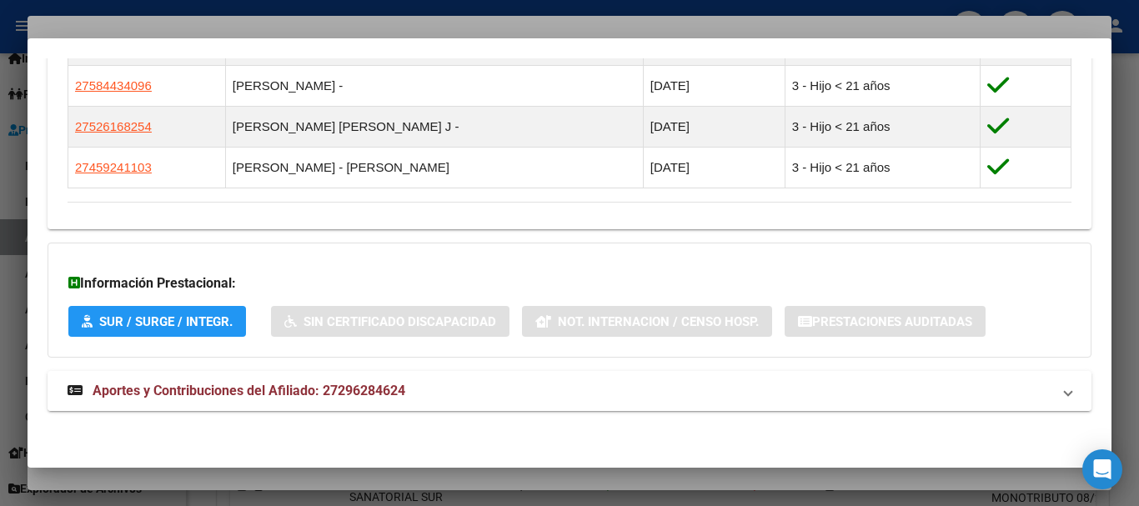
click at [318, 384] on span "Aportes y Contribuciones del Afiliado: 27296284624" at bounding box center [249, 391] width 313 height 16
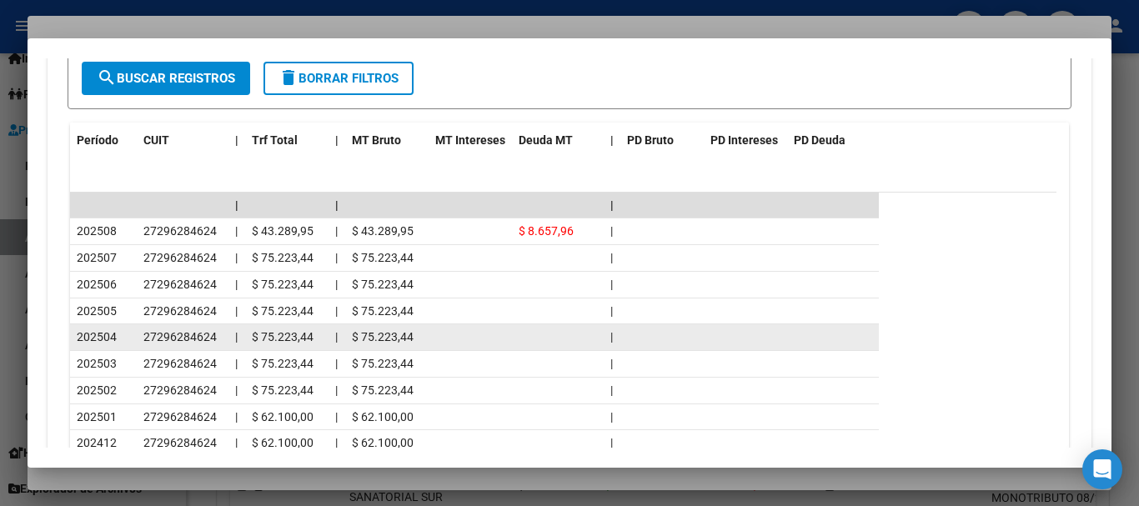
scroll to position [1605, 0]
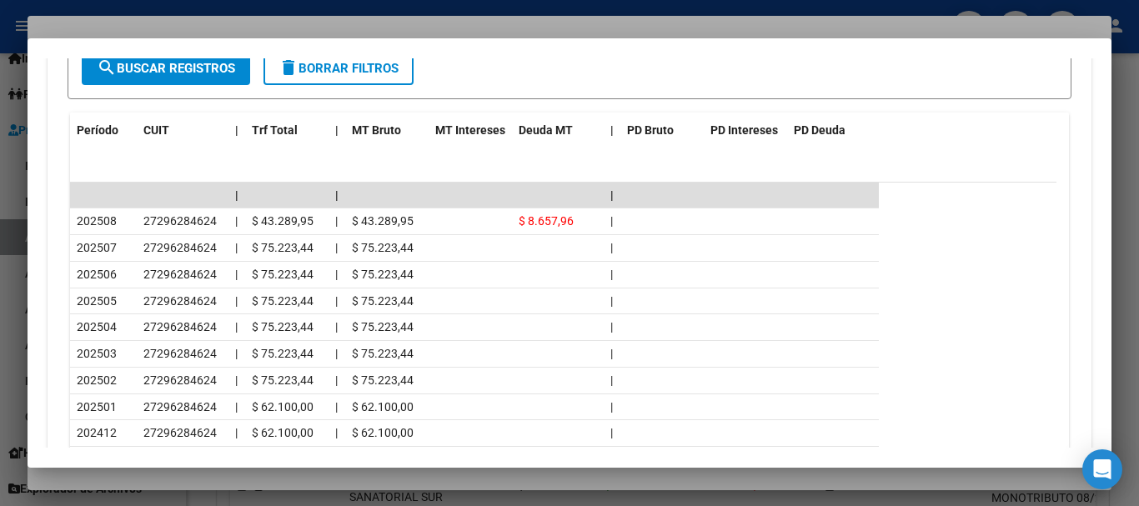
click at [359, 33] on div at bounding box center [569, 253] width 1139 height 506
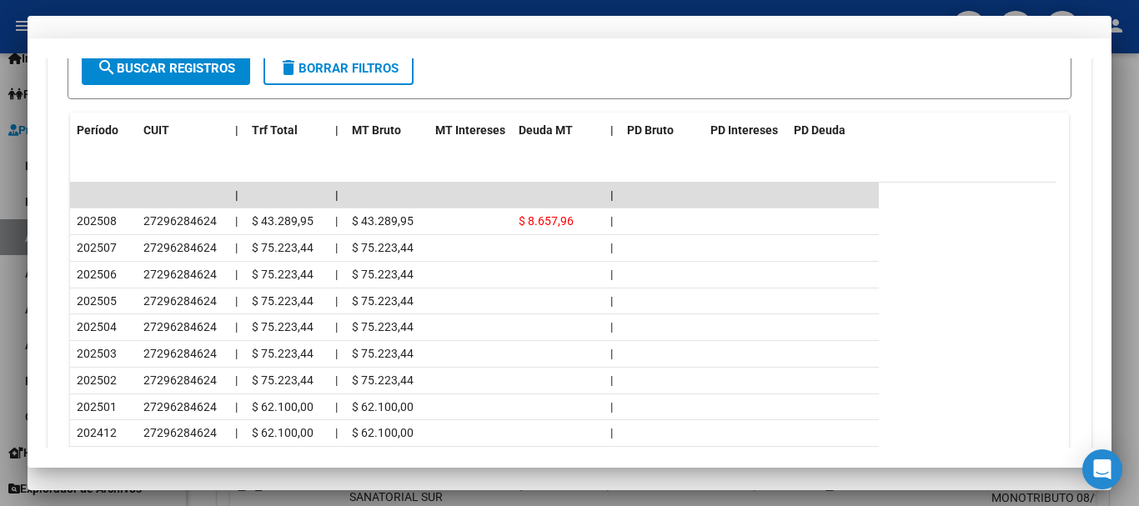
click at [789, 208] on div "27296284624 CUIL Afiliado Activo" at bounding box center [570, 167] width 1044 height 85
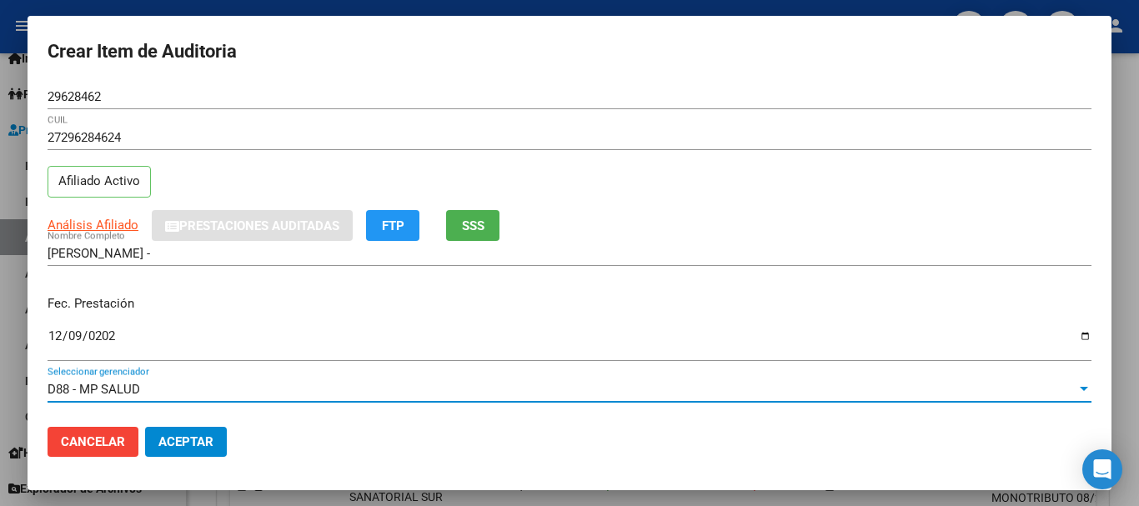
scroll to position [225, 0]
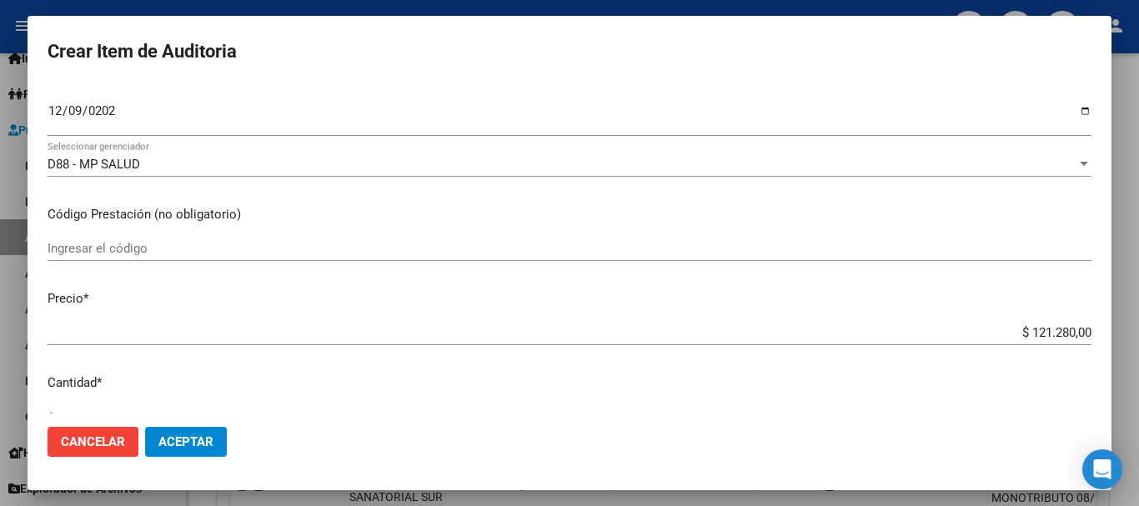
type input "$ 0,03"
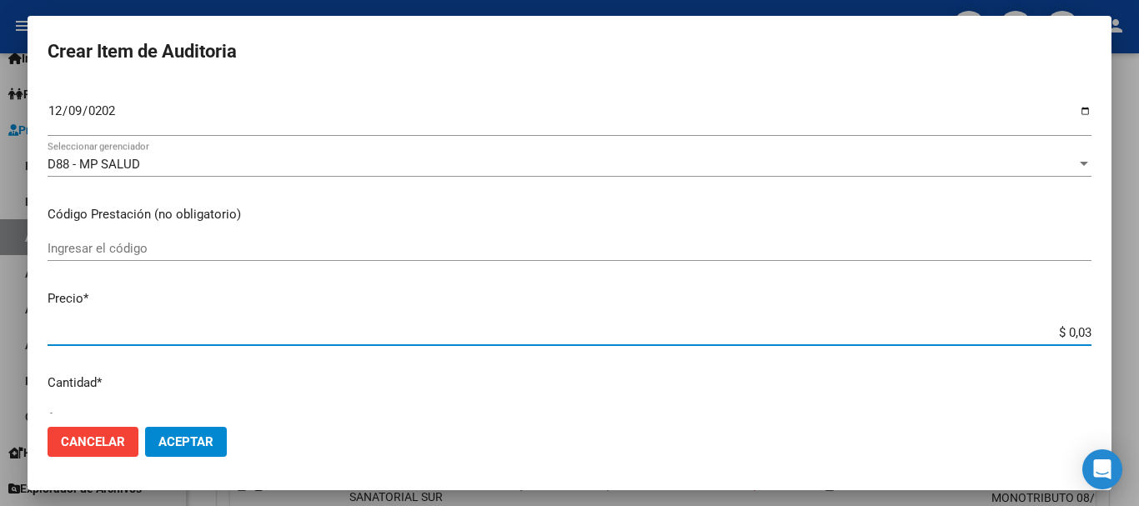
type input "$ 0,38"
type input "$ 3,84"
type input "$ 38,41"
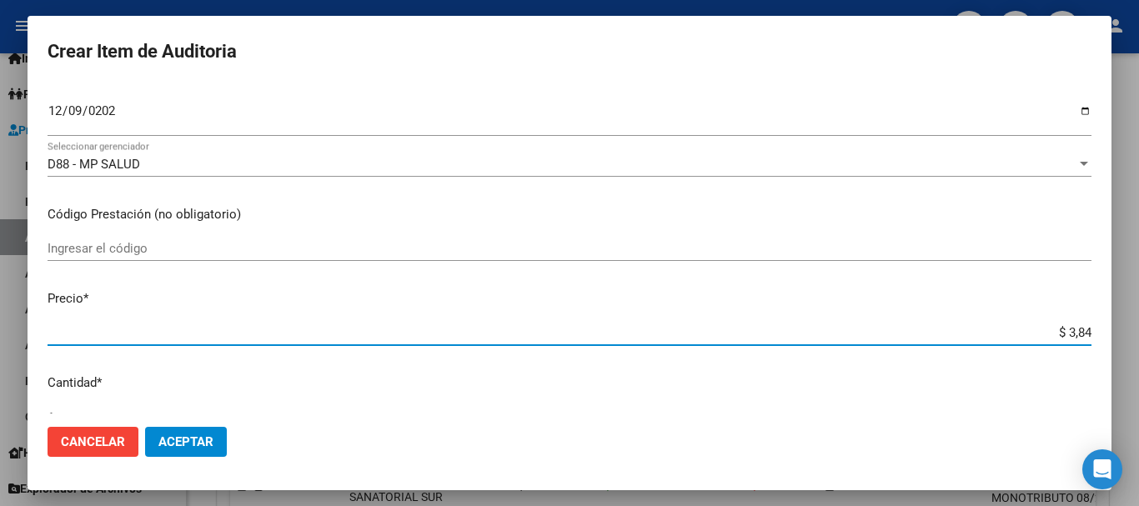
type input "$ 38,41"
type input "$ 384,12"
type input "$ 3.841,23"
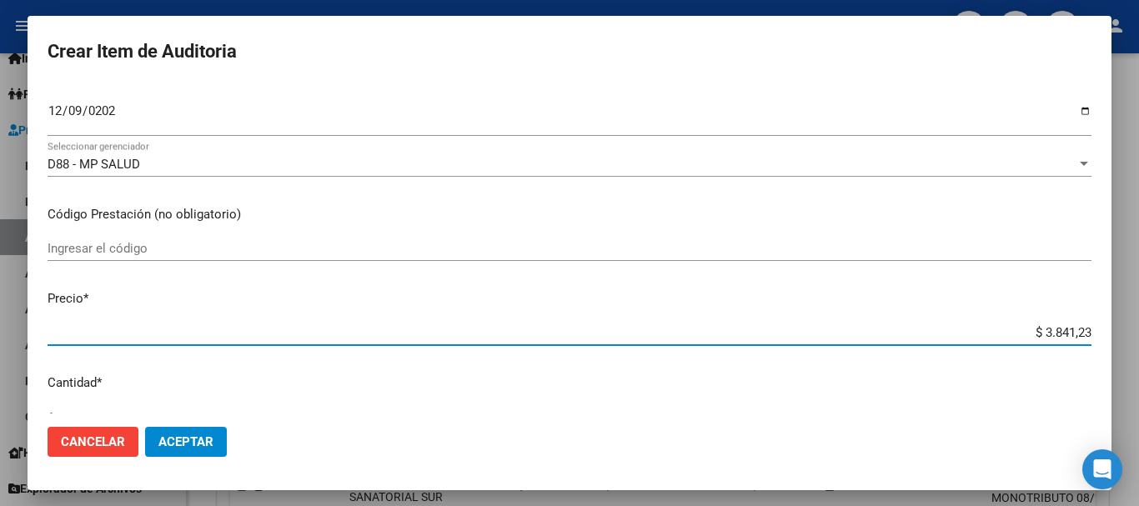
type input "$ 384,12"
type input "$ 3.841,20"
type input "$ 38.412,00"
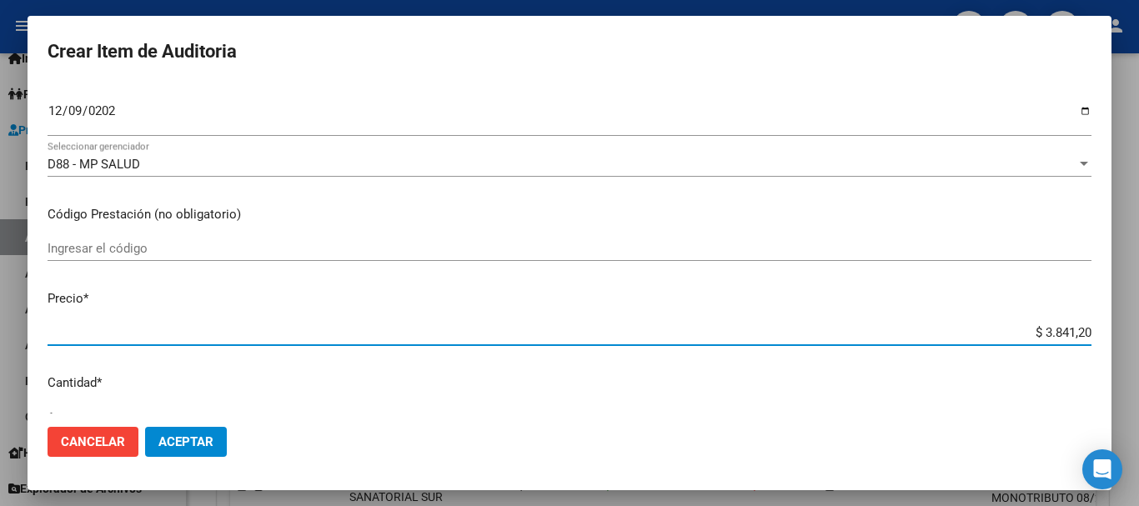
type input "$ 38.412,00"
type input "$ 3.841,20"
type input "$ 384,12"
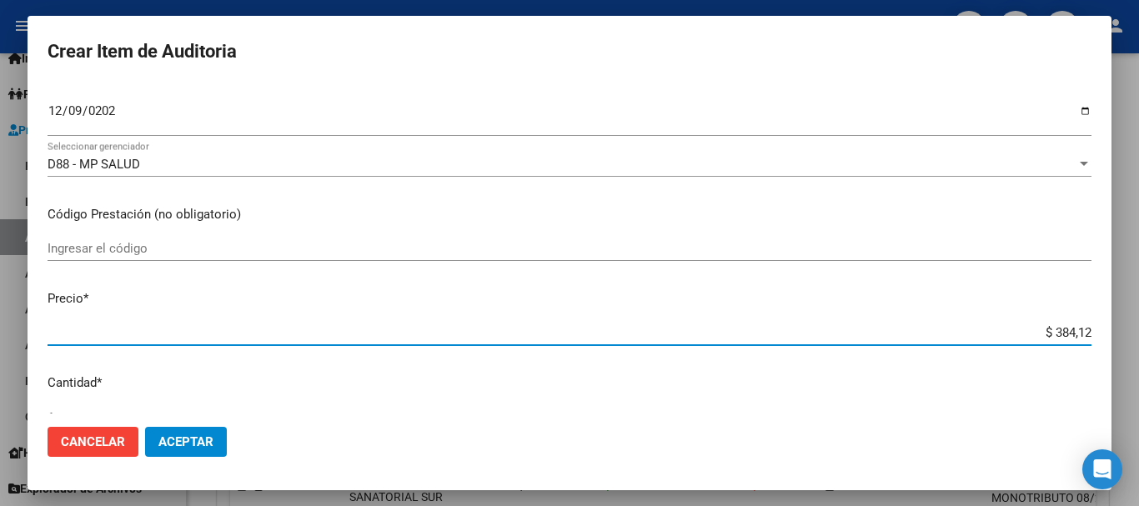
type input "$ 38,41"
type input "$ 3,84"
type input "$ 0,38"
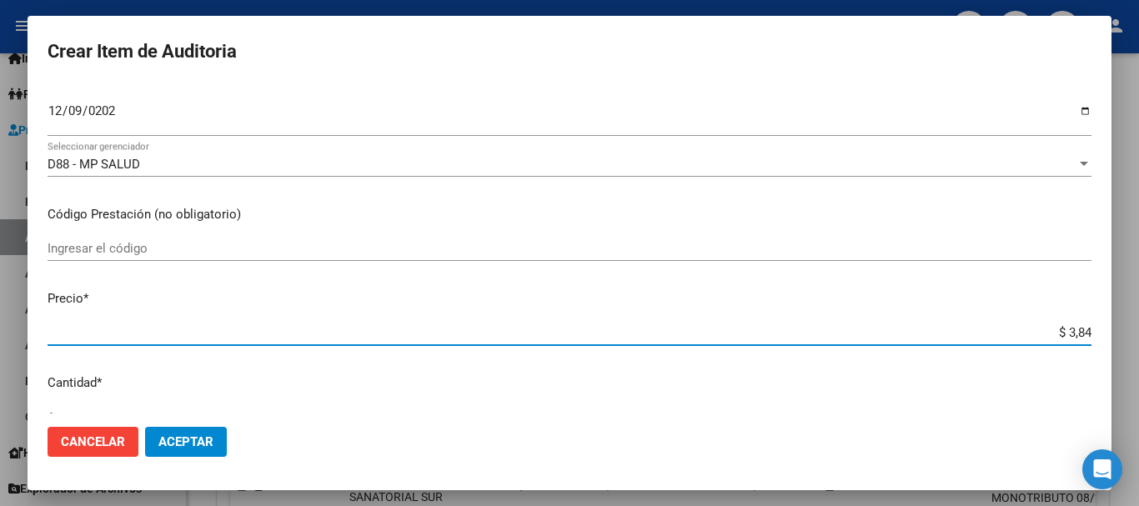
type input "$ 0,38"
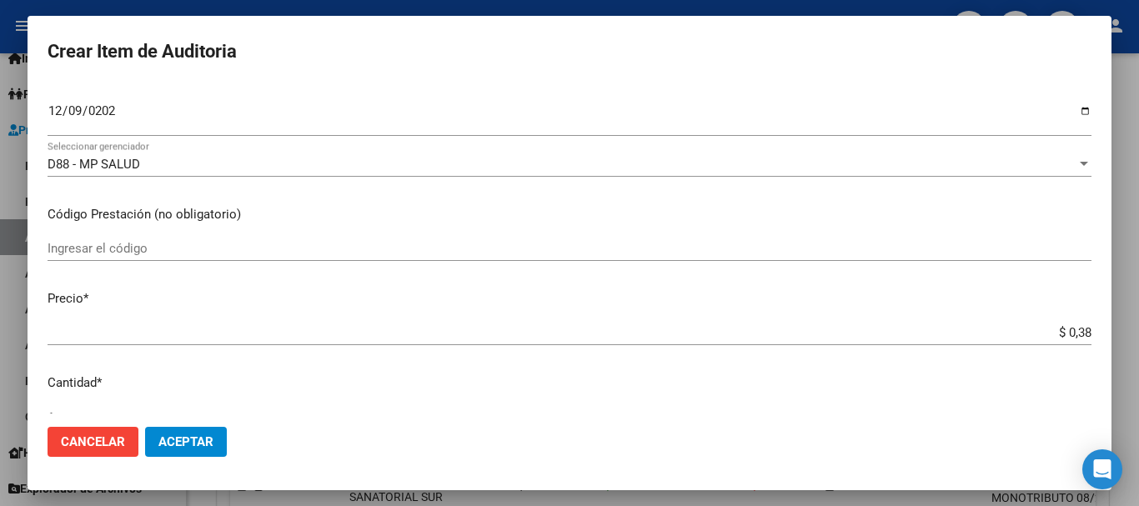
type input "$ 3,88"
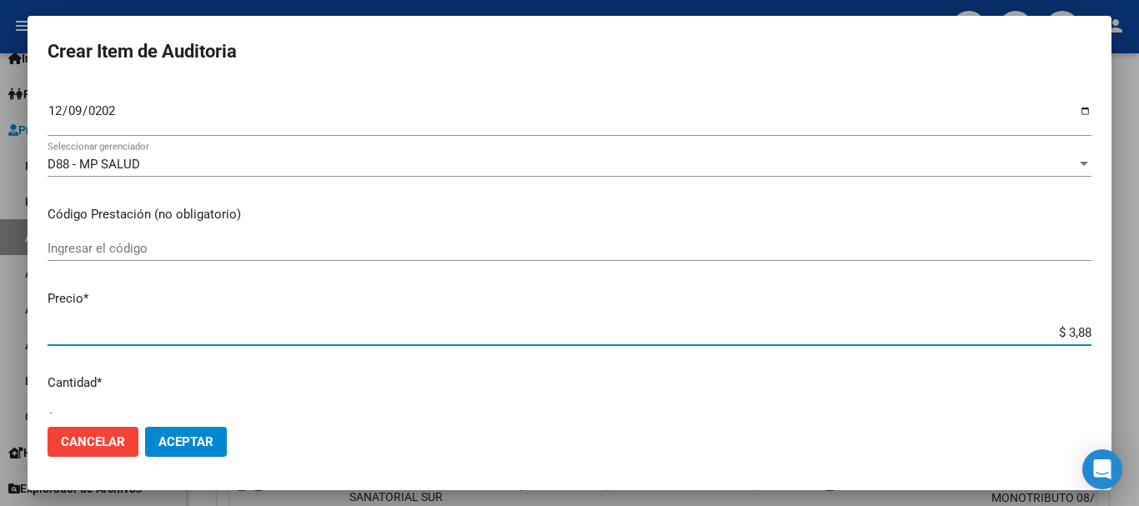
type input "$ 38,84"
type input "$ 388,42"
type input "$ 3.884,20"
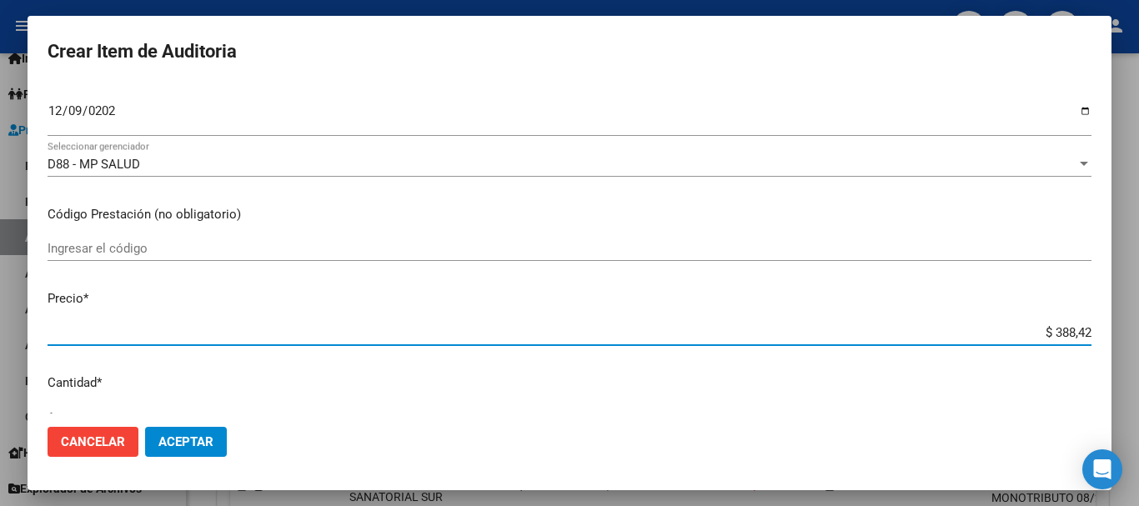
type input "$ 3.884,20"
type input "$ 38.842,00"
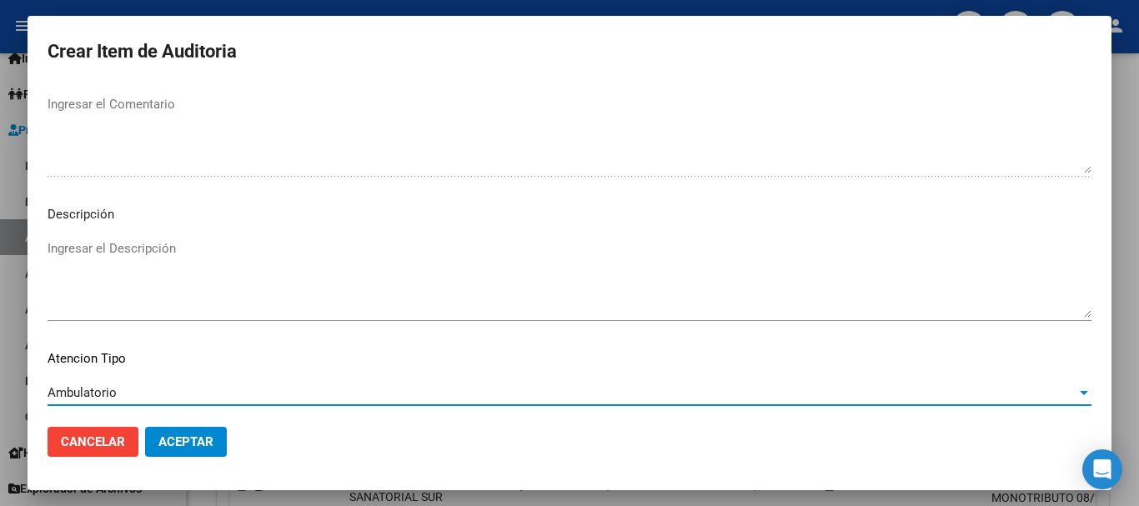
scroll to position [1172, 0]
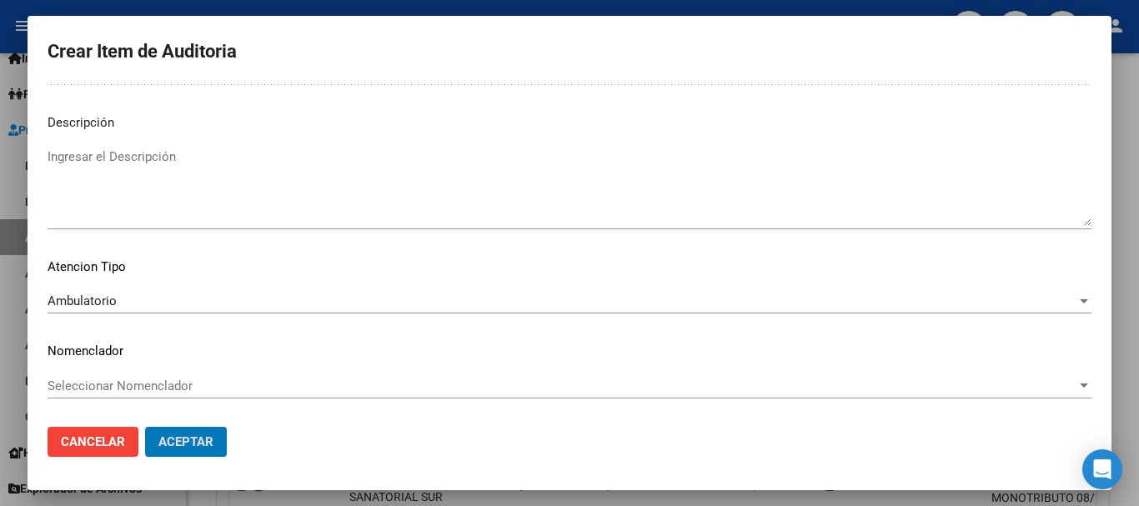
click at [145, 427] on button "Aceptar" at bounding box center [186, 442] width 82 height 30
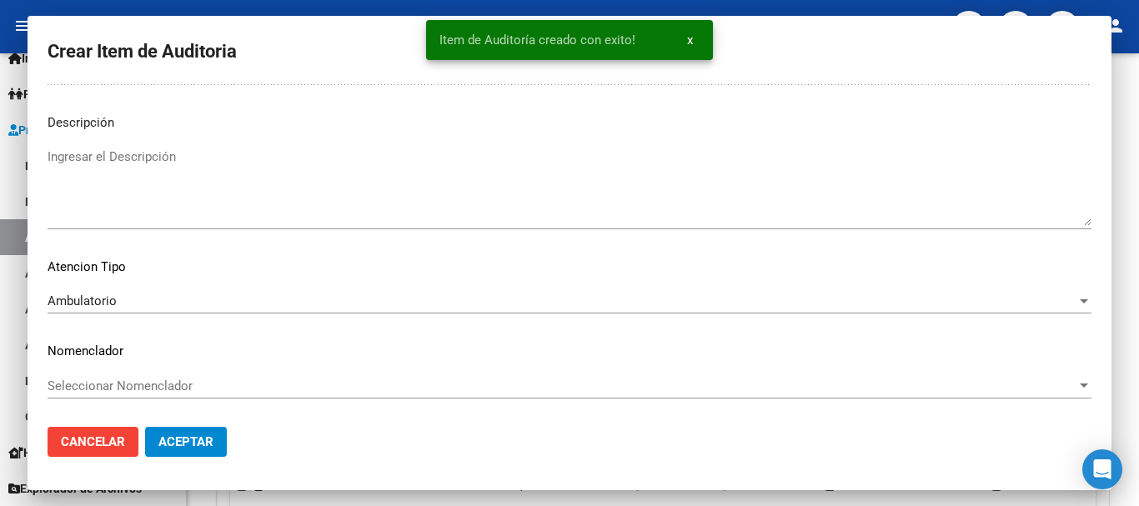
click at [230, 310] on button "Crear Item de Auditoria" at bounding box center [322, 325] width 184 height 31
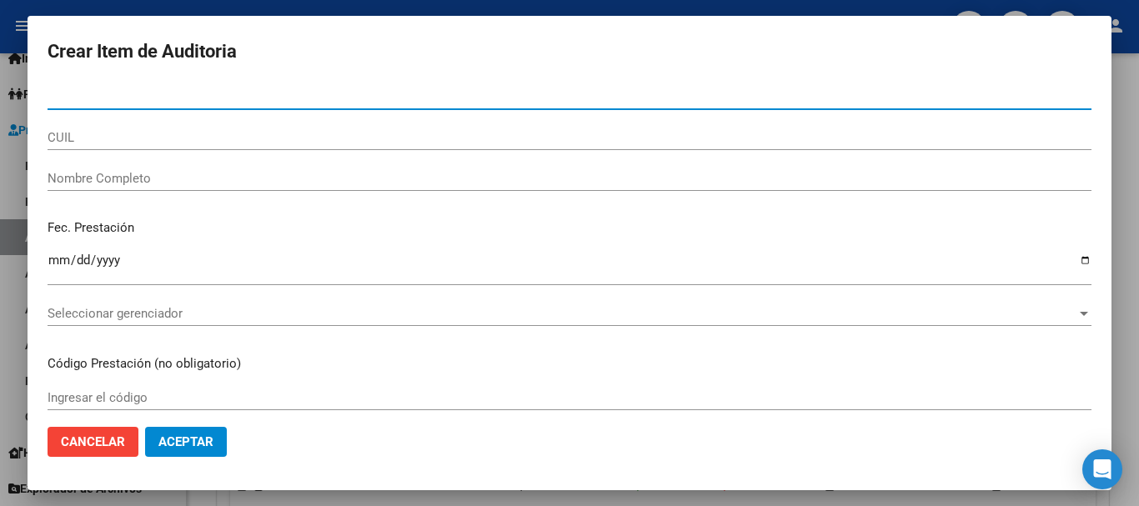
paste input "42053575"
type input "42053575"
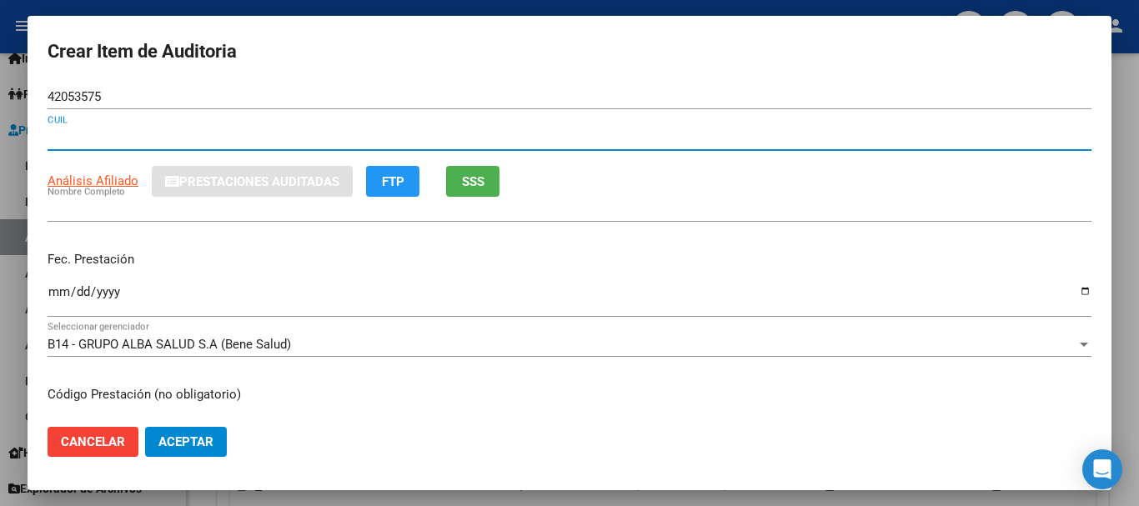
type input "23420535759"
type input "[PERSON_NAME]"
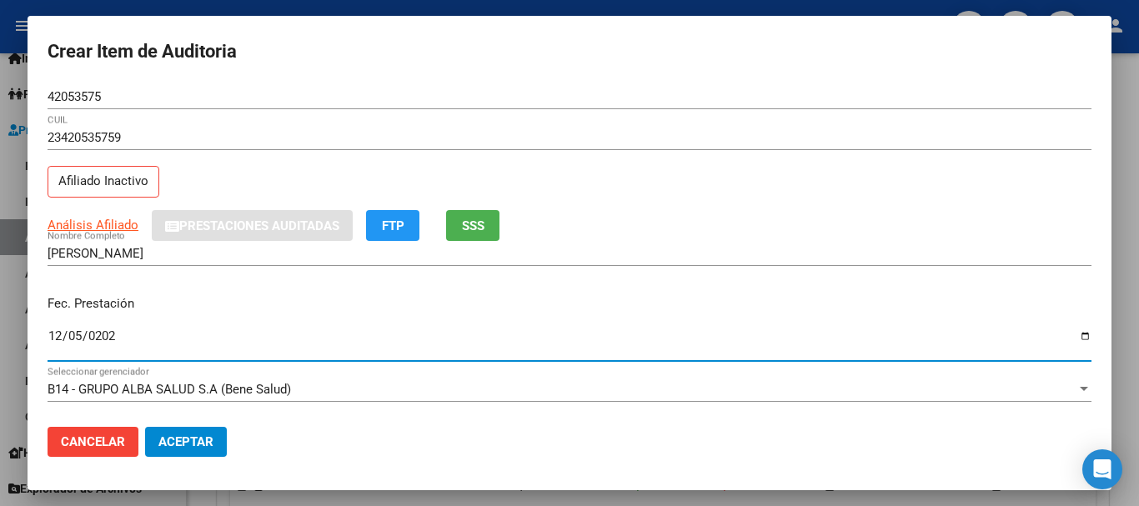
type input "[DATE]"
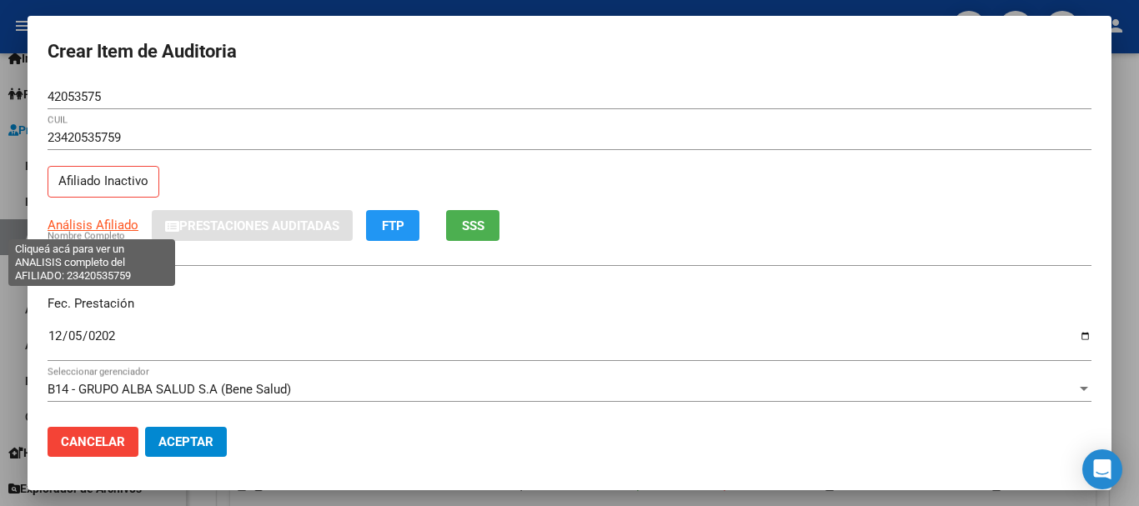
click at [86, 220] on span "Análisis Afiliado" at bounding box center [93, 225] width 91 height 15
type textarea "23420535759"
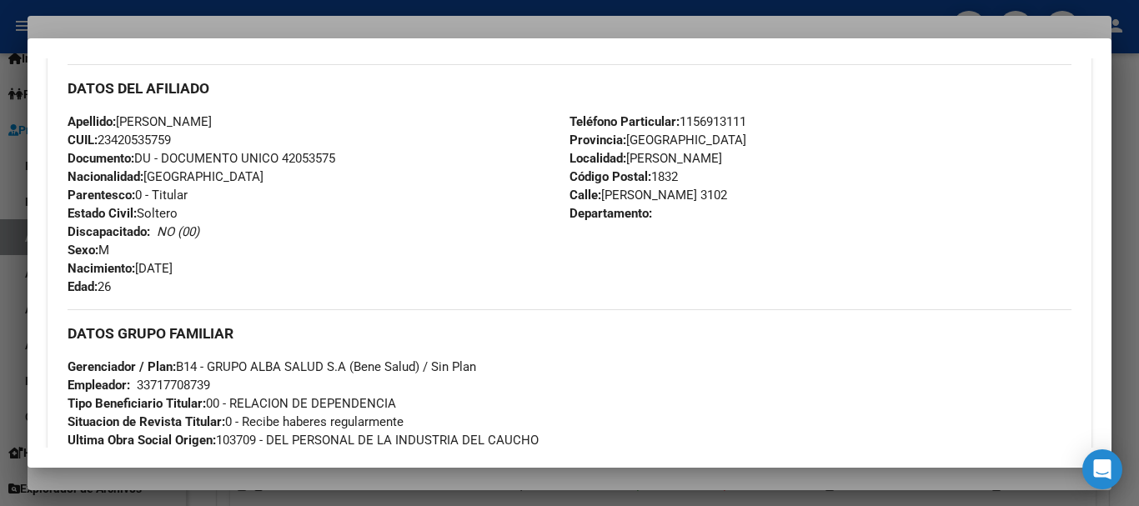
scroll to position [896, 0]
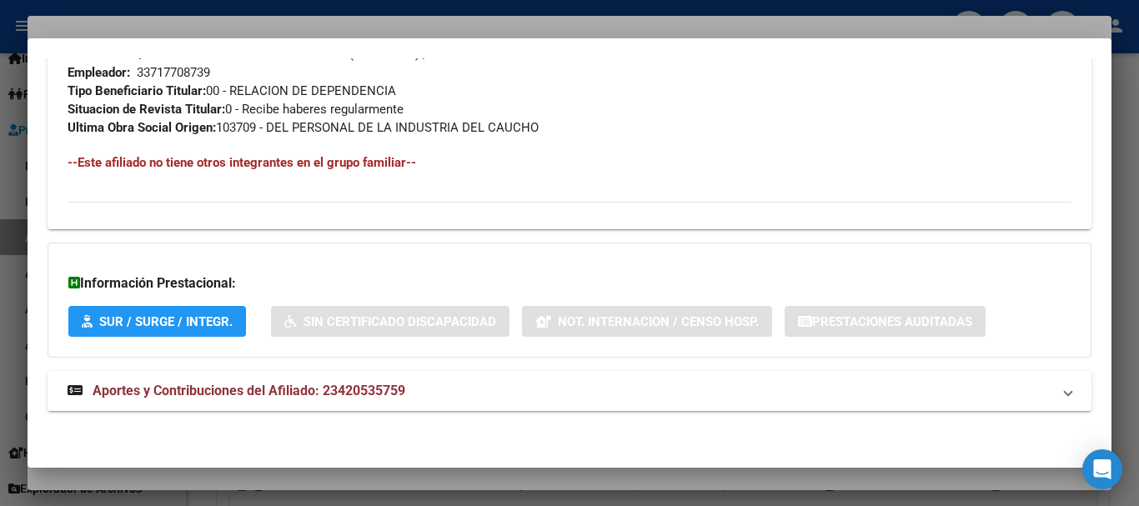
click at [318, 386] on span "Aportes y Contribuciones del Afiliado: 23420535759" at bounding box center [249, 391] width 313 height 16
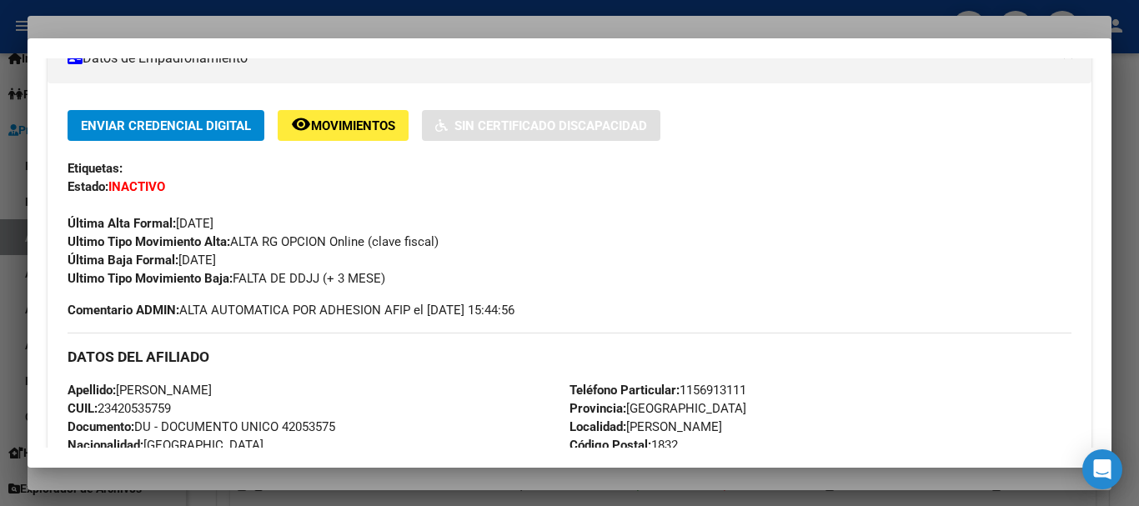
scroll to position [0, 0]
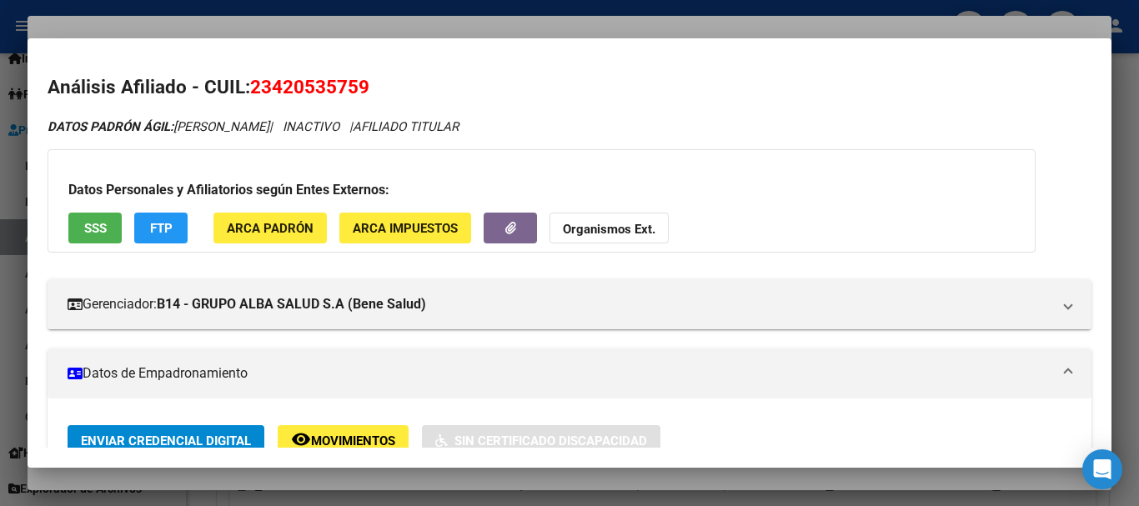
click at [609, 227] on strong "Organismos Ext." at bounding box center [609, 229] width 93 height 15
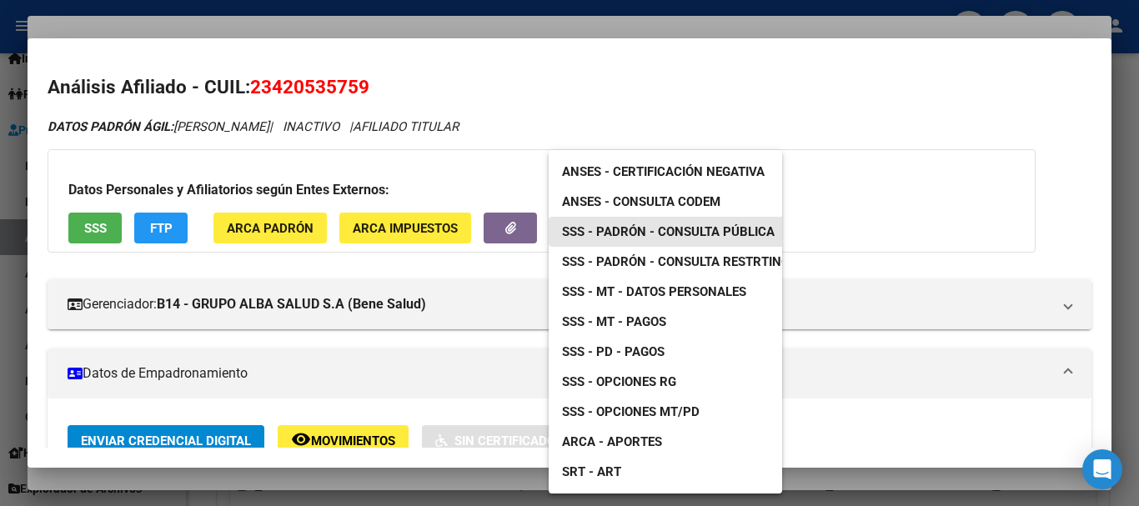
click at [722, 230] on span "SSS - Padrón - Consulta Pública" at bounding box center [668, 231] width 213 height 15
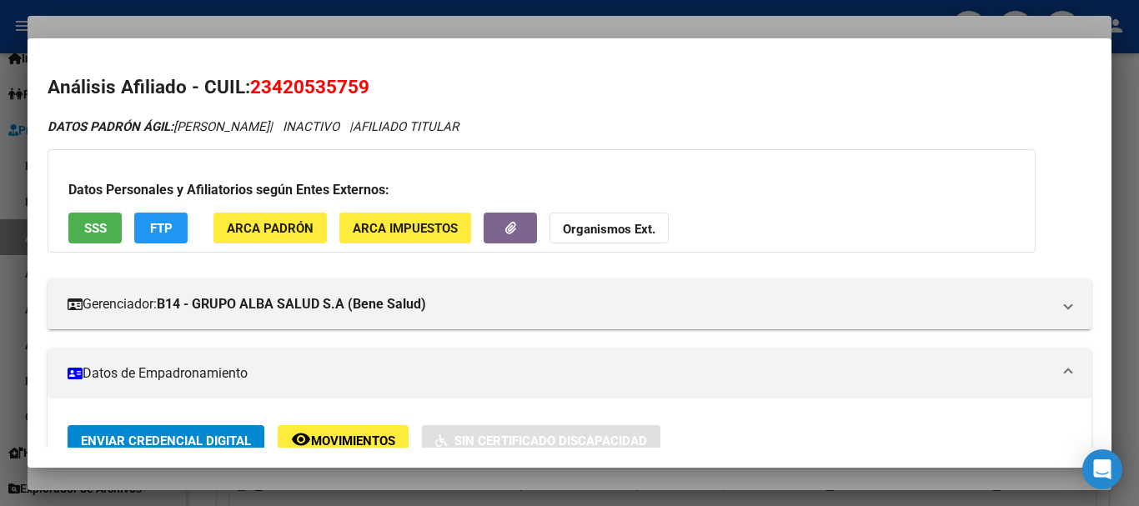
click at [163, 234] on span "FTP" at bounding box center [161, 228] width 23 height 15
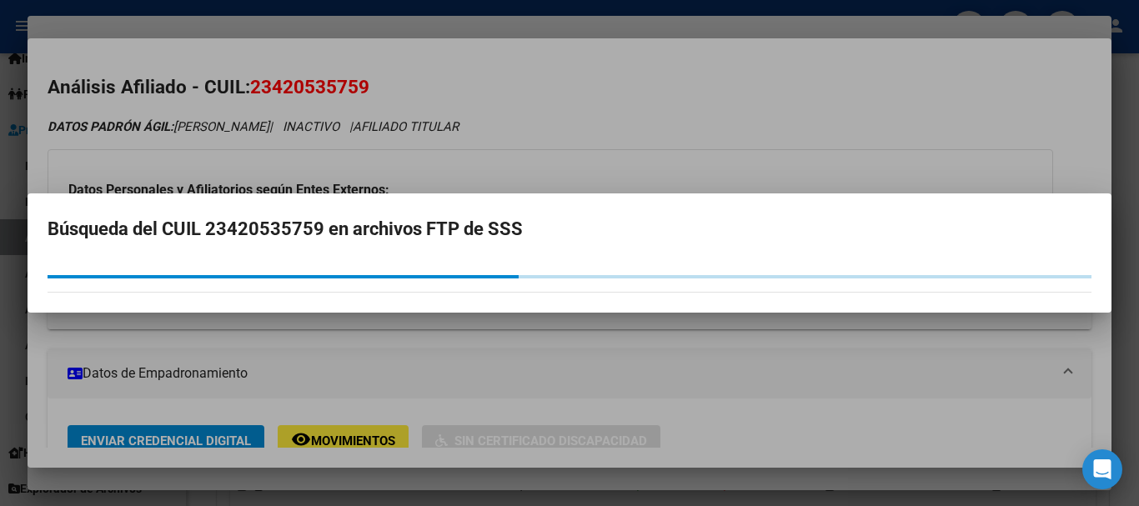
click at [570, 25] on div at bounding box center [569, 253] width 1139 height 506
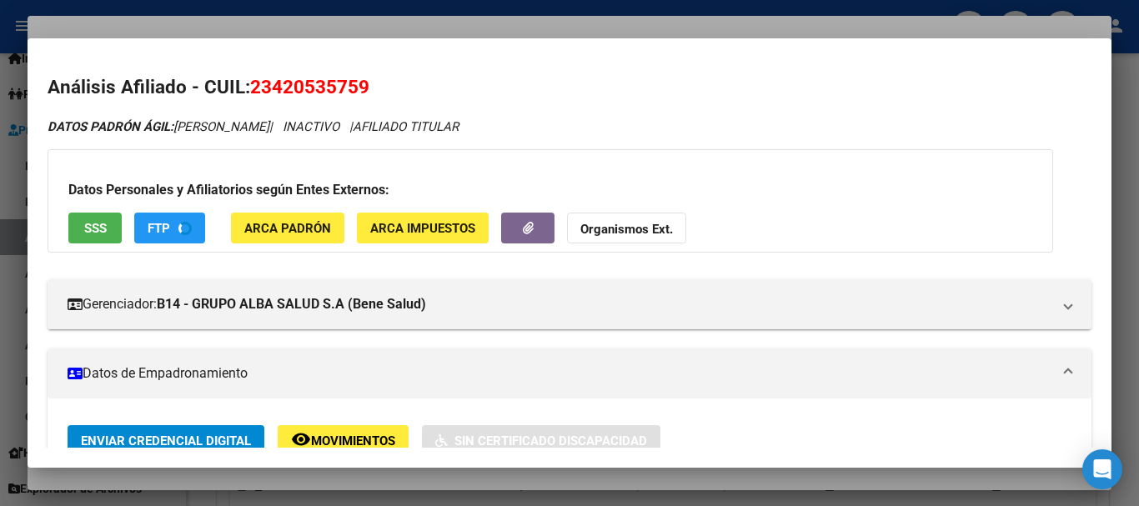
click at [634, 225] on strong "Organismos Ext." at bounding box center [626, 229] width 93 height 15
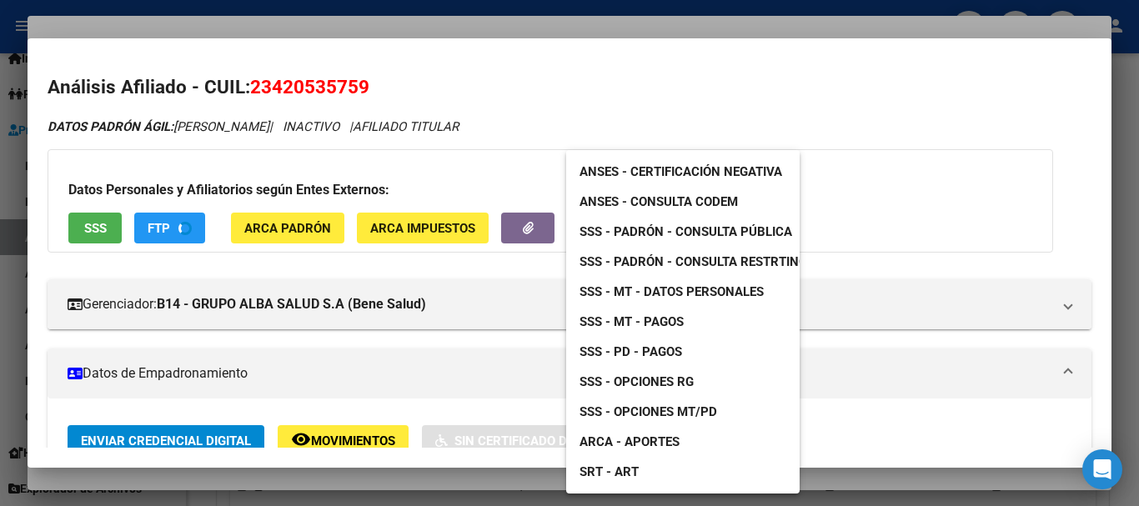
click at [191, 220] on div at bounding box center [569, 253] width 1139 height 506
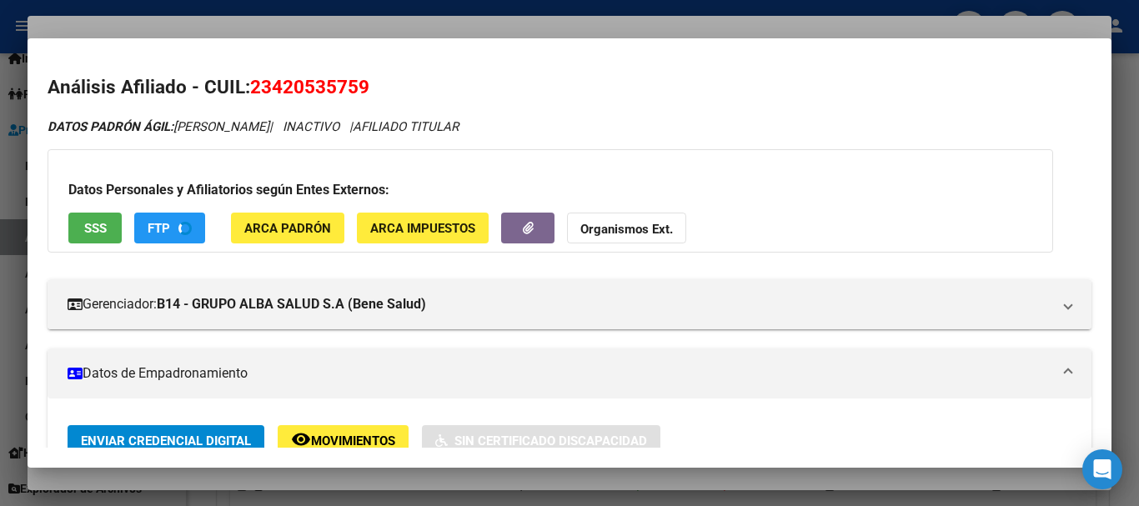
click at [345, 26] on div at bounding box center [569, 253] width 1139 height 506
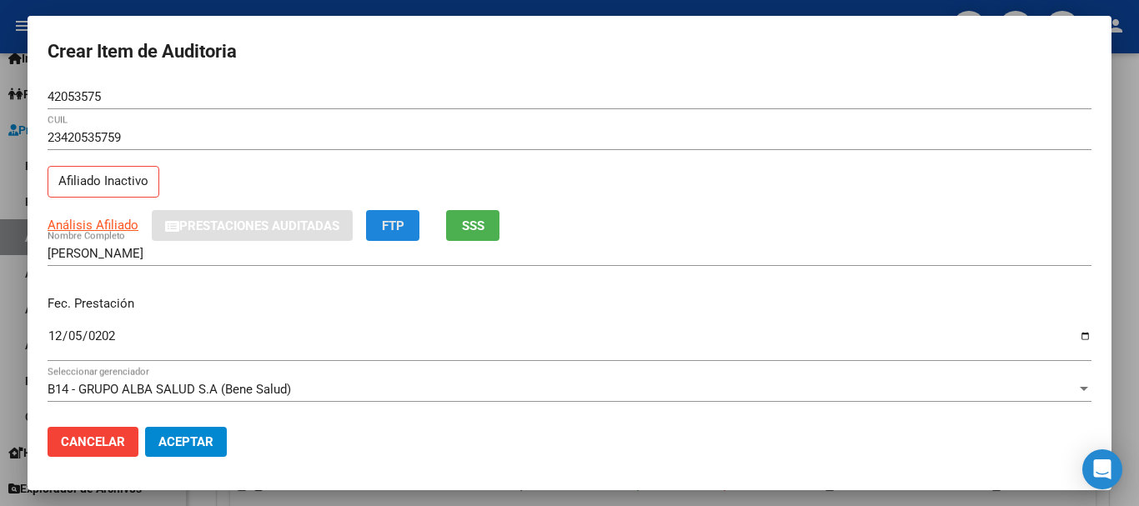
click at [393, 238] on button "FTP" at bounding box center [392, 225] width 53 height 31
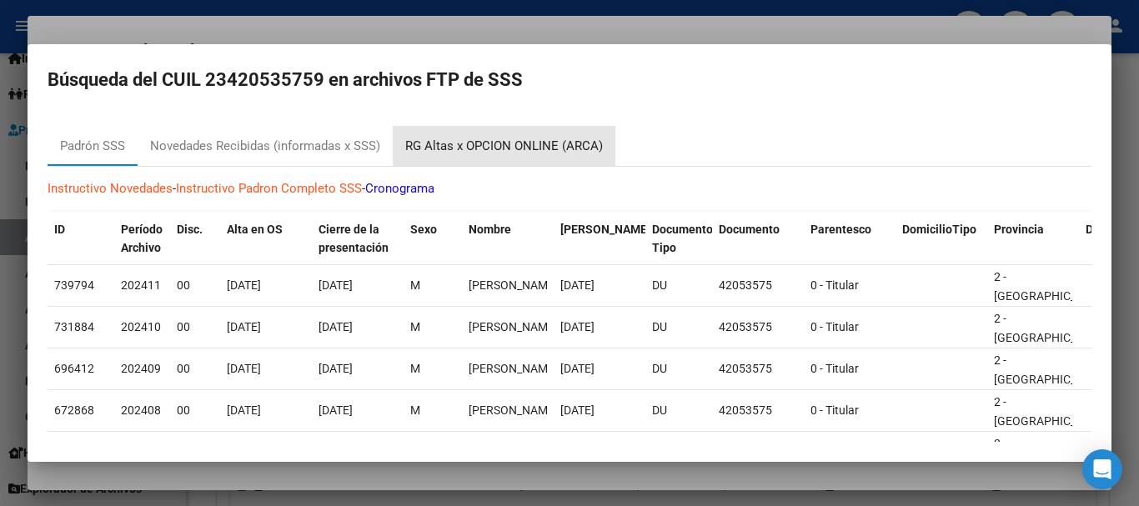
click at [531, 142] on div "RG Altas x OPCION ONLINE (ARCA)" at bounding box center [504, 146] width 198 height 19
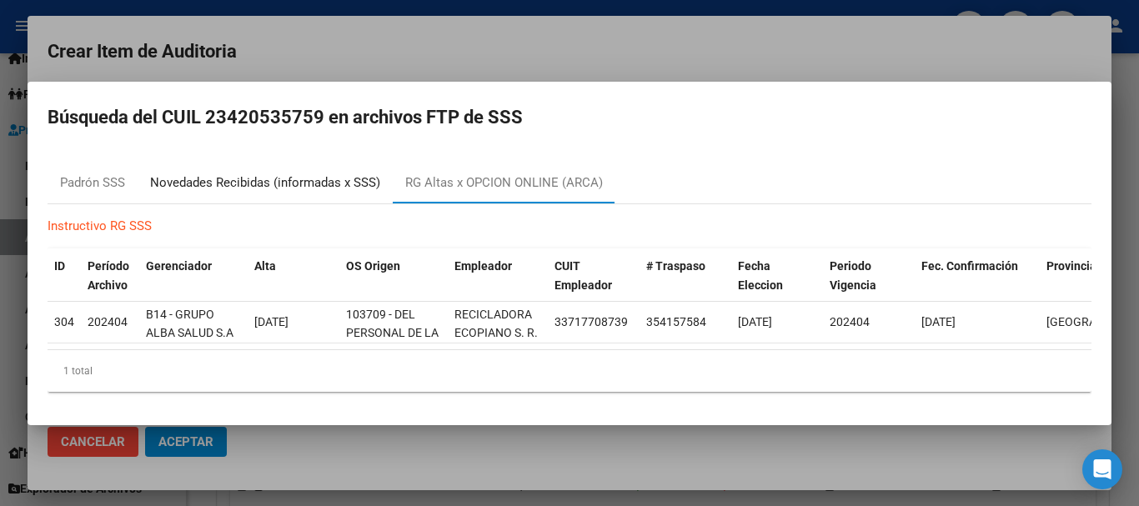
click at [318, 165] on div "Novedades Recibidas (informadas x SSS)" at bounding box center [265, 183] width 255 height 40
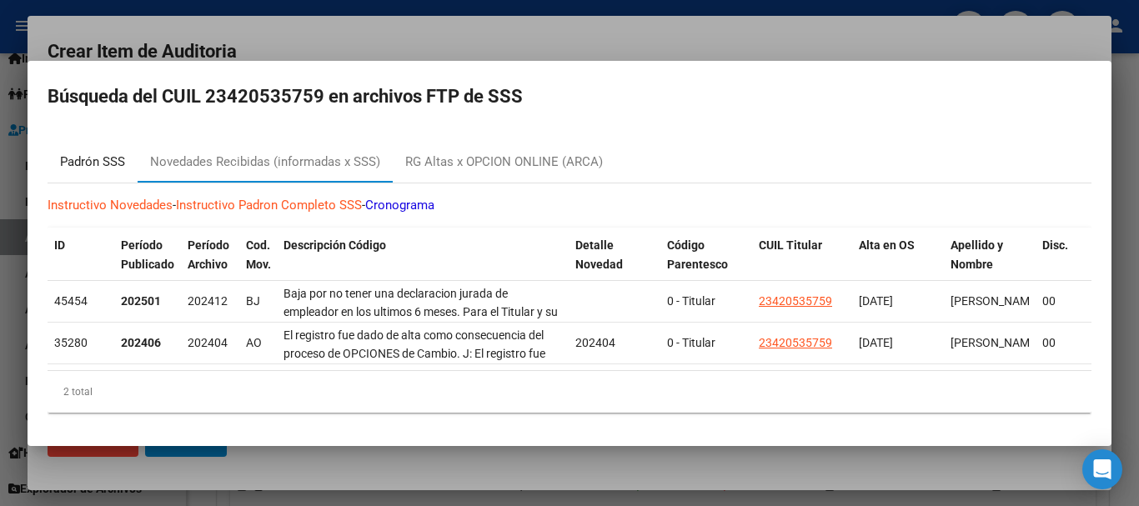
click at [115, 157] on div "Padrón SSS" at bounding box center [92, 162] width 65 height 19
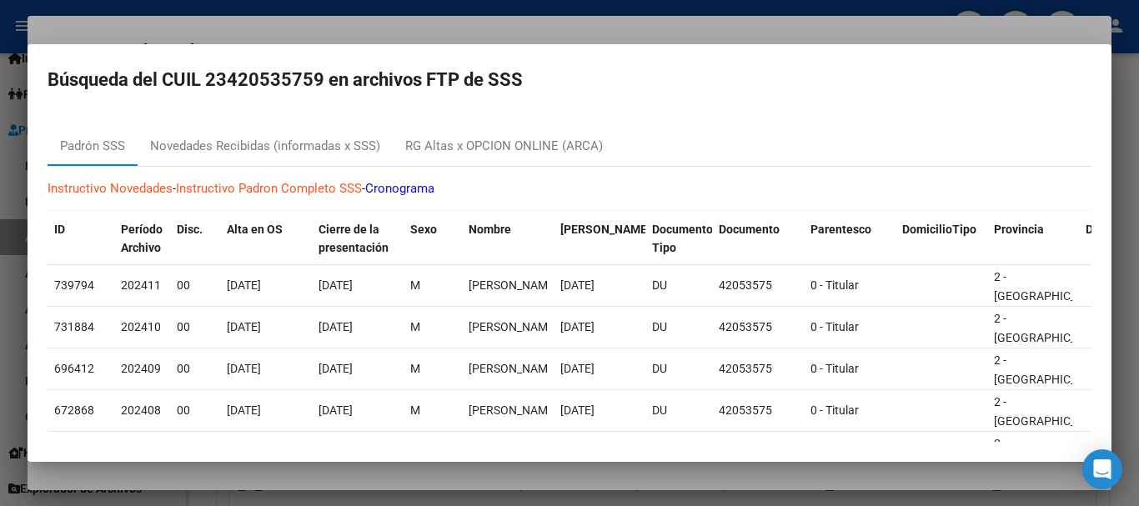
click at [313, 34] on div at bounding box center [569, 253] width 1139 height 506
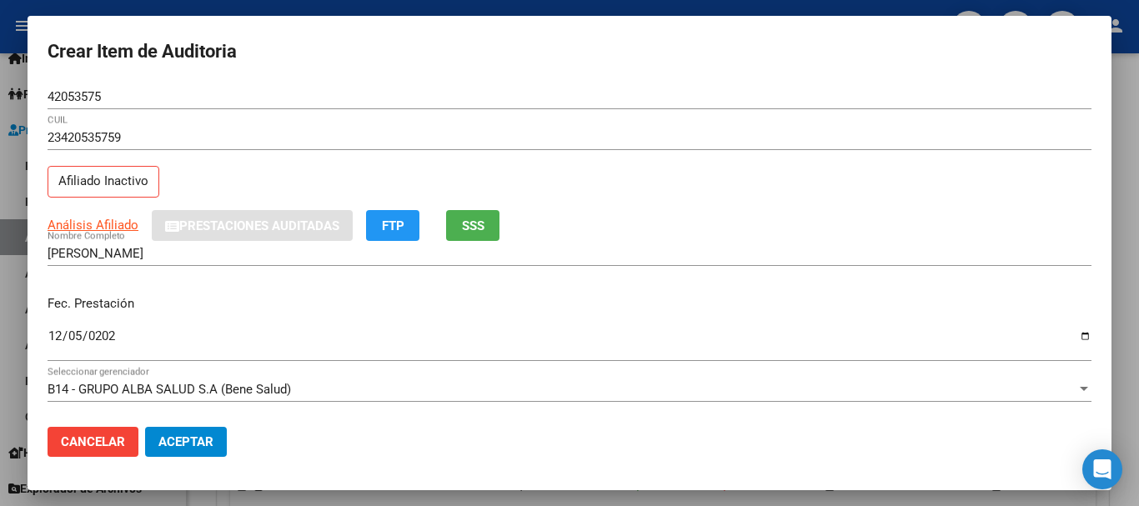
click at [356, 8] on div at bounding box center [569, 253] width 1139 height 506
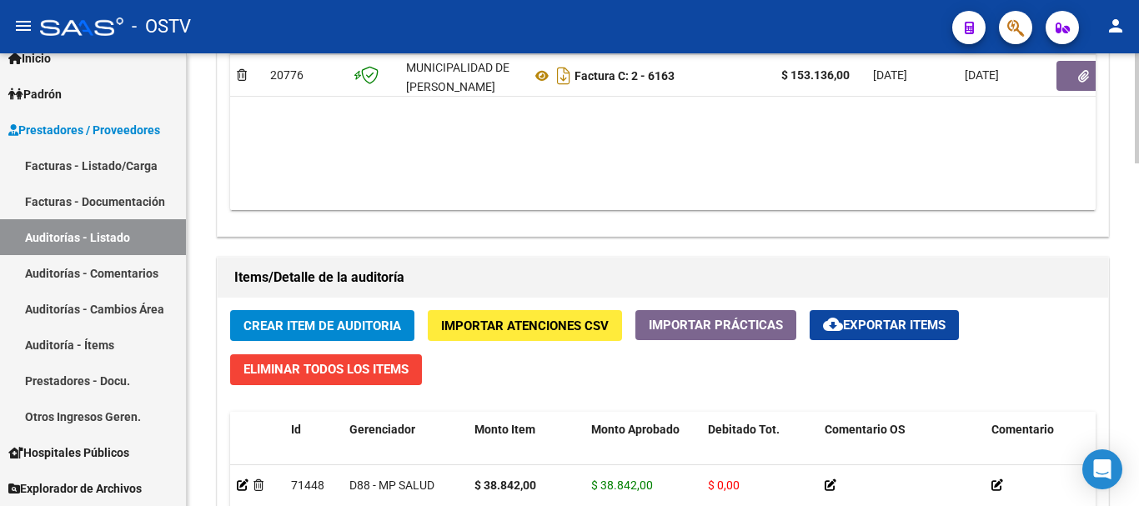
drag, startPoint x: 653, startPoint y: 158, endPoint x: 658, endPoint y: 170, distance: 13.5
click at [654, 161] on datatable-body "$ 153.136,00 20776 MUNICIPALIDAD DE [PERSON_NAME] Factura C: 2 - 6163 $ 153.136…" at bounding box center [662, 111] width 865 height 197
click at [321, 313] on button "Crear Item de Auditoria" at bounding box center [322, 325] width 184 height 31
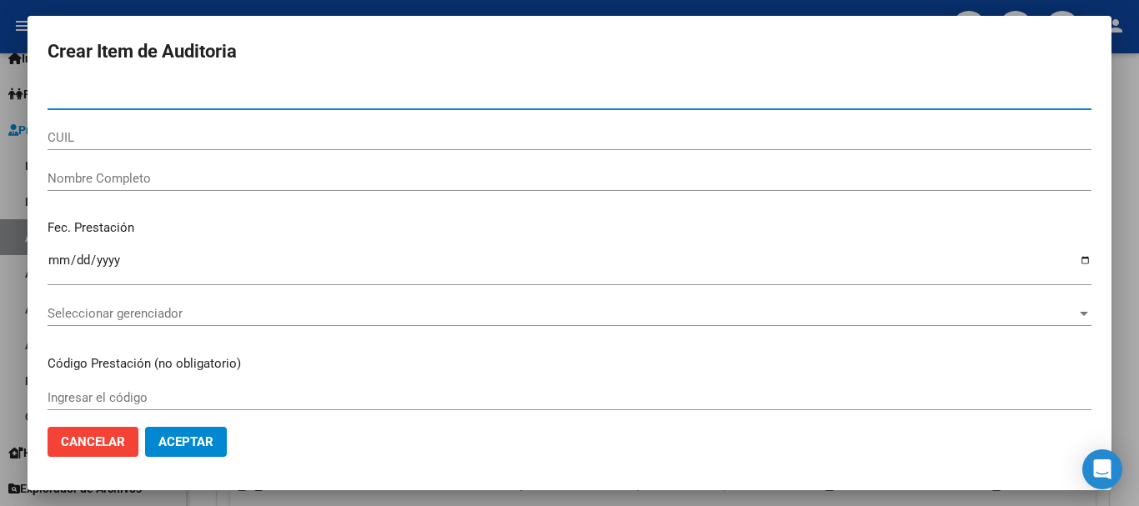
paste input "42053575"
type input "42053575"
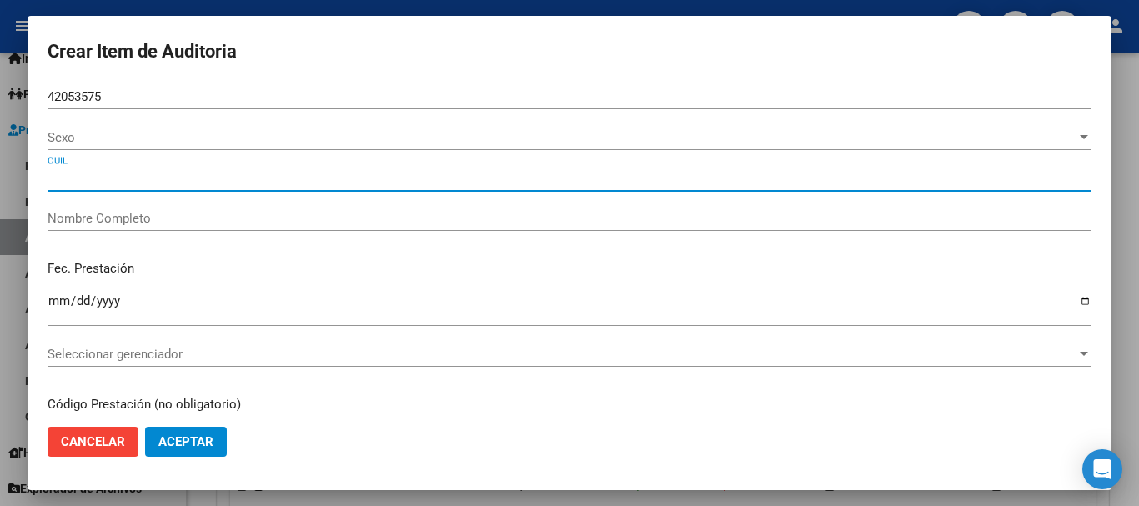
type input "23420535759"
type input "[PERSON_NAME]"
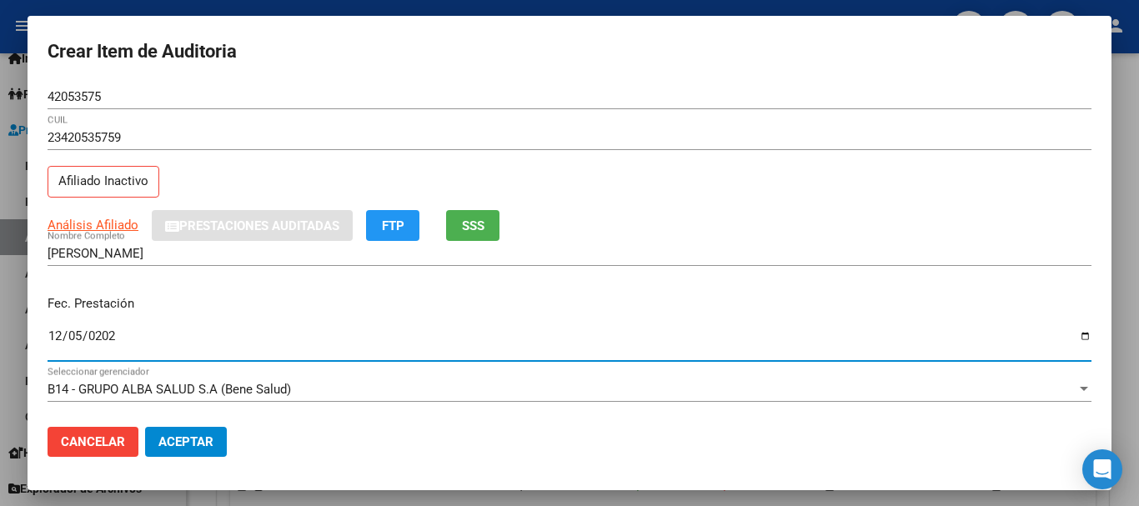
type input "[DATE]"
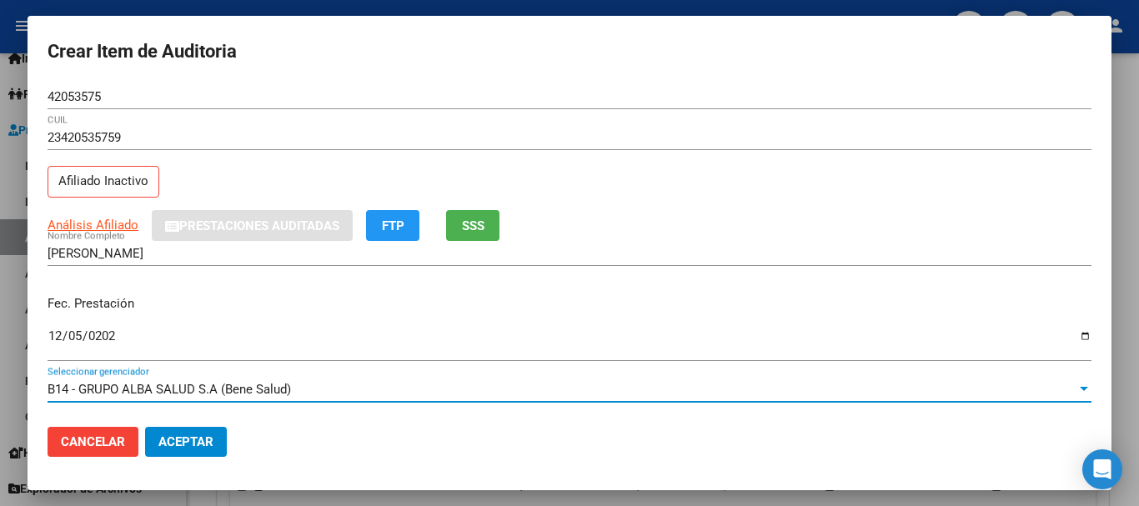
scroll to position [225, 0]
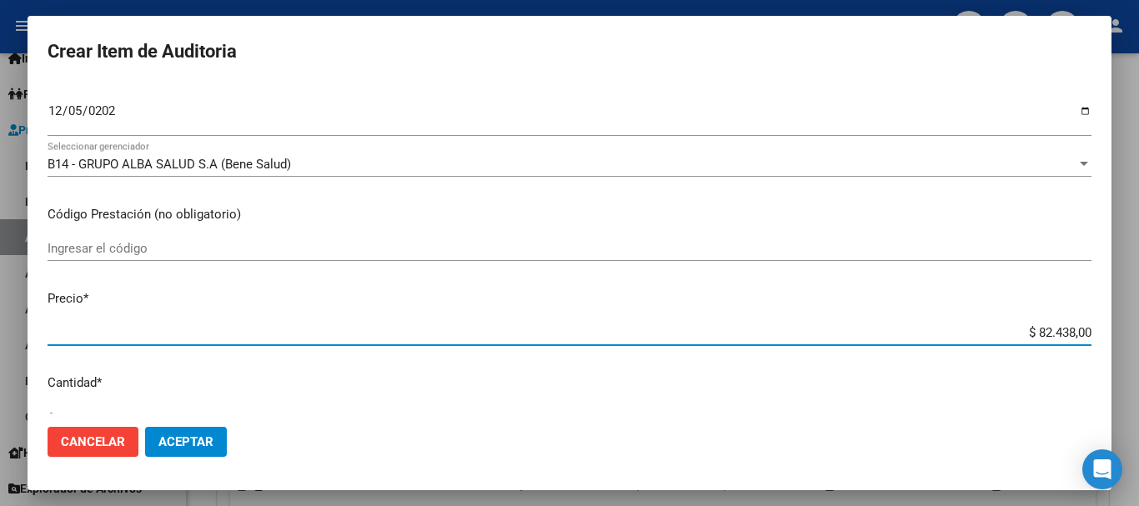
type input "$ 0,03"
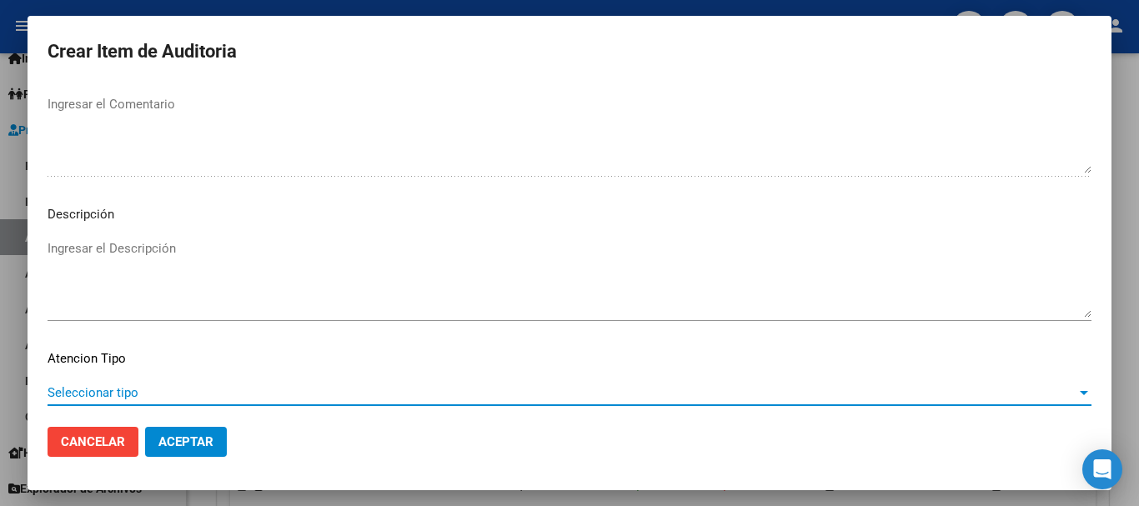
scroll to position [1172, 0]
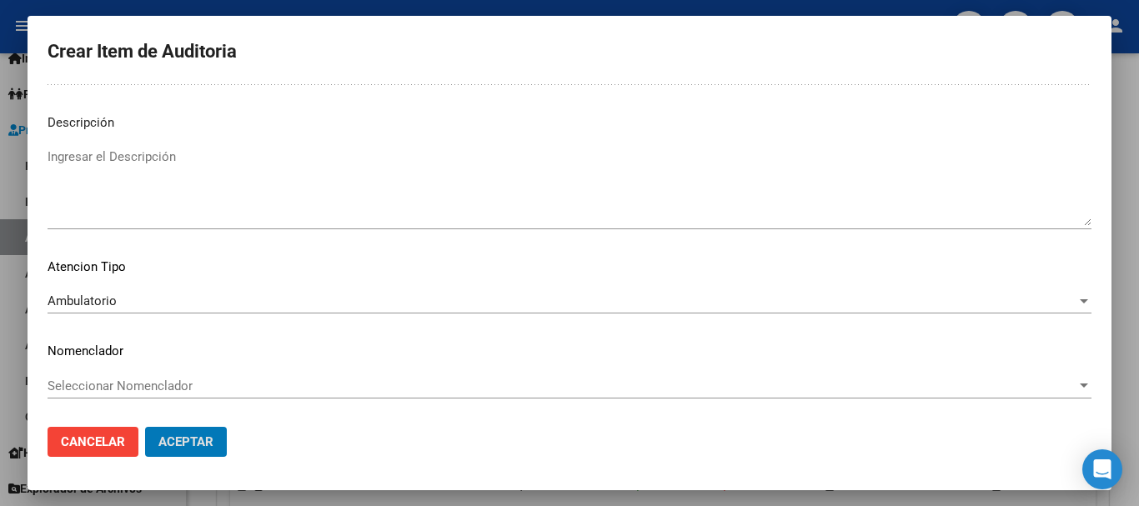
click at [145, 427] on button "Aceptar" at bounding box center [186, 442] width 82 height 30
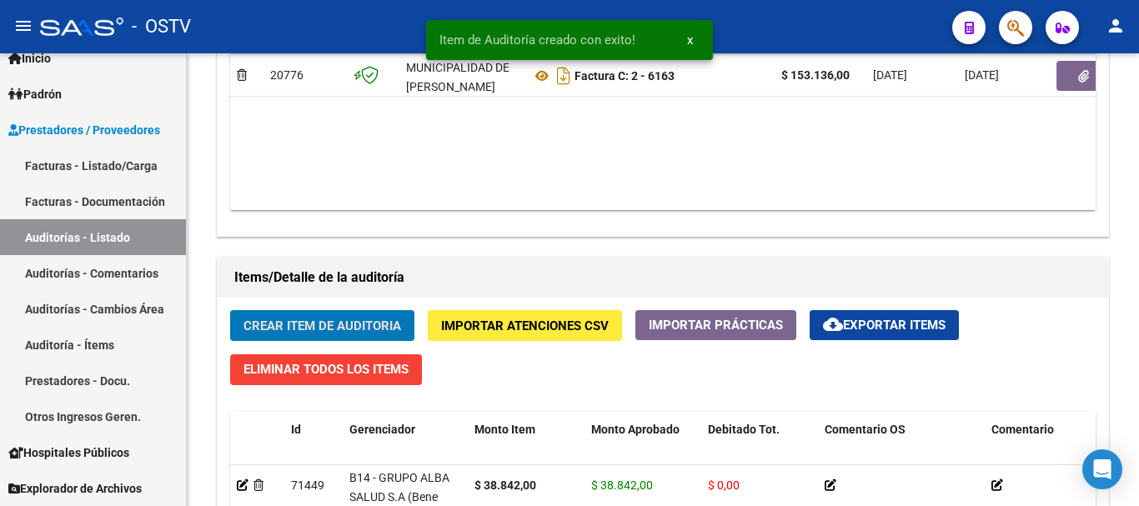
click at [230, 310] on button "Crear Item de Auditoria" at bounding box center [322, 325] width 184 height 31
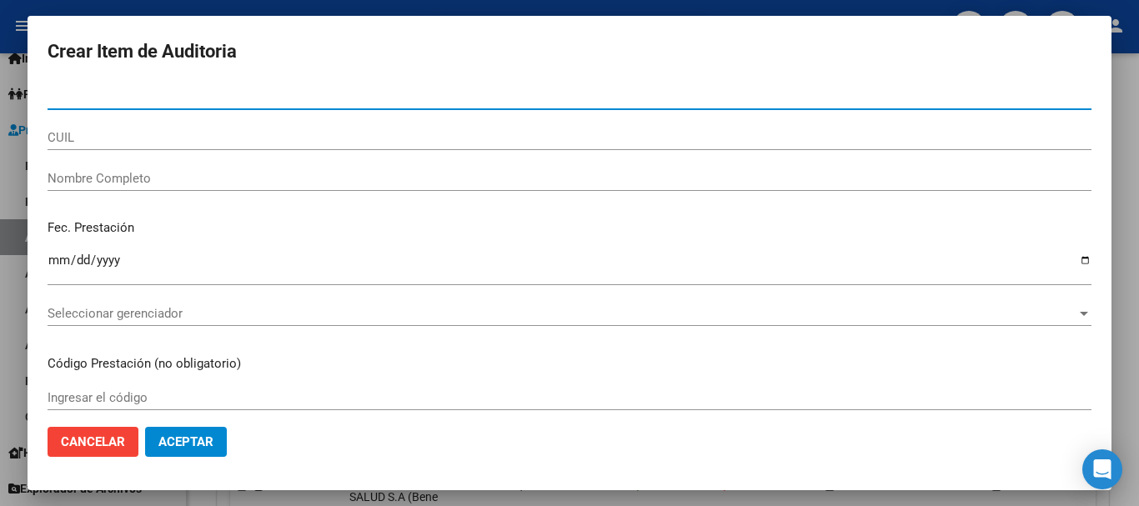
paste input "42053575"
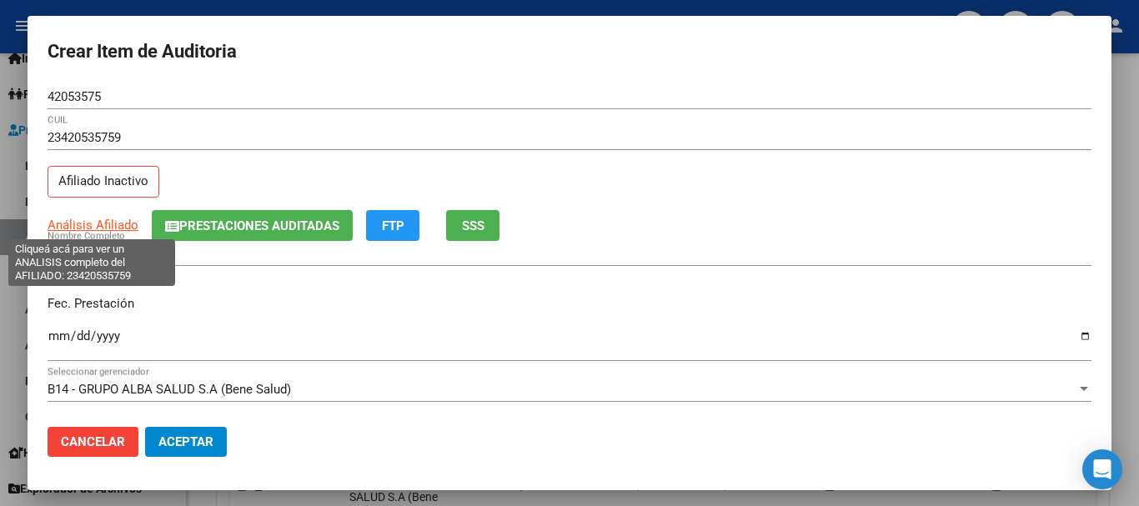
click at [76, 227] on span "Análisis Afiliado" at bounding box center [93, 225] width 91 height 15
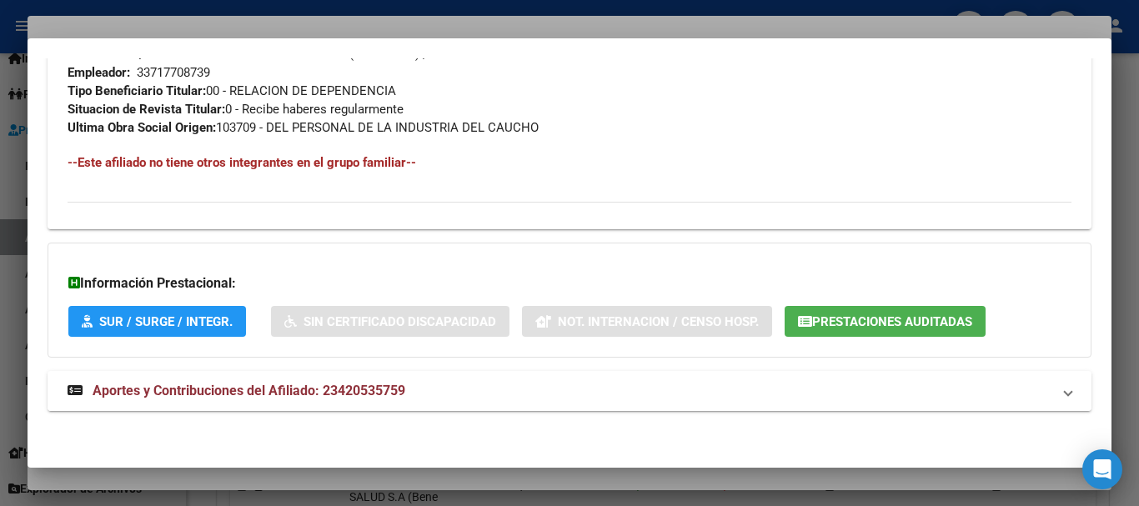
click at [422, 389] on mat-panel-title "Aportes y Contribuciones del Afiliado: 23420535759" at bounding box center [560, 391] width 984 height 20
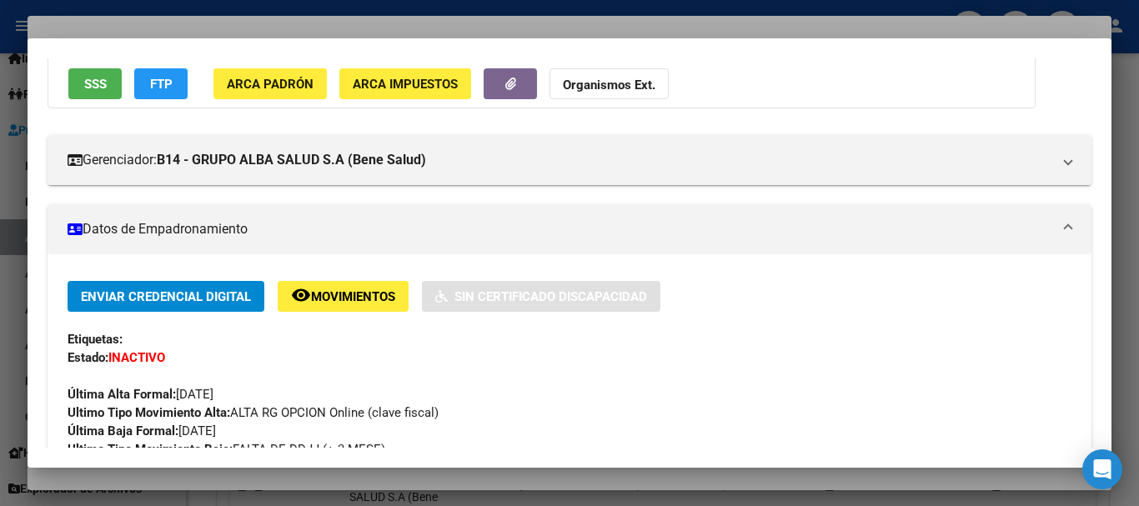
scroll to position [0, 0]
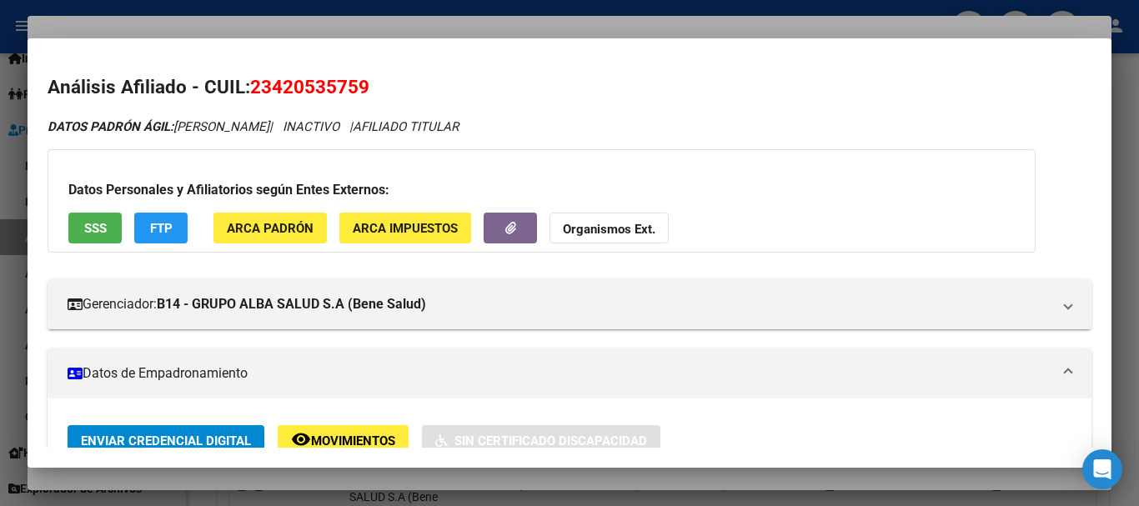
click at [245, 25] on div at bounding box center [569, 253] width 1139 height 506
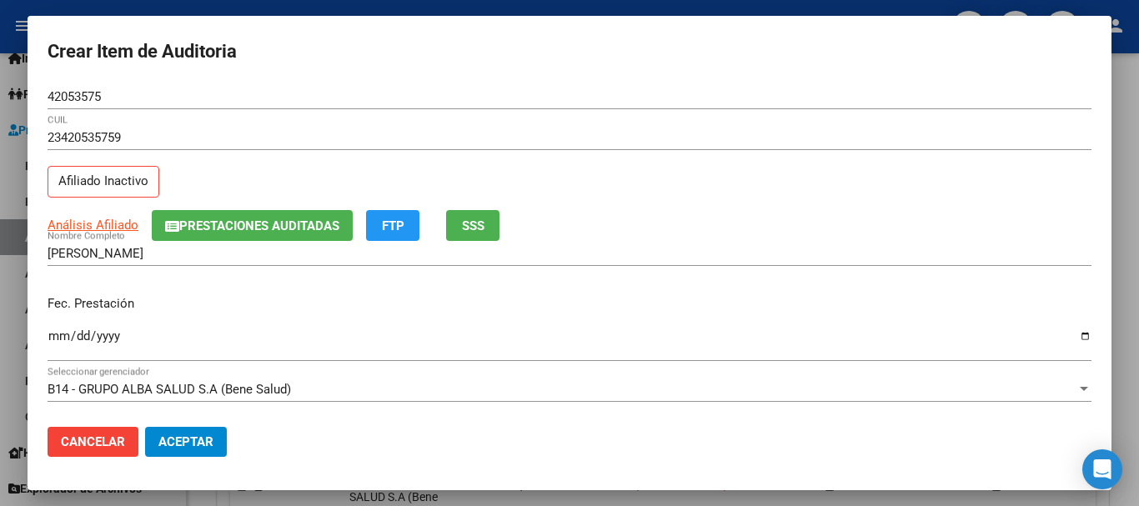
click at [259, 215] on button "Prestaciones Auditadas" at bounding box center [252, 225] width 201 height 31
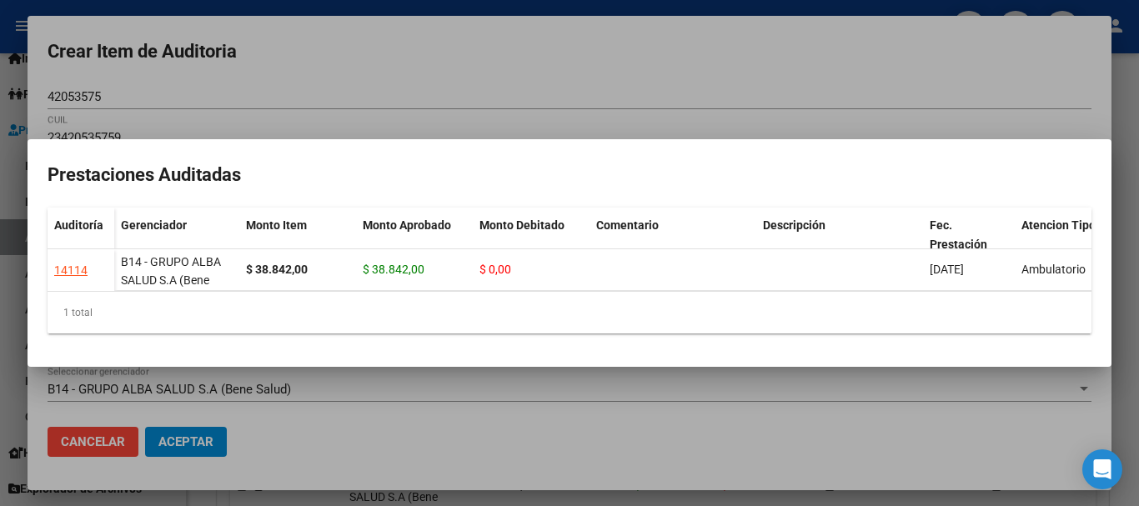
click at [458, 62] on div at bounding box center [569, 253] width 1139 height 506
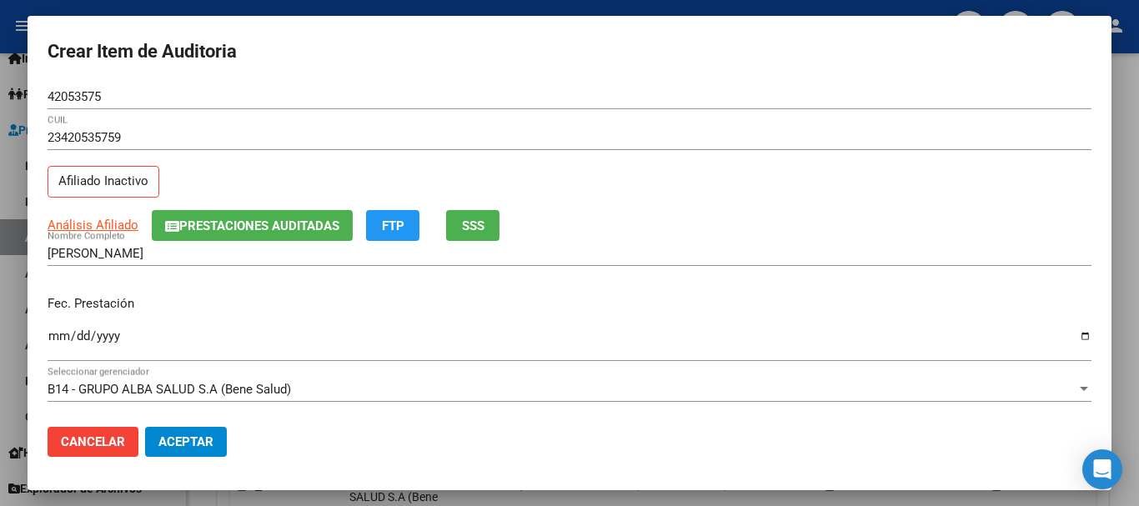
click at [641, 223] on div "Análisis Afiliado Prestaciones Auditadas FTP SSS" at bounding box center [570, 225] width 1044 height 31
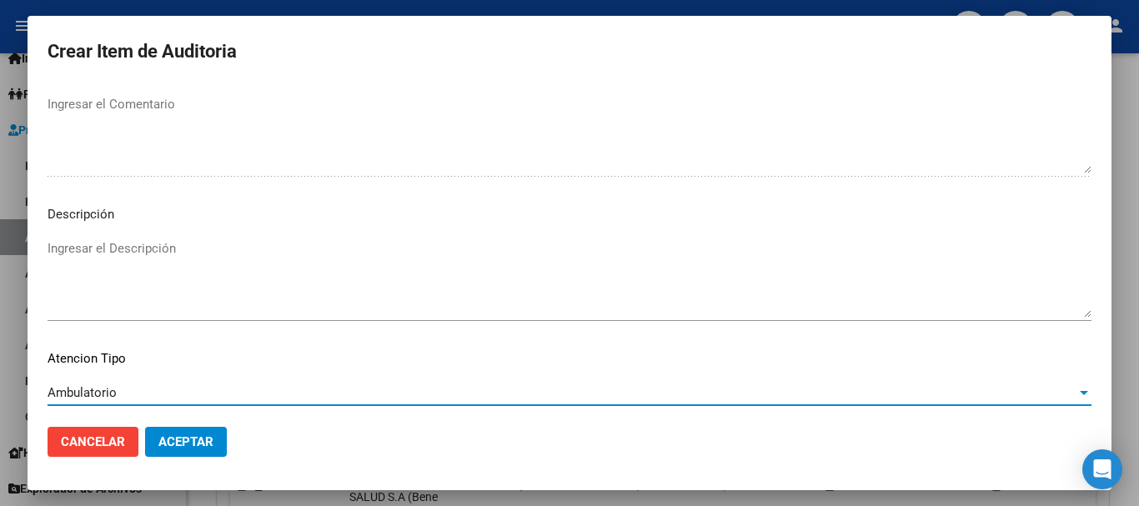
scroll to position [1172, 0]
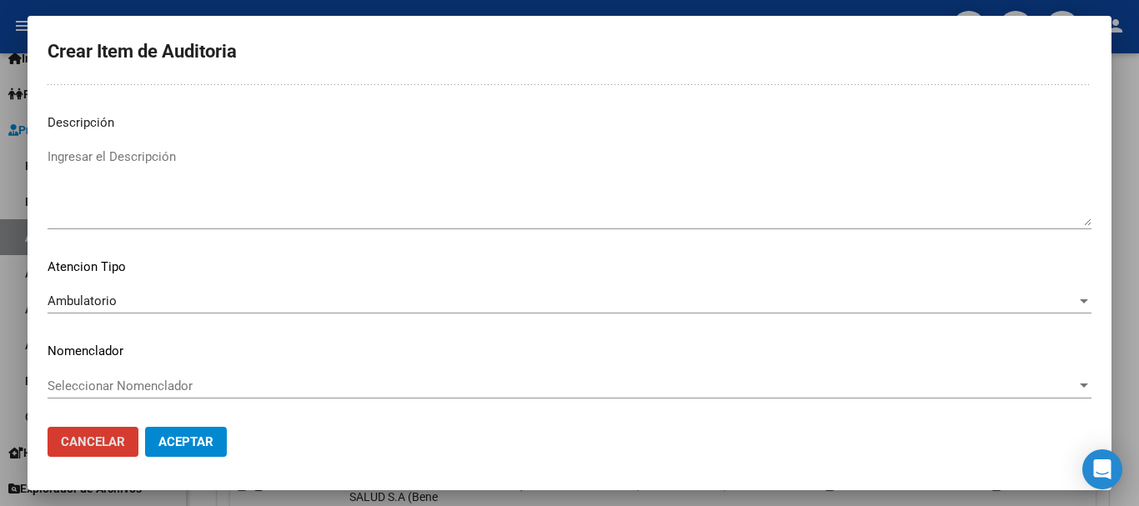
click at [145, 427] on button "Aceptar" at bounding box center [186, 442] width 82 height 30
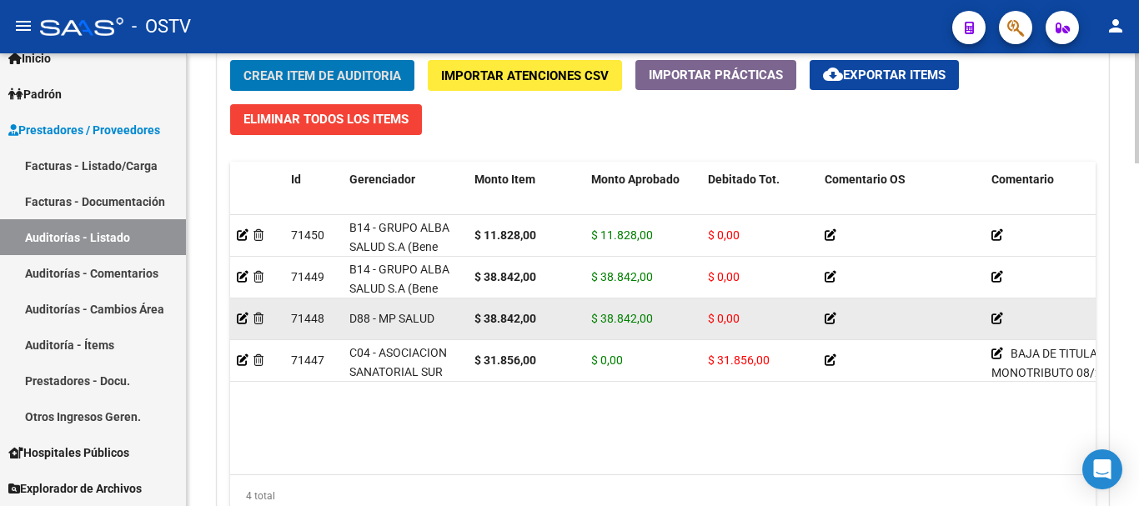
scroll to position [1168, 0]
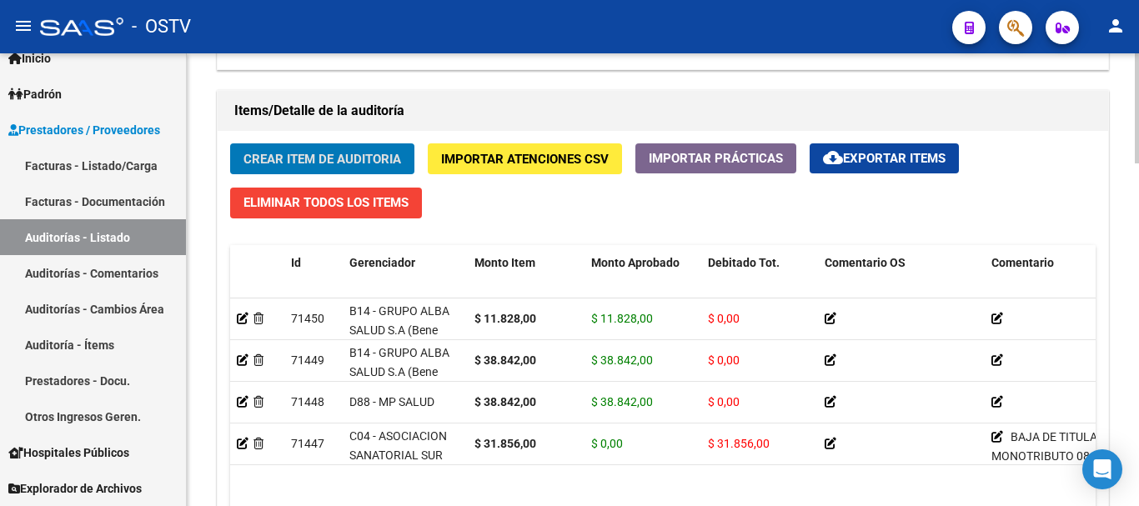
click at [325, 155] on span "Crear Item de Auditoria" at bounding box center [322, 159] width 158 height 15
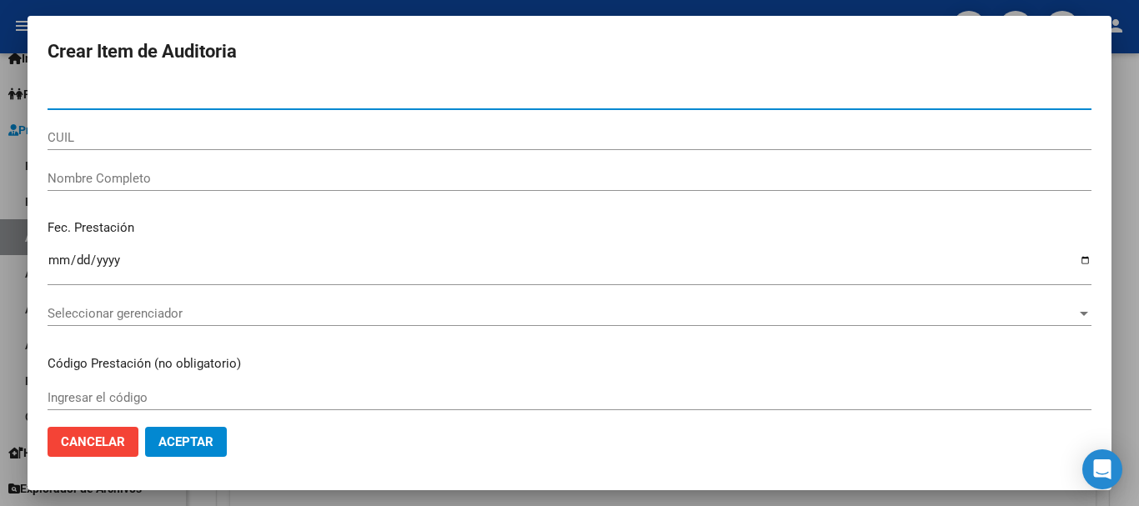
paste input "18338201"
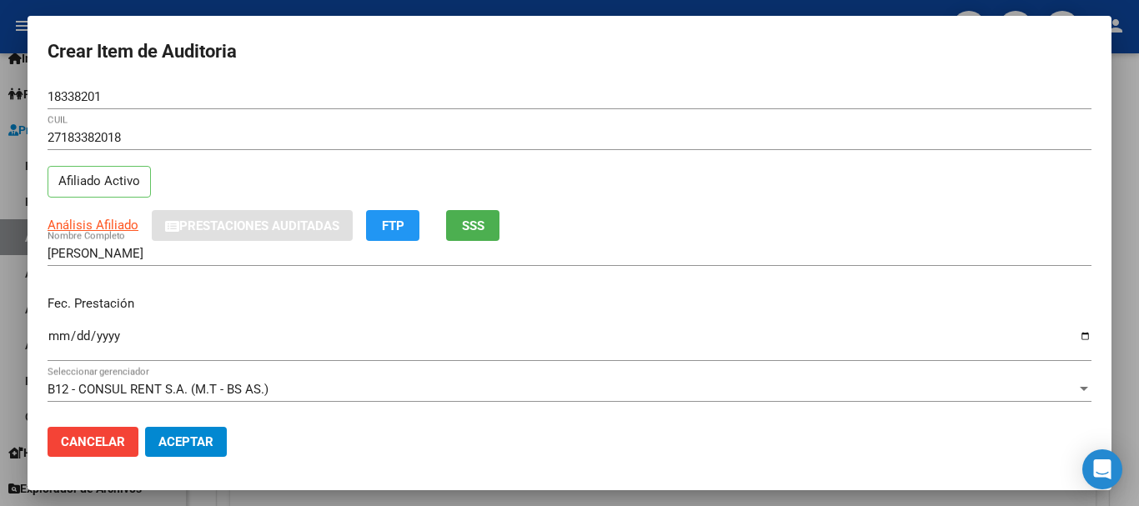
click at [98, 210] on div "Análisis Afiliado Prestaciones Auditadas FTP SSS" at bounding box center [570, 225] width 1044 height 31
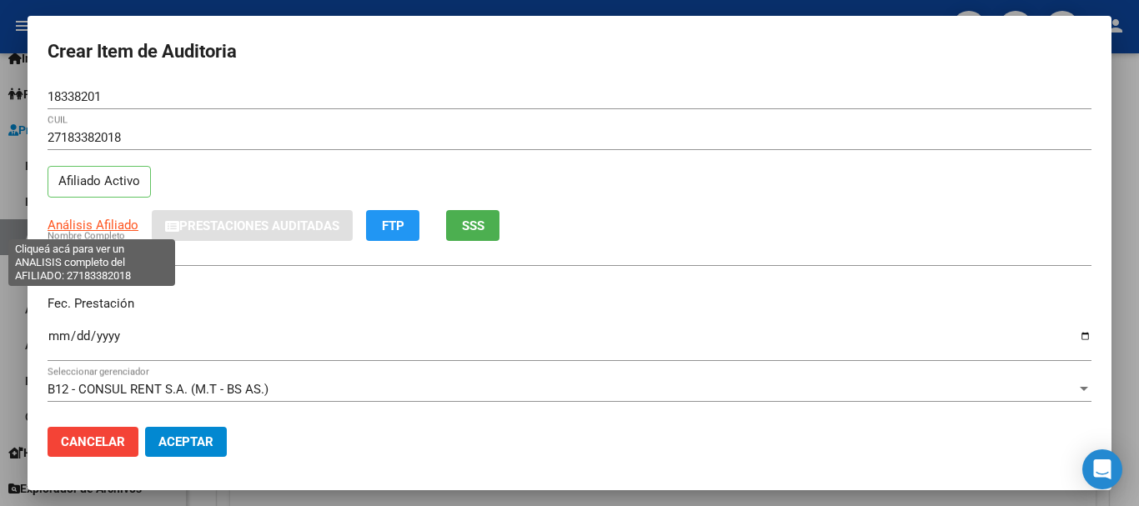
click at [89, 221] on span "Análisis Afiliado" at bounding box center [93, 225] width 91 height 15
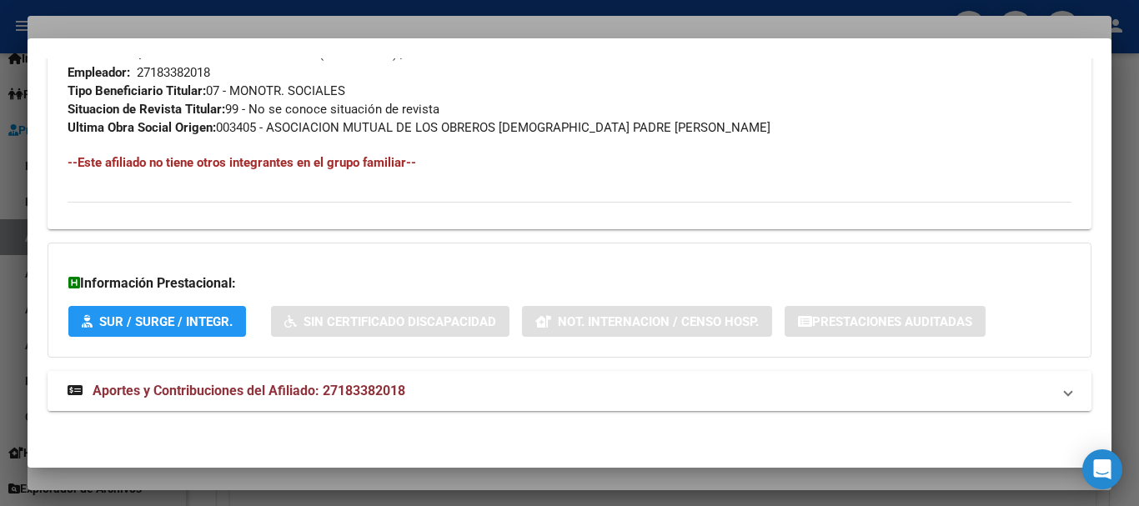
click at [353, 393] on span "Aportes y Contribuciones del Afiliado: 27183382018" at bounding box center [249, 391] width 313 height 16
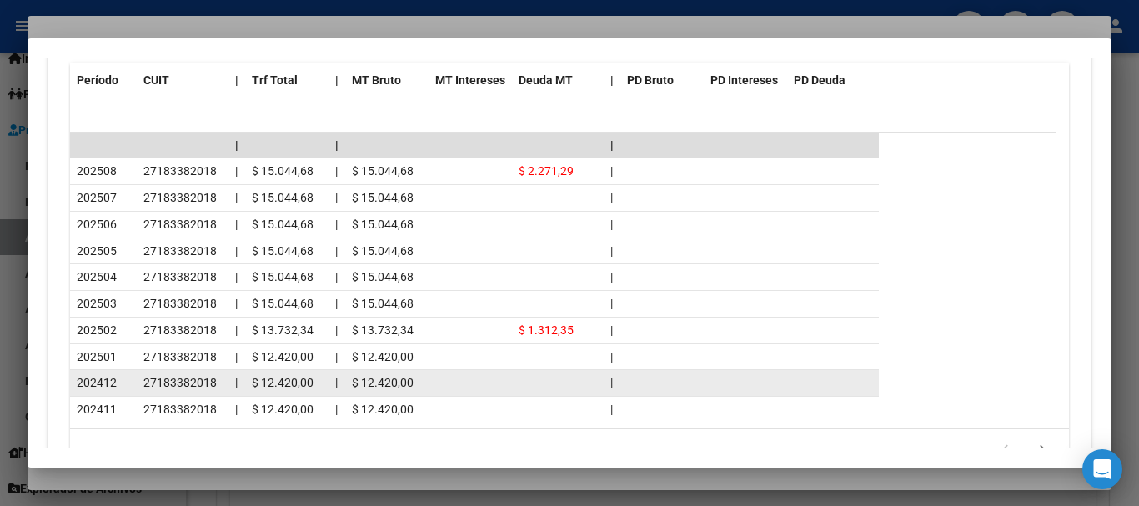
scroll to position [1511, 0]
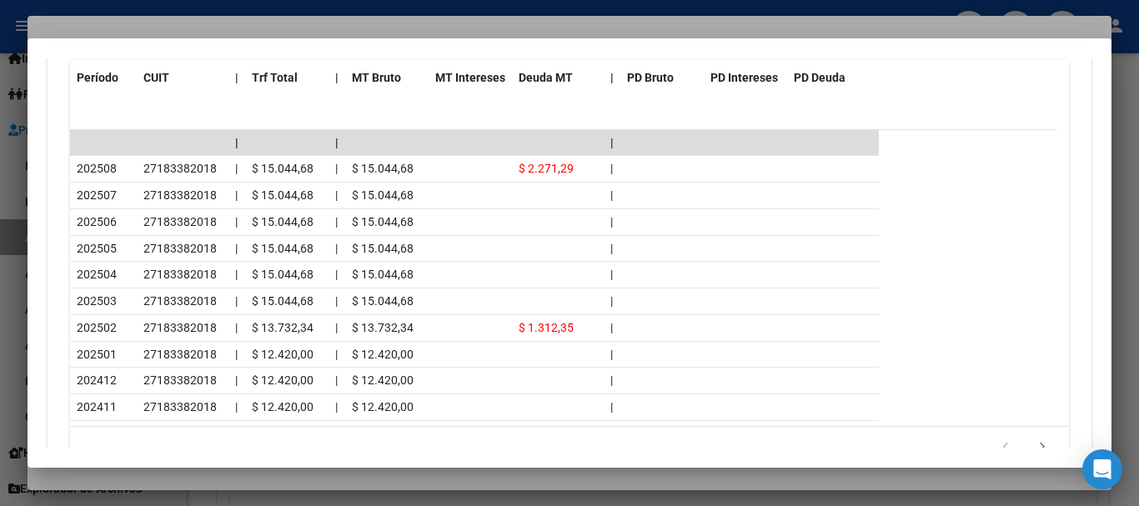
click at [1036, 444] on icon "go to next page" at bounding box center [1042, 449] width 22 height 20
click at [367, 33] on div at bounding box center [569, 253] width 1139 height 506
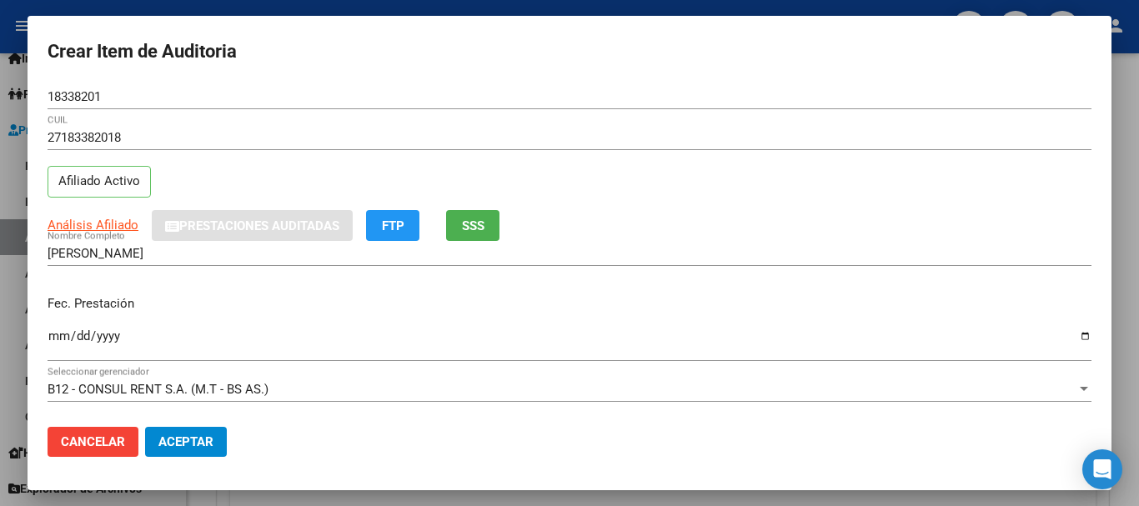
click at [642, 150] on div "27183382018 CUIL" at bounding box center [570, 145] width 1044 height 41
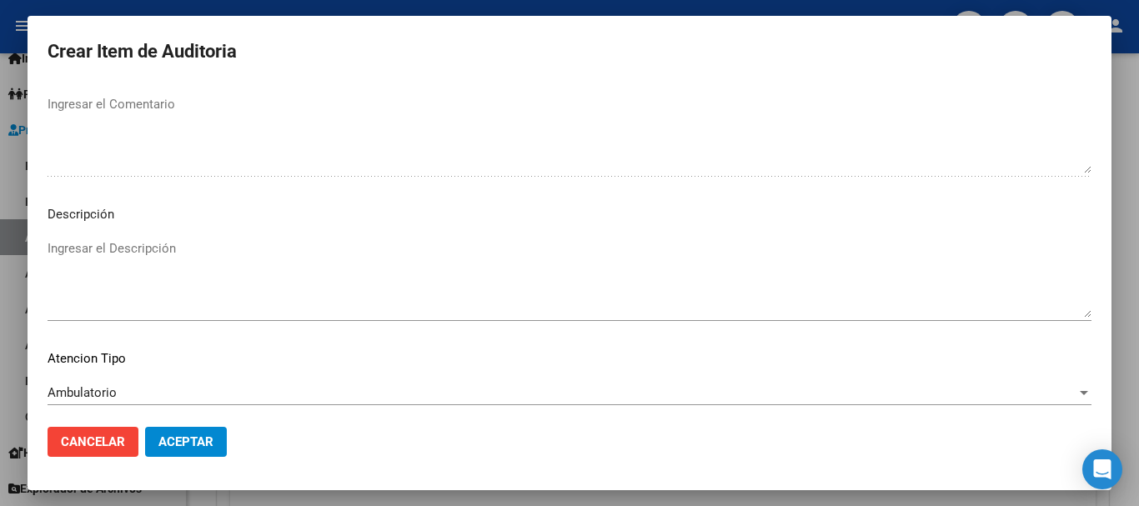
scroll to position [1172, 0]
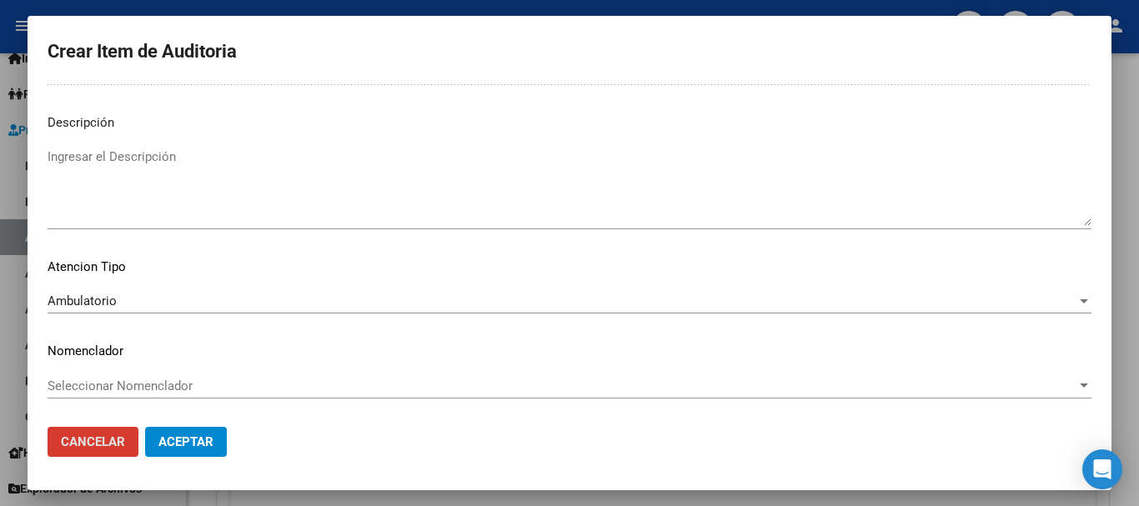
click at [145, 427] on button "Aceptar" at bounding box center [186, 442] width 82 height 30
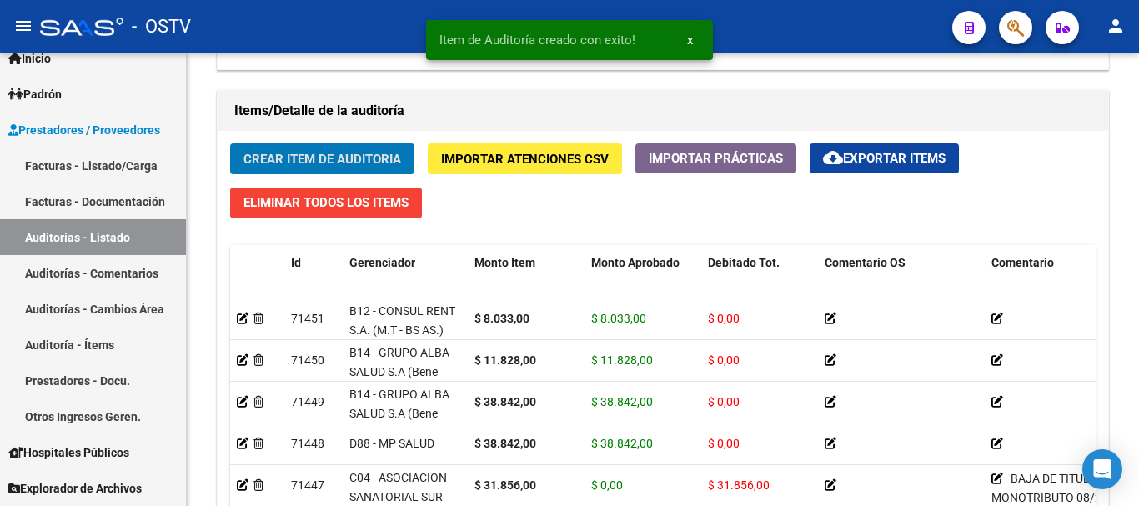
click at [230, 143] on button "Crear Item de Auditoria" at bounding box center [322, 158] width 184 height 31
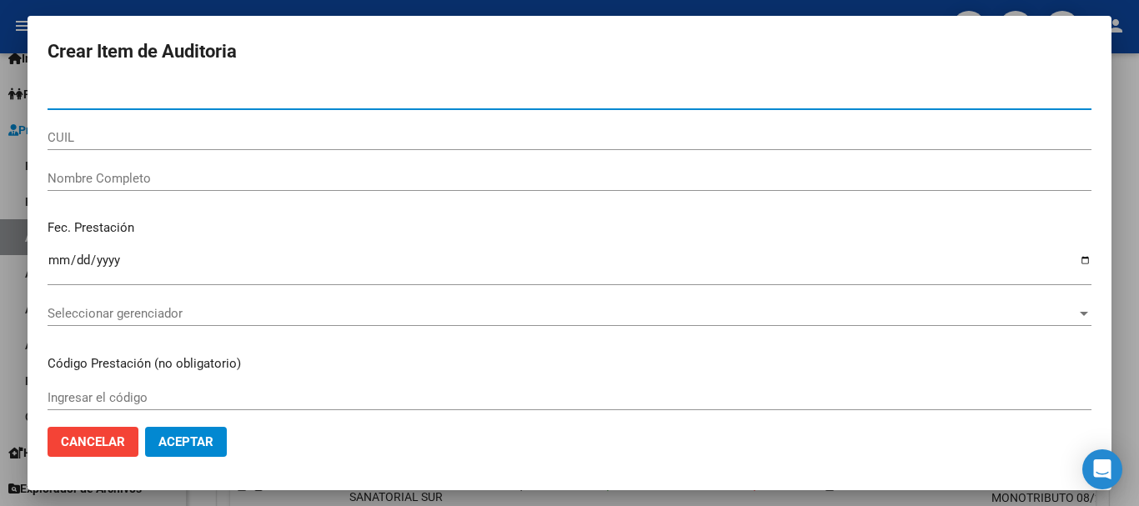
paste input "24968417"
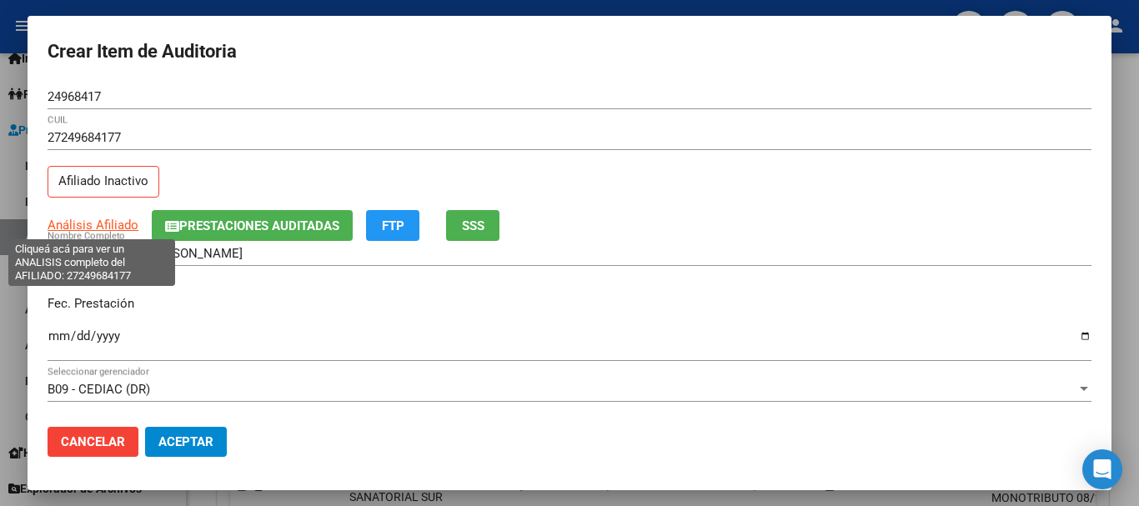
click at [108, 223] on span "Análisis Afiliado" at bounding box center [93, 225] width 91 height 15
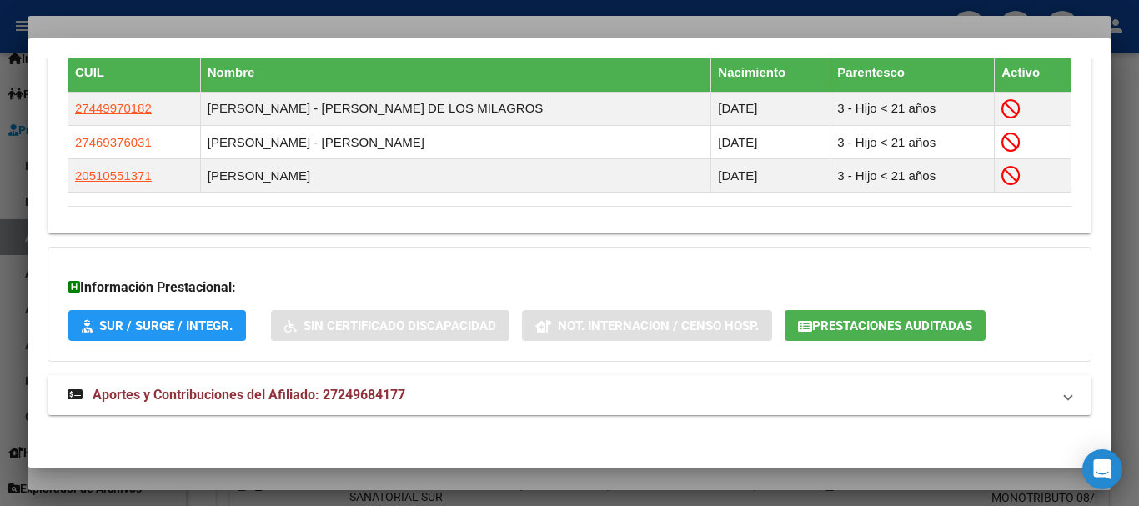
scroll to position [999, 0]
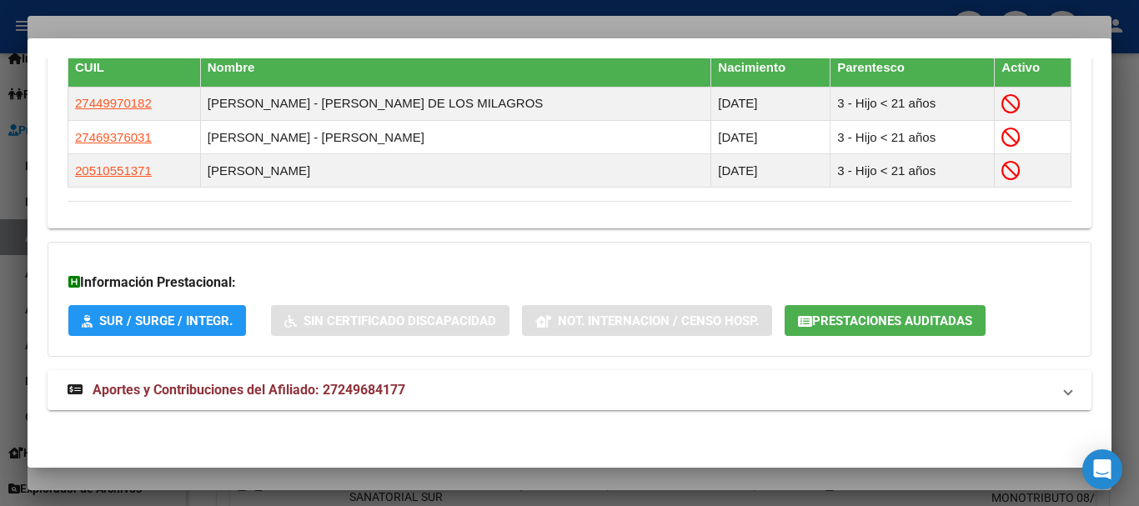
click at [377, 380] on strong "Aportes y Contribuciones del Afiliado: 27249684177" at bounding box center [237, 390] width 338 height 20
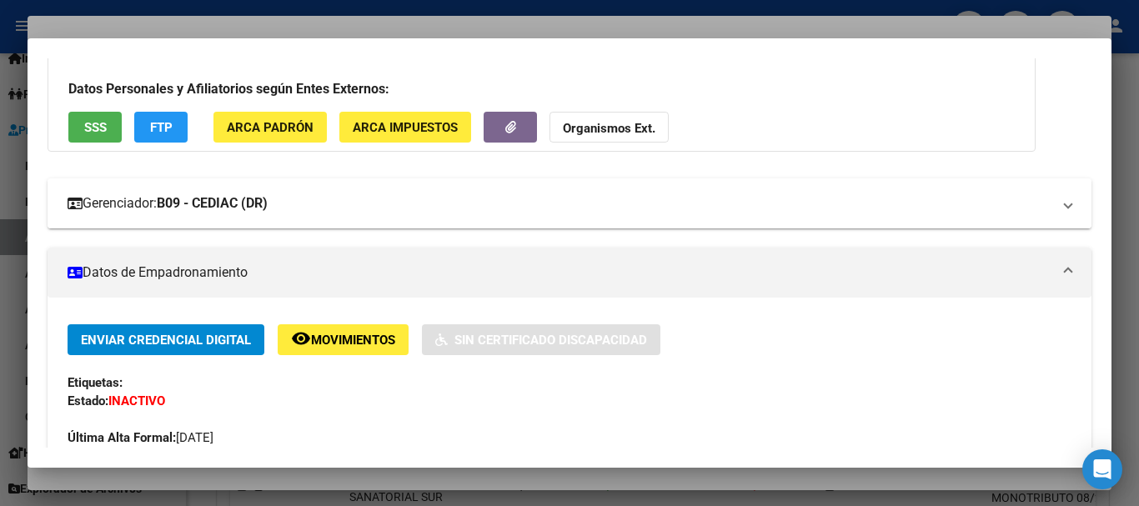
scroll to position [0, 0]
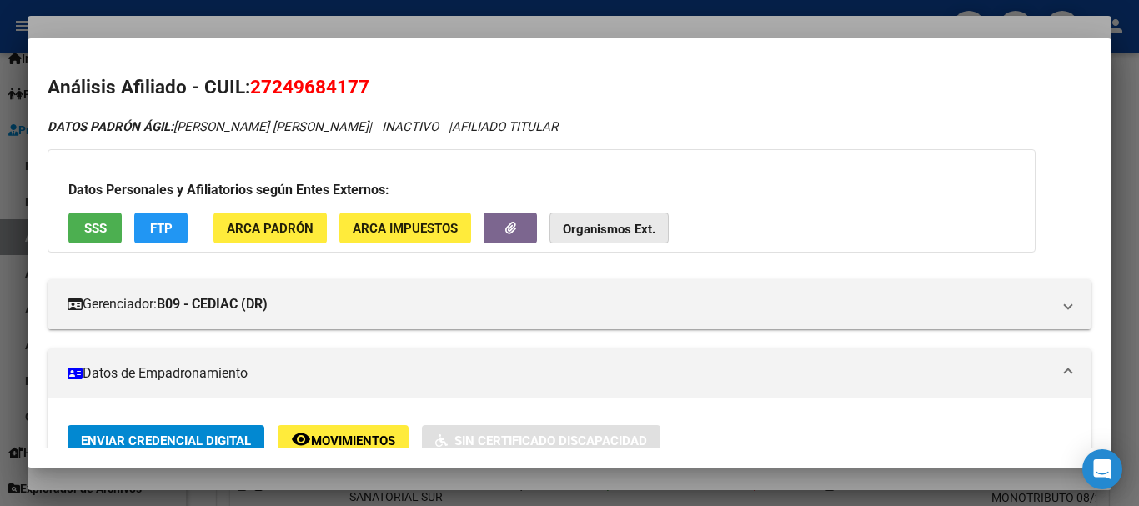
click at [635, 215] on button "Organismos Ext." at bounding box center [608, 228] width 119 height 31
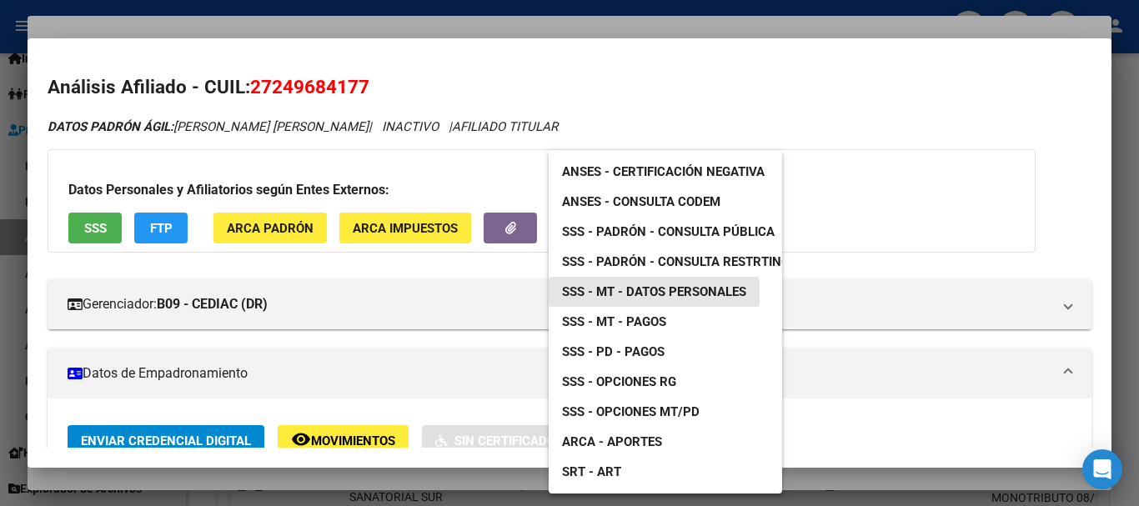
click at [682, 285] on span "SSS - MT - Datos Personales" at bounding box center [654, 291] width 184 height 15
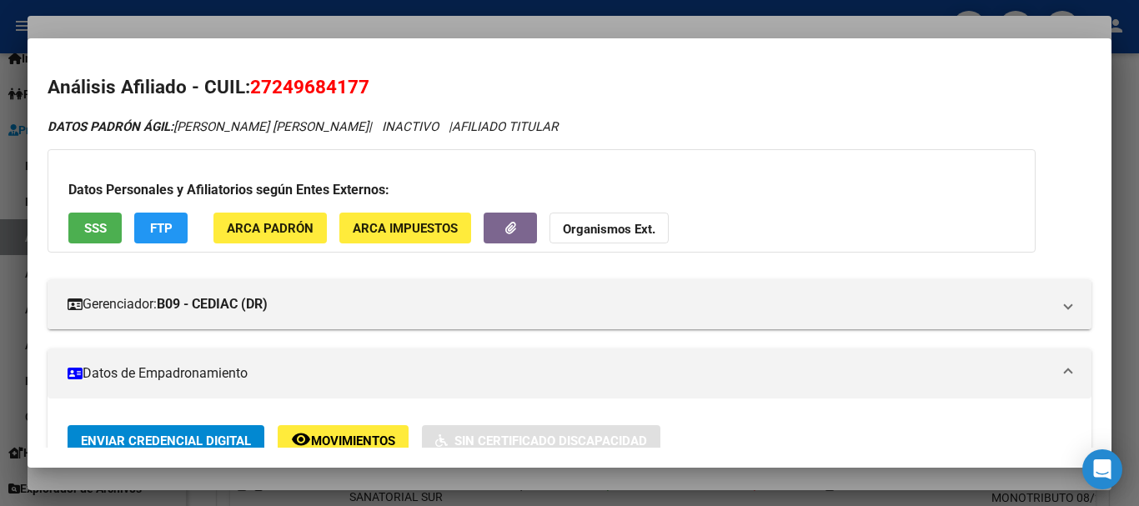
click at [472, 36] on div at bounding box center [569, 253] width 1139 height 506
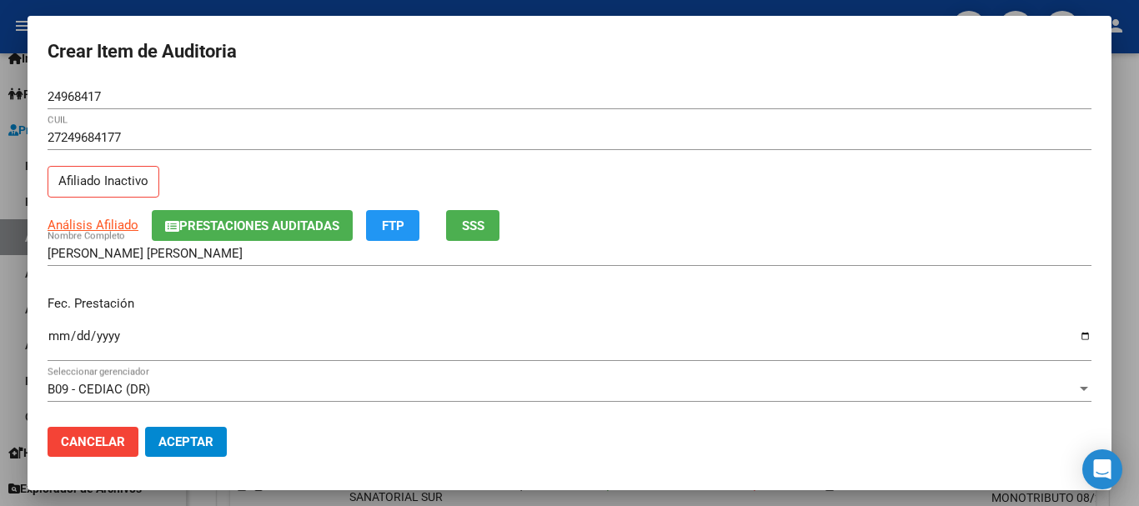
click at [674, 94] on form "Crear Item de Auditoria 24968417 Nro Documento 27249684177 CUIL Afiliado Inacti…" at bounding box center [570, 253] width 1044 height 434
click at [330, 226] on span "Prestaciones Auditadas" at bounding box center [259, 225] width 160 height 15
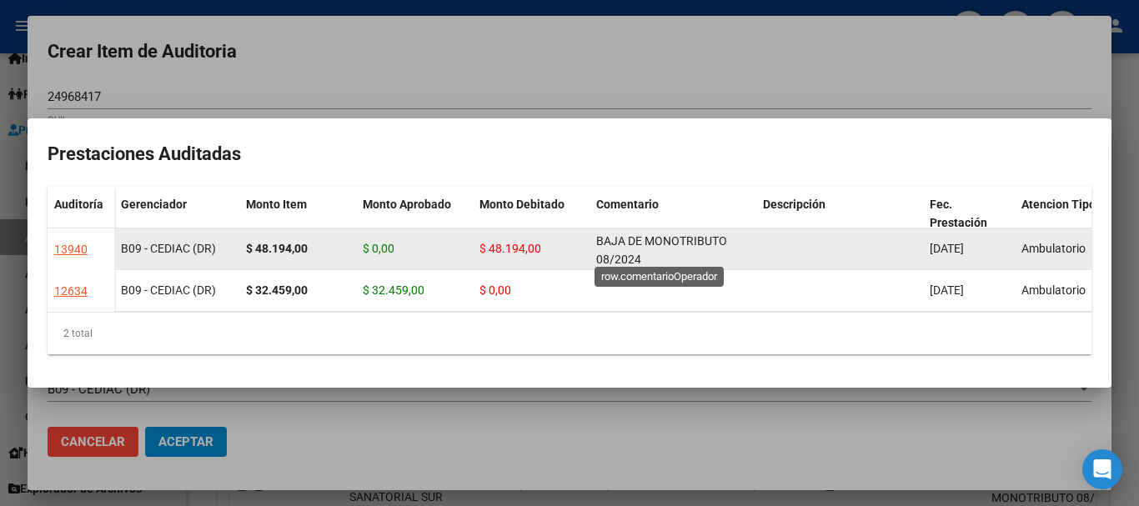
click at [642, 241] on span "BAJA DE MONOTRIBUTO 08/2024" at bounding box center [661, 250] width 131 height 33
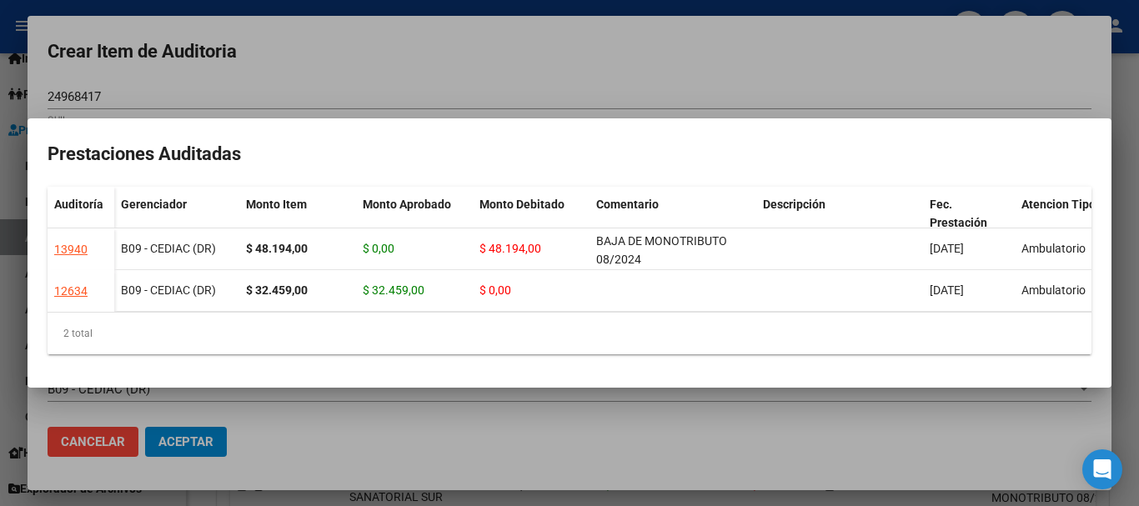
copy span "BAJA DE MONOTRIBUTO 08/2024"
drag, startPoint x: 631, startPoint y: 67, endPoint x: 699, endPoint y: 106, distance: 78.8
click at [634, 65] on div at bounding box center [569, 253] width 1139 height 506
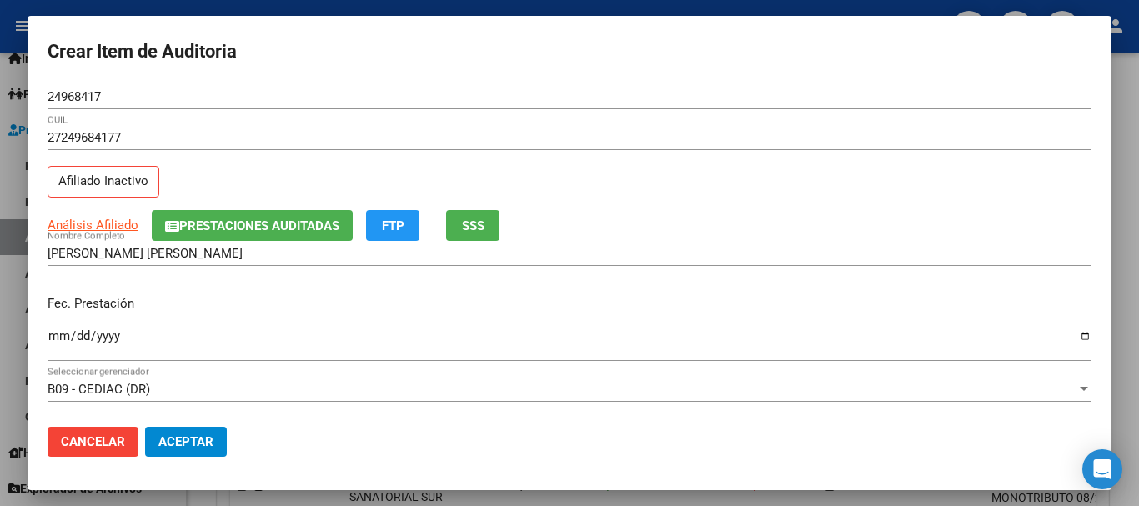
drag, startPoint x: 895, startPoint y: 248, endPoint x: 895, endPoint y: 268, distance: 20.0
click at [895, 254] on div "[PERSON_NAME] [PERSON_NAME] Nombre Completo" at bounding box center [570, 253] width 1044 height 25
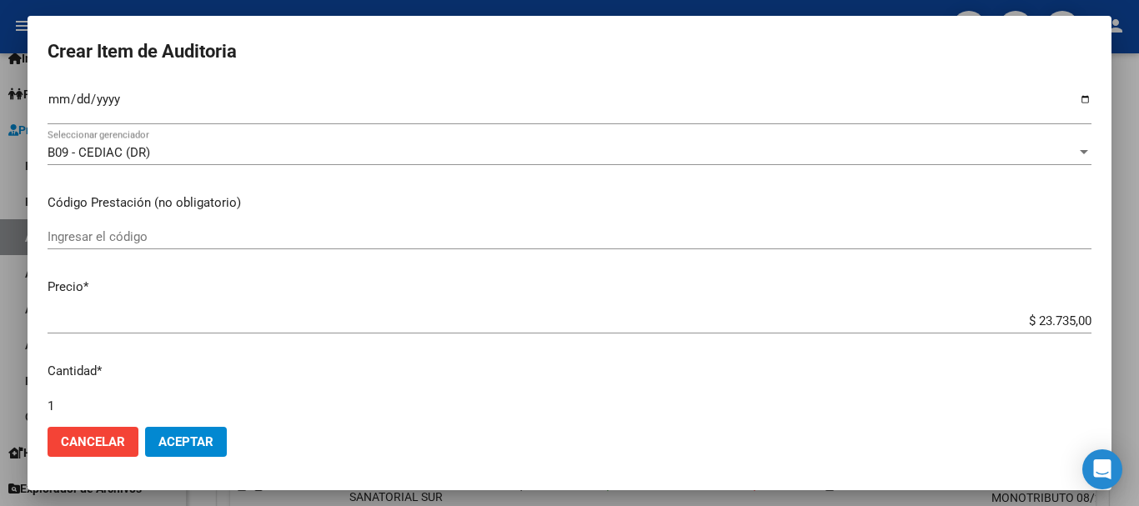
scroll to position [563, 0]
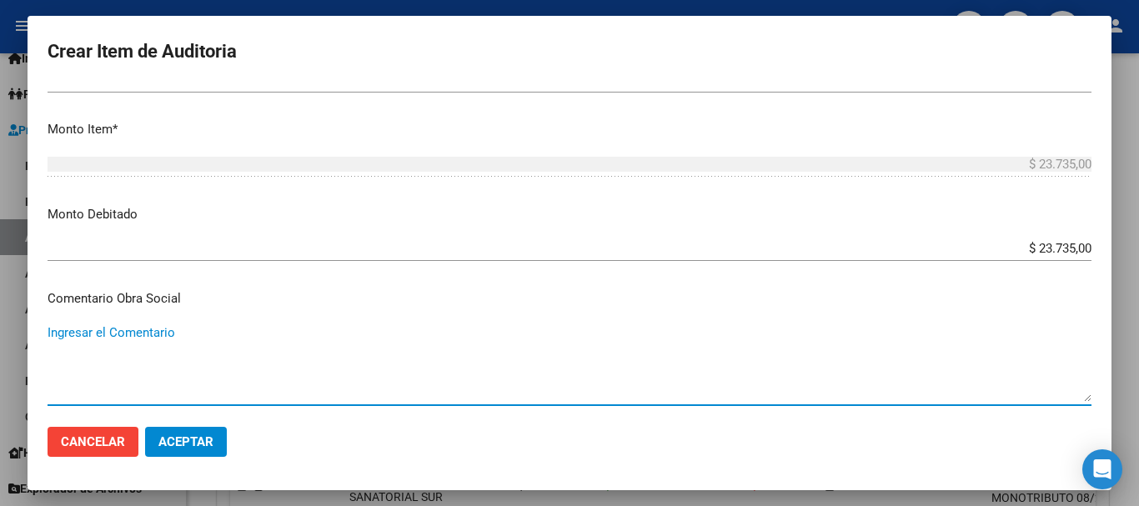
paste textarea "BAJA DE MONOTRIBUTO 08/2024"
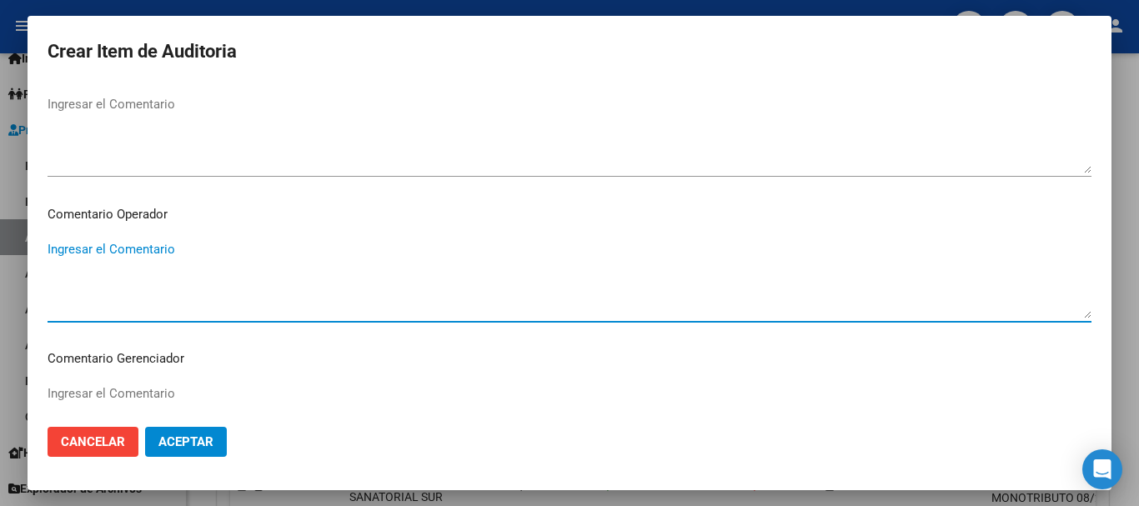
paste textarea "BAJA DE MONOTRIBUTO 08/2024"
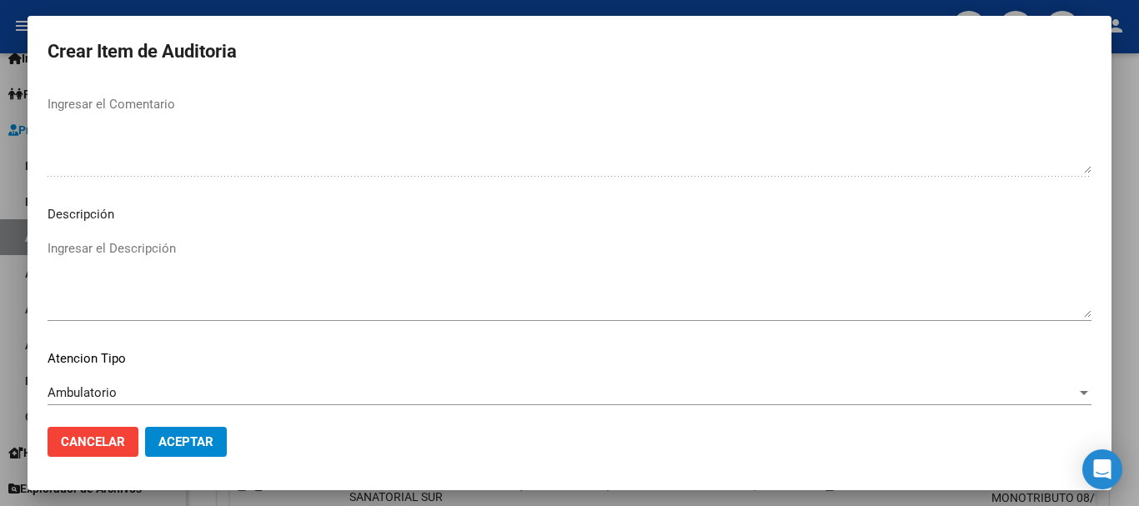
scroll to position [1172, 0]
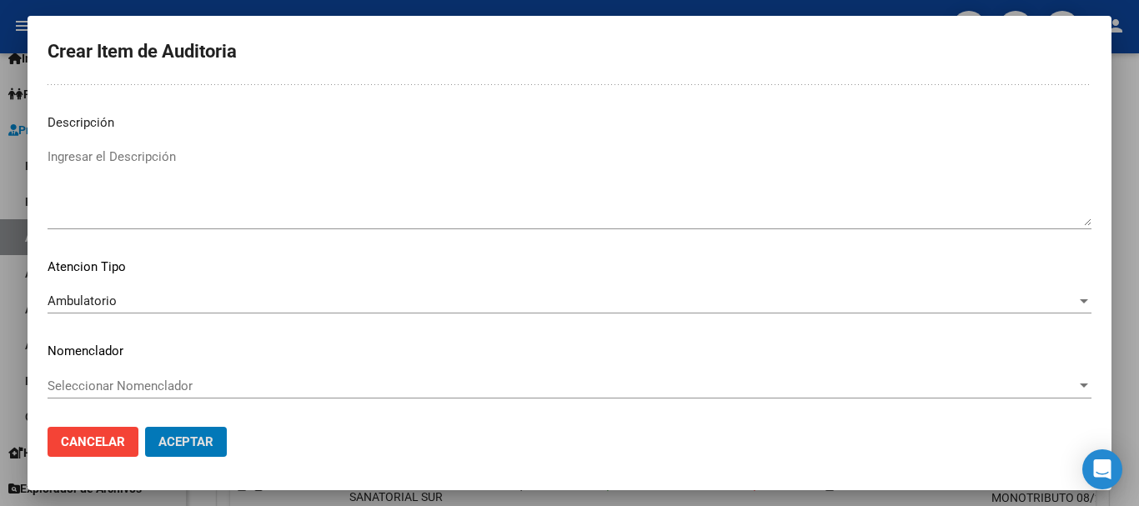
click at [145, 427] on button "Aceptar" at bounding box center [186, 442] width 82 height 30
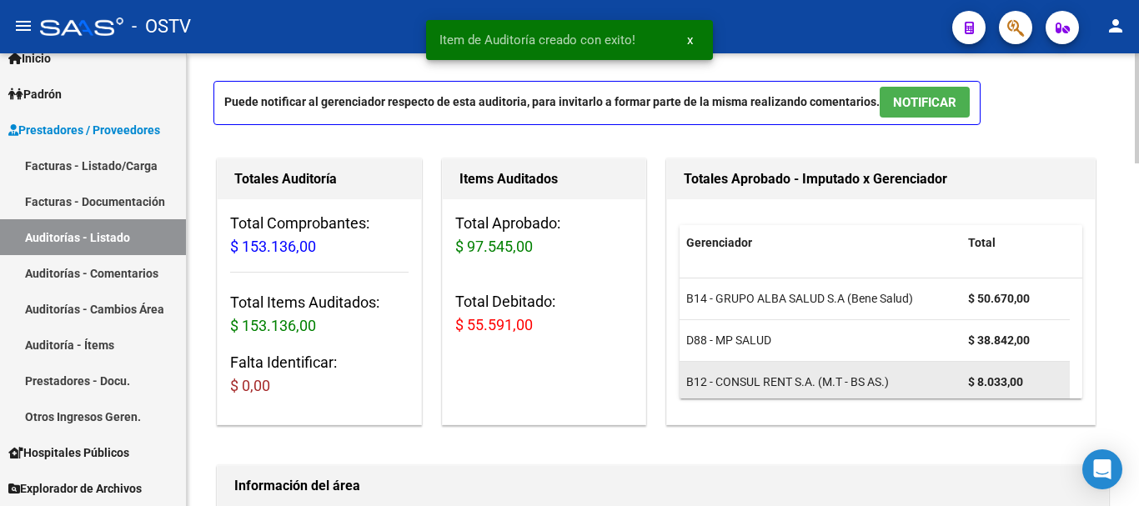
scroll to position [0, 0]
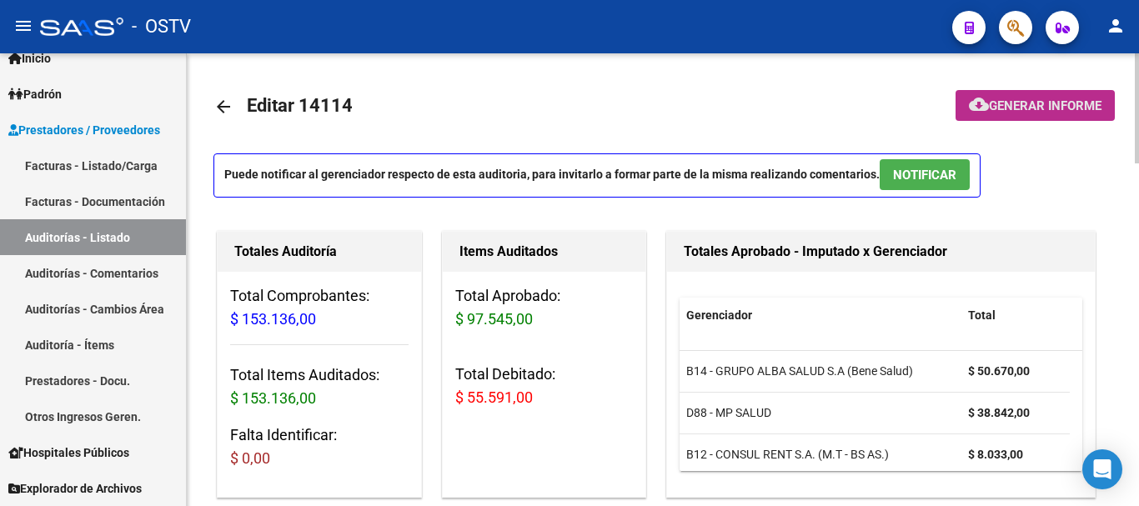
click at [1032, 112] on span "Generar informe" at bounding box center [1045, 105] width 113 height 15
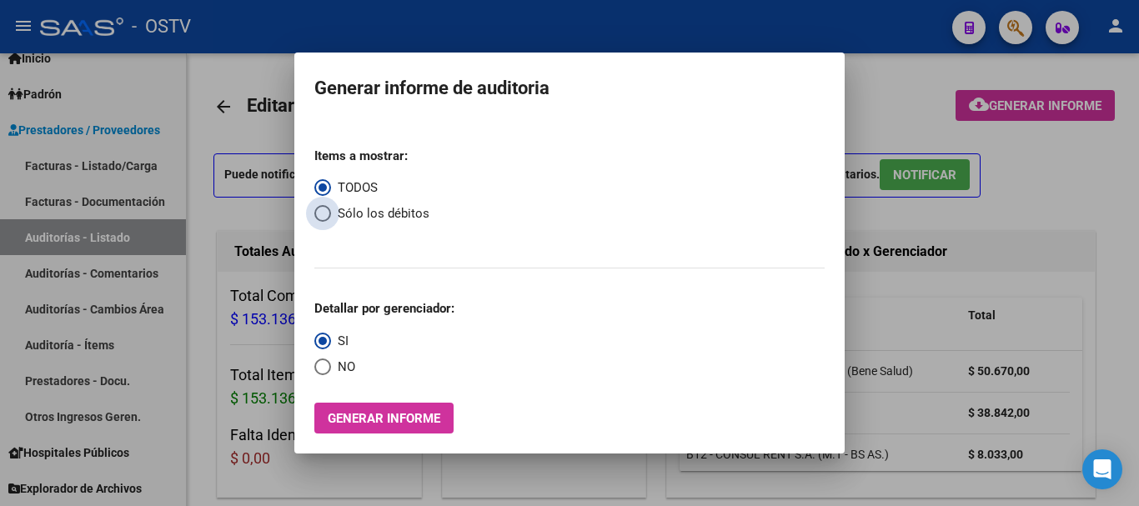
click at [322, 217] on span "Select an option" at bounding box center [322, 213] width 17 height 17
click at [322, 217] on input "Sólo los débitos" at bounding box center [322, 213] width 17 height 17
drag, startPoint x: 323, startPoint y: 367, endPoint x: 333, endPoint y: 381, distance: 17.8
click at [327, 372] on span "Select an option" at bounding box center [322, 366] width 17 height 17
click at [327, 372] on input "NO" at bounding box center [322, 366] width 17 height 17
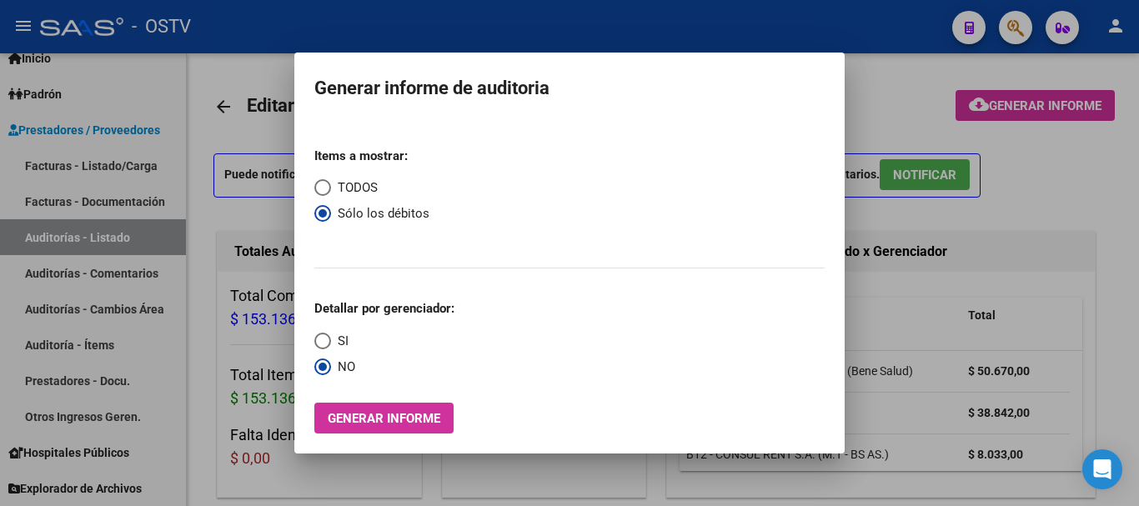
click at [363, 413] on span "Generar informe" at bounding box center [384, 418] width 113 height 15
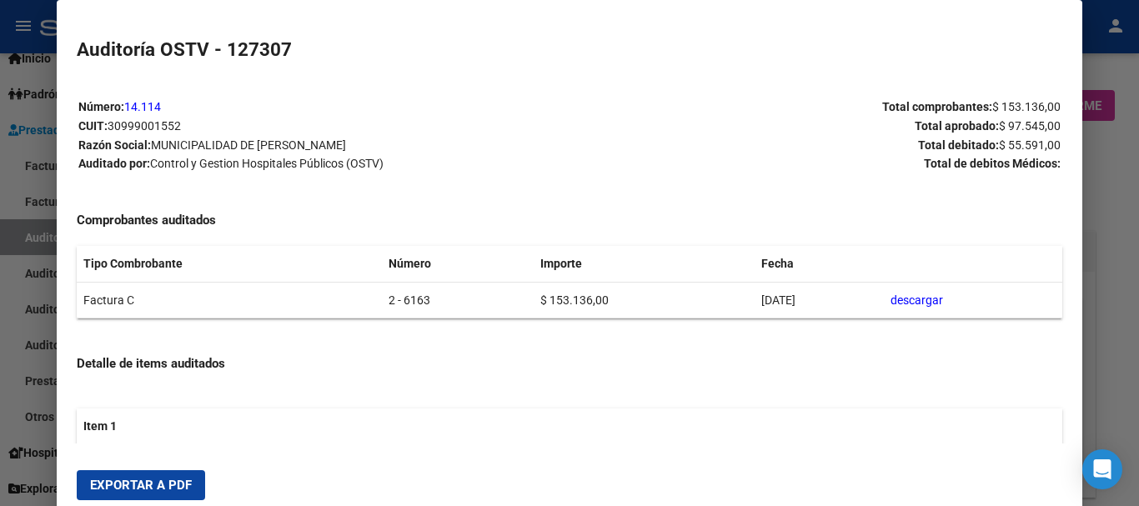
click at [137, 479] on span "Exportar a PDF" at bounding box center [141, 485] width 102 height 15
click at [1067, 280] on mat-dialog-content "Número: 14.114 CUIT: 30999001552 Razón Social: MUNICIPALIDAD DE [PERSON_NAME] A…" at bounding box center [569, 261] width 1025 height 364
click at [1128, 278] on div at bounding box center [569, 253] width 1139 height 506
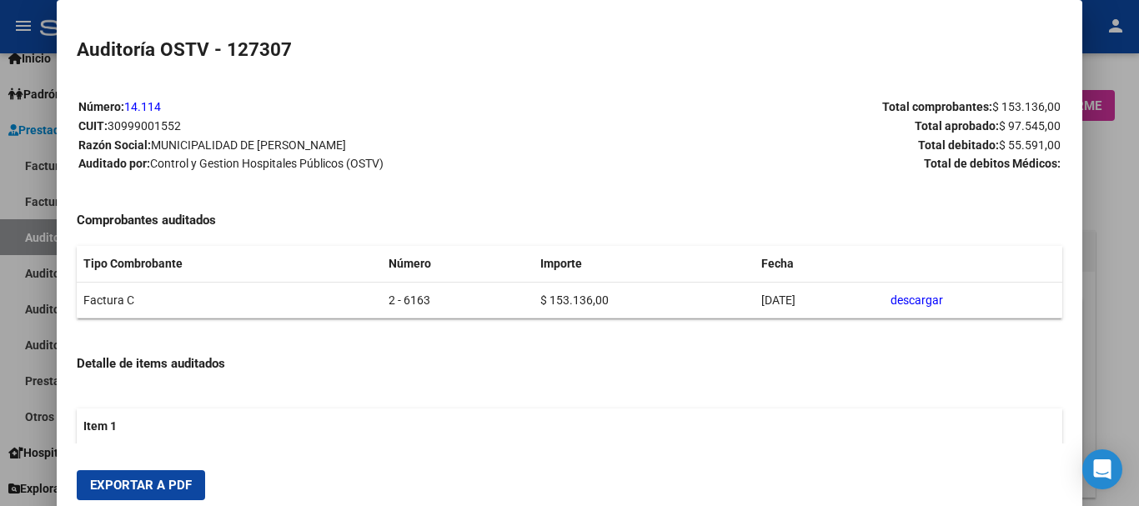
click at [1128, 278] on div at bounding box center [569, 253] width 1139 height 506
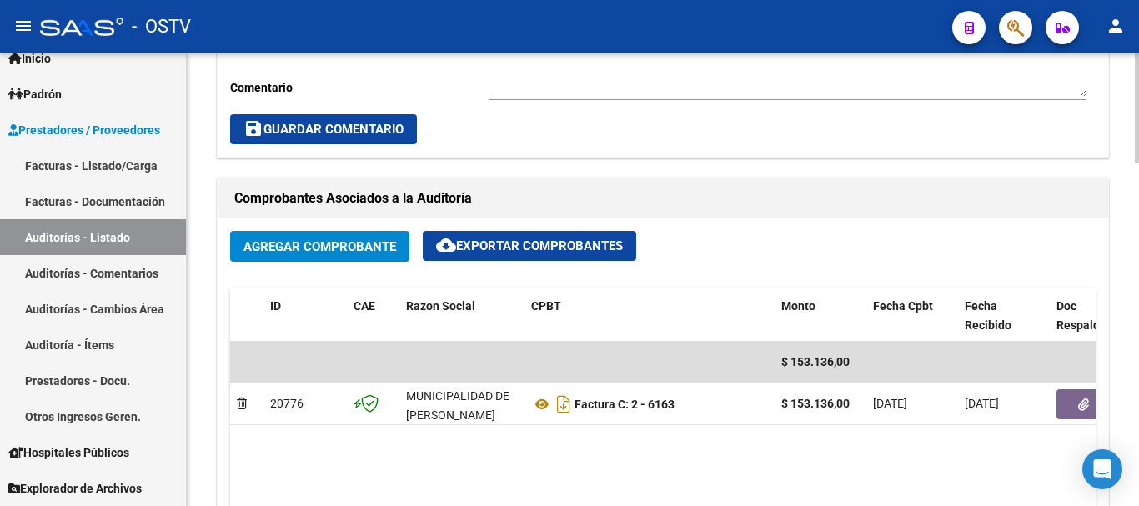
scroll to position [917, 0]
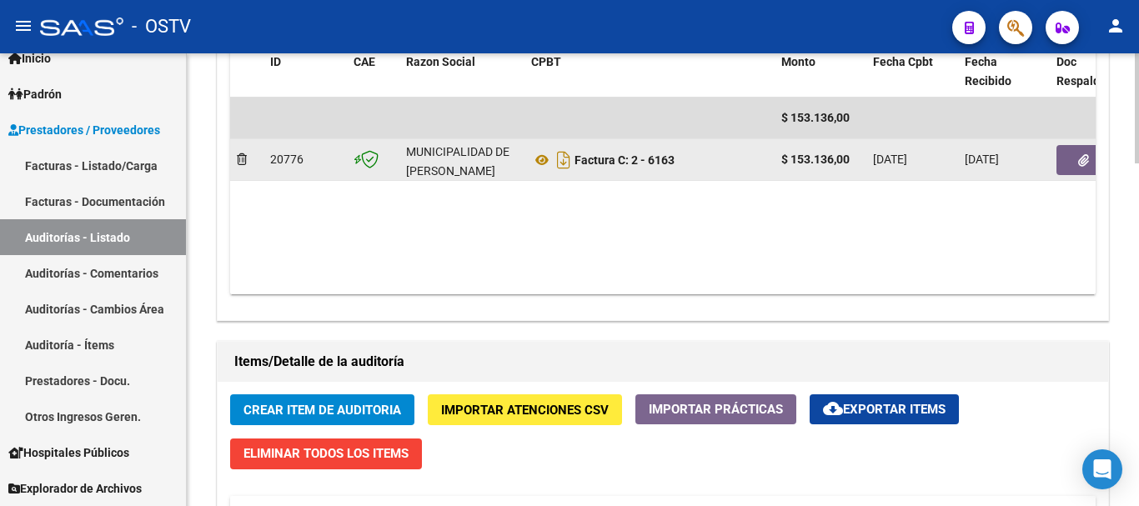
click at [1076, 154] on button "button" at bounding box center [1082, 160] width 53 height 30
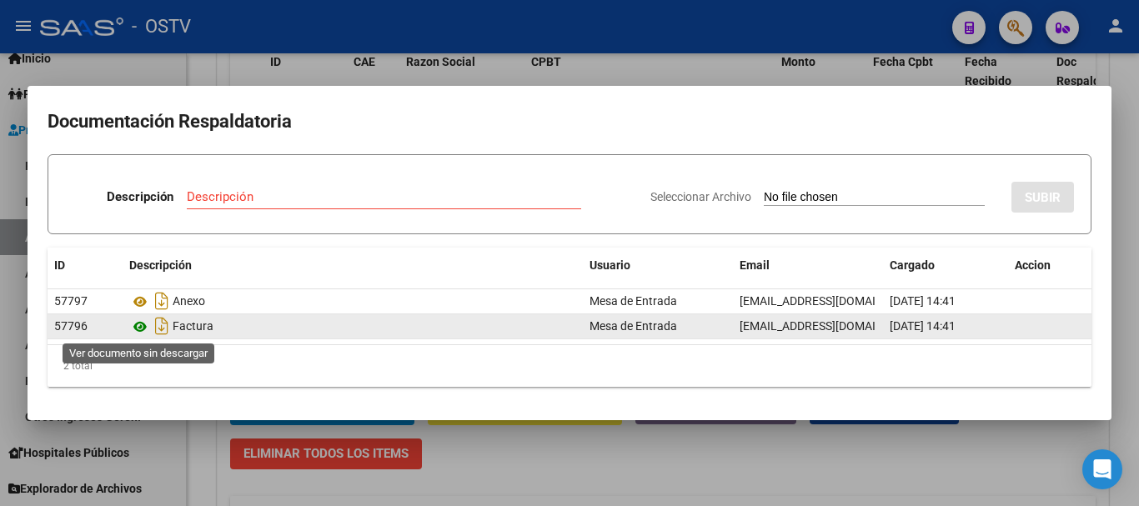
click at [137, 328] on icon at bounding box center [140, 327] width 22 height 20
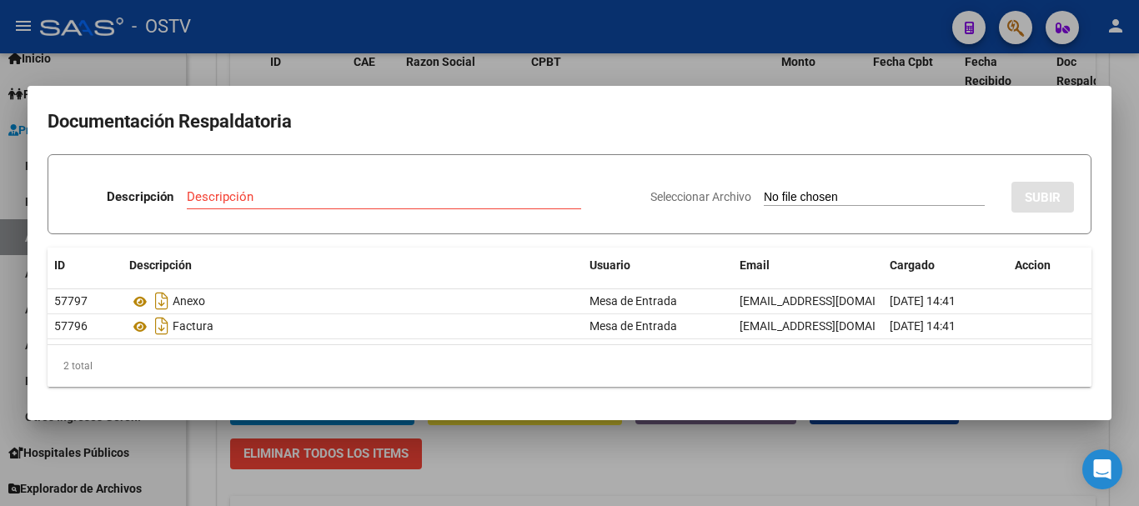
click at [441, 198] on input "Descripción" at bounding box center [384, 196] width 394 height 15
click at [764, 190] on input "Seleccionar Archivo" at bounding box center [874, 198] width 221 height 16
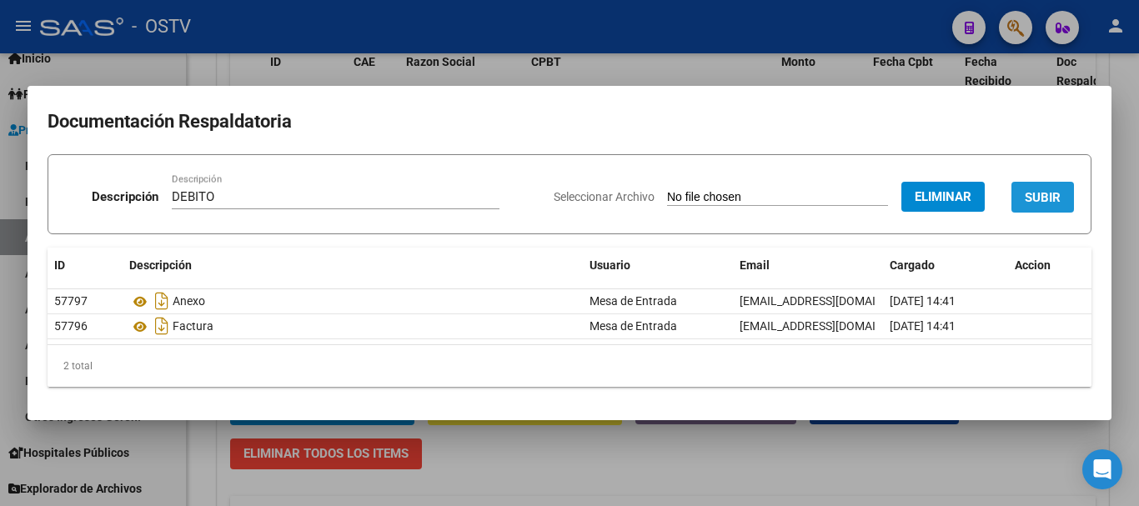
click at [1048, 189] on span "SUBIR" at bounding box center [1043, 196] width 36 height 15
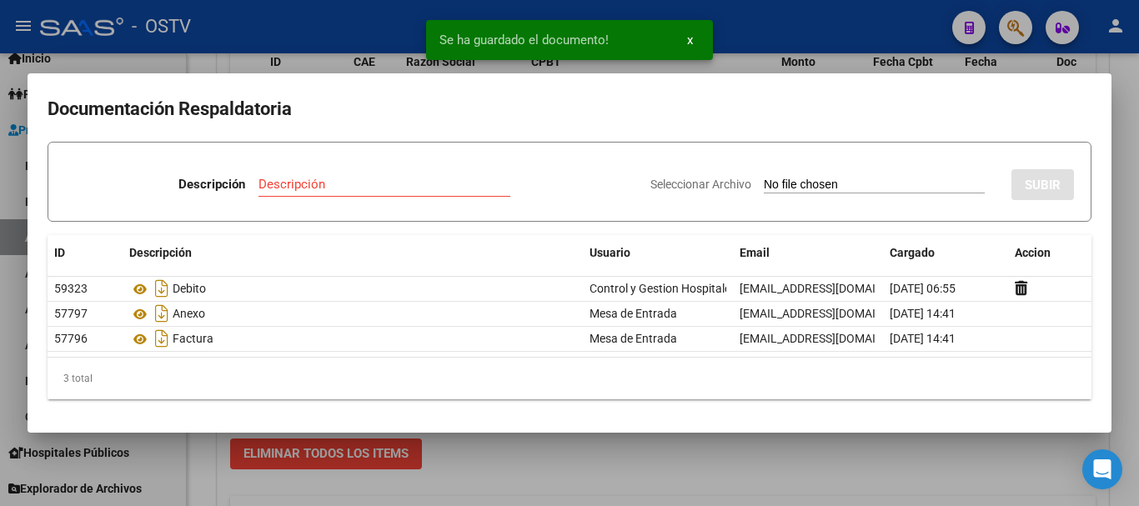
click at [1138, 271] on div at bounding box center [569, 253] width 1139 height 506
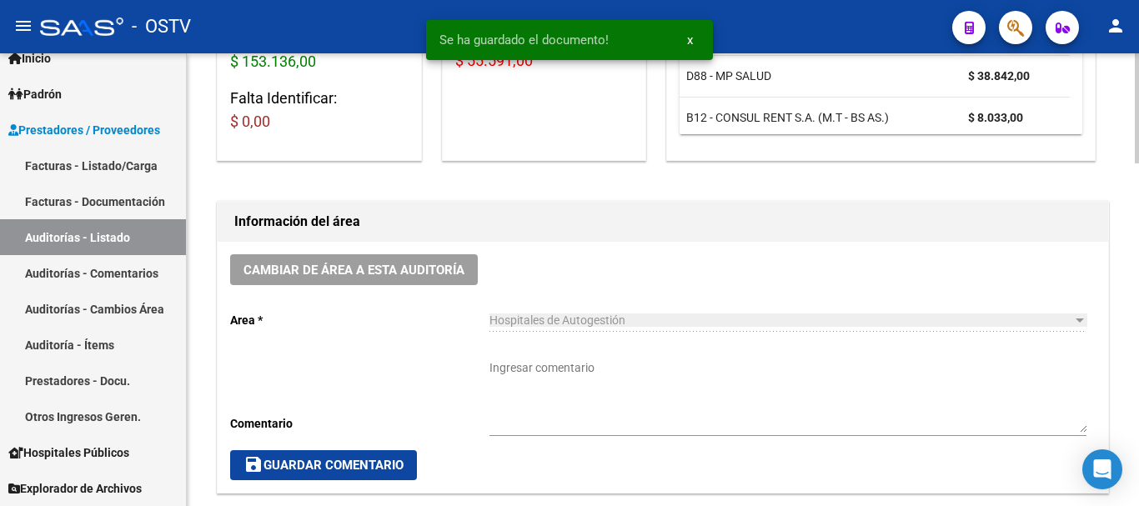
scroll to position [333, 0]
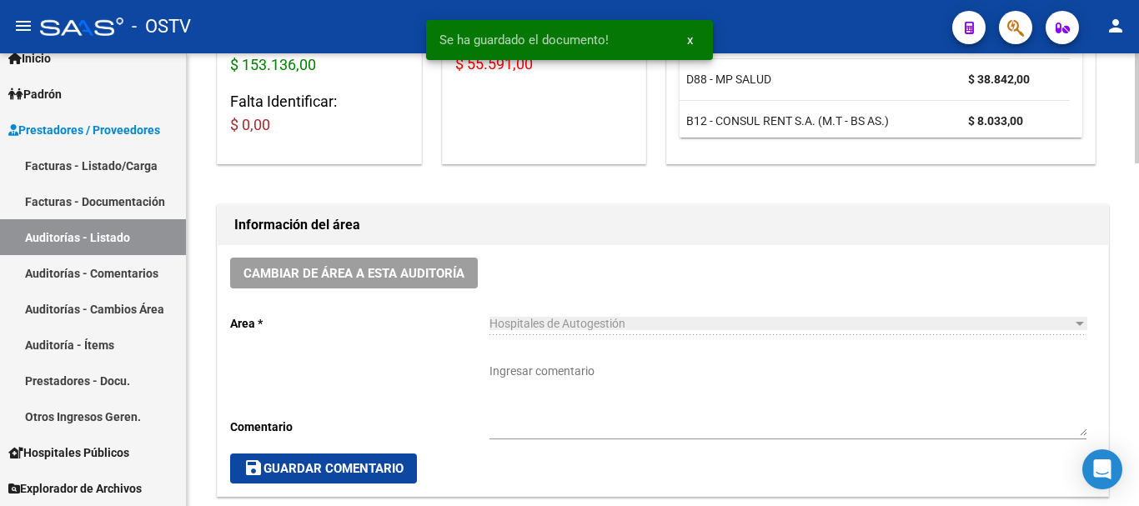
click at [580, 377] on textarea "Ingresar comentario" at bounding box center [787, 399] width 597 height 73
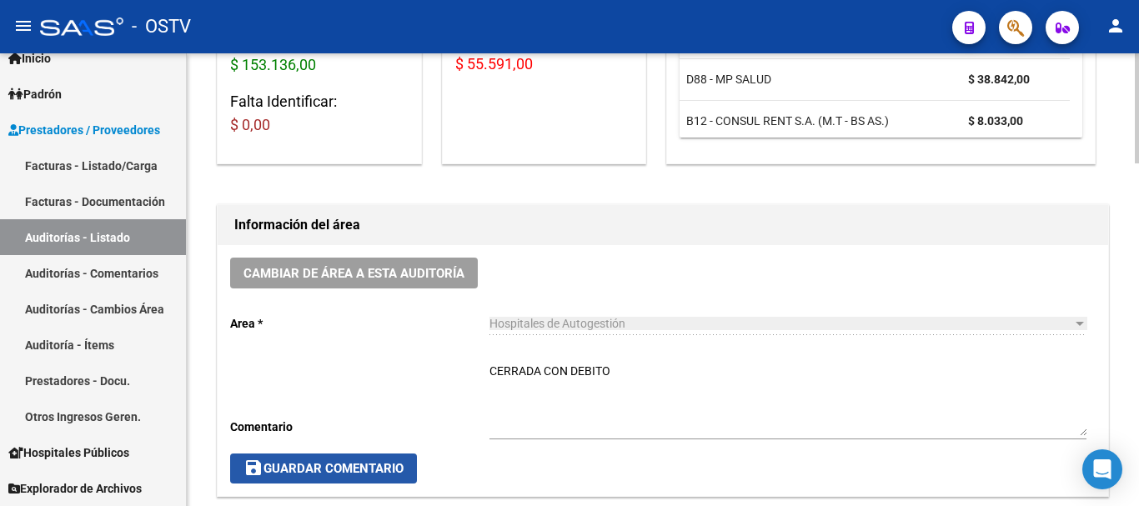
click at [282, 455] on button "save Guardar Comentario" at bounding box center [323, 469] width 187 height 30
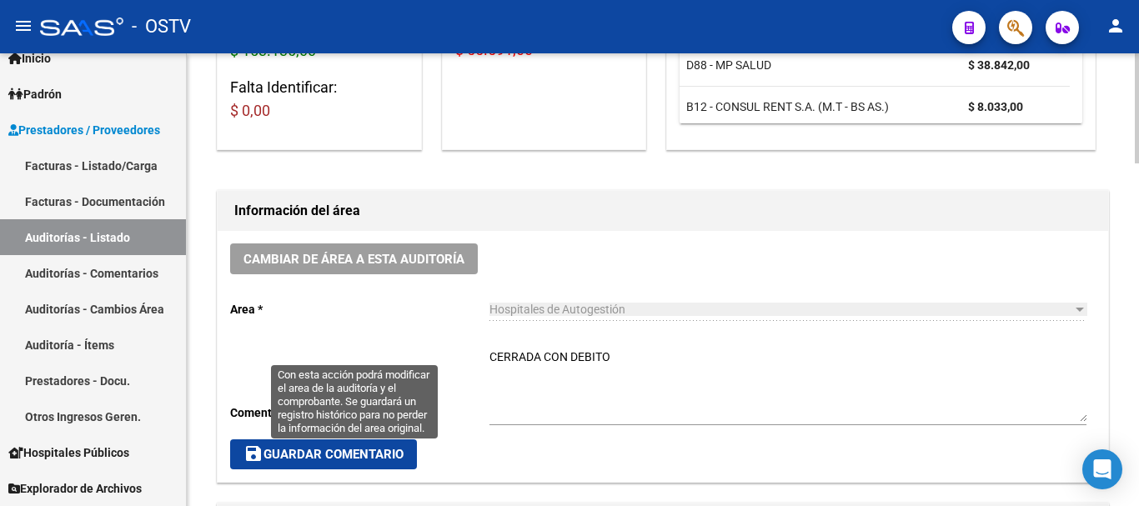
scroll to position [500, 0]
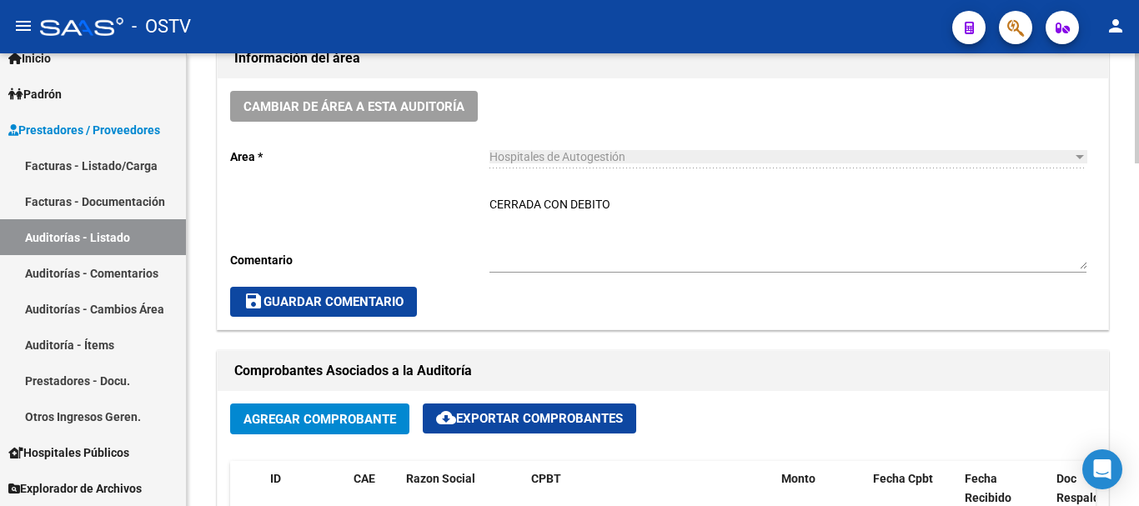
click at [390, 298] on span "save Guardar Comentario" at bounding box center [323, 301] width 160 height 15
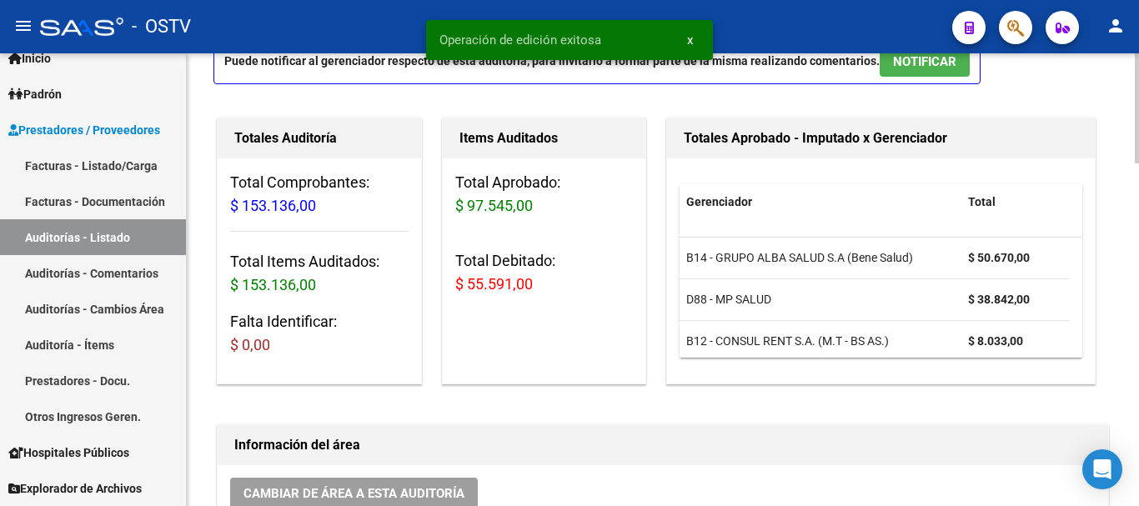
scroll to position [0, 0]
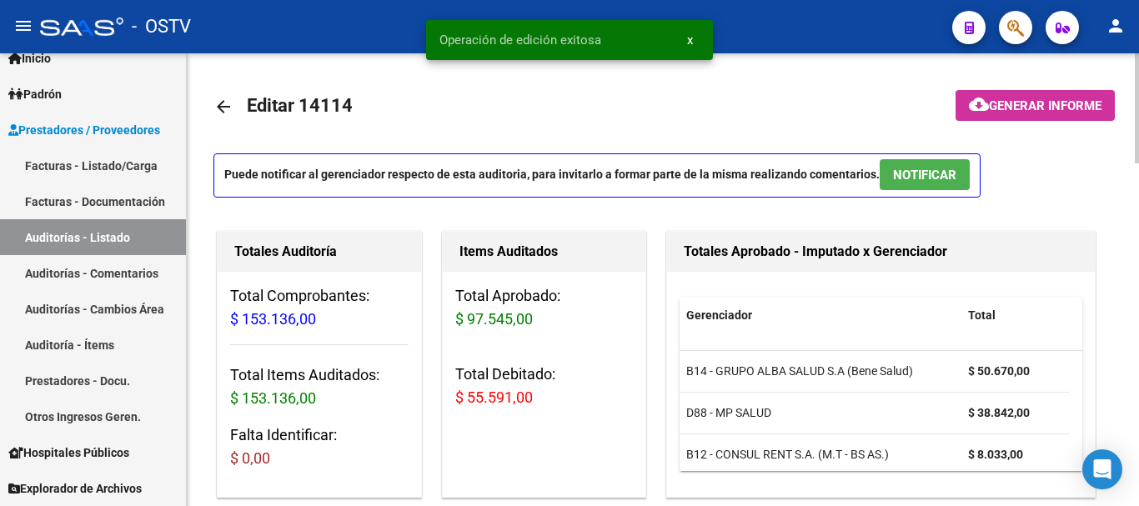
click at [221, 98] on mat-icon "arrow_back" at bounding box center [223, 107] width 20 height 20
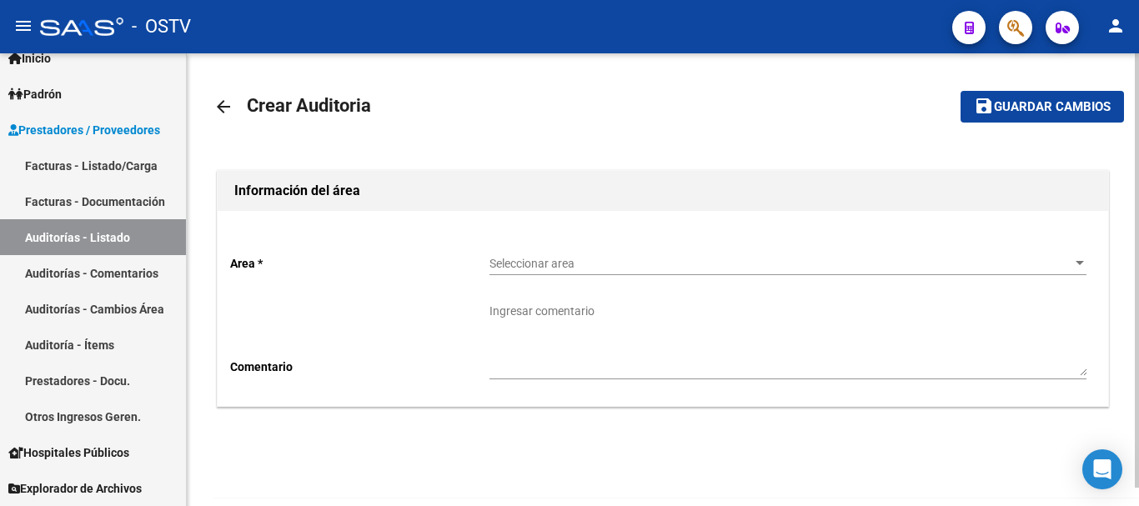
click at [537, 259] on span "Seleccionar area" at bounding box center [780, 264] width 582 height 14
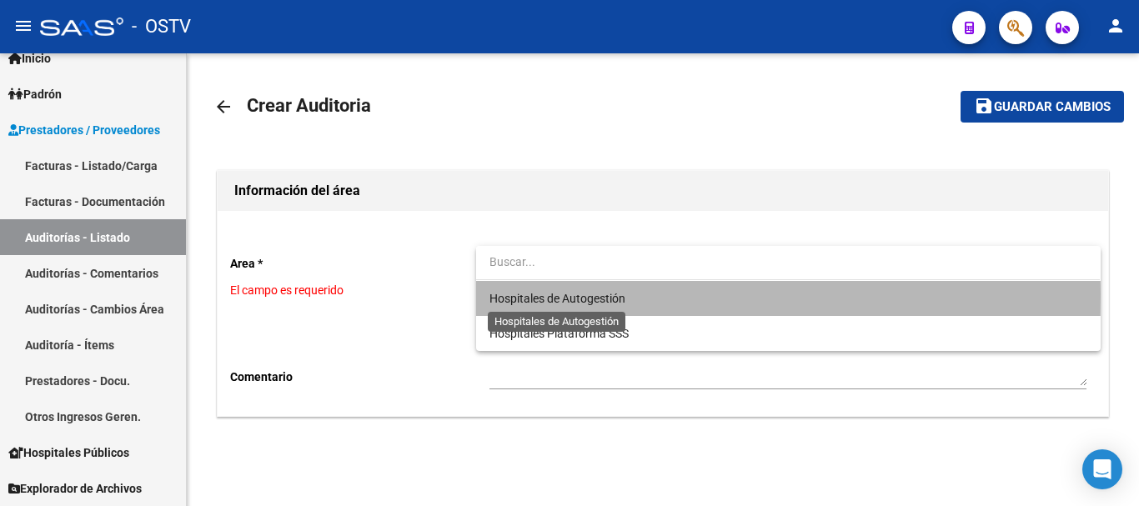
click at [525, 294] on span "Hospitales de Autogestión" at bounding box center [557, 298] width 136 height 13
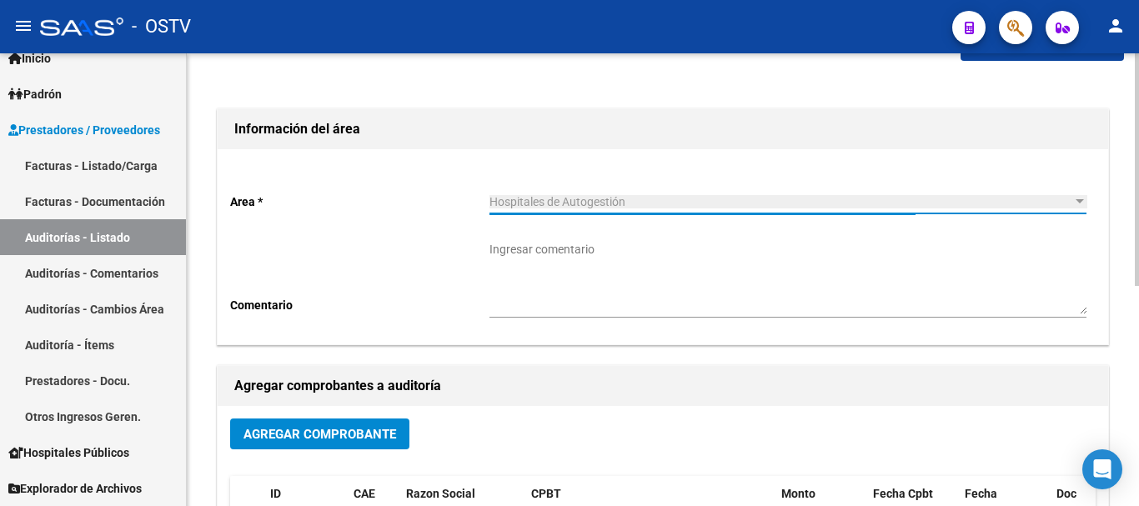
scroll to position [83, 0]
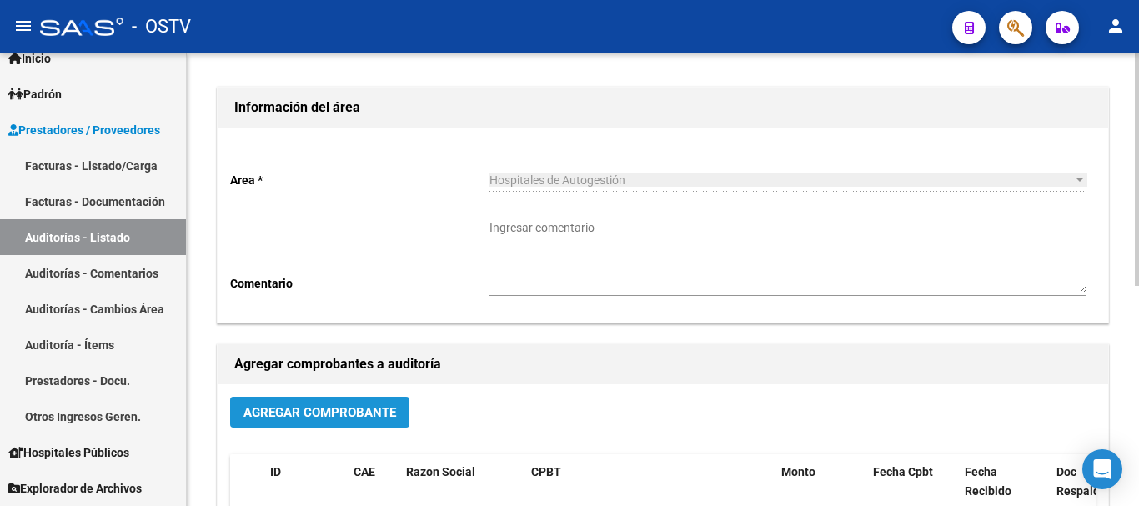
click at [298, 411] on span "Agregar Comprobante" at bounding box center [319, 412] width 153 height 15
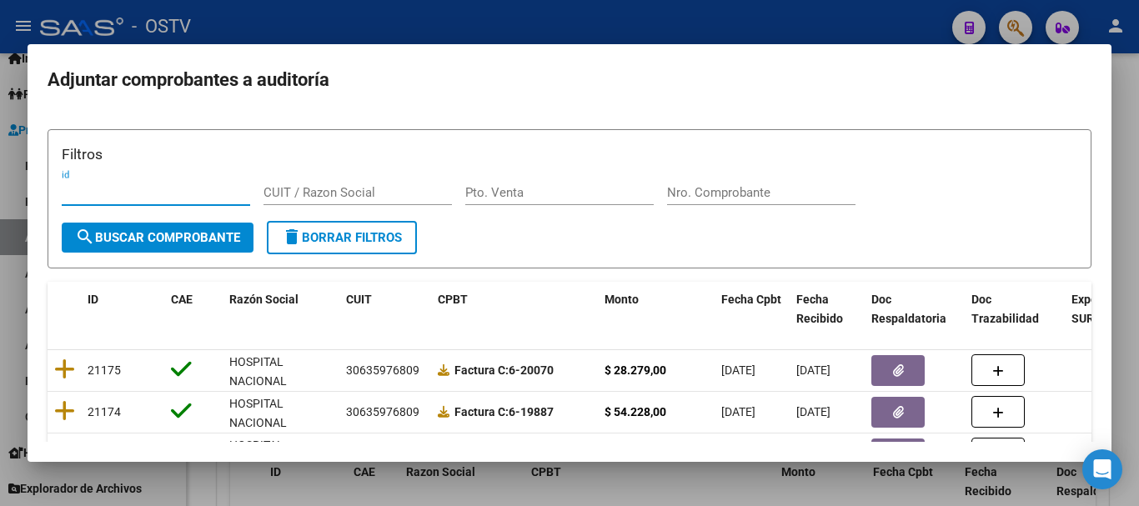
click at [775, 177] on div "Filtros id CUIT / Razon Social Pto. Venta Nro. Comprobante" at bounding box center [569, 182] width 1015 height 78
click at [767, 192] on input "Nro. Comprobante" at bounding box center [761, 192] width 188 height 15
paste input "2268"
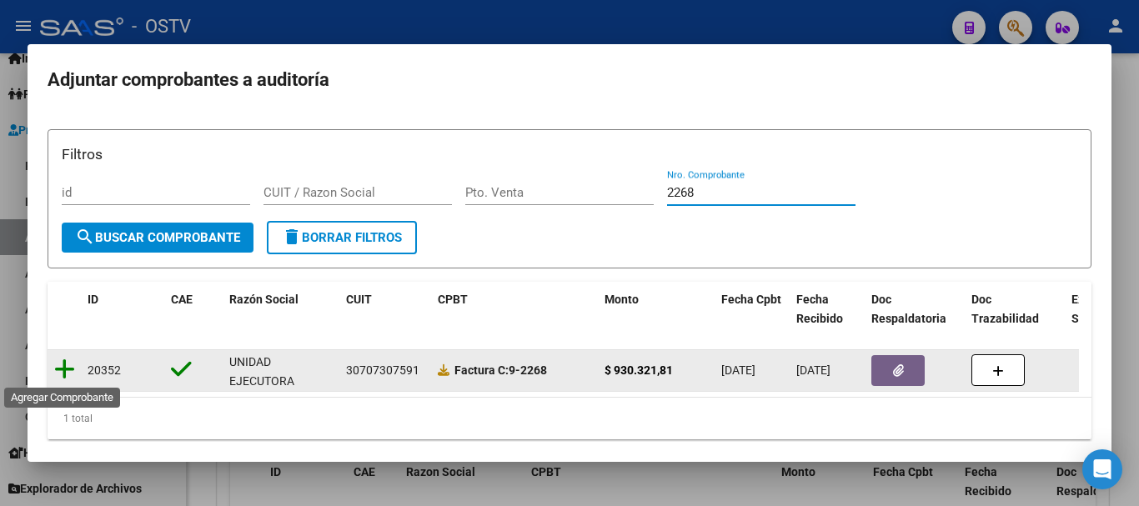
click at [68, 367] on icon at bounding box center [64, 369] width 21 height 23
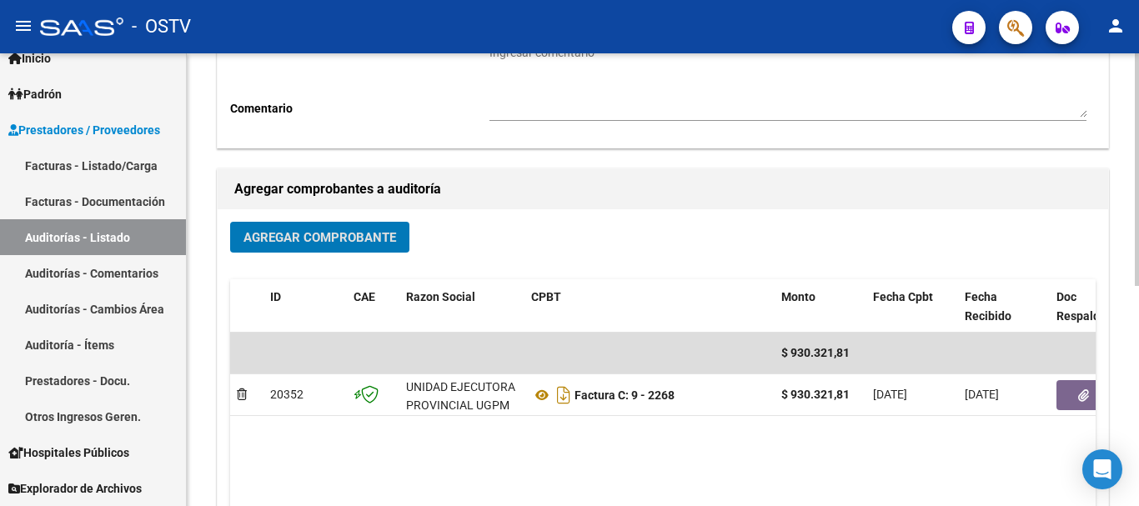
scroll to position [417, 0]
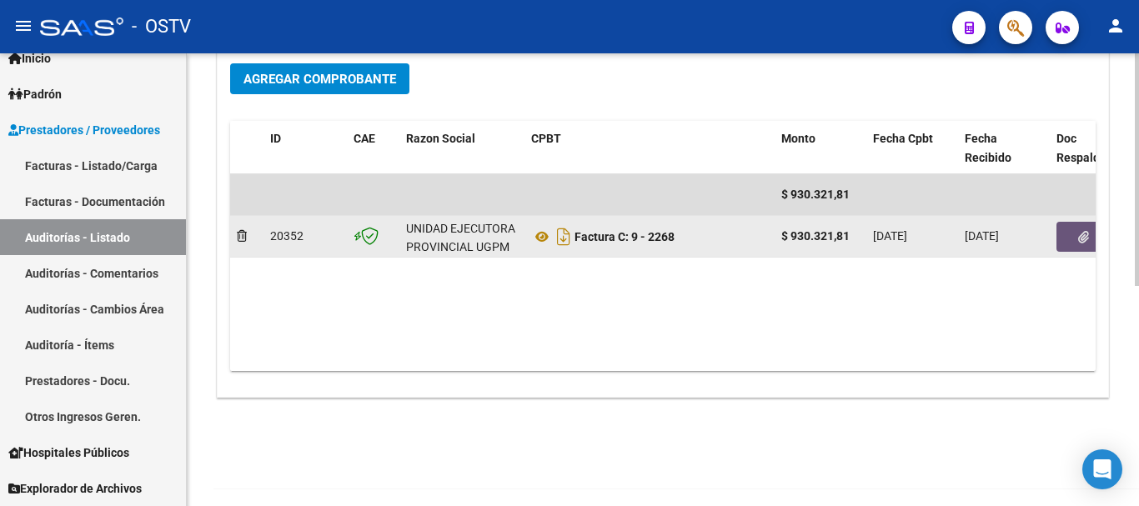
click at [1078, 231] on icon "button" at bounding box center [1083, 237] width 11 height 13
